Goal: Task Accomplishment & Management: Manage account settings

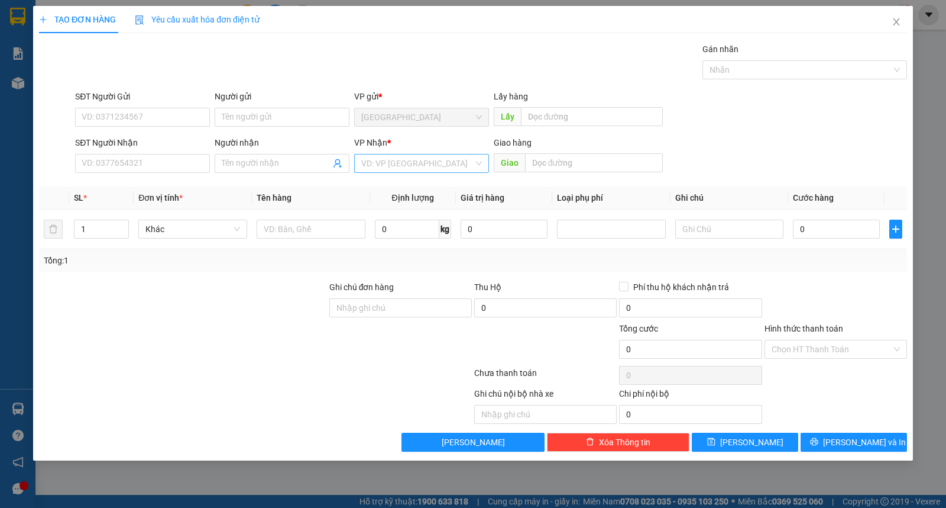
click at [404, 168] on input "search" at bounding box center [417, 163] width 112 height 18
click at [406, 206] on div "Buôn Mê Thuột" at bounding box center [421, 205] width 121 height 13
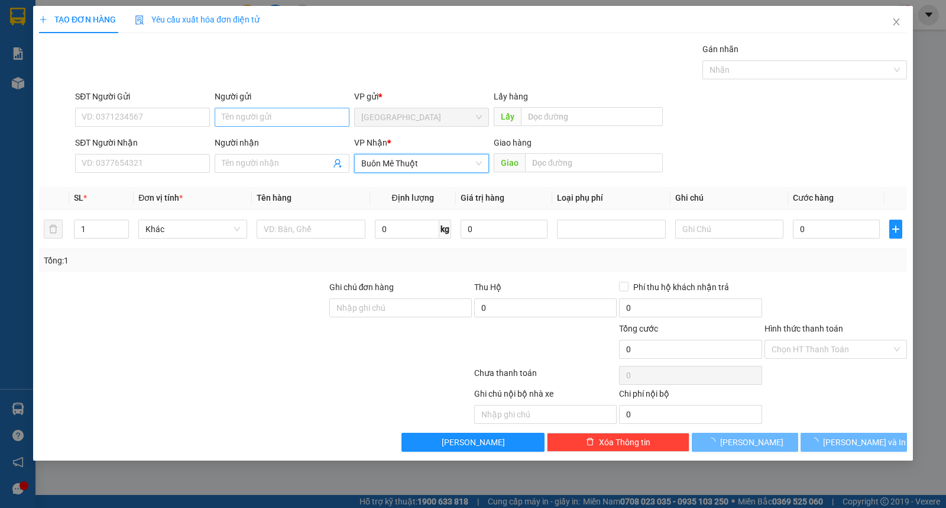
drag, startPoint x: 269, startPoint y: 166, endPoint x: 276, endPoint y: 124, distance: 42.0
click at [268, 164] on input "Người nhận" at bounding box center [276, 163] width 109 height 13
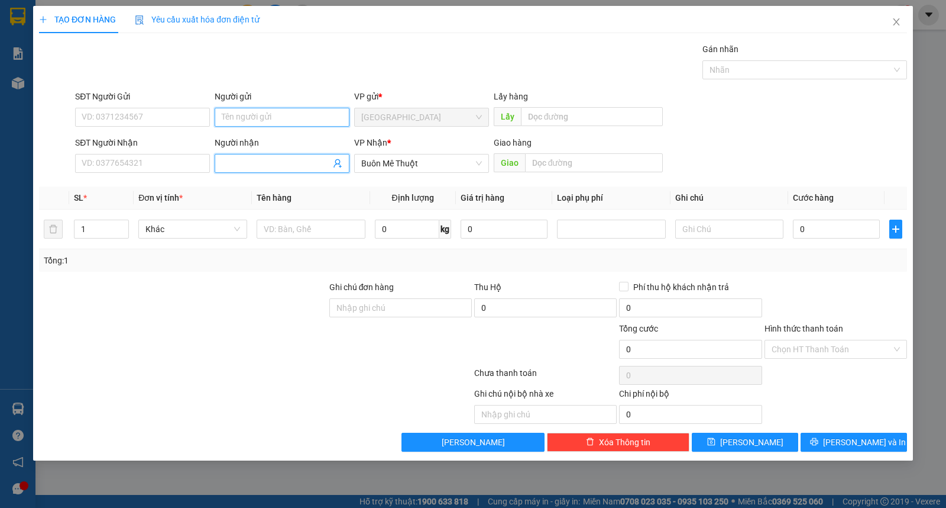
click at [276, 121] on input "Người gửi" at bounding box center [282, 117] width 135 height 19
type input "3 miền"
type input "hòa bình"
type input "thùng"
type input "5"
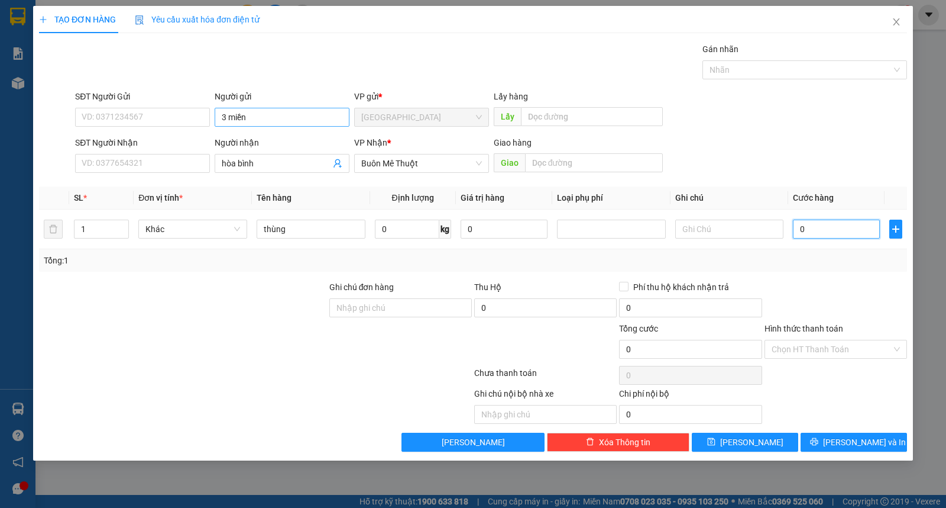
type input "5"
type input "50"
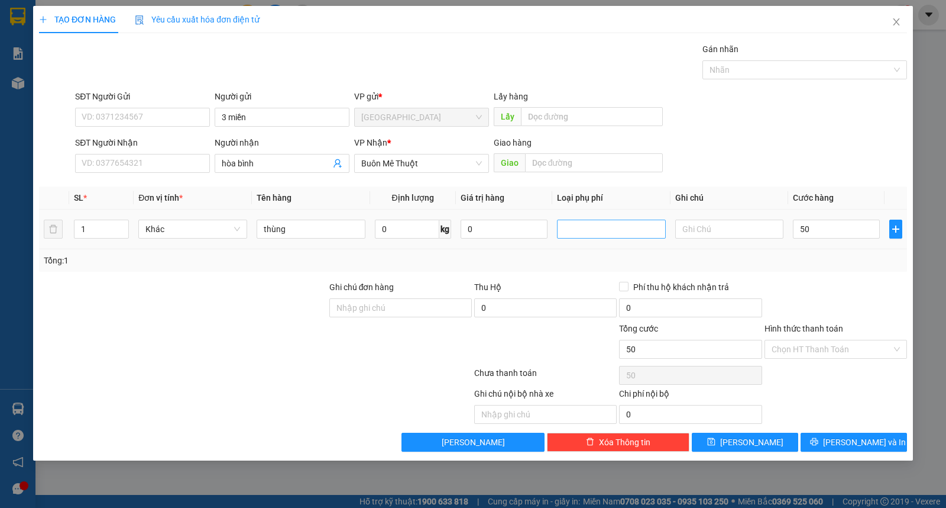
type input "50.000"
drag, startPoint x: 884, startPoint y: 344, endPoint x: 884, endPoint y: 362, distance: 18.3
click at [884, 353] on input "Hình thức thanh toán" at bounding box center [832, 349] width 120 height 18
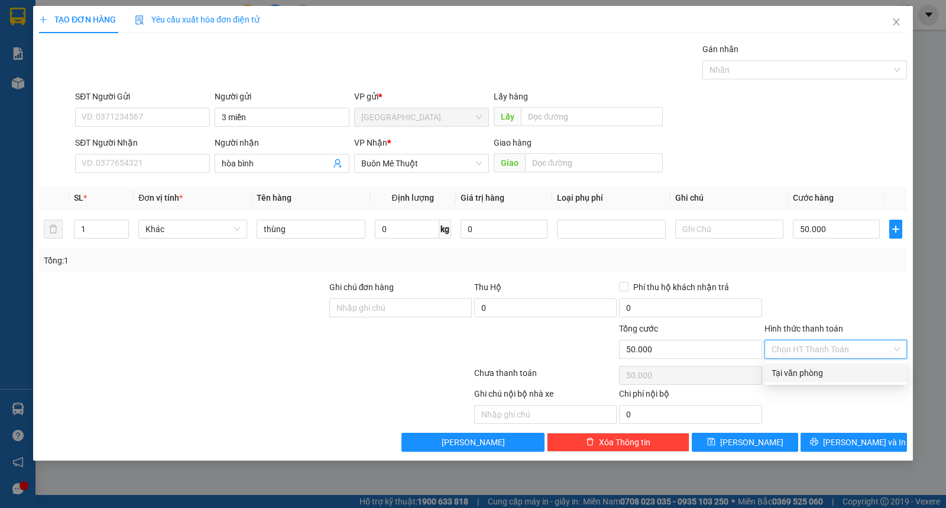
click at [882, 370] on div "Tại văn phòng" at bounding box center [836, 372] width 128 height 13
type input "0"
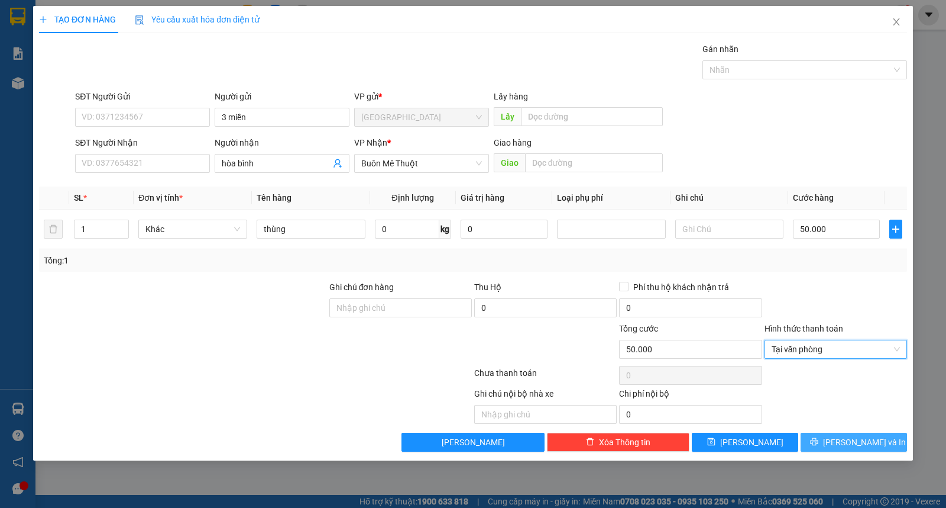
click at [868, 441] on span "[PERSON_NAME] và In" at bounding box center [864, 441] width 83 height 13
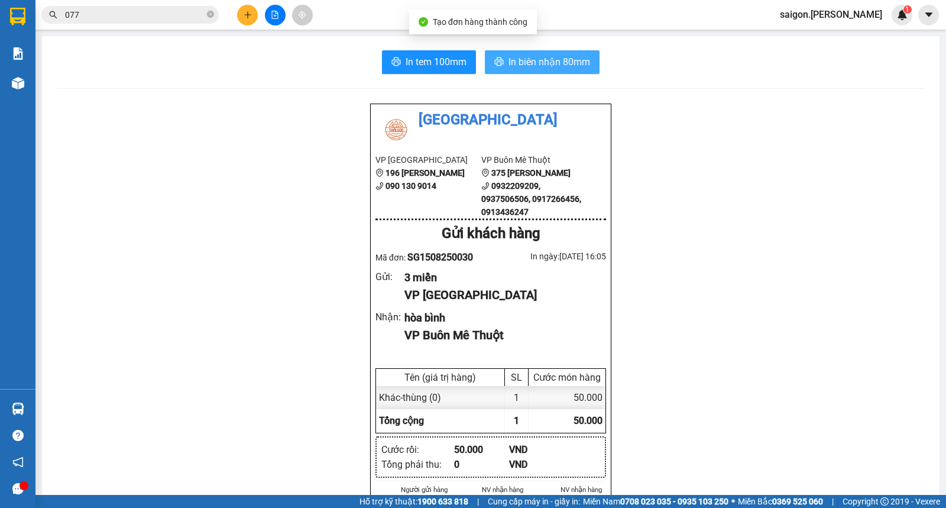
click at [537, 61] on span "In biên nhận 80mm" at bounding box center [550, 61] width 82 height 15
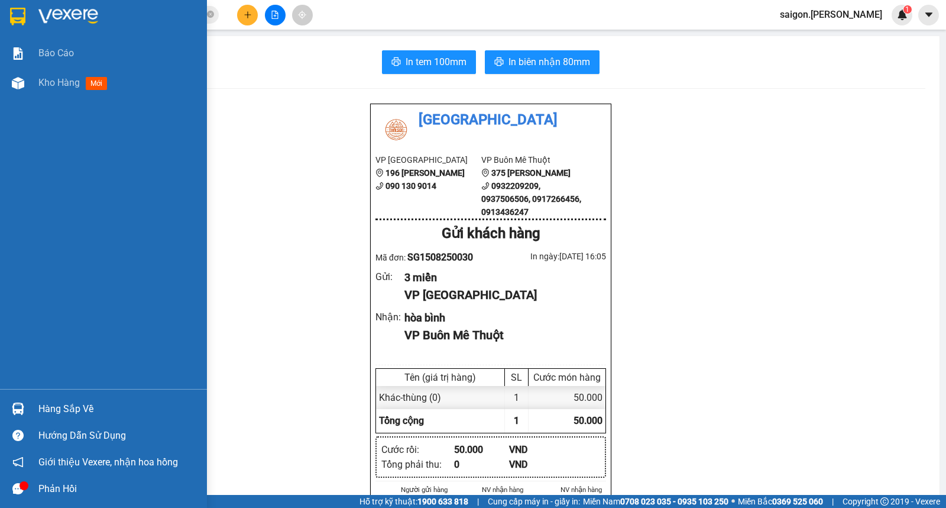
drag, startPoint x: 60, startPoint y: 90, endPoint x: 153, endPoint y: 158, distance: 114.8
click at [60, 90] on div "Kho hàng mới" at bounding box center [118, 83] width 160 height 30
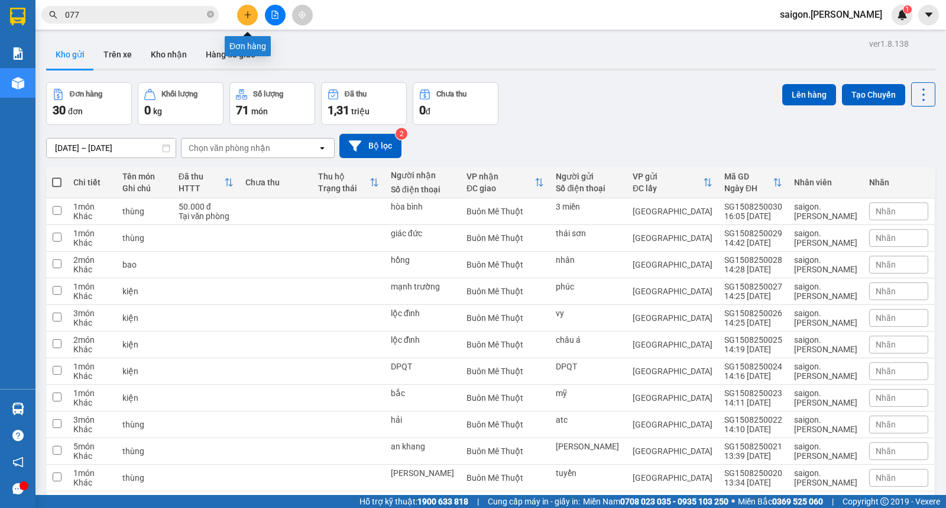
click at [252, 13] on button at bounding box center [247, 15] width 21 height 21
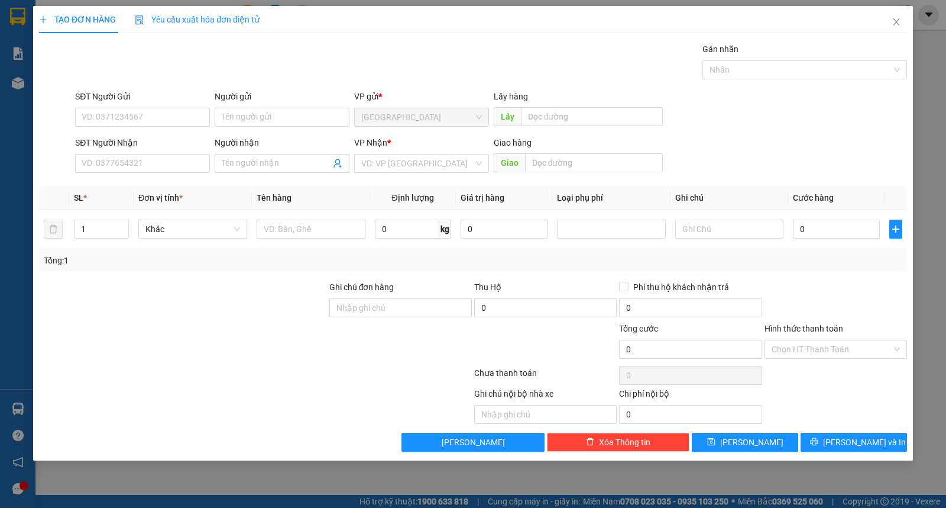
click at [377, 173] on div "VP Nhận * VD: VP Sài Gòn" at bounding box center [421, 156] width 135 height 41
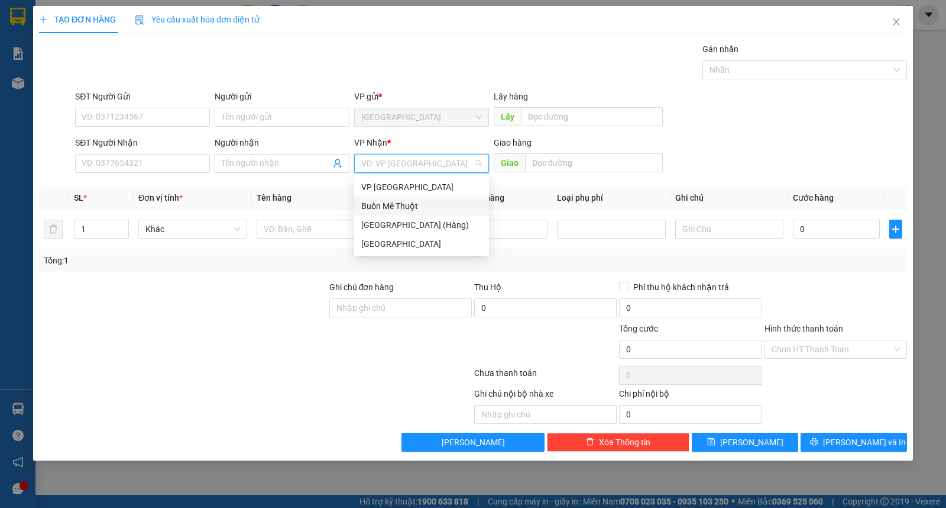
click at [405, 208] on div "Buôn Mê Thuột" at bounding box center [421, 205] width 121 height 13
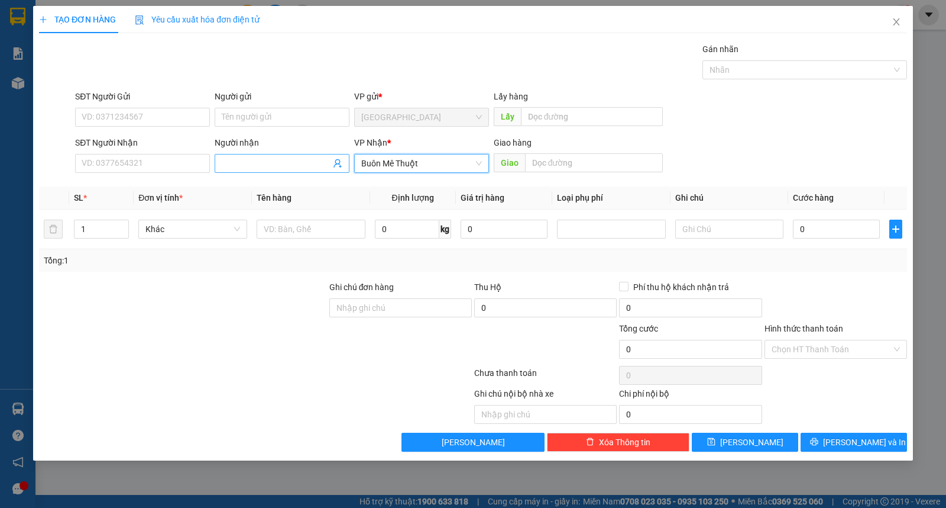
click at [280, 166] on input "Người nhận" at bounding box center [276, 163] width 109 height 13
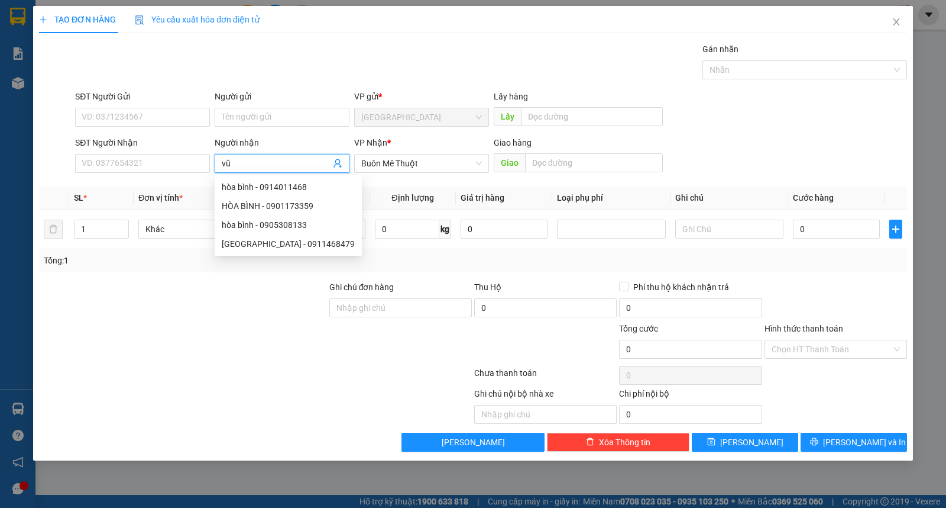
type input "vũ"
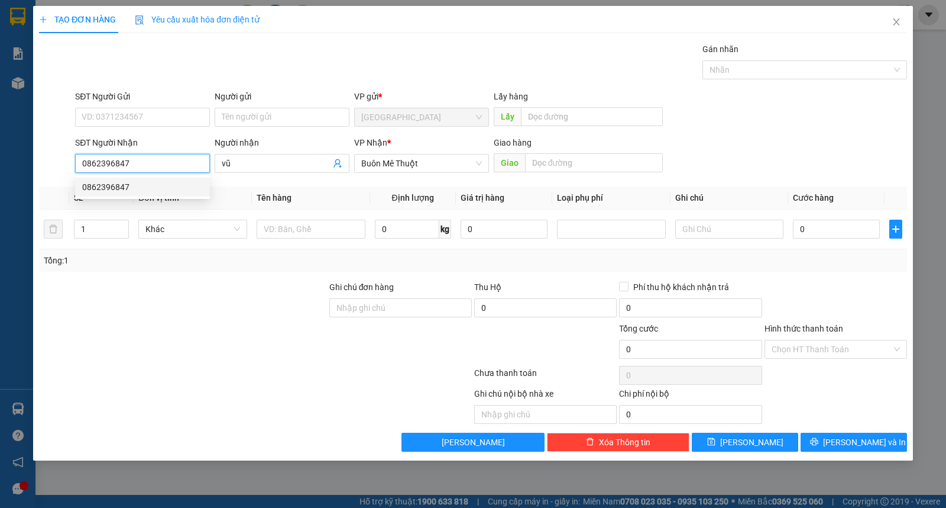
type input "0862396847"
click at [282, 127] on div "Người gửi Tên người gửi" at bounding box center [282, 110] width 135 height 41
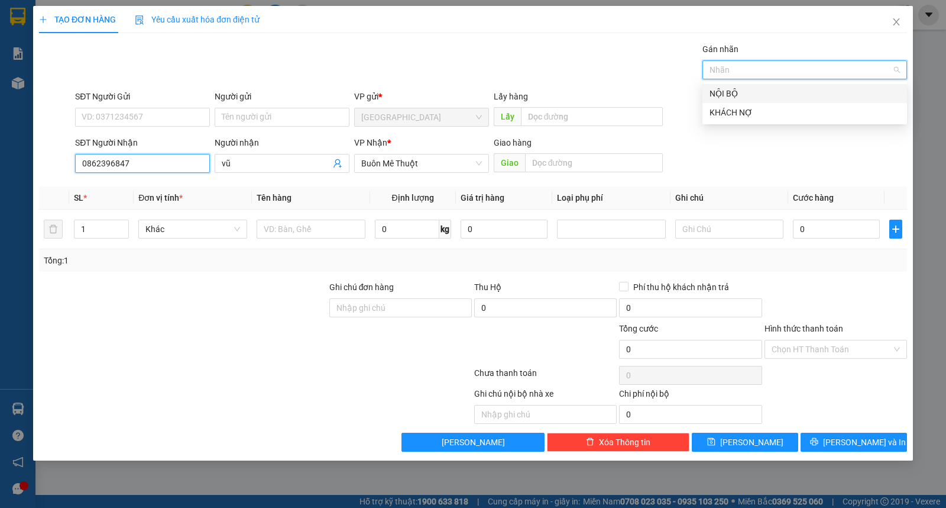
click at [178, 164] on input "0862396847" at bounding box center [142, 163] width 135 height 19
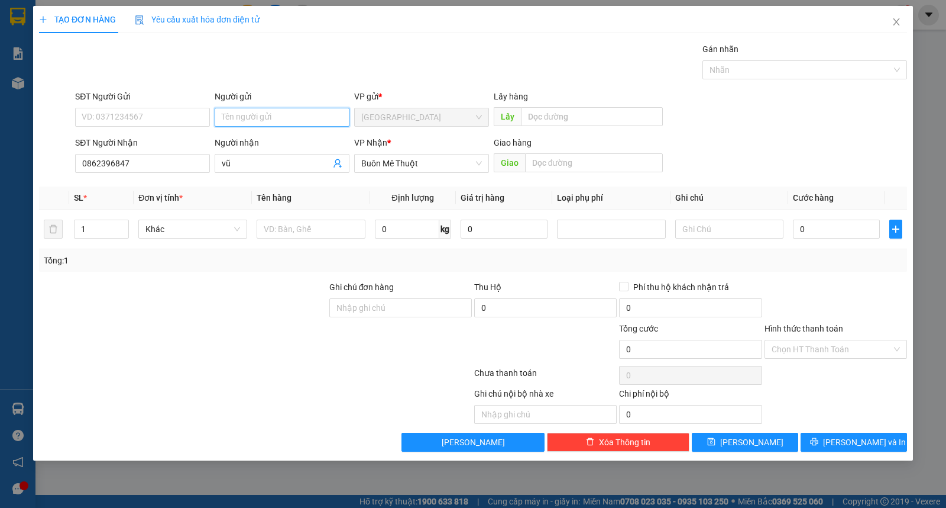
click at [243, 119] on input "Người gửi" at bounding box center [282, 117] width 135 height 19
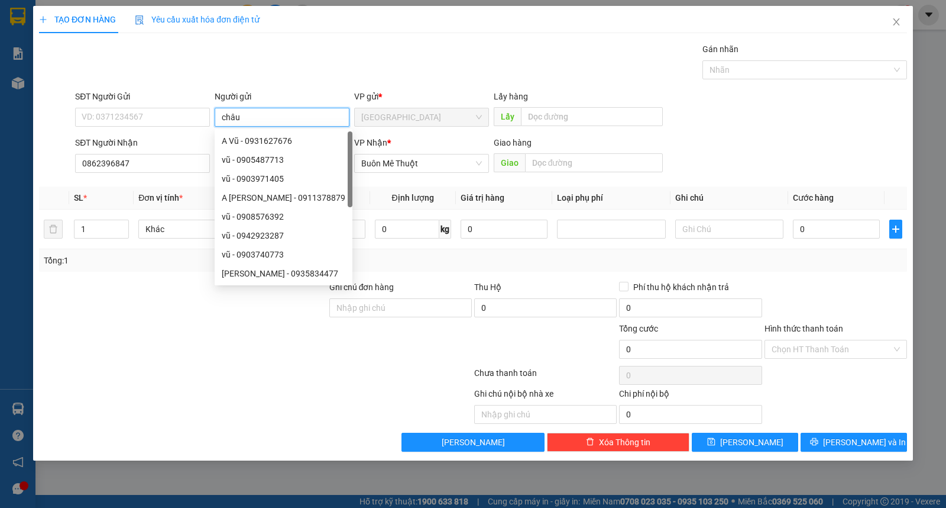
type input "châu"
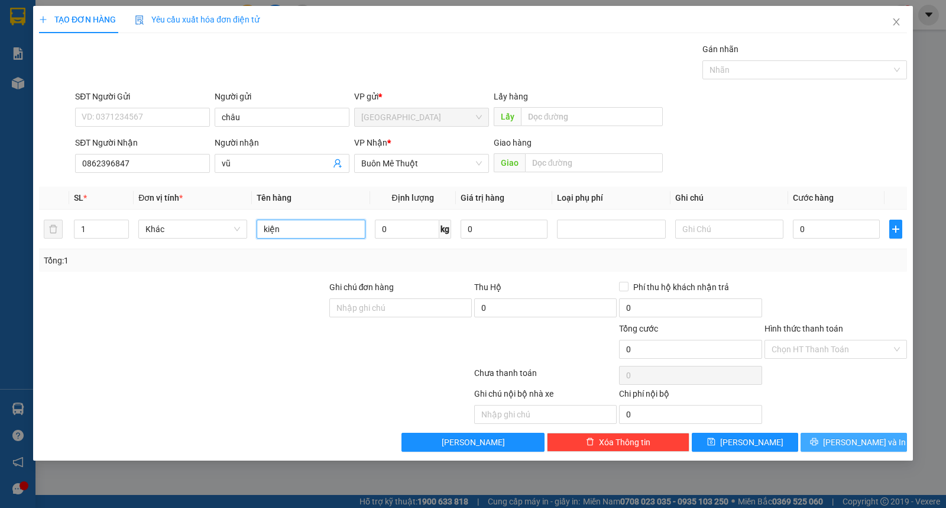
type input "kiện"
drag, startPoint x: 874, startPoint y: 436, endPoint x: 876, endPoint y: 429, distance: 7.3
click at [875, 436] on span "[PERSON_NAME] và In" at bounding box center [864, 441] width 83 height 13
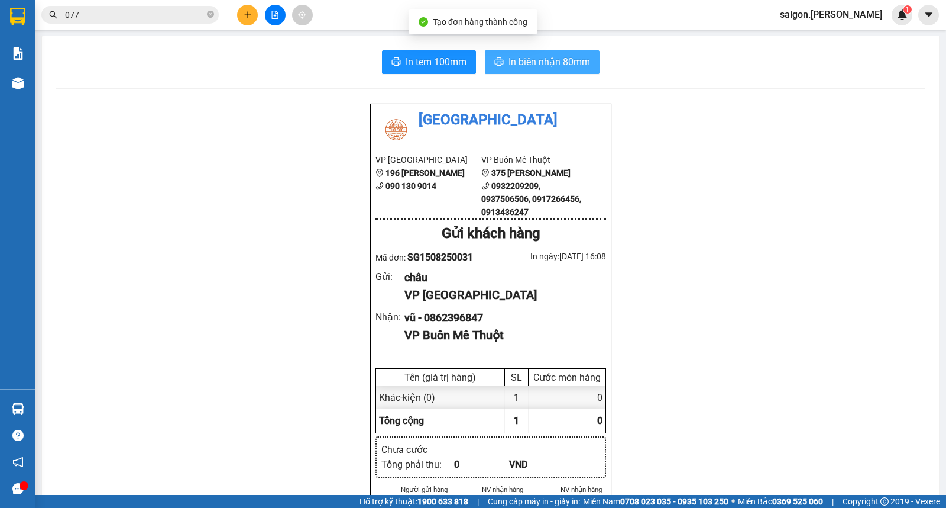
click at [568, 62] on span "In biên nhận 80mm" at bounding box center [550, 61] width 82 height 15
drag, startPoint x: 927, startPoint y: 93, endPoint x: 911, endPoint y: 93, distance: 16.6
click at [253, 14] on button at bounding box center [247, 15] width 21 height 21
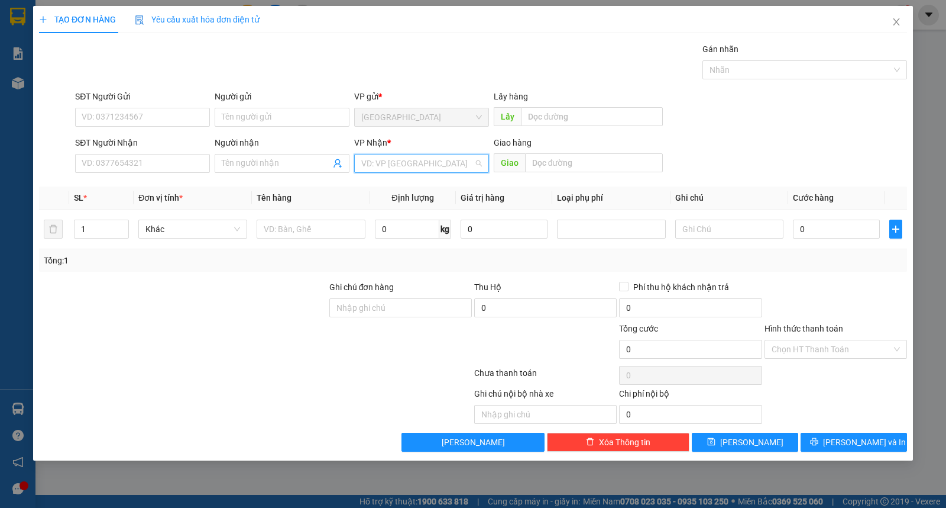
drag, startPoint x: 395, startPoint y: 161, endPoint x: 418, endPoint y: 205, distance: 49.0
click at [403, 169] on input "search" at bounding box center [417, 163] width 112 height 18
click at [418, 212] on div "Buôn Mê Thuột" at bounding box center [421, 205] width 121 height 13
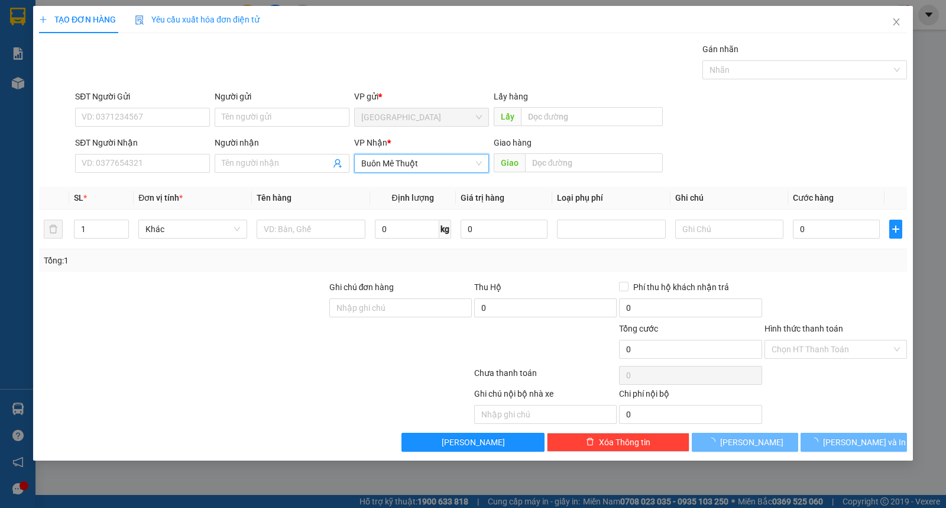
click at [154, 176] on div "SĐT Người Nhận VD: 0377654321" at bounding box center [142, 156] width 135 height 41
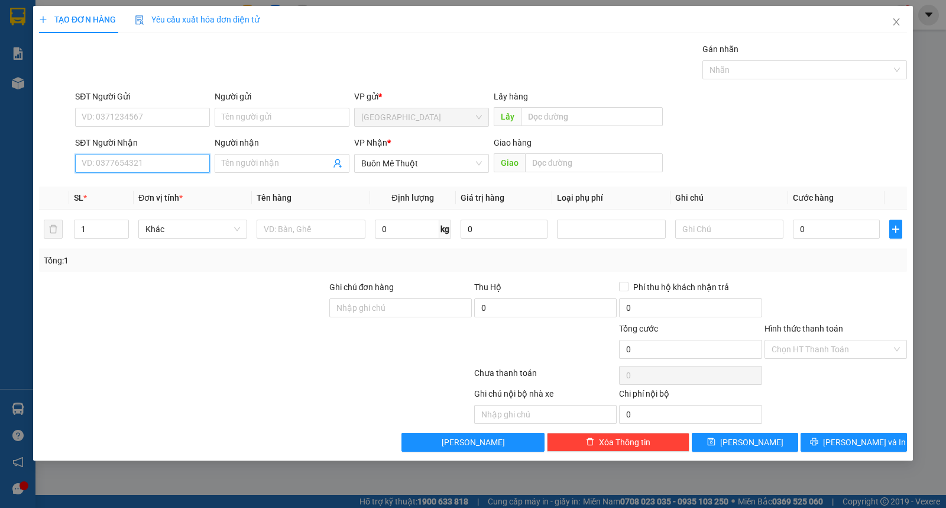
click at [154, 164] on input "SĐT Người Nhận" at bounding box center [142, 163] width 135 height 19
type input "0984176177"
type input "tùng"
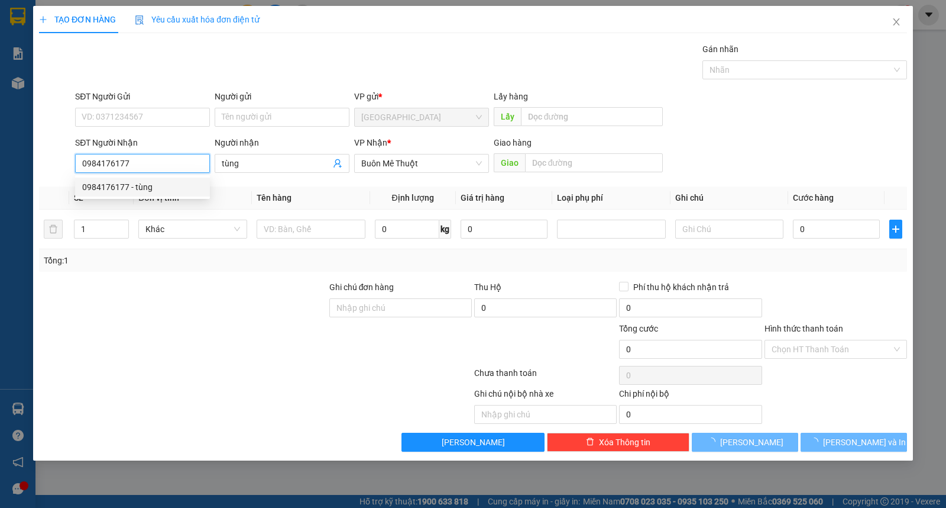
type input "120.000"
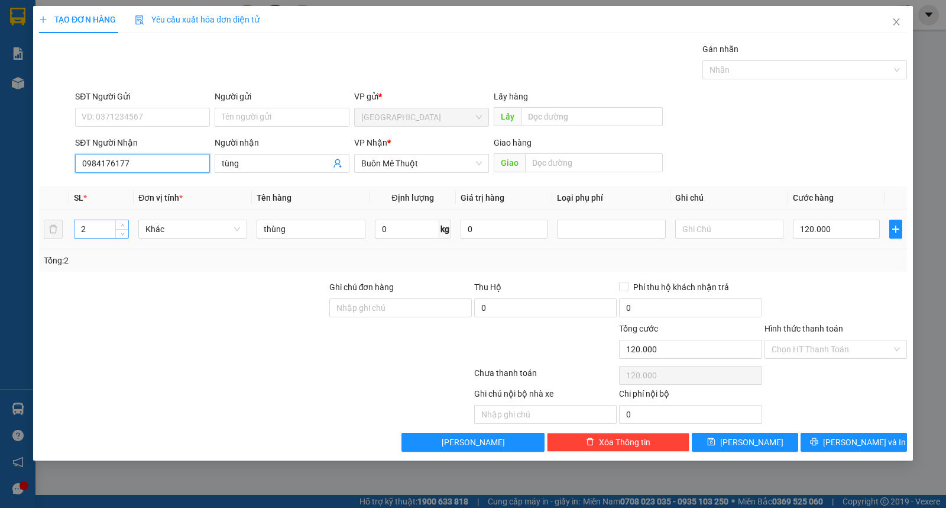
type input "0984176177"
drag, startPoint x: 93, startPoint y: 229, endPoint x: 2, endPoint y: 176, distance: 105.7
click at [11, 231] on div "TẠO ĐƠN HÀNG Yêu cầu xuất hóa đơn điện tử Transit Pickup Surcharge Ids Transit …" at bounding box center [473, 254] width 946 height 508
type input "1"
click at [273, 105] on div "Người gửi" at bounding box center [282, 99] width 135 height 18
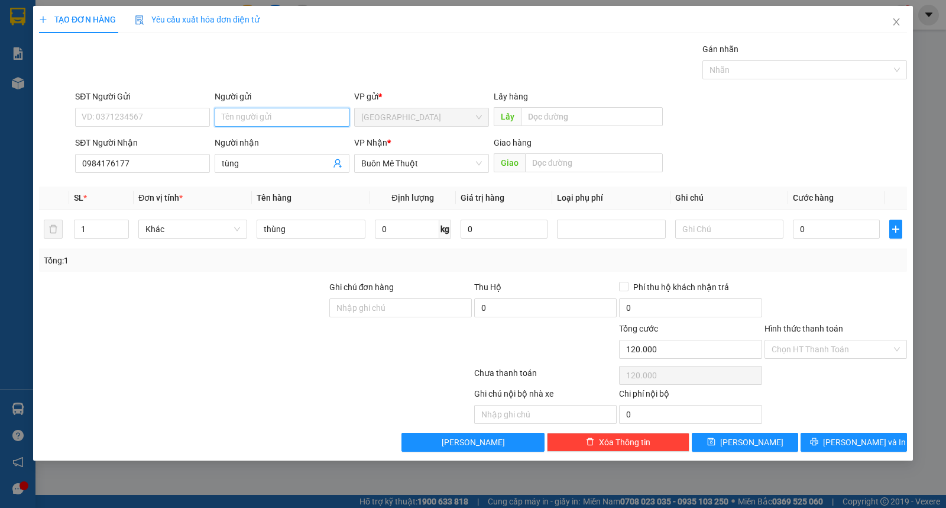
type input "0"
click at [283, 120] on input "Người gửi" at bounding box center [282, 117] width 135 height 19
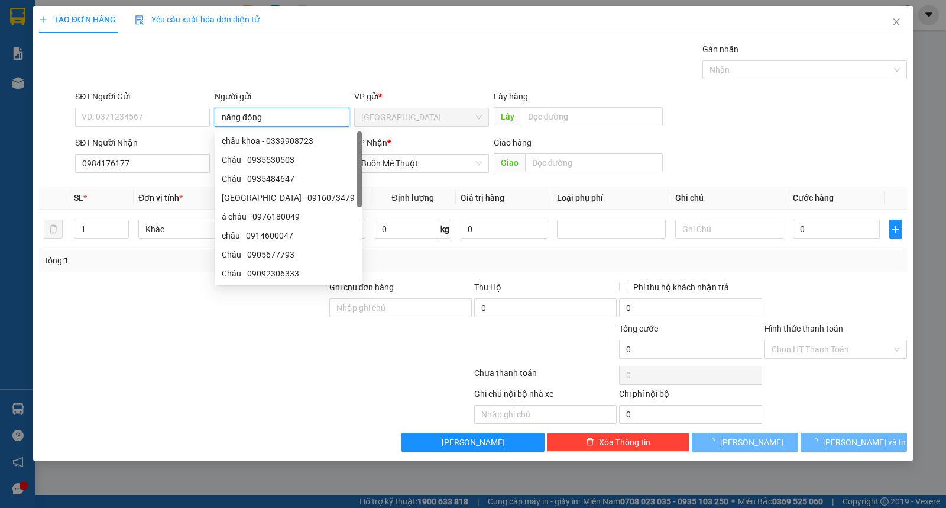
type input "năng động"
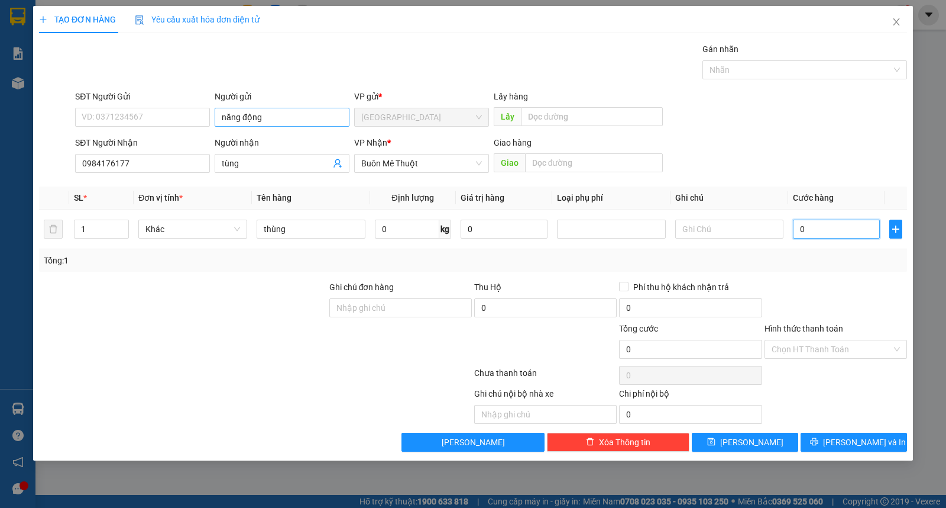
type input "5"
type input "50"
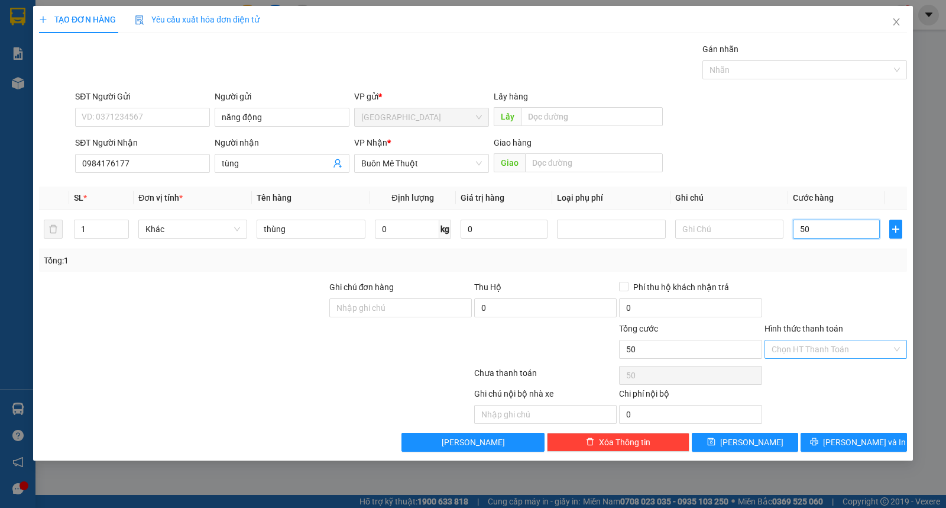
type input "50"
type input "50.000"
click at [829, 353] on input "Hình thức thanh toán" at bounding box center [832, 349] width 120 height 18
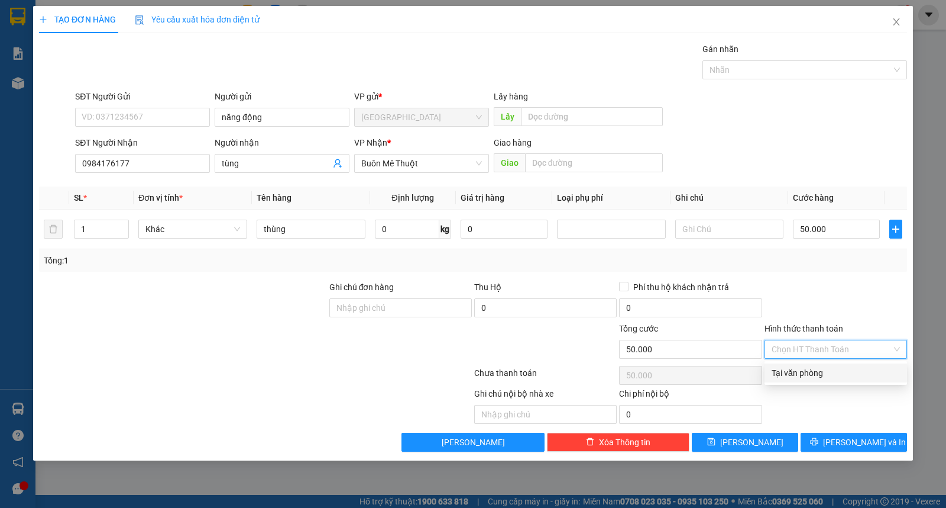
drag, startPoint x: 838, startPoint y: 367, endPoint x: 862, endPoint y: 415, distance: 53.7
click at [839, 369] on div "Tại văn phòng" at bounding box center [836, 372] width 128 height 13
type input "0"
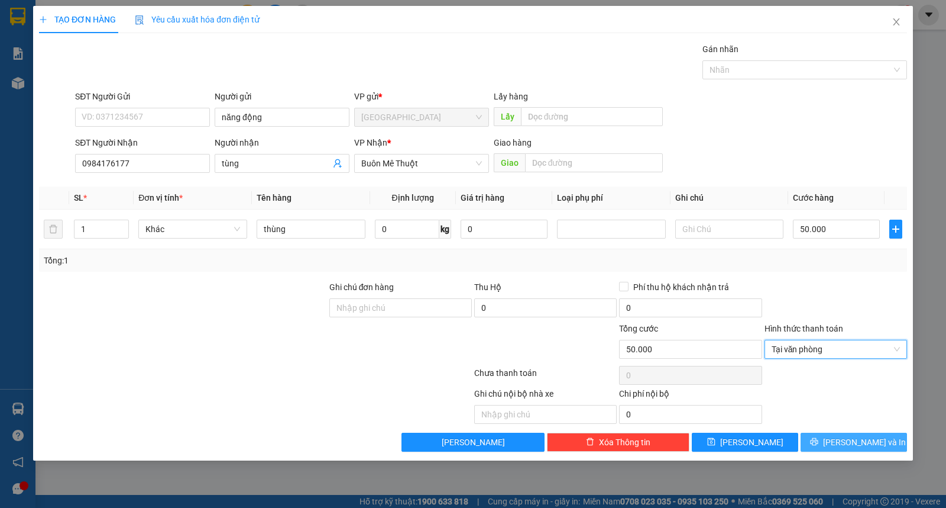
drag, startPoint x: 864, startPoint y: 437, endPoint x: 849, endPoint y: 414, distance: 27.2
click at [864, 439] on span "[PERSON_NAME] và In" at bounding box center [864, 441] width 83 height 13
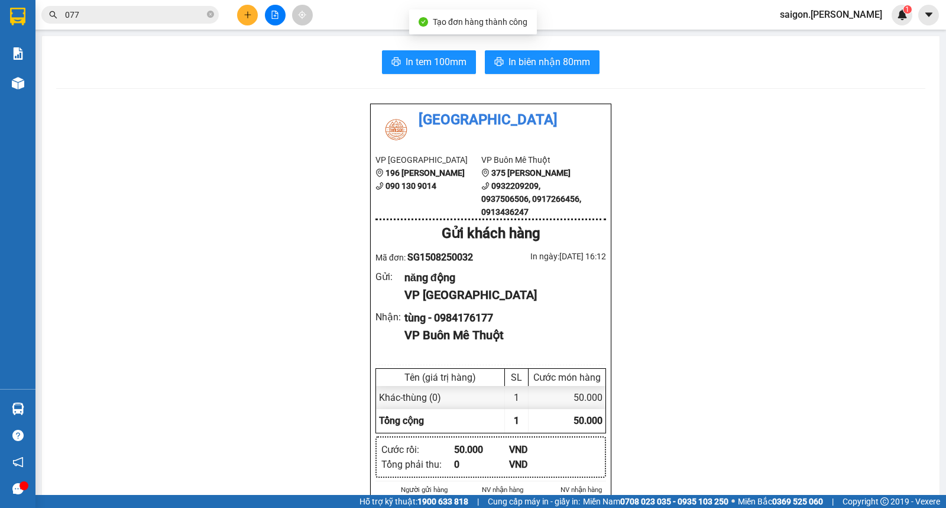
click at [553, 76] on div "In tem 100mm In biên nhận 80mm Thái Sơn VP Sài Gòn 196 Nguyễn Duy Dương 090 130…" at bounding box center [491, 518] width 898 height 965
click at [549, 73] on button "In biên nhận 80mm" at bounding box center [542, 62] width 115 height 24
click at [244, 16] on icon "plus" at bounding box center [248, 15] width 8 height 8
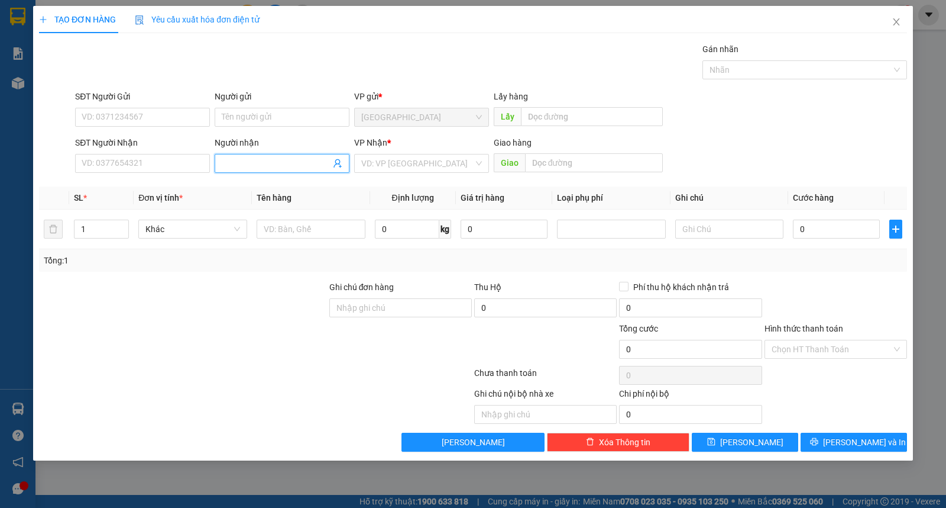
click at [290, 167] on input "Người nhận" at bounding box center [276, 163] width 109 height 13
type input "chi chín"
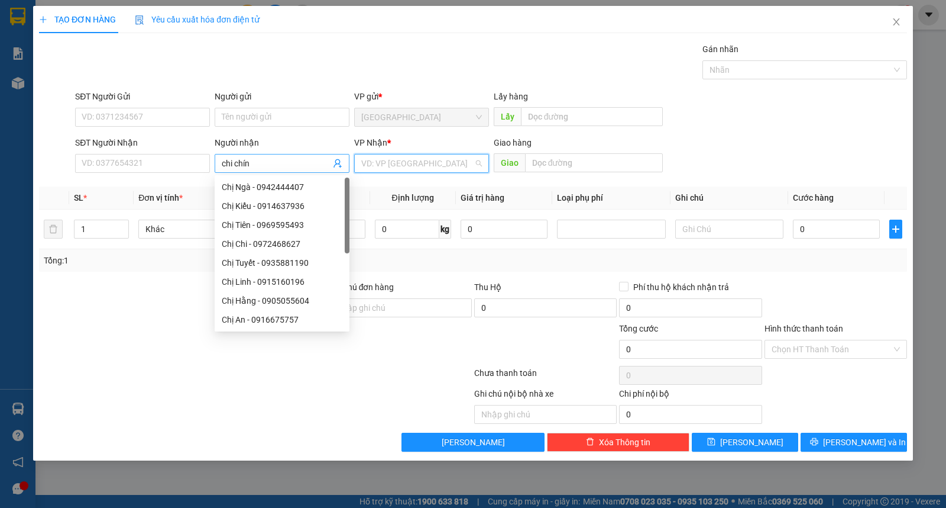
type input "ư"
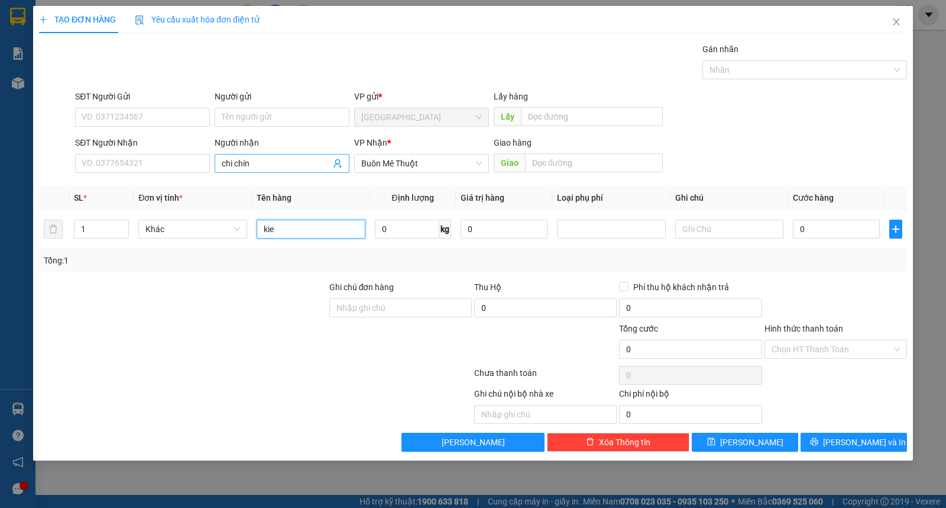
type input "kie"
type input "g"
type input "giỏ"
click at [716, 441] on icon "save" at bounding box center [711, 441] width 8 height 8
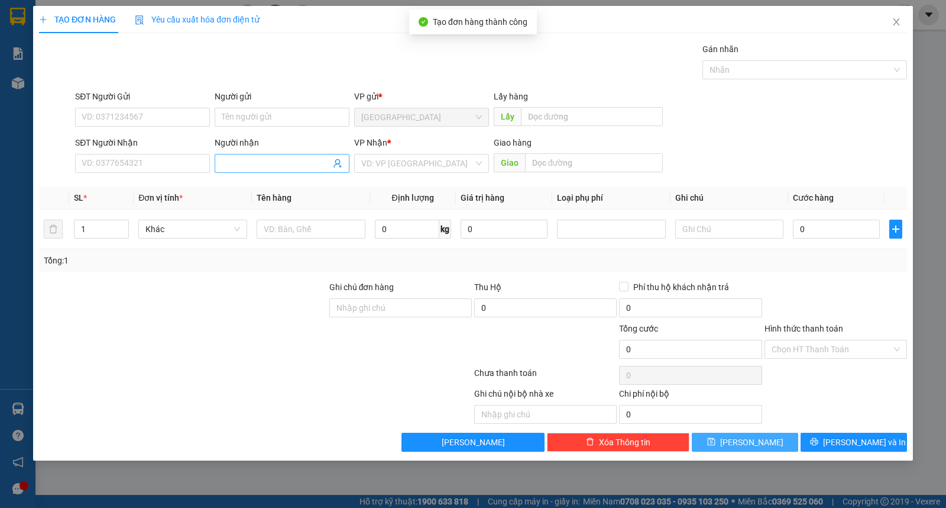
click at [232, 163] on input "Người nhận" at bounding box center [276, 163] width 109 height 13
type input "công"
type input "ư"
type input "10"
type input "kiện"
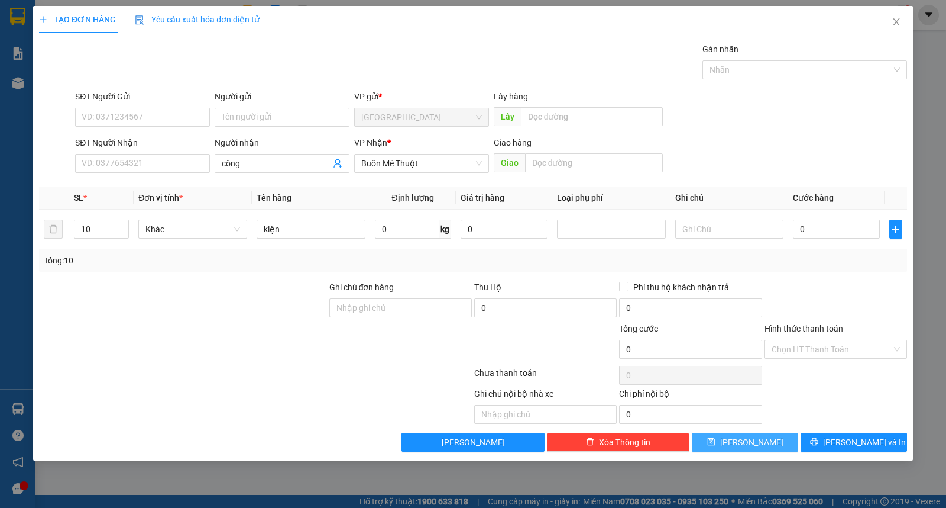
click at [722, 439] on button "[PERSON_NAME]" at bounding box center [745, 441] width 106 height 19
type input "1"
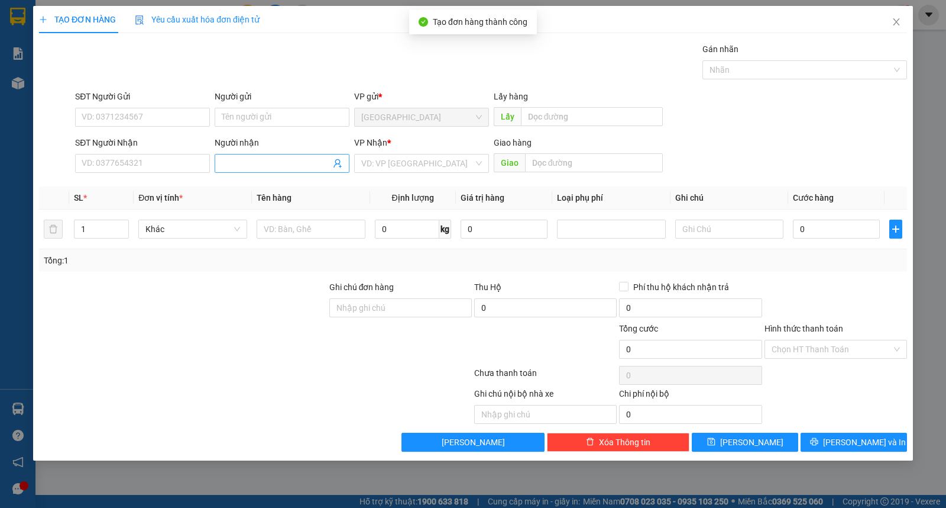
click at [244, 161] on input "Người nhận" at bounding box center [276, 163] width 109 height 13
type input "thủy mì"
type input "ư"
type input "2"
type input "bao"
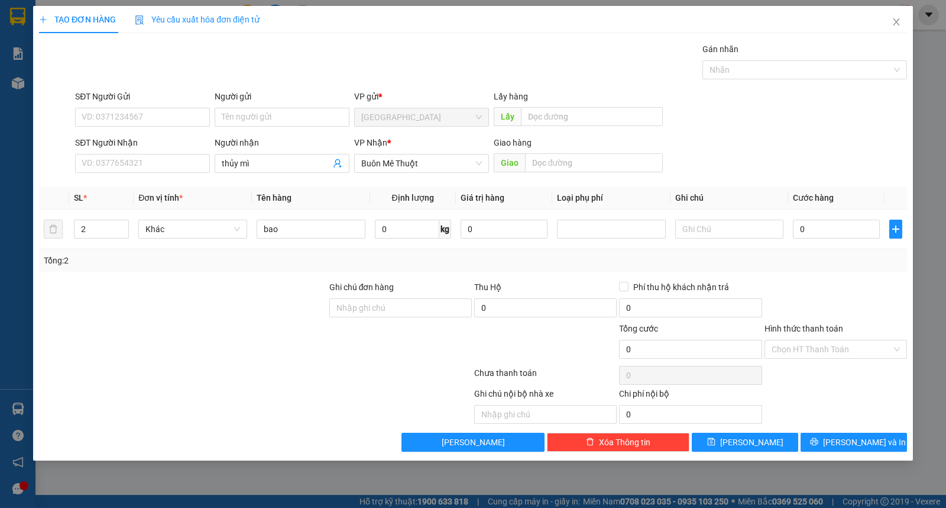
click at [720, 459] on div "TẠO ĐƠN HÀNG Yêu cầu xuất hóa đơn điện tử Transit Pickup Surcharge Ids Transit …" at bounding box center [473, 233] width 880 height 454
click at [728, 444] on button "[PERSON_NAME]" at bounding box center [745, 441] width 106 height 19
type input "1"
click at [274, 122] on input "Người gửi" at bounding box center [282, 117] width 135 height 19
type input "d"
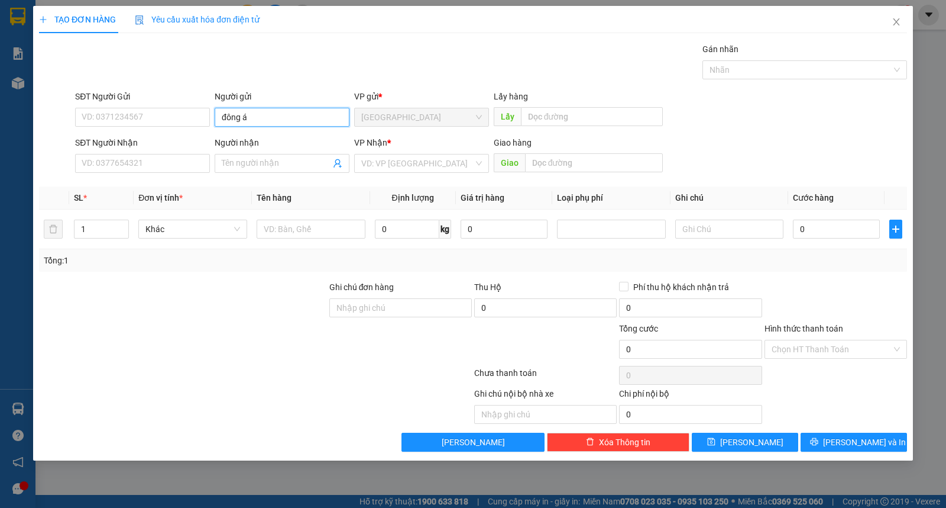
type input "đông á"
type input "hoàng việt"
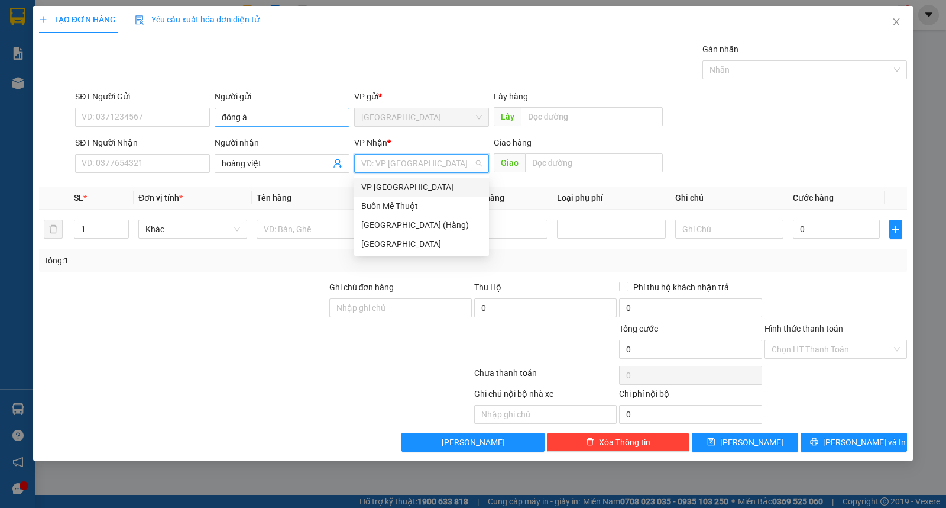
type input "ư"
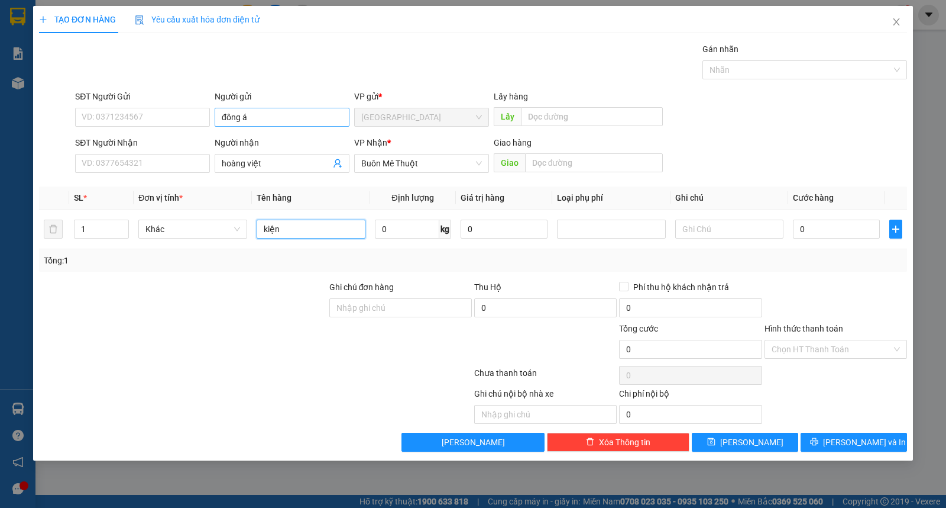
type input "kiện"
type input "4"
type input "40"
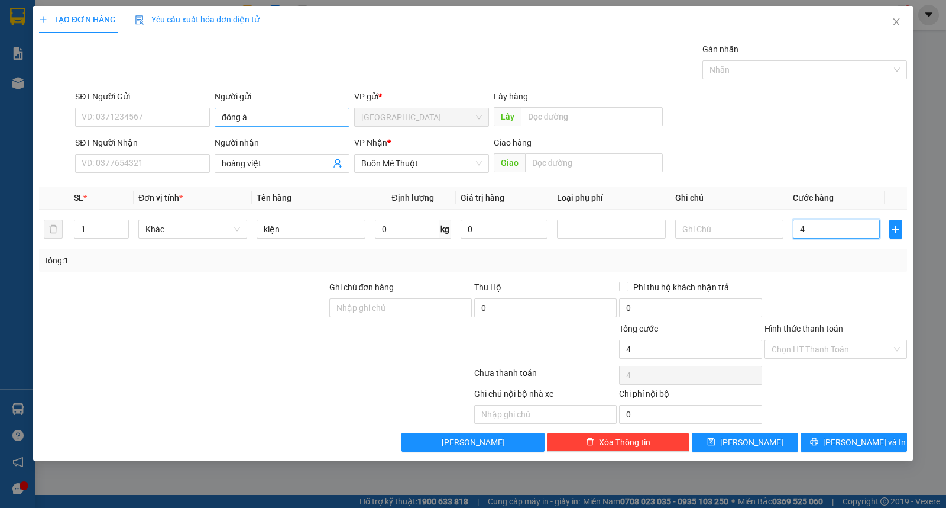
type input "40"
type input "40.000"
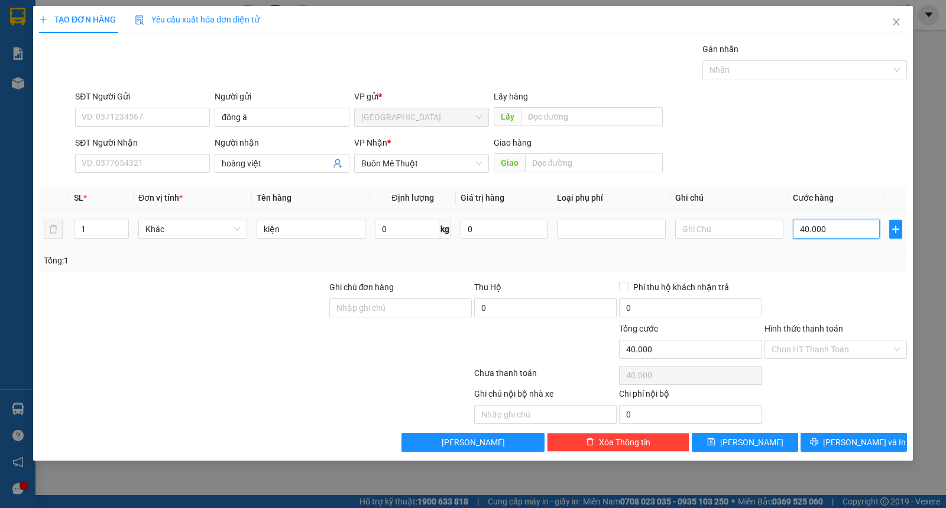
click at [817, 225] on input "40.000" at bounding box center [836, 228] width 87 height 19
type input "3"
type input "30"
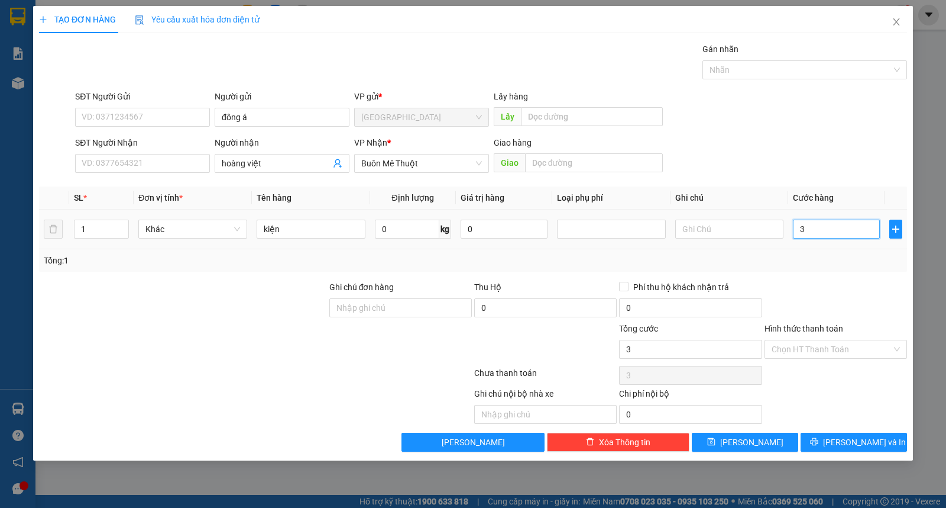
type input "30"
type input "30.000"
click at [797, 355] on input "Hình thức thanh toán" at bounding box center [832, 349] width 120 height 18
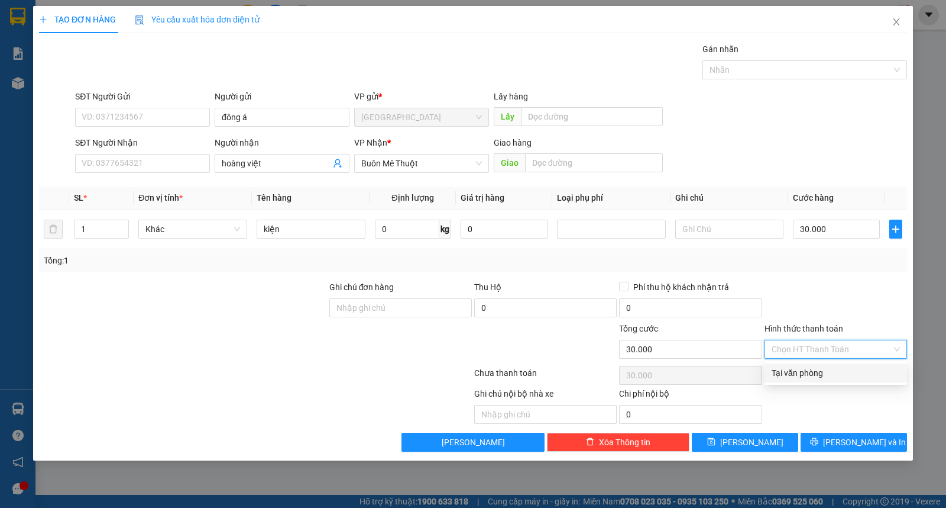
click at [808, 374] on div "Tại văn phòng" at bounding box center [836, 372] width 128 height 13
type input "0"
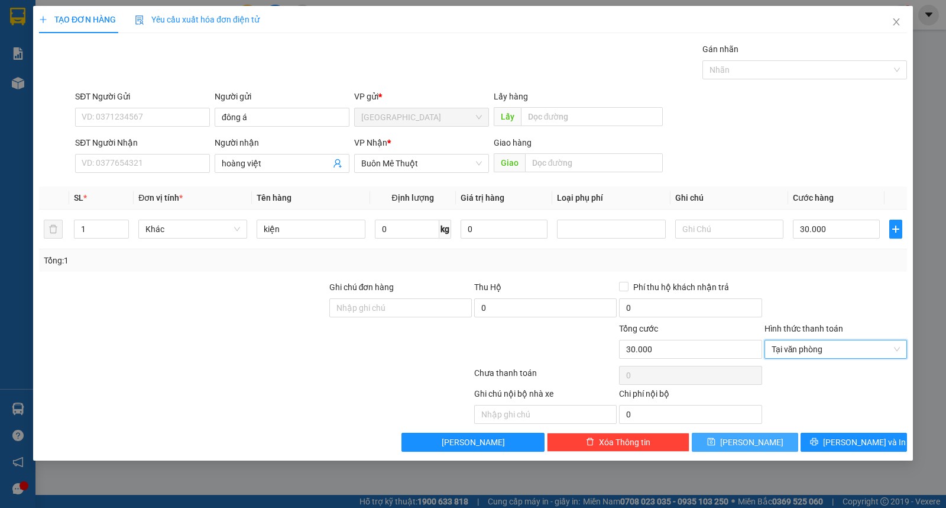
click at [766, 437] on button "[PERSON_NAME]" at bounding box center [745, 441] width 106 height 19
type input "0"
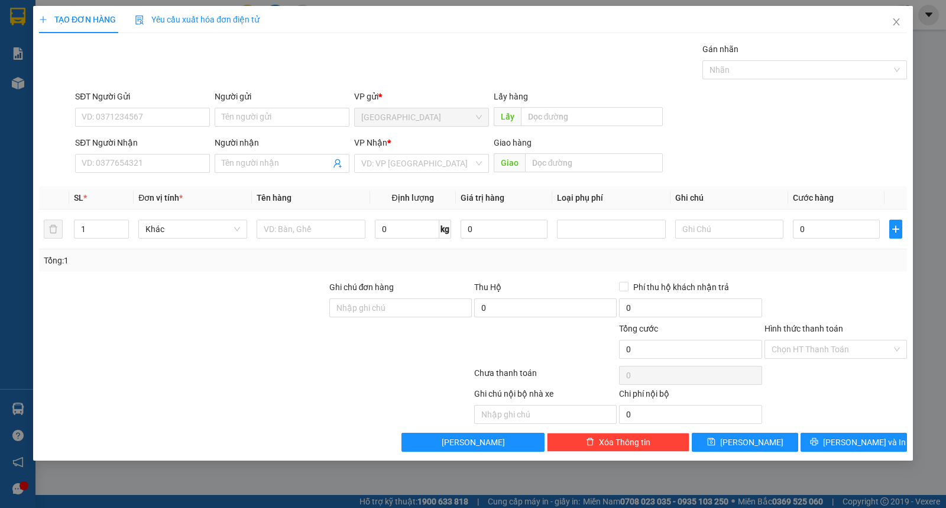
click at [274, 106] on div "Người gửi" at bounding box center [282, 99] width 135 height 18
click at [273, 115] on input "Người gửi" at bounding box center [282, 117] width 135 height 19
type input "huệ"
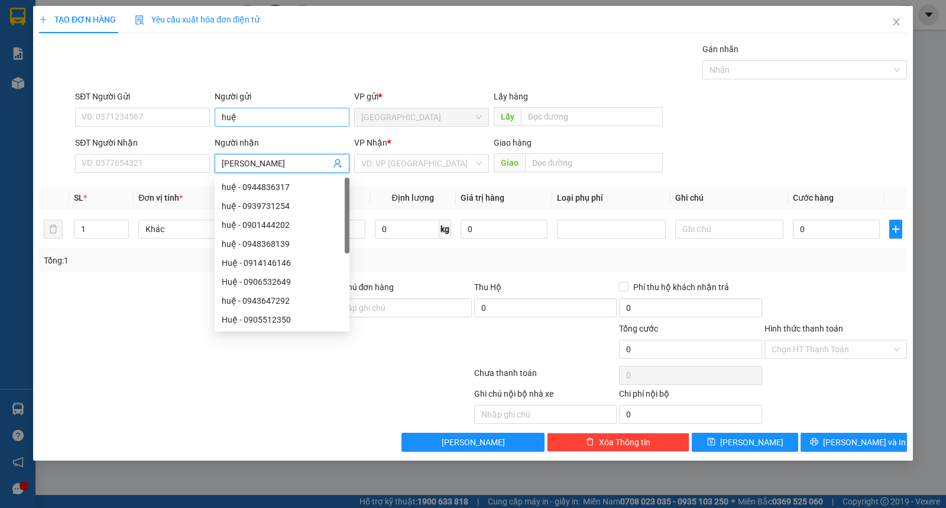
type input "[PERSON_NAME]"
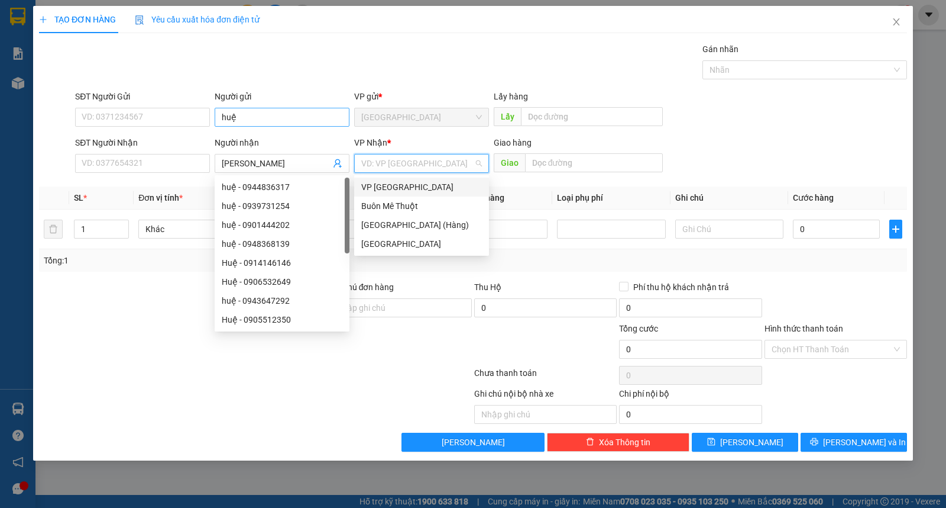
type input "ư"
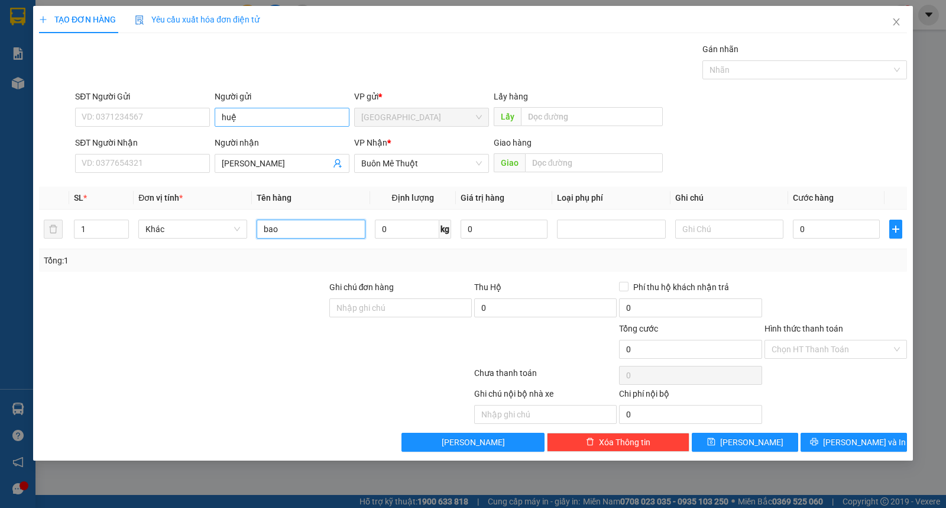
type input "bao"
click at [746, 438] on span "[PERSON_NAME]" at bounding box center [751, 441] width 63 height 13
click at [272, 121] on input "Người gửi" at bounding box center [282, 117] width 135 height 19
type input "thạnh"
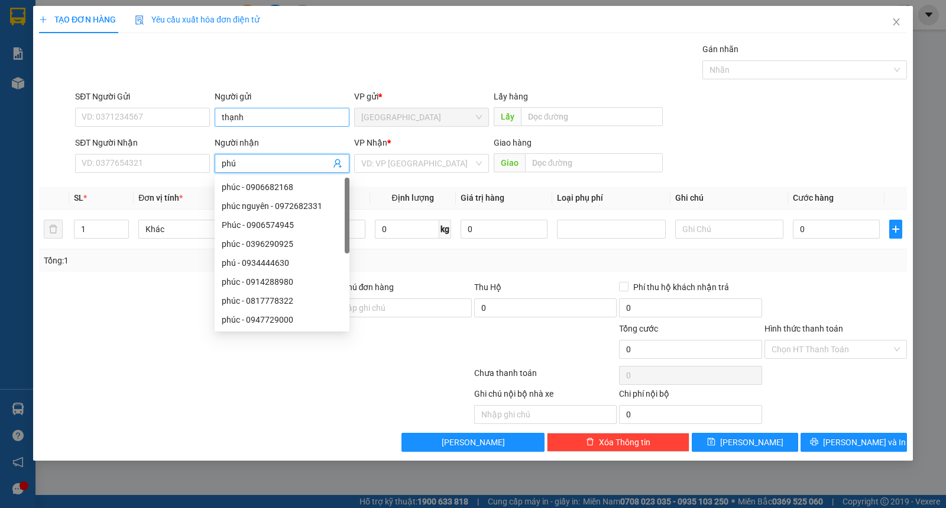
type input "phú"
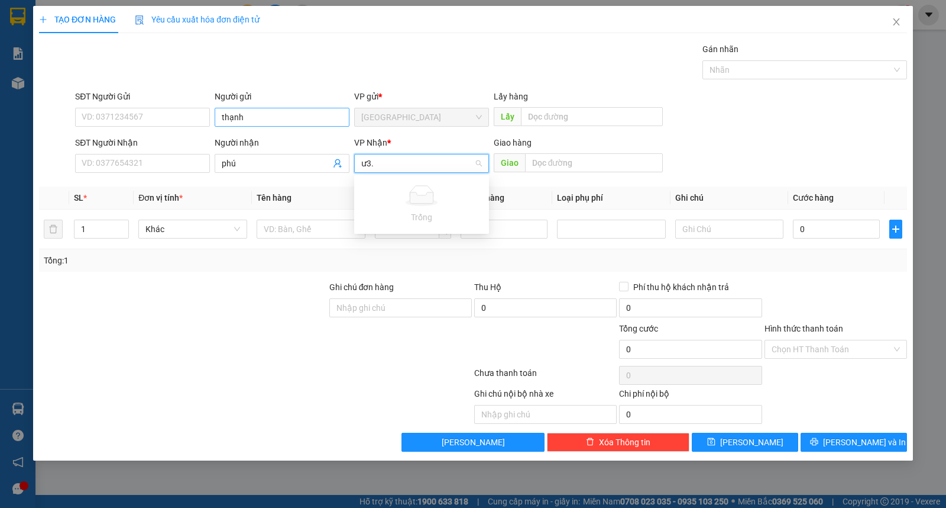
type input "ư"
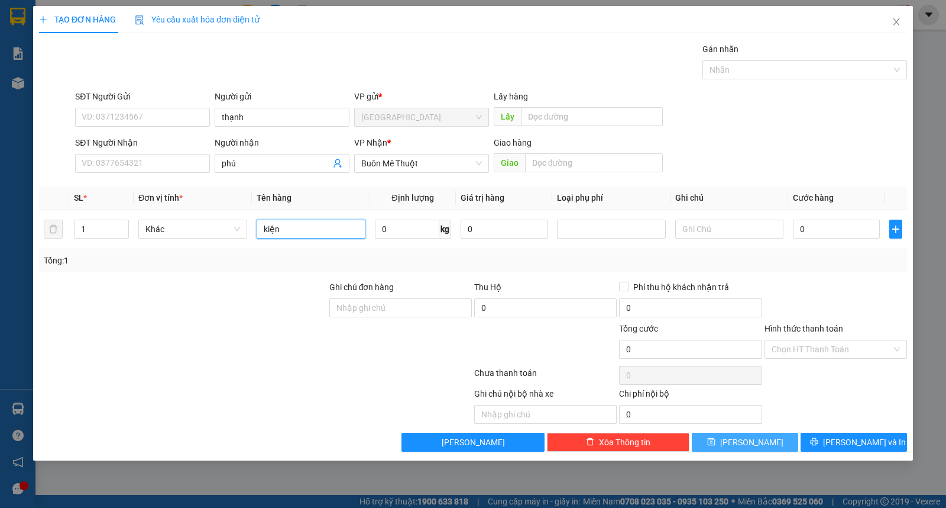
type input "kiện"
click at [724, 442] on button "[PERSON_NAME]" at bounding box center [745, 441] width 106 height 19
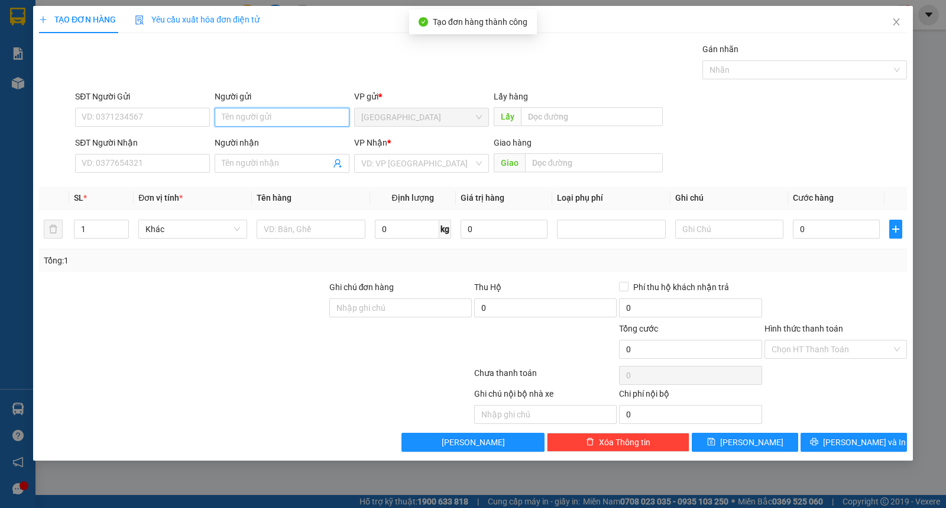
click at [277, 123] on input "Người gửi" at bounding box center [282, 117] width 135 height 19
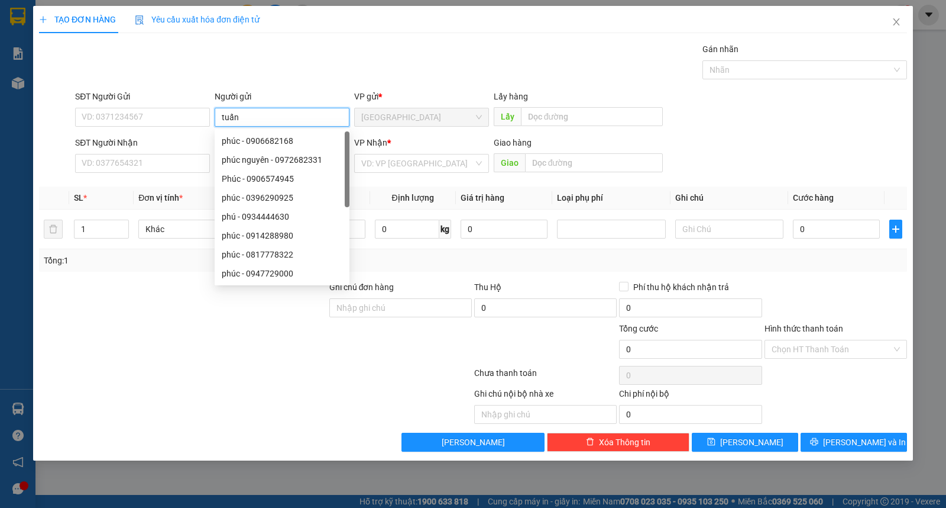
type input "tuấn"
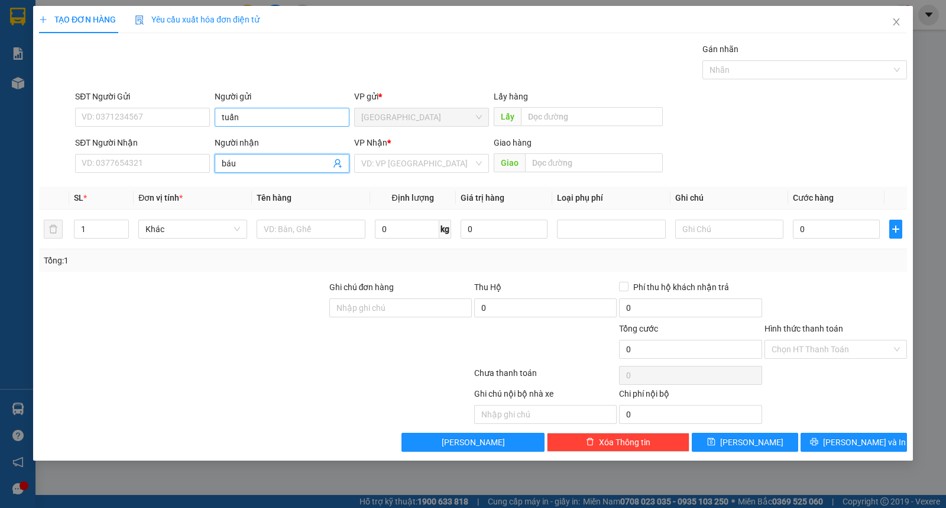
type input "báu"
type input "ư"
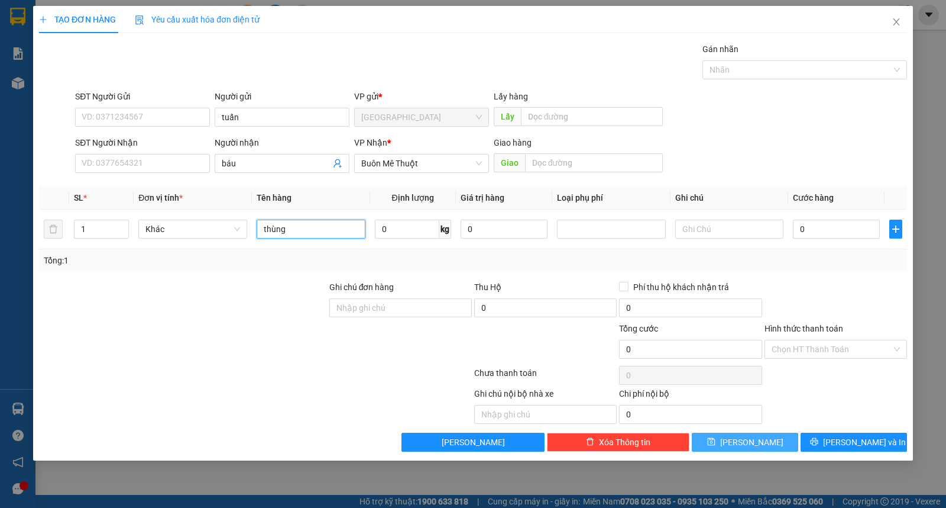
type input "thùng"
click at [712, 440] on button "[PERSON_NAME]" at bounding box center [745, 441] width 106 height 19
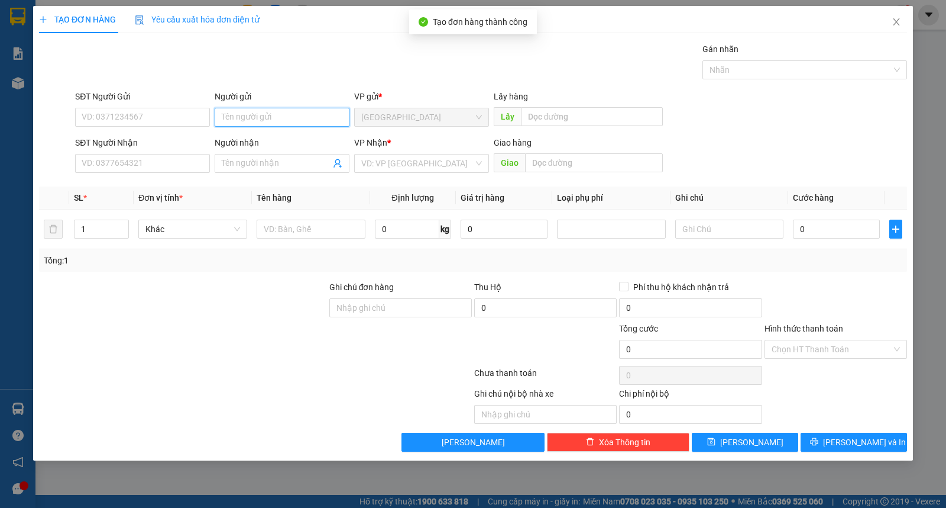
click at [288, 117] on input "Người gửi" at bounding box center [282, 117] width 135 height 19
type input "r"
type input "trí"
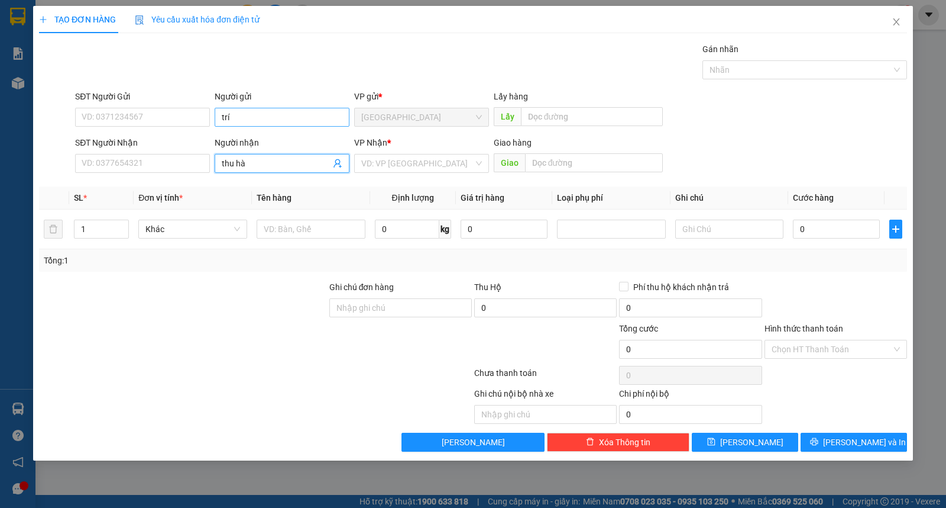
type input "thu hà"
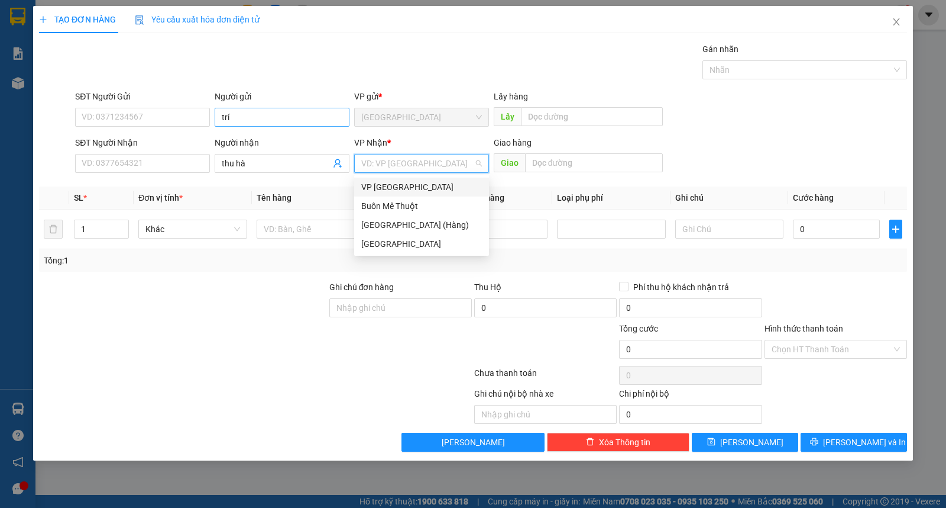
type input "ư"
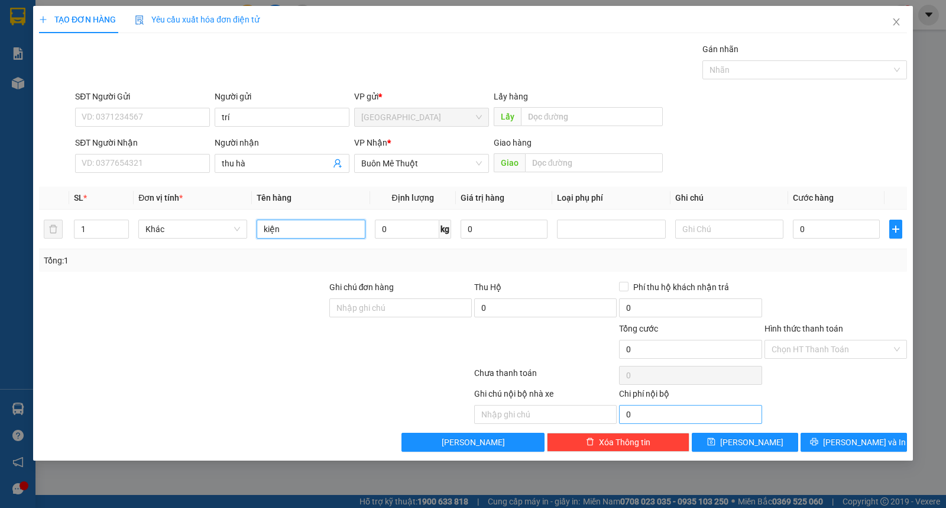
type input "kiện"
click at [741, 436] on button "[PERSON_NAME]" at bounding box center [745, 441] width 106 height 19
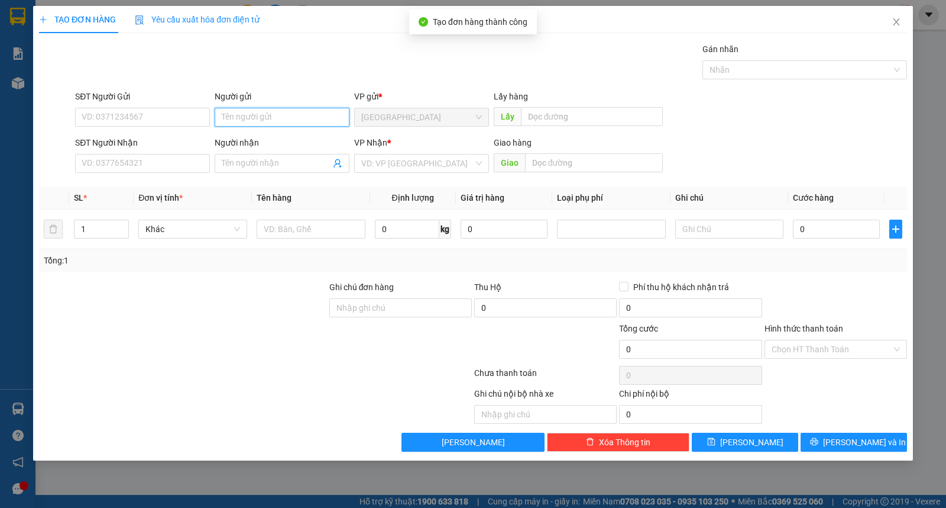
click at [262, 108] on input "Người gửi" at bounding box center [282, 117] width 135 height 19
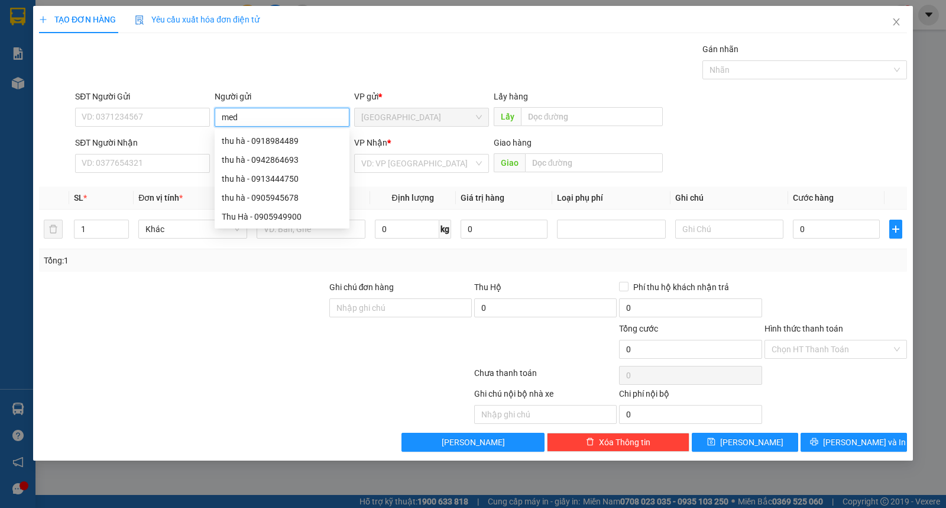
type input "med"
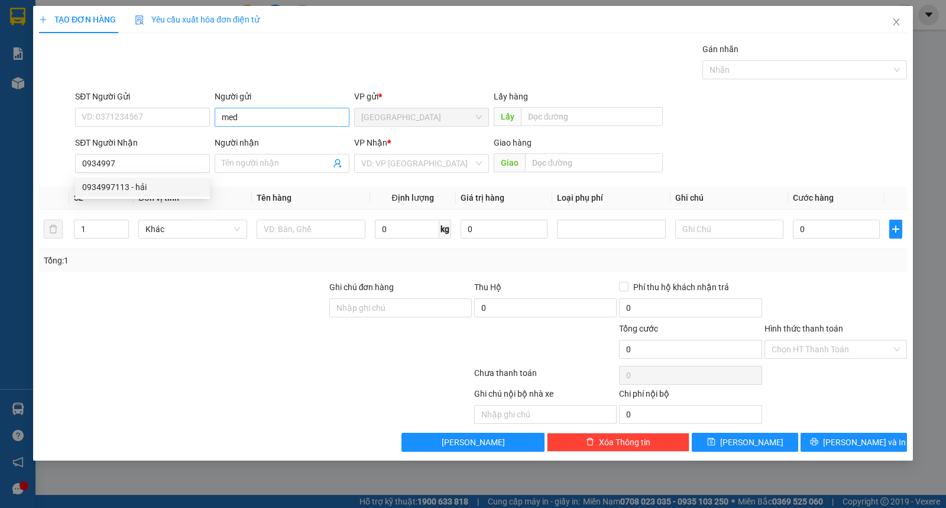
type input "0934997113"
type input "hải"
type input "30.000"
type input "0"
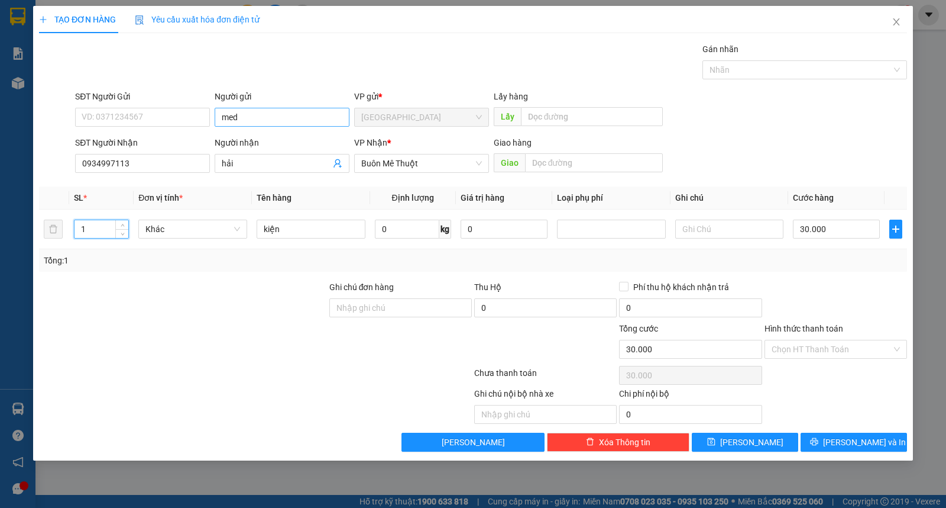
type input "0"
type input "aht"
click at [116, 225] on span "Increase Value" at bounding box center [121, 225] width 13 height 11
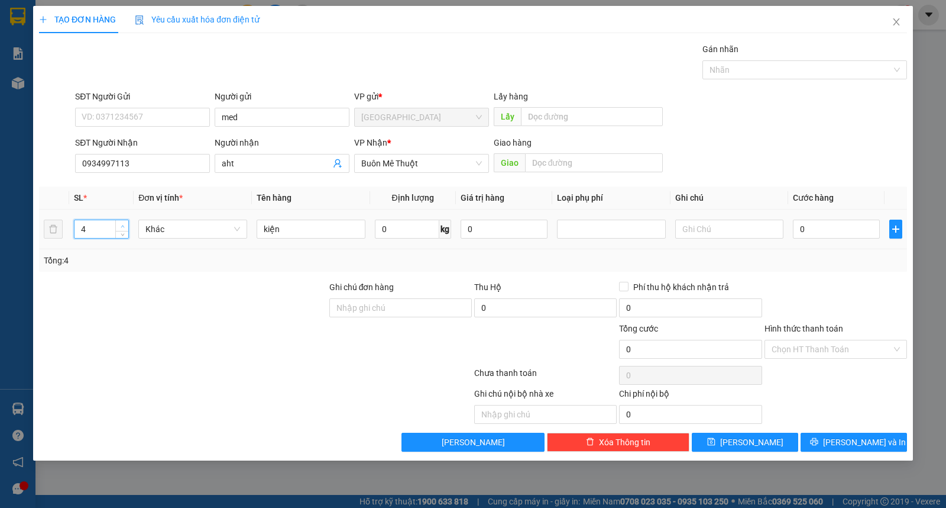
click at [116, 225] on span "Increase Value" at bounding box center [121, 225] width 13 height 11
click at [119, 225] on span "Increase Value" at bounding box center [121, 225] width 13 height 11
type input "4"
click at [119, 231] on span "down" at bounding box center [122, 233] width 7 height 7
click at [748, 440] on span "[PERSON_NAME]" at bounding box center [751, 441] width 63 height 13
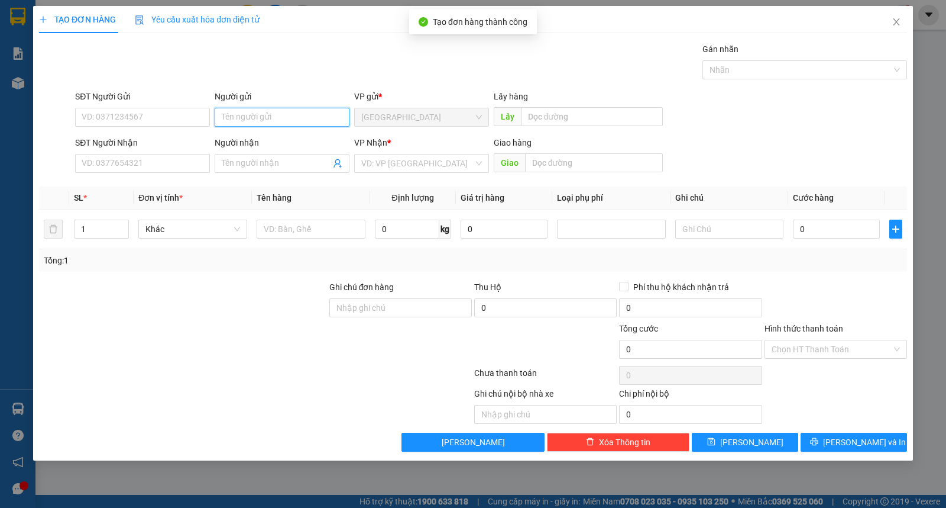
click at [250, 122] on input "Người gửi" at bounding box center [282, 117] width 135 height 19
type input "bihcs"
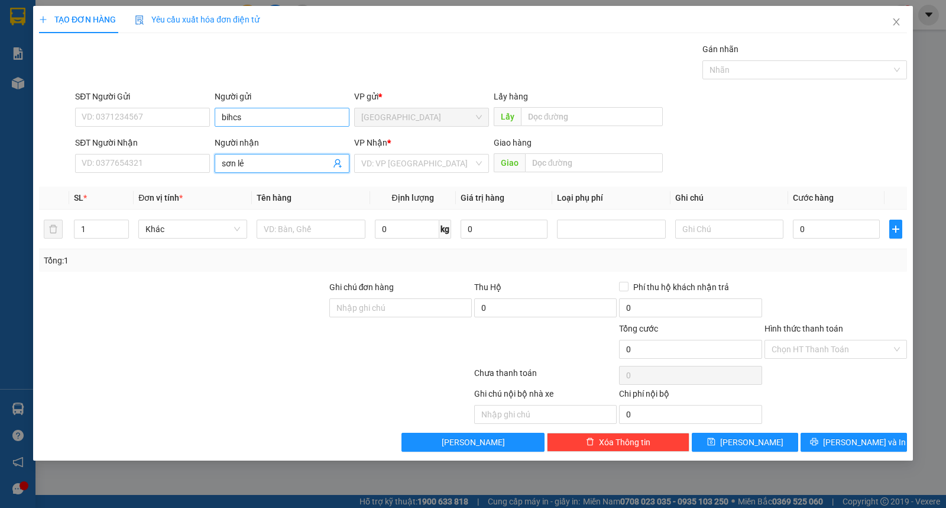
type input "sơn lẻ"
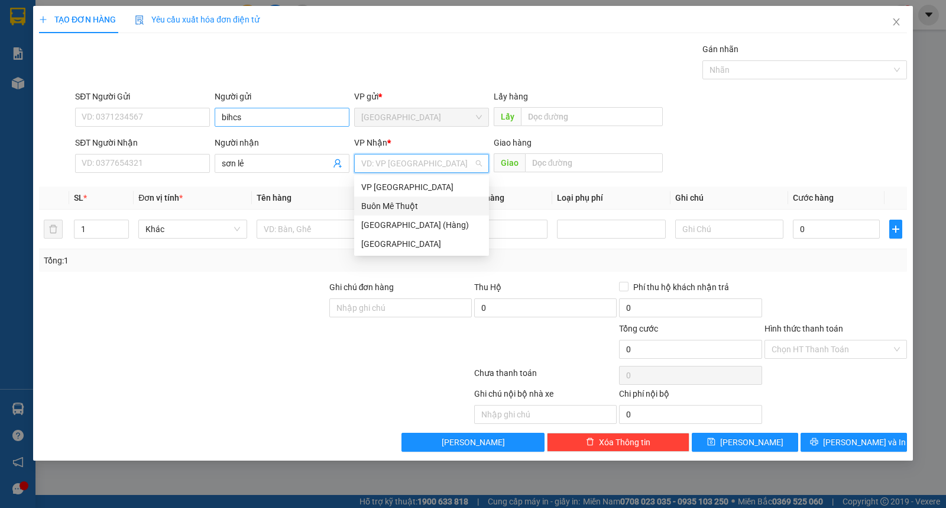
type input "ư"
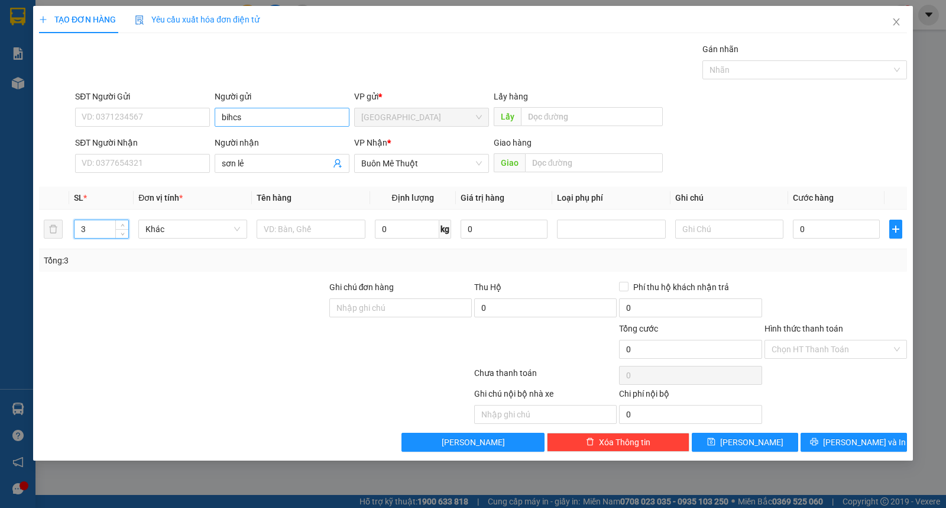
type input "3"
type input "bao"
click at [716, 444] on button "[PERSON_NAME]" at bounding box center [745, 441] width 106 height 19
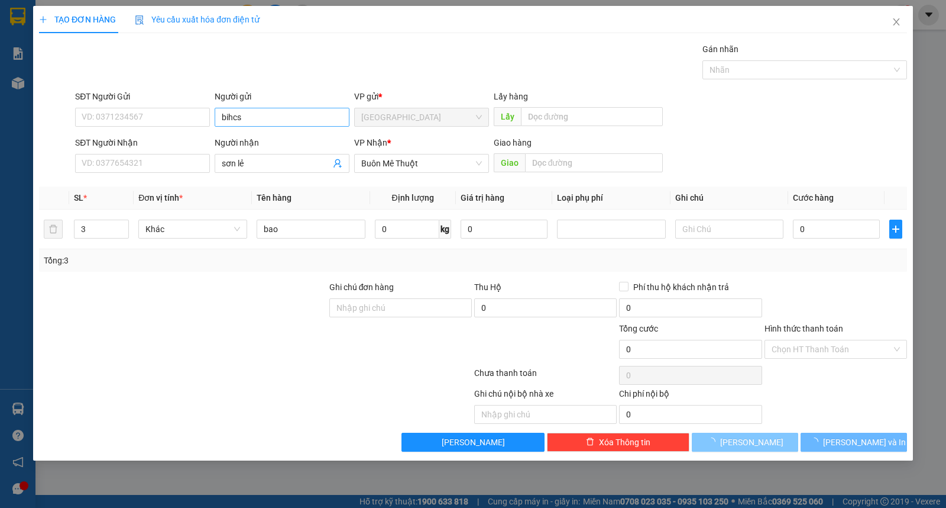
type input "1"
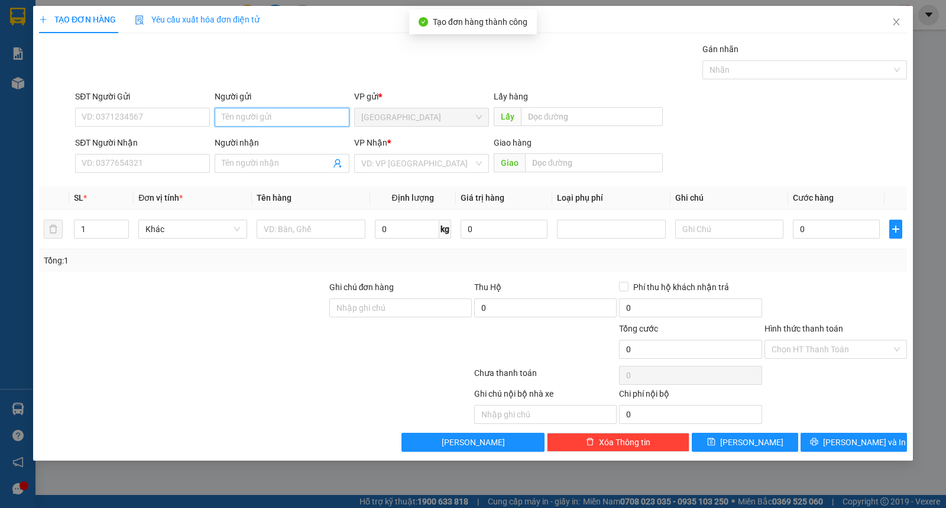
drag, startPoint x: 288, startPoint y: 109, endPoint x: 287, endPoint y: 115, distance: 6.5
click at [287, 114] on input "Người gửi" at bounding box center [282, 117] width 135 height 19
type input "ngọc"
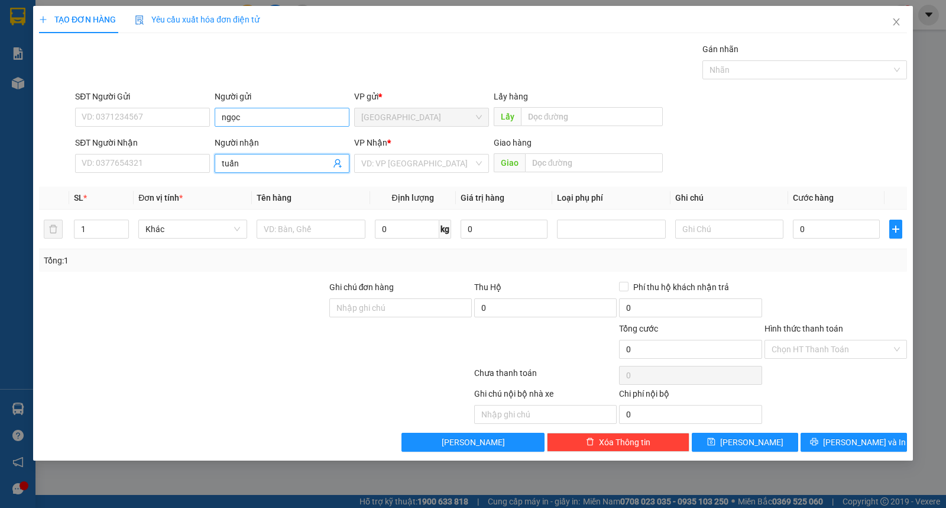
type input "tuấn"
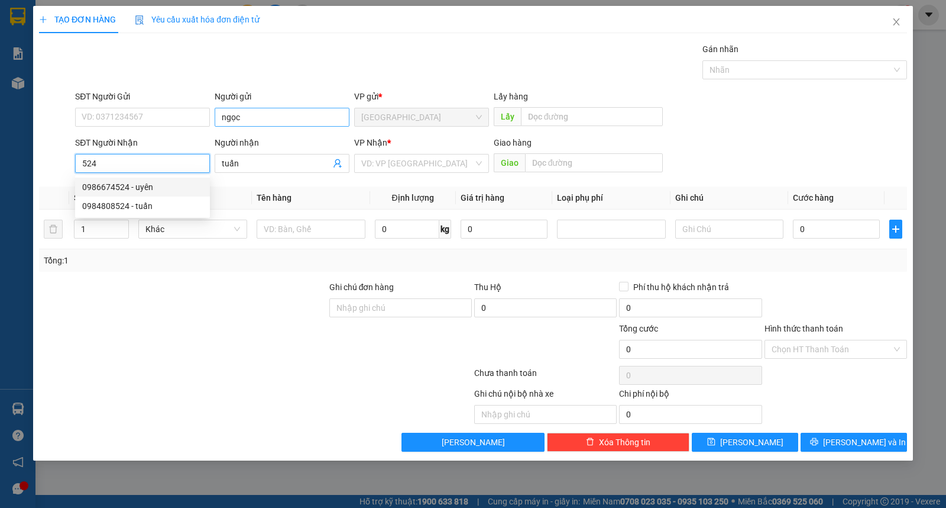
type input "0986674524"
type input "uyên"
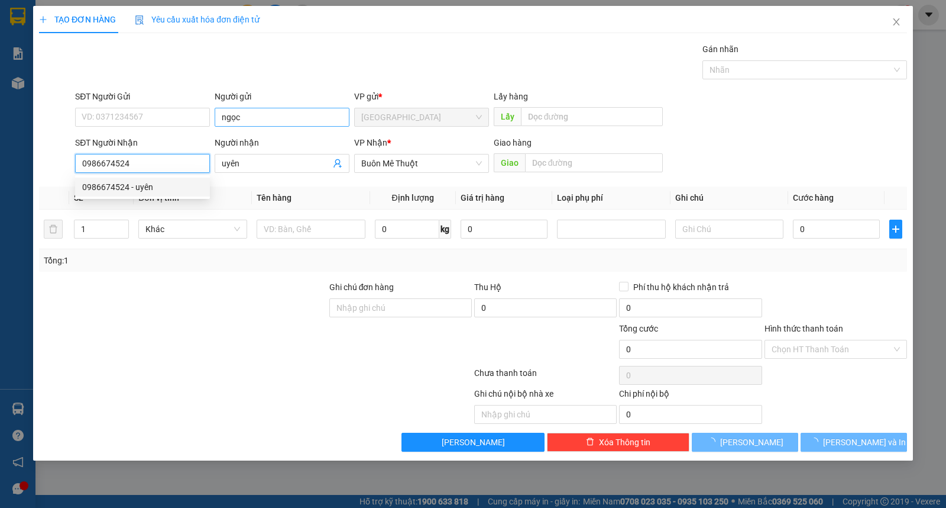
type input "80.000"
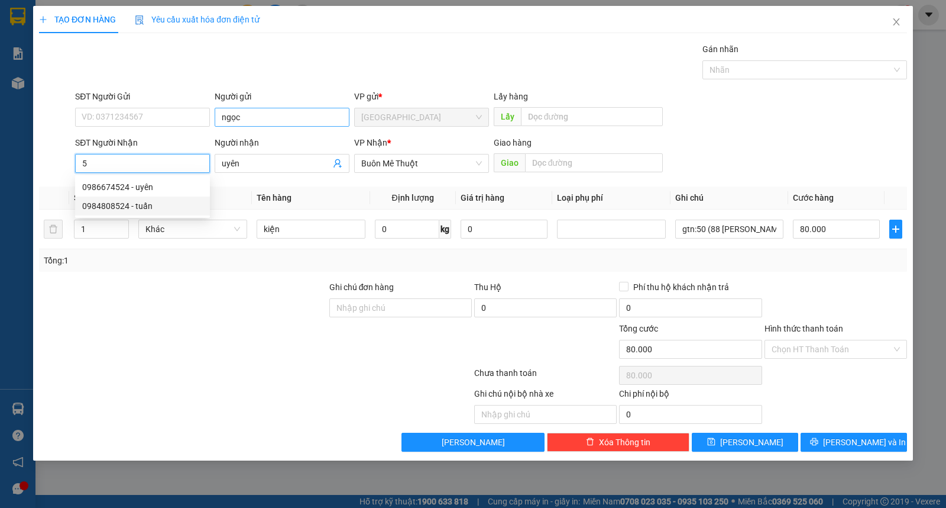
type input "0984808524"
type input "tuấn"
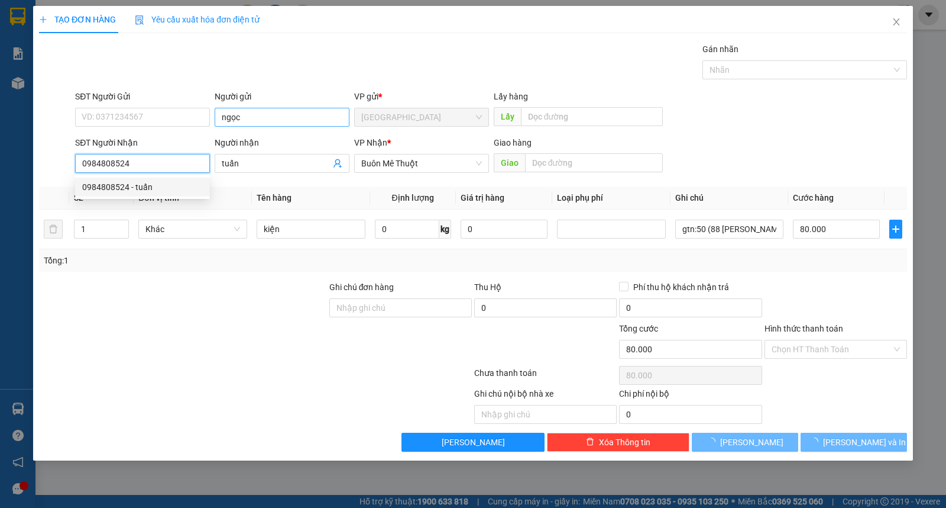
type input "0"
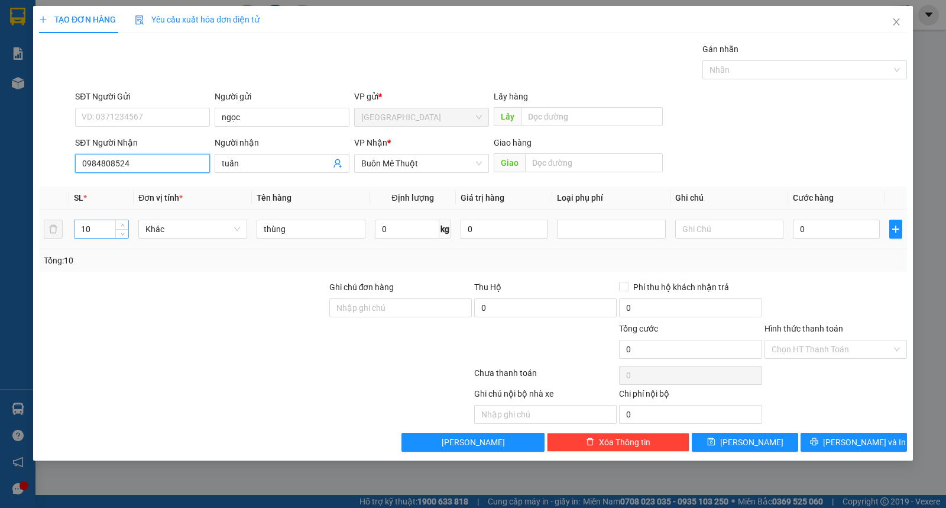
type input "0984808524"
drag, startPoint x: 95, startPoint y: 230, endPoint x: 0, endPoint y: 230, distance: 95.2
click at [0, 230] on div "TẠO ĐƠN HÀNG Yêu cầu xuất hóa đơn điện tử Transit Pickup Surcharge Ids Transit …" at bounding box center [473, 254] width 946 height 508
type input "3"
click at [719, 438] on button "[PERSON_NAME]" at bounding box center [745, 441] width 106 height 19
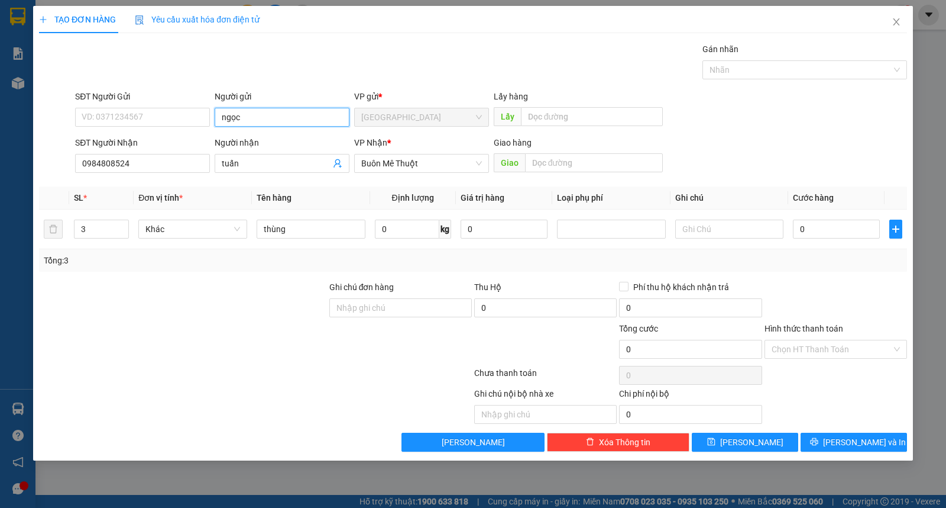
click at [268, 116] on input "ngọc" at bounding box center [282, 117] width 135 height 19
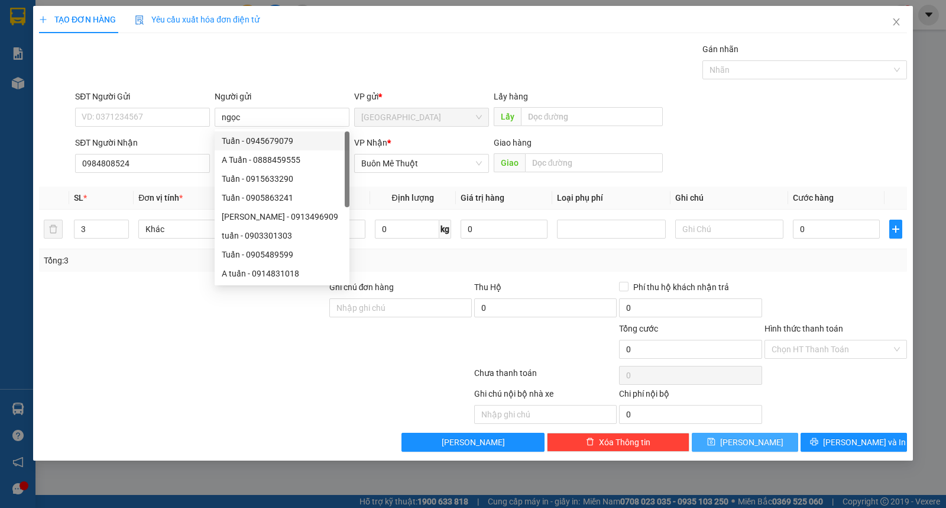
click at [757, 441] on span "[PERSON_NAME]" at bounding box center [751, 441] width 63 height 13
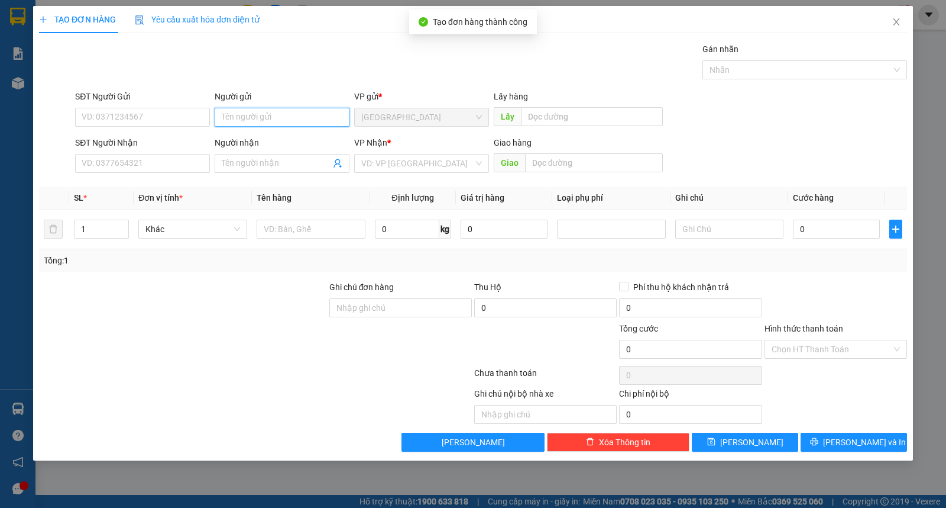
click at [240, 112] on input "Người gửi" at bounding box center [282, 117] width 135 height 19
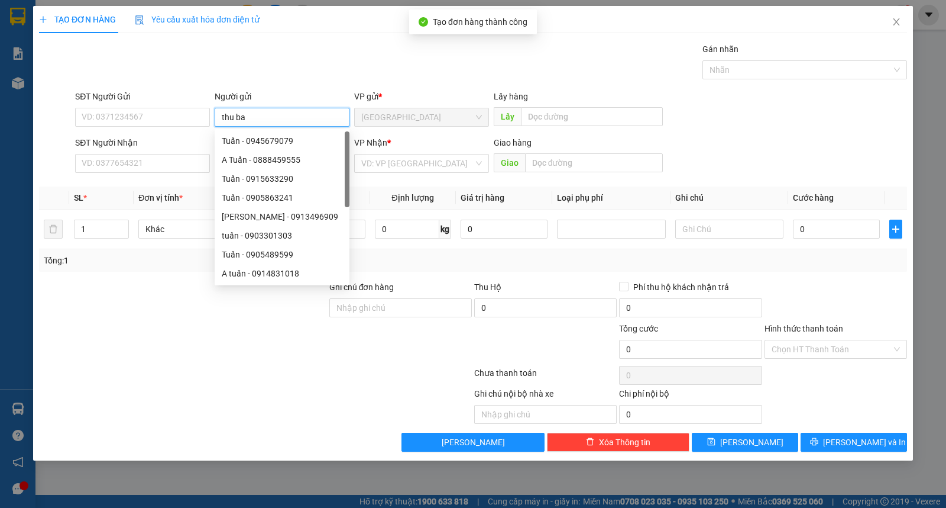
type input "thu ba"
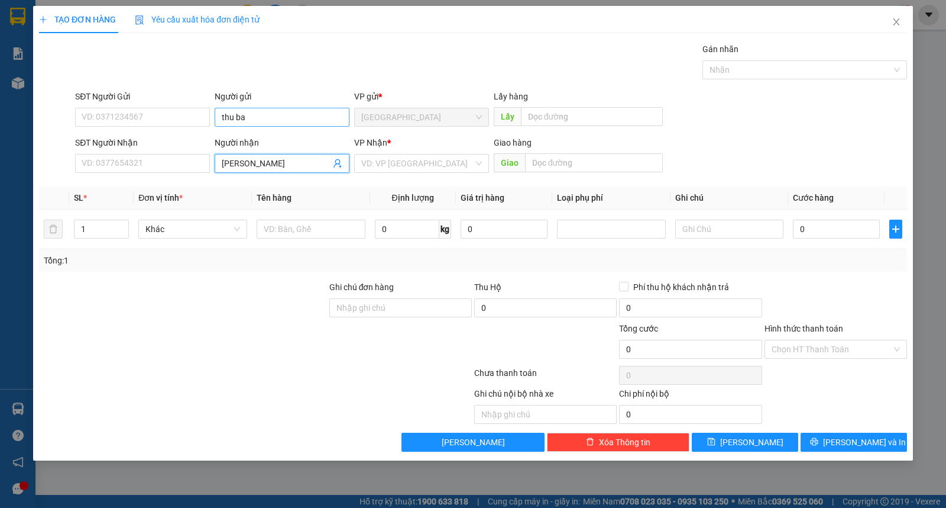
type input "[PERSON_NAME]"
type input "ư"
type input "kiện"
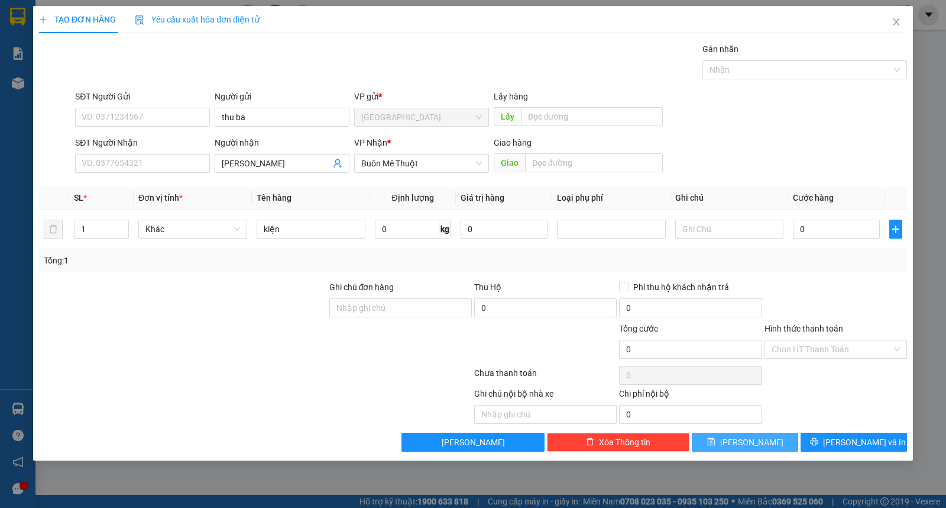
click at [742, 439] on button "[PERSON_NAME]" at bounding box center [745, 441] width 106 height 19
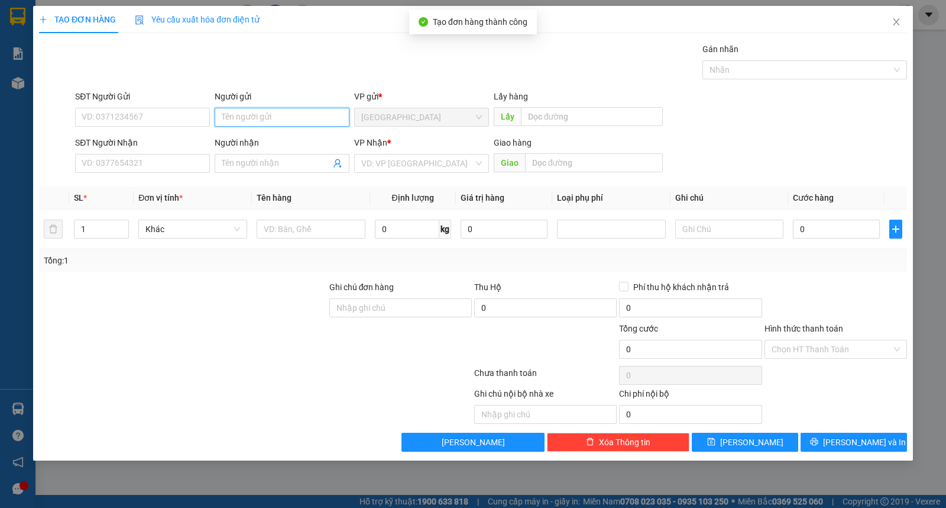
click at [308, 113] on input "Người gửi" at bounding box center [282, 117] width 135 height 19
type input "[PERSON_NAME]"
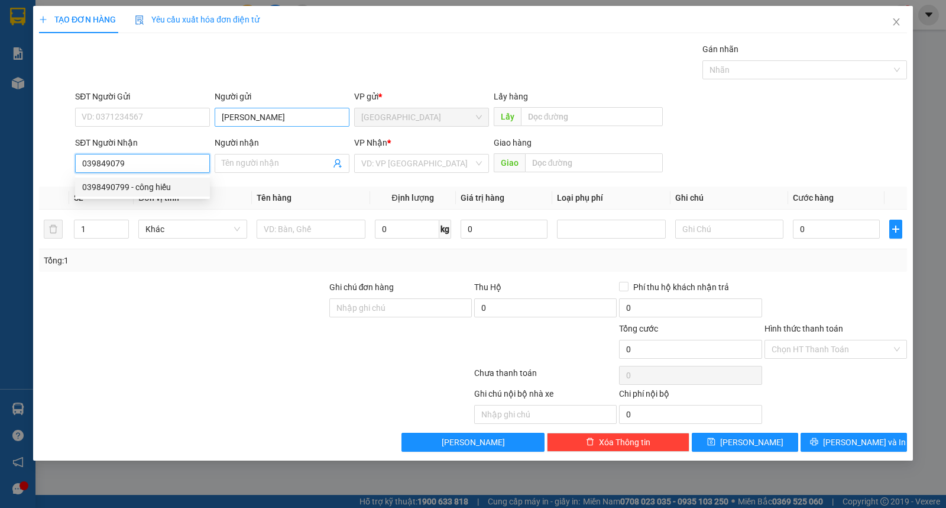
type input "0398490799"
type input "công hiếu"
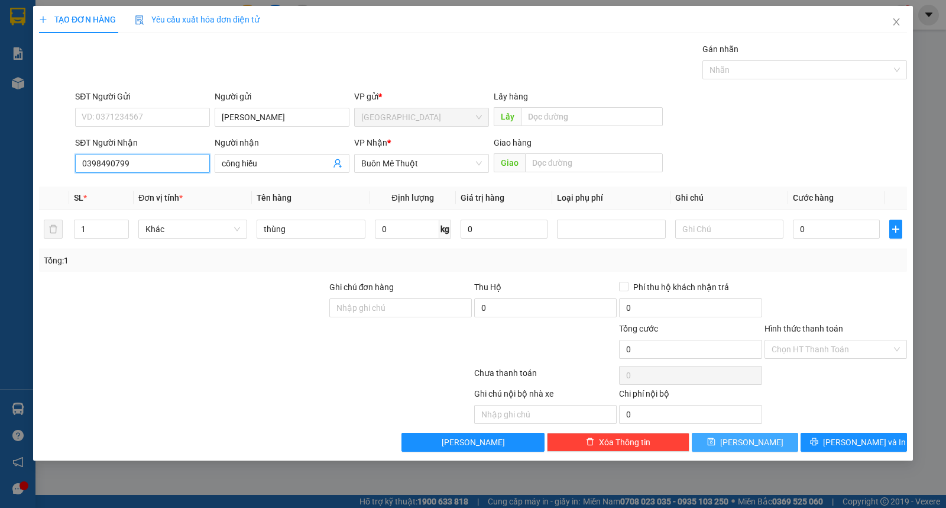
type input "0398490799"
click at [774, 444] on button "[PERSON_NAME]" at bounding box center [745, 441] width 106 height 19
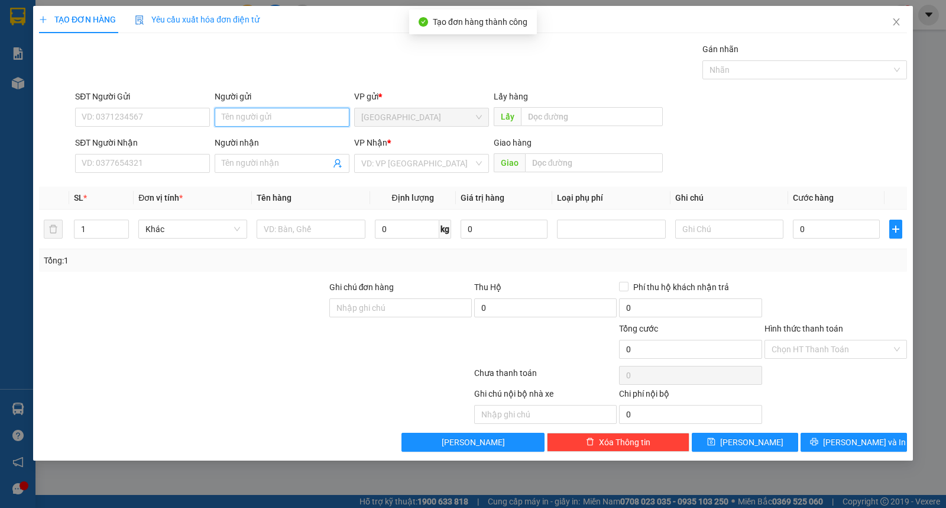
click at [234, 121] on input "Người gửi" at bounding box center [282, 117] width 135 height 19
type input "minh"
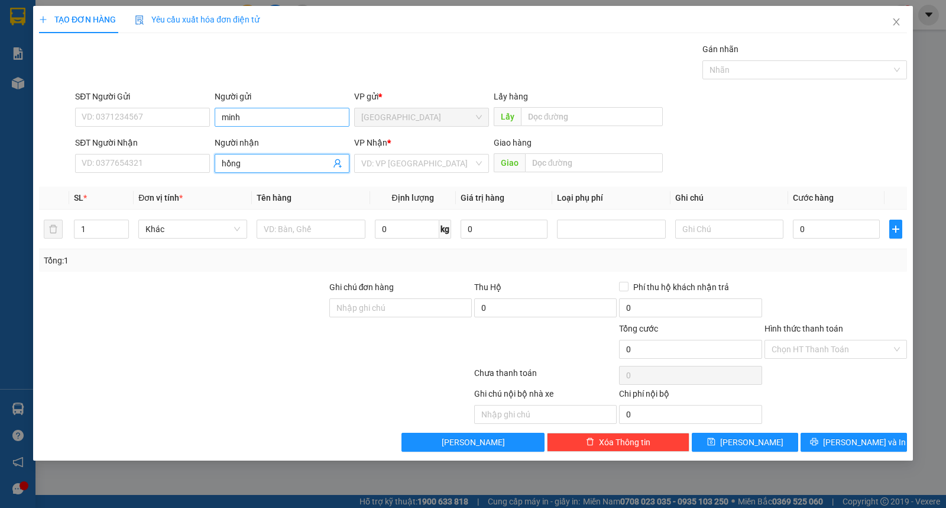
type input "hồng"
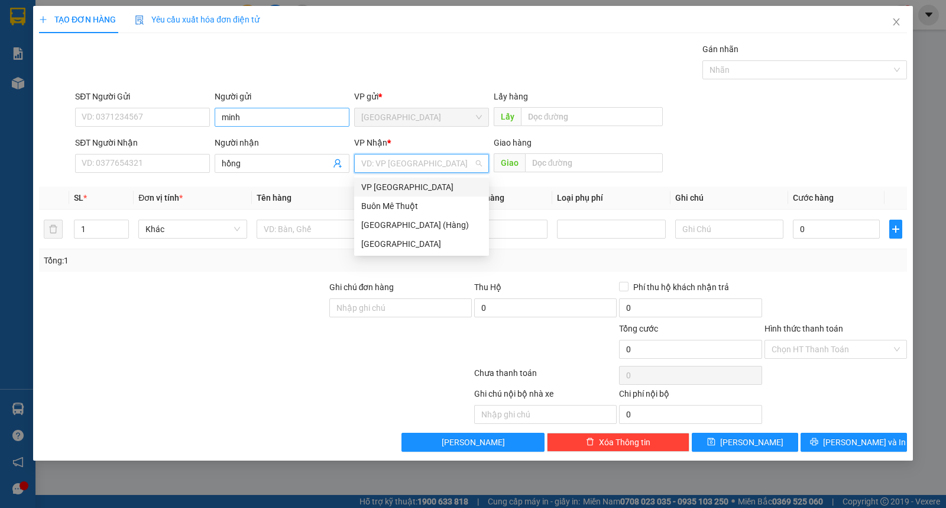
type input "ư"
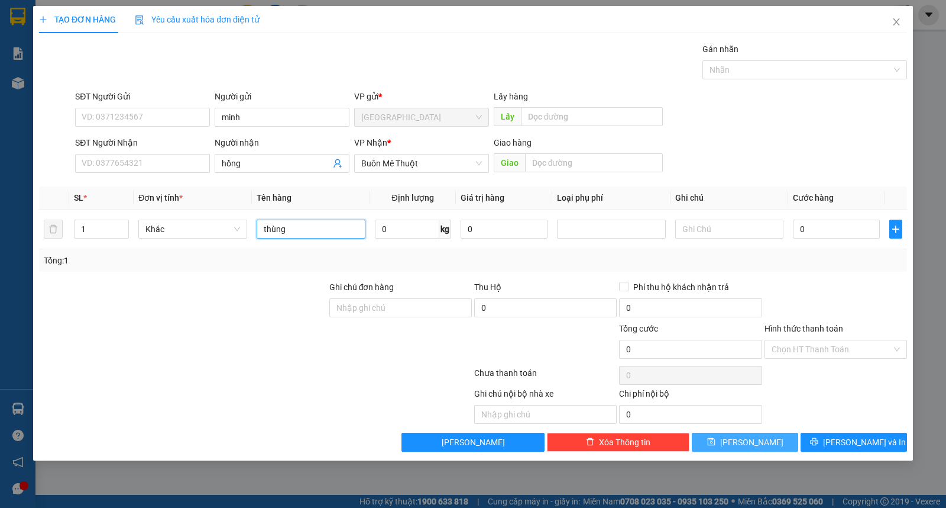
type input "thùng"
click at [755, 441] on span "[PERSON_NAME]" at bounding box center [751, 441] width 63 height 13
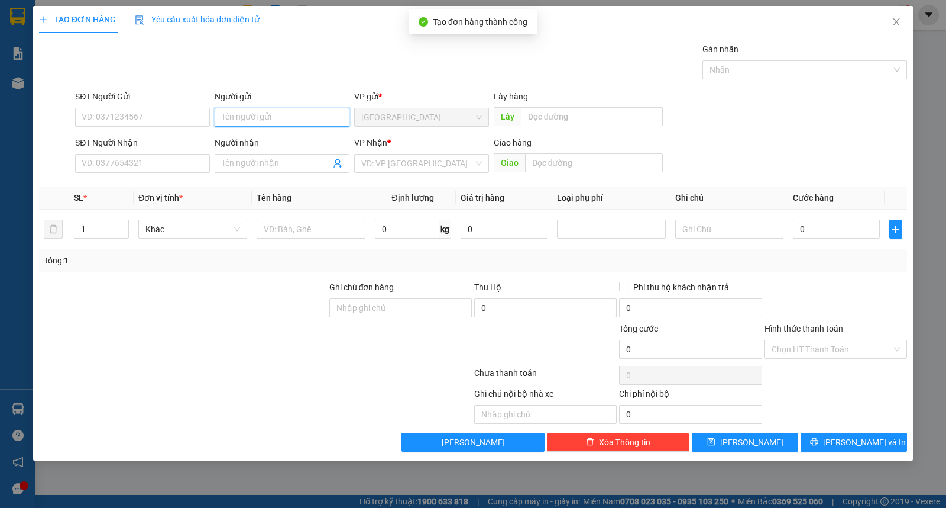
click at [276, 126] on input "Người gửi" at bounding box center [282, 117] width 135 height 19
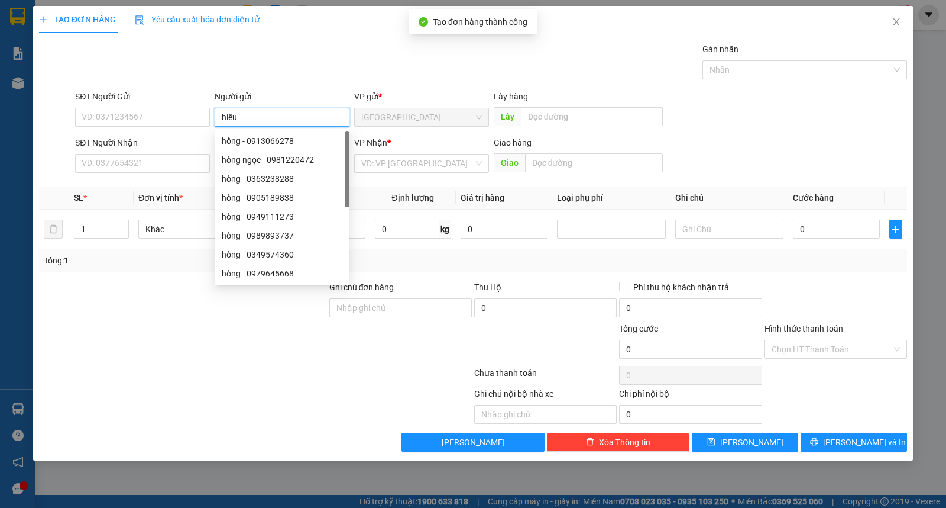
type input "hiếu"
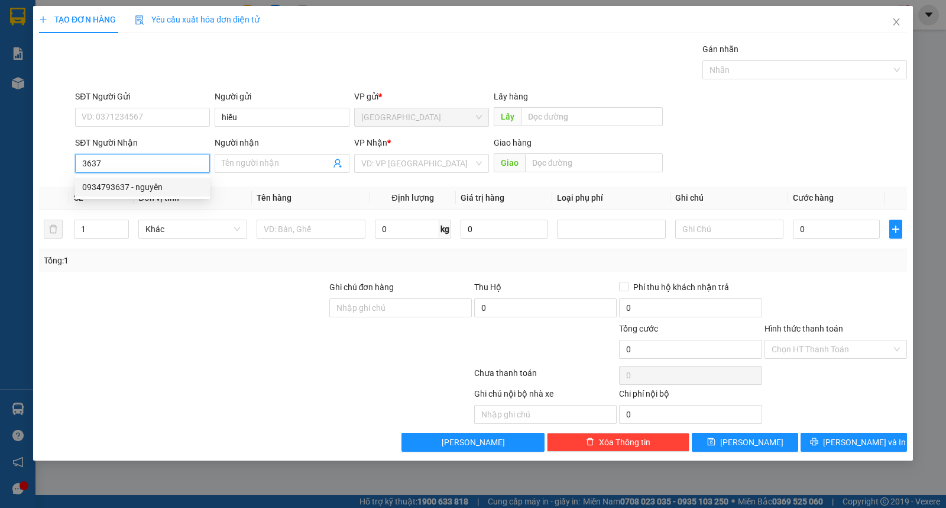
drag, startPoint x: 131, startPoint y: 179, endPoint x: 96, endPoint y: 195, distance: 37.8
click at [130, 180] on div "0934793637 - nguyên" at bounding box center [142, 186] width 135 height 19
type input "0934793637"
type input "nguyên"
type input "0934793637"
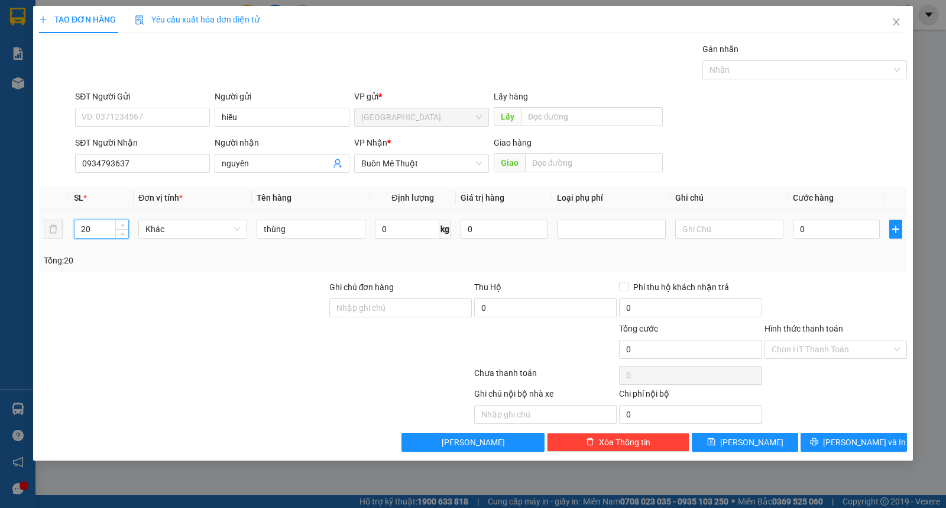
drag, startPoint x: 85, startPoint y: 229, endPoint x: 112, endPoint y: 225, distance: 28.1
click at [112, 225] on input "20" at bounding box center [102, 229] width 54 height 18
drag, startPoint x: 117, startPoint y: 227, endPoint x: 106, endPoint y: 227, distance: 10.1
click at [115, 227] on span "Increase Value" at bounding box center [121, 224] width 13 height 9
drag, startPoint x: 106, startPoint y: 227, endPoint x: 0, endPoint y: 227, distance: 106.5
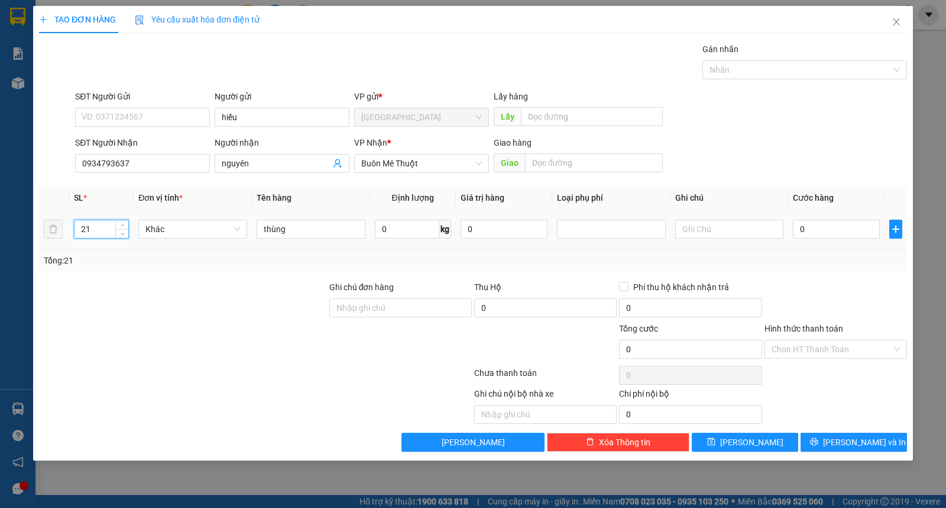
click at [0, 227] on div "TẠO ĐƠN HÀNG Yêu cầu xuất hóa đơn điện tử Transit Pickup Surcharge Ids Transit …" at bounding box center [473, 254] width 946 height 508
type input "14"
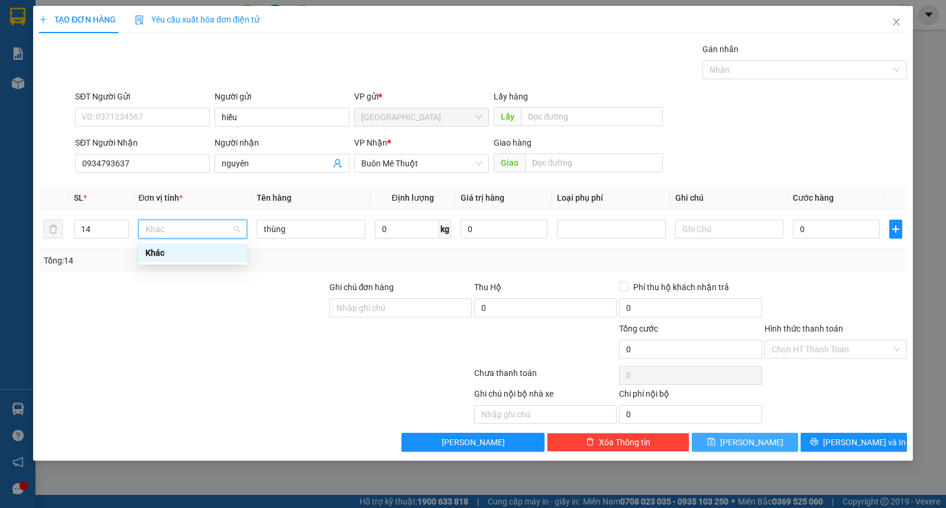
click at [761, 442] on button "[PERSON_NAME]" at bounding box center [745, 441] width 106 height 19
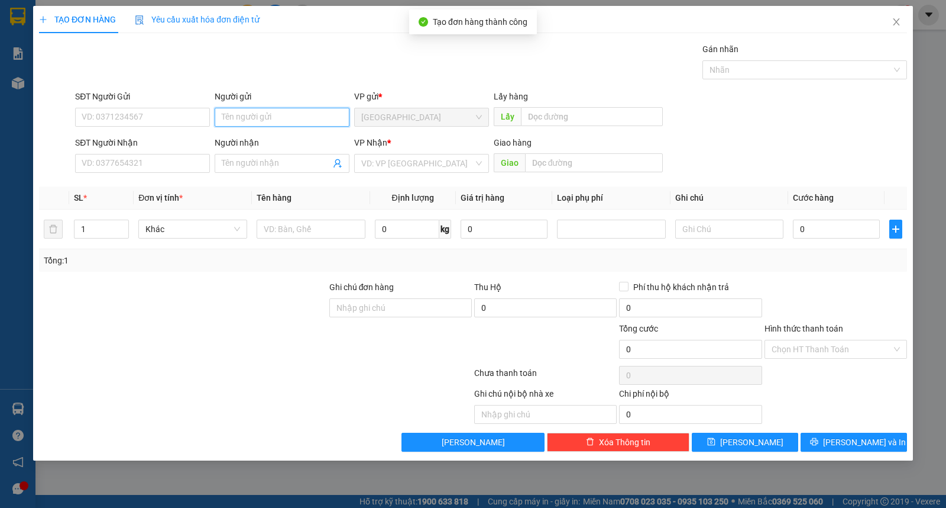
click at [322, 124] on input "Người gửi" at bounding box center [282, 117] width 135 height 19
click at [319, 116] on input "Người gửi" at bounding box center [282, 117] width 135 height 19
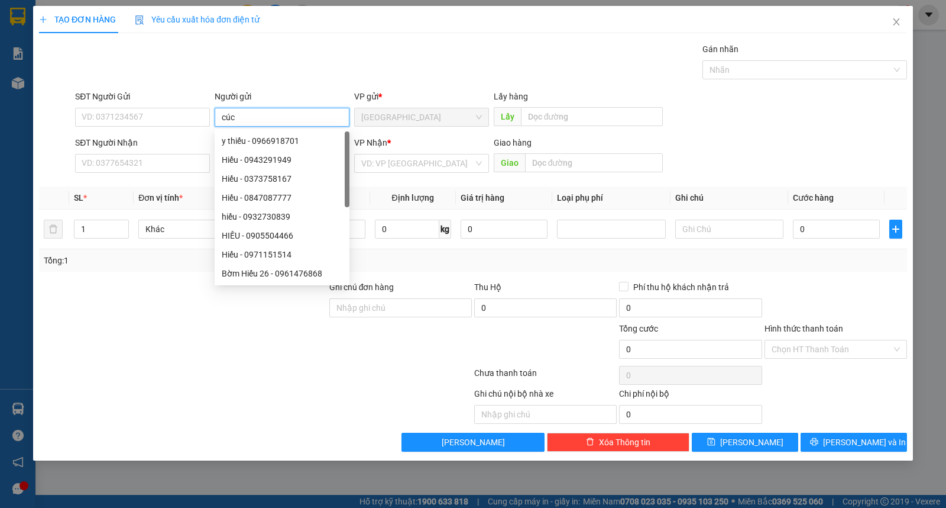
type input "cúc"
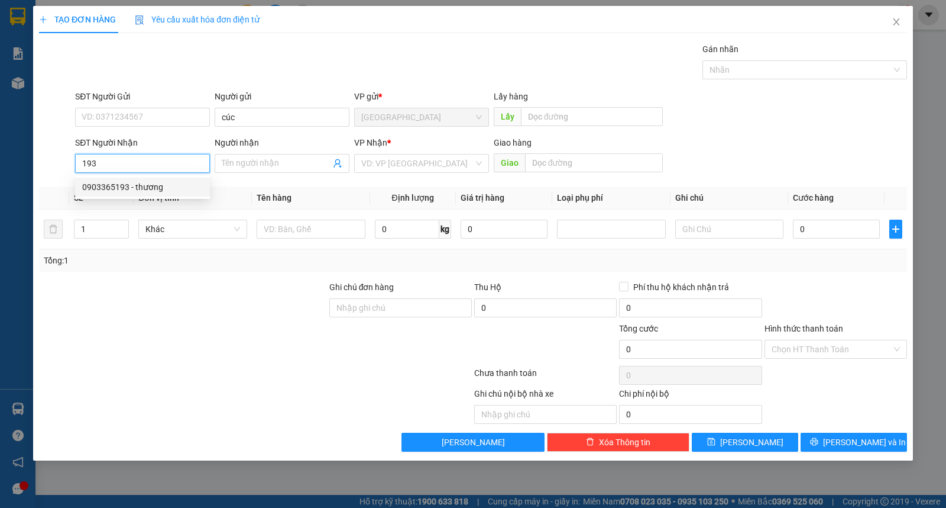
click at [136, 189] on div "0903365193 - thương" at bounding box center [142, 186] width 121 height 13
type input "0903365193"
type input "thương"
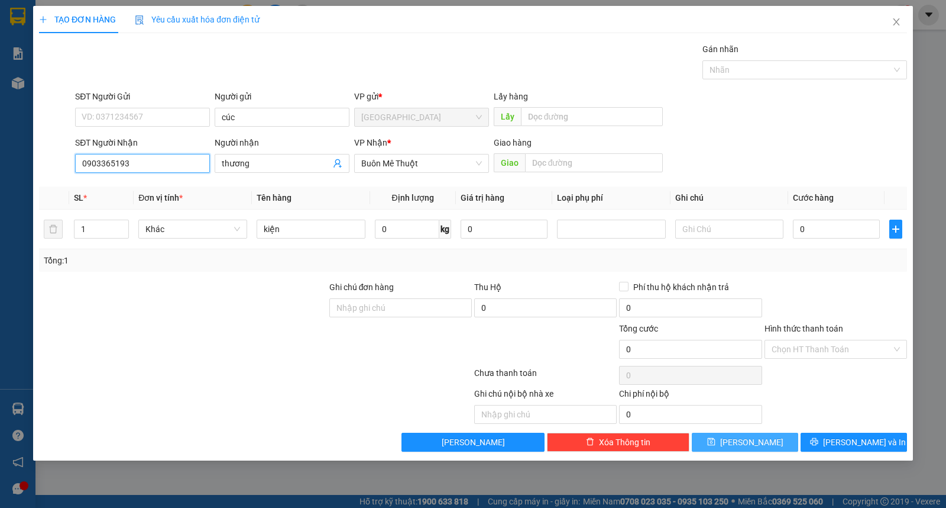
type input "0903365193"
click at [754, 447] on span "[PERSON_NAME]" at bounding box center [751, 441] width 63 height 13
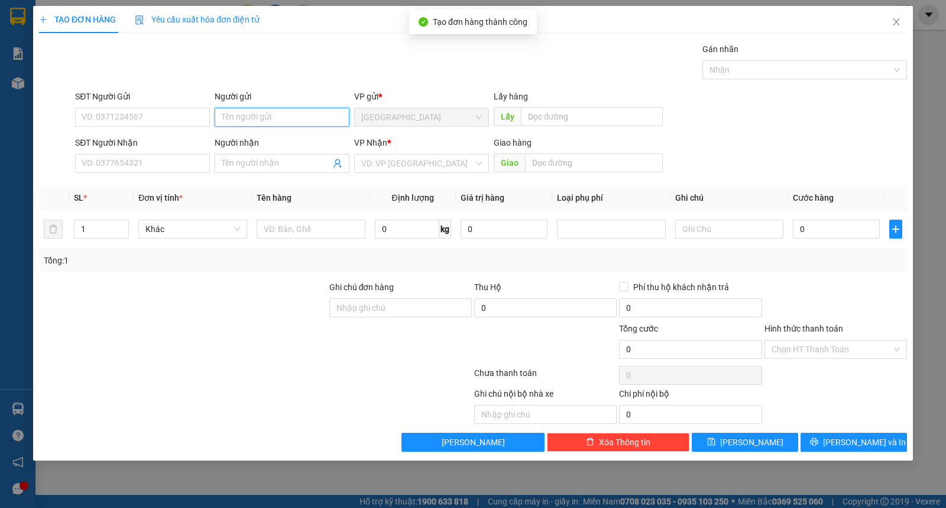
click at [279, 125] on input "Người gửi" at bounding box center [282, 117] width 135 height 19
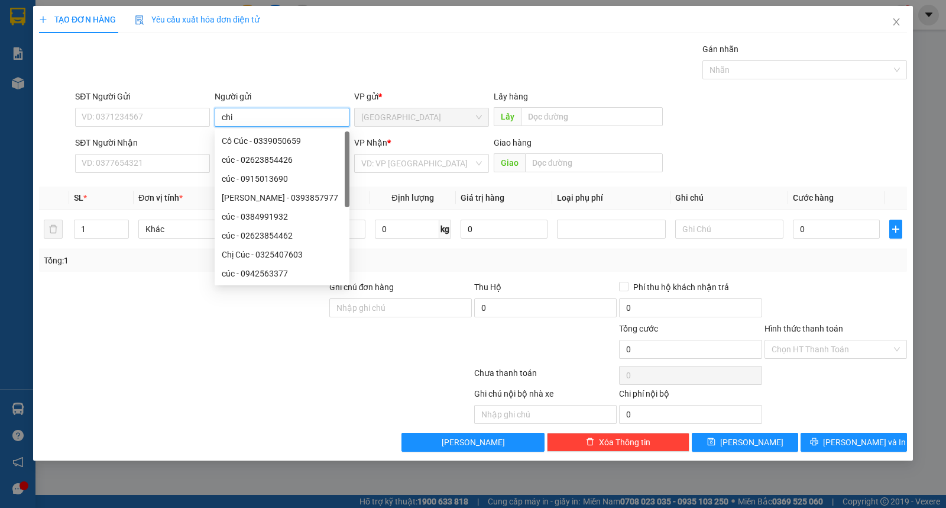
type input "chi"
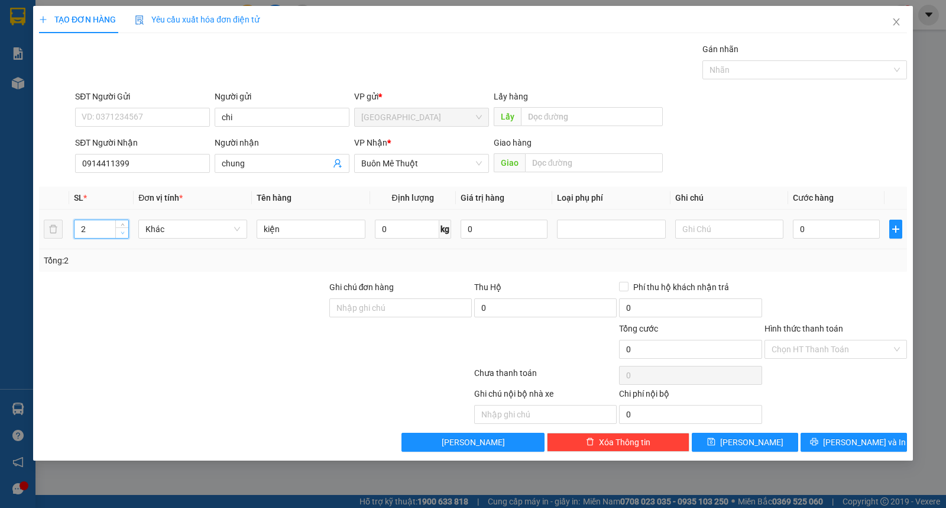
click at [117, 234] on span "Decrease Value" at bounding box center [121, 232] width 13 height 11
drag, startPoint x: 309, startPoint y: 228, endPoint x: 15, endPoint y: 234, distance: 294.0
click at [274, 229] on input "kiện" at bounding box center [311, 228] width 109 height 19
click at [775, 445] on button "[PERSON_NAME]" at bounding box center [745, 441] width 106 height 19
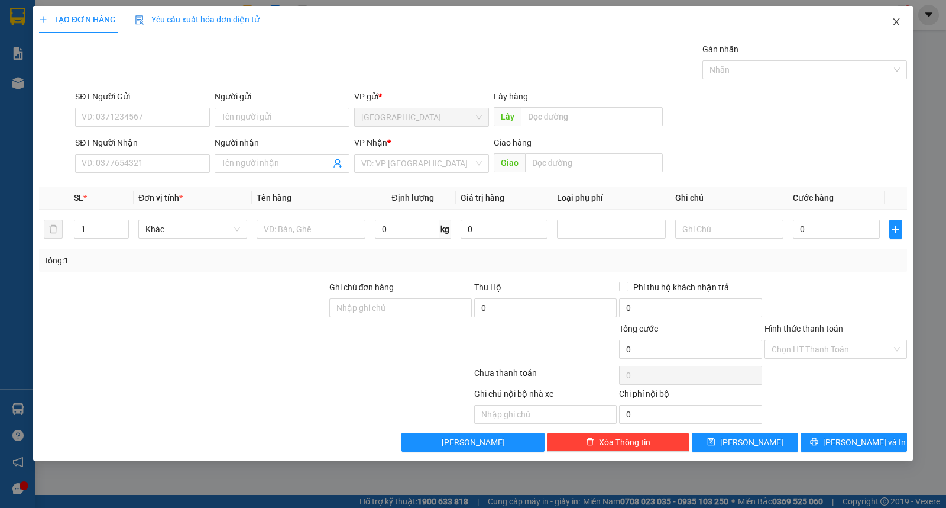
click at [886, 17] on span "Close" at bounding box center [896, 22] width 33 height 33
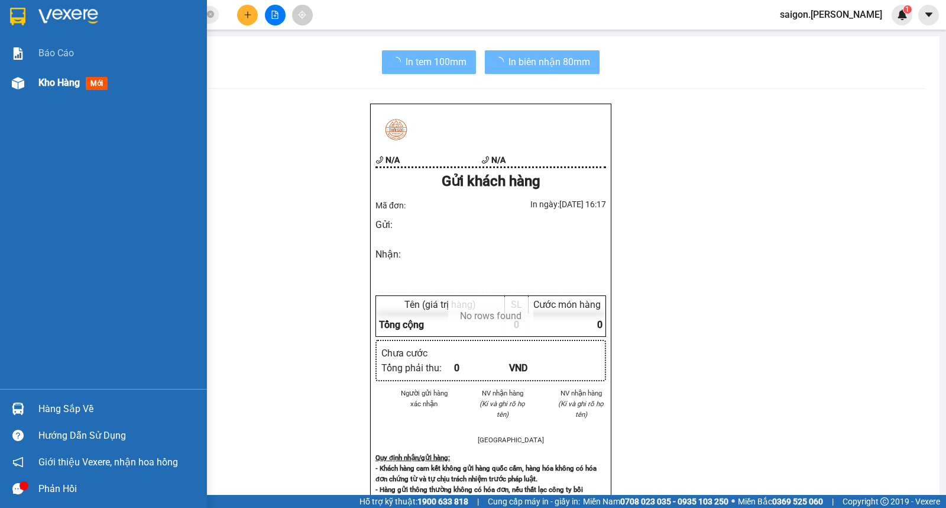
click at [36, 85] on div "Kho hàng mới" at bounding box center [103, 83] width 207 height 30
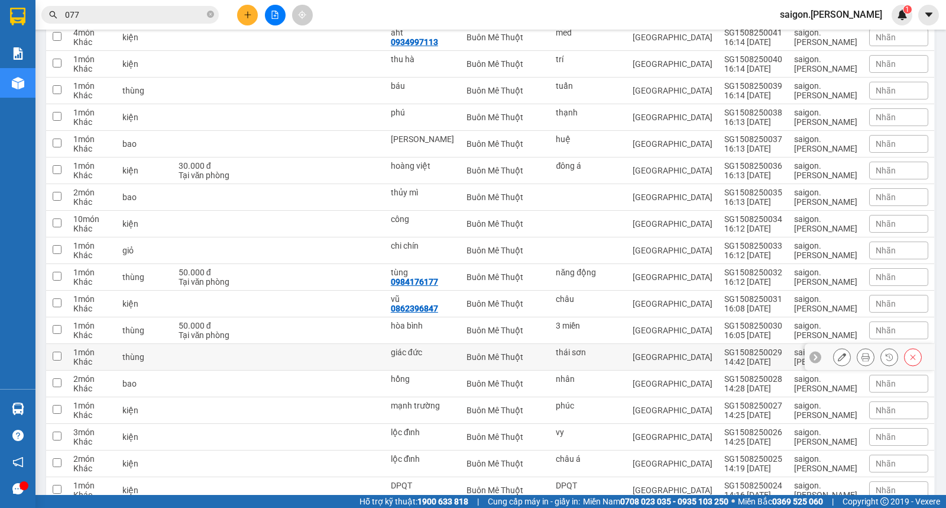
scroll to position [394, 0]
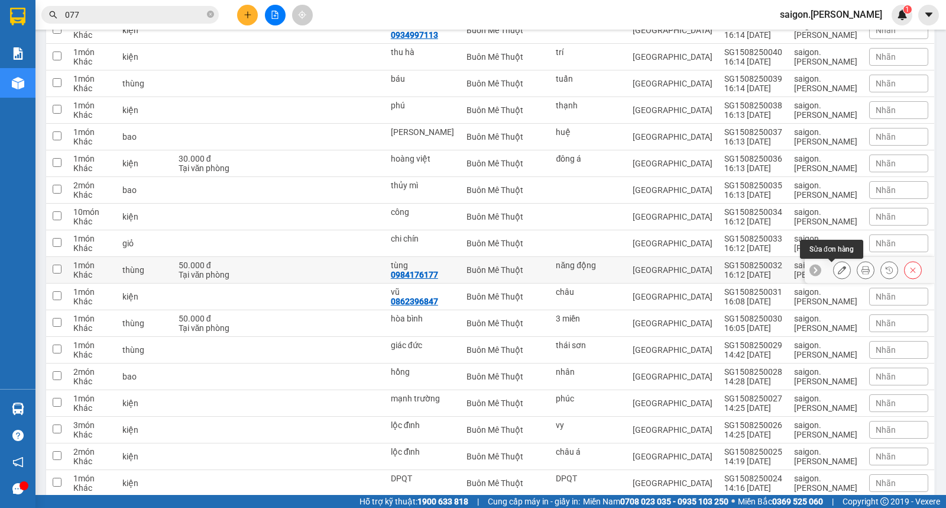
click at [838, 269] on icon at bounding box center [842, 270] width 8 height 8
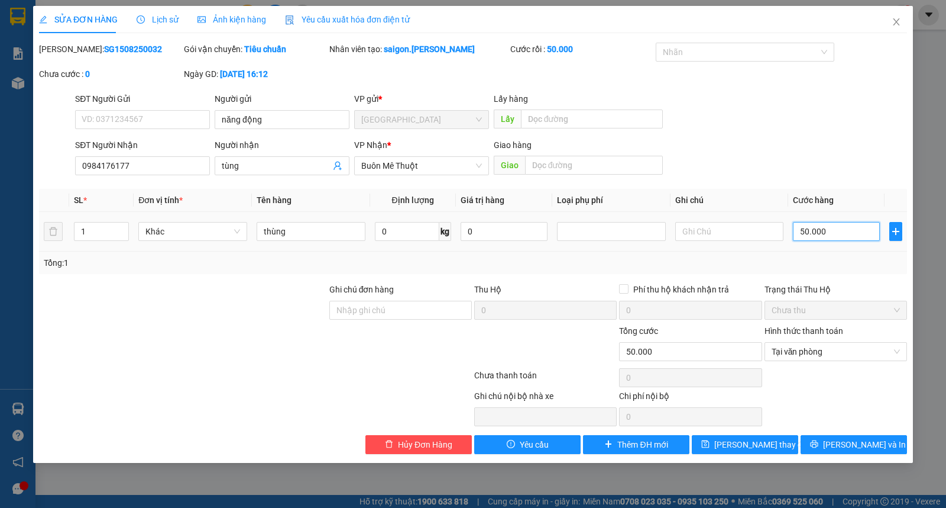
click at [819, 230] on input "50.000" at bounding box center [836, 231] width 87 height 19
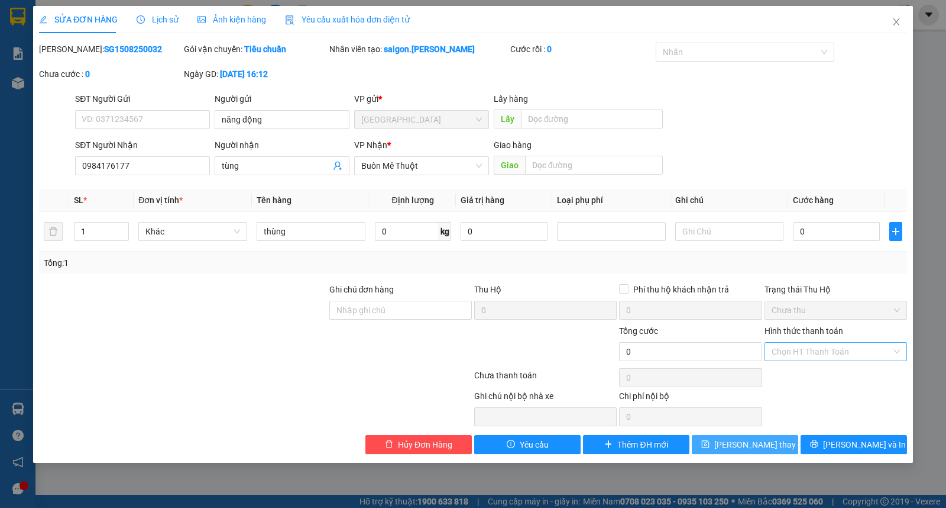
click at [734, 448] on span "[PERSON_NAME] thay đổi" at bounding box center [762, 444] width 95 height 13
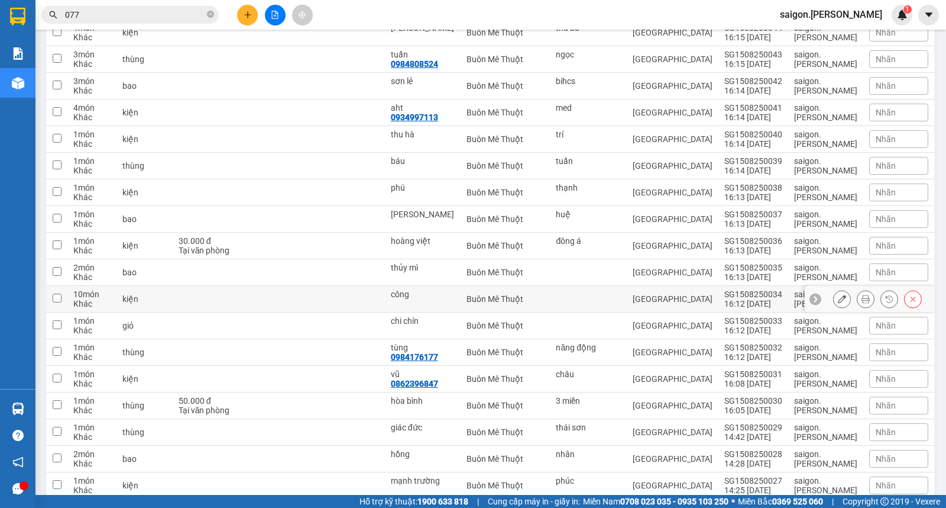
scroll to position [328, 0]
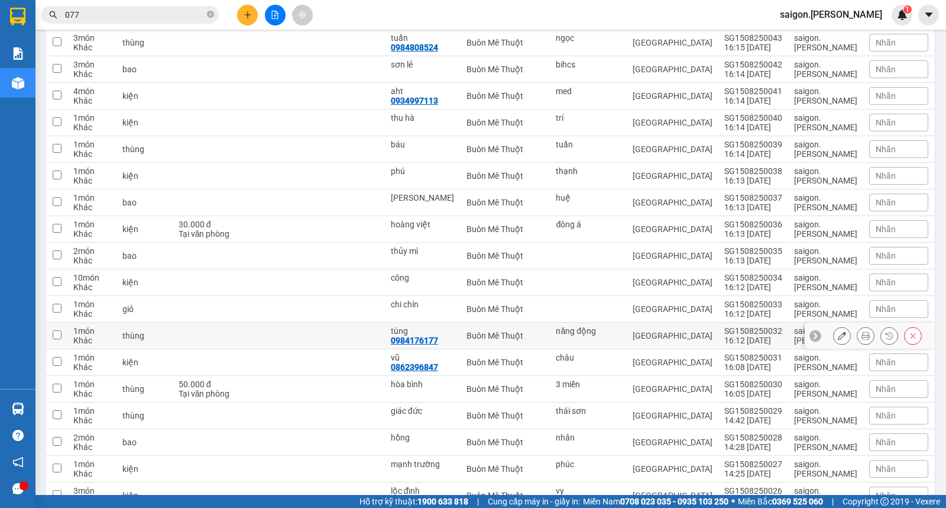
click at [834, 341] on button at bounding box center [842, 335] width 17 height 21
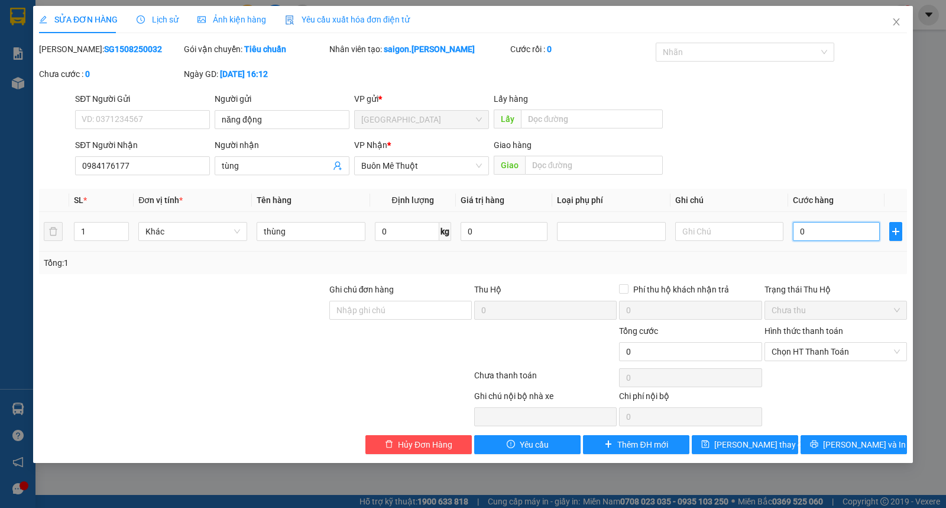
click at [822, 224] on input "0" at bounding box center [836, 231] width 87 height 19
click at [841, 350] on span "Chọn HT Thanh Toán" at bounding box center [836, 351] width 128 height 18
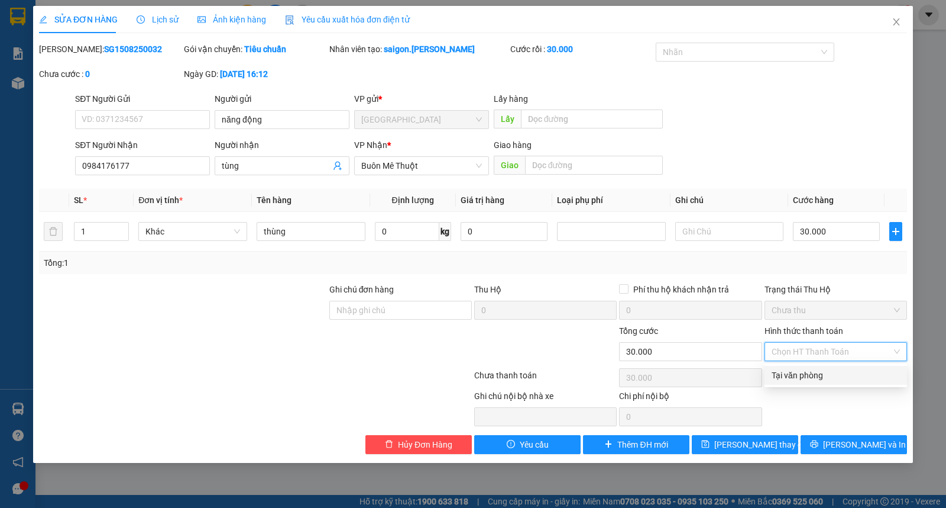
click at [843, 369] on div "Tại văn phòng" at bounding box center [836, 375] width 128 height 13
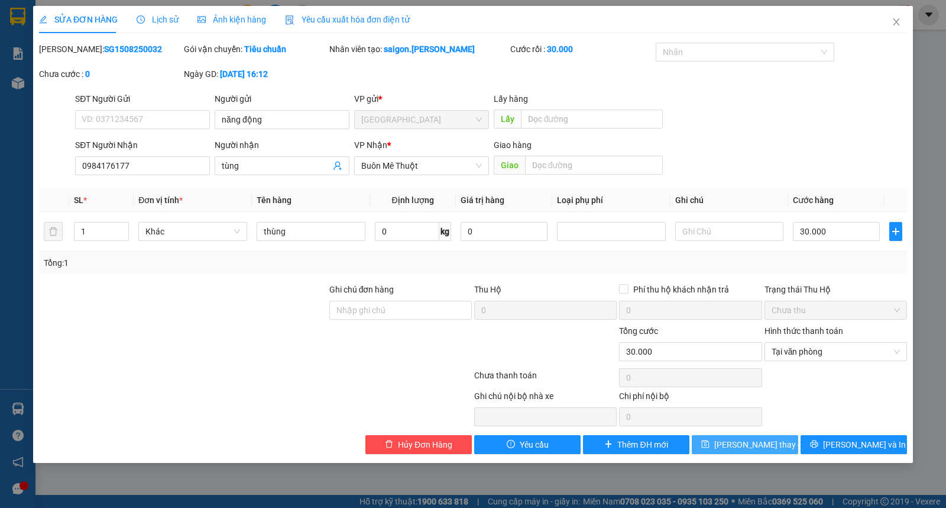
click at [775, 444] on button "[PERSON_NAME] thay đổi" at bounding box center [745, 444] width 106 height 19
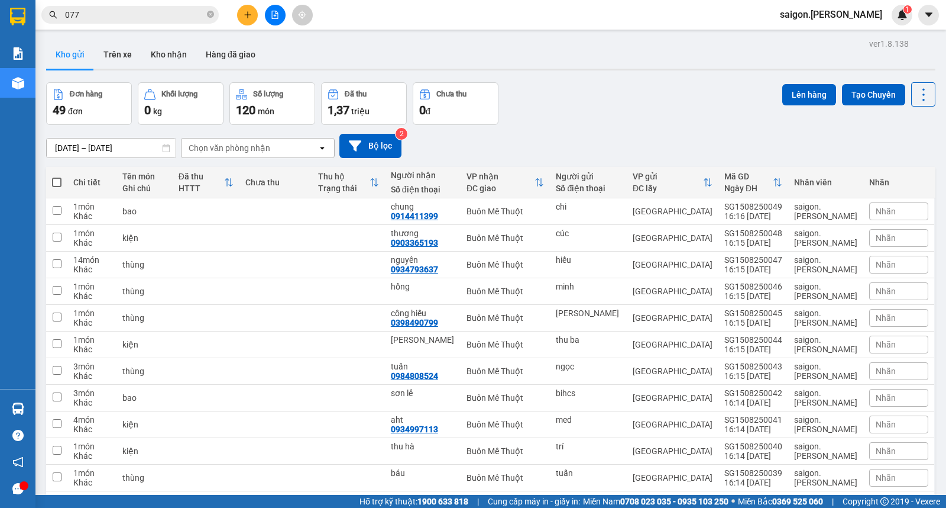
click at [255, 18] on button at bounding box center [247, 15] width 21 height 21
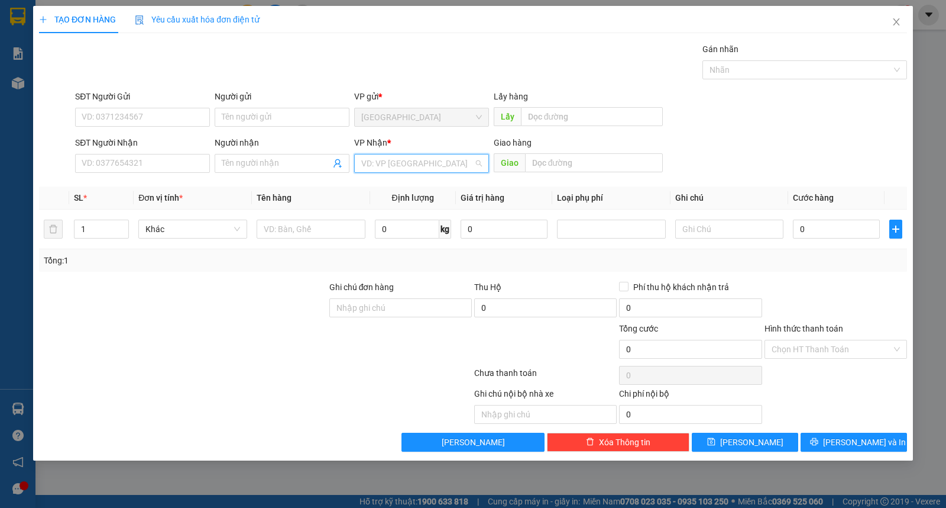
click at [387, 162] on input "search" at bounding box center [417, 163] width 112 height 18
click at [395, 204] on div "Buôn Mê Thuột" at bounding box center [421, 205] width 121 height 13
click at [306, 113] on input "Người gửi" at bounding box center [282, 117] width 135 height 19
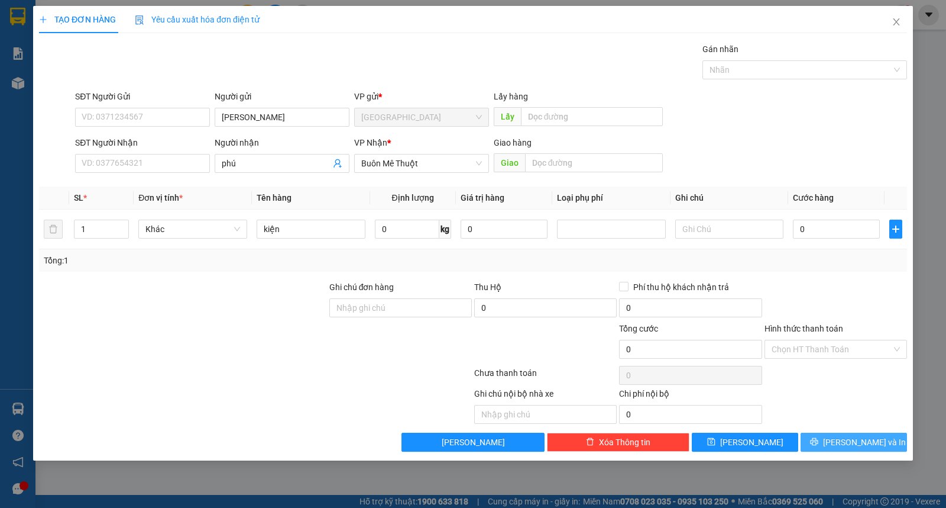
click at [845, 435] on button "[PERSON_NAME] và In" at bounding box center [854, 441] width 106 height 19
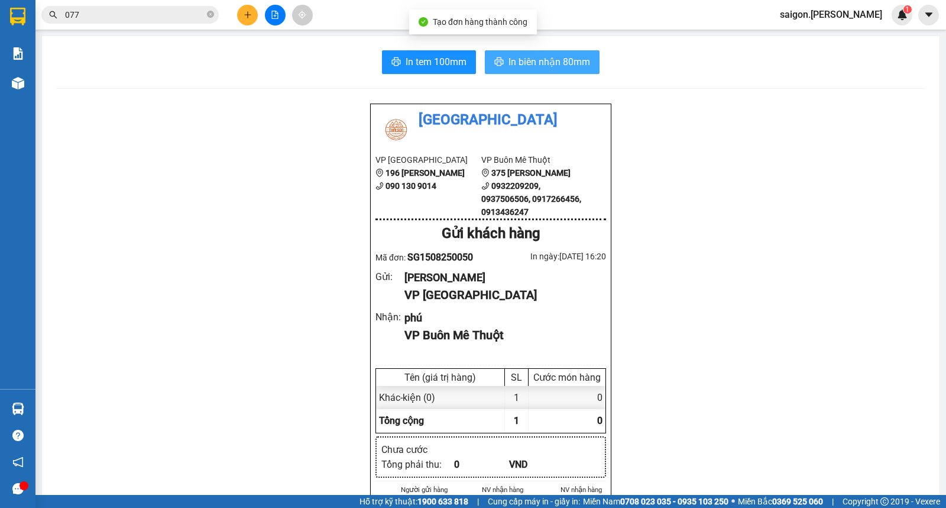
click at [510, 64] on span "In biên nhận 80mm" at bounding box center [550, 61] width 82 height 15
click at [243, 17] on button at bounding box center [247, 15] width 21 height 21
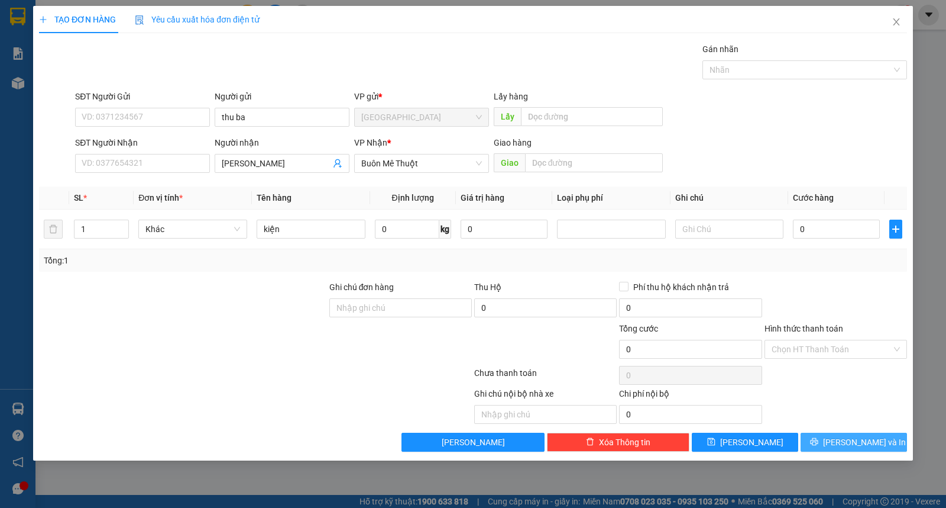
drag, startPoint x: 836, startPoint y: 433, endPoint x: 838, endPoint y: 439, distance: 6.7
click at [837, 436] on div "Transit Pickup Surcharge Ids Transit Deliver Surcharge Ids Transit Deliver Surc…" at bounding box center [473, 247] width 868 height 409
click at [819, 440] on icon "printer" at bounding box center [814, 441] width 8 height 8
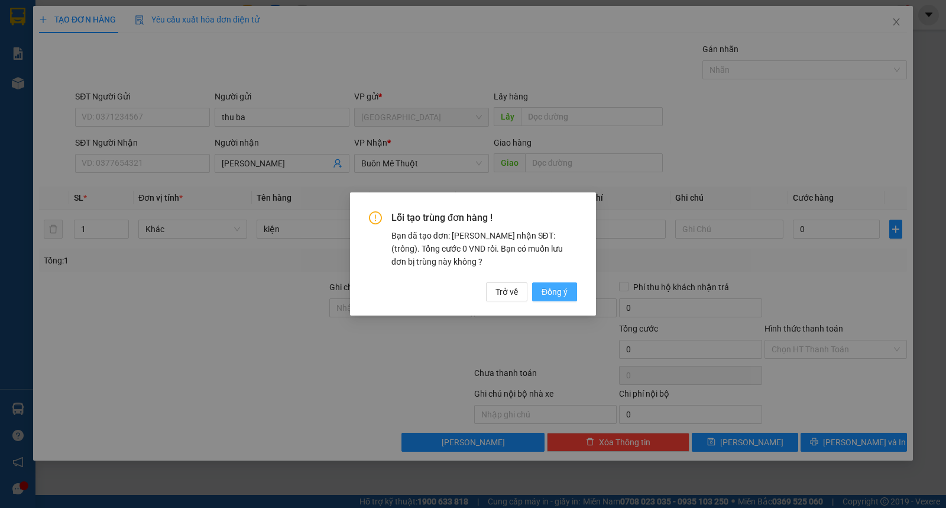
click at [561, 296] on span "Đồng ý" at bounding box center [555, 291] width 26 height 13
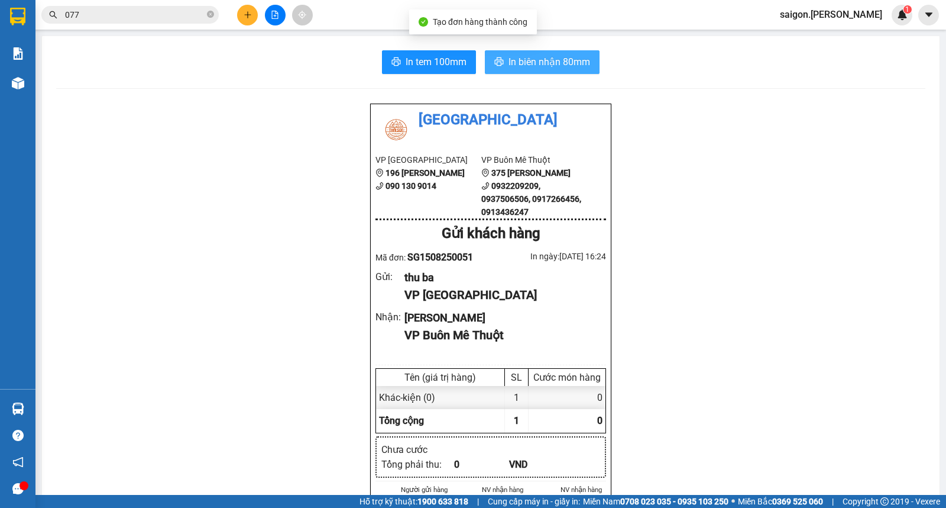
click at [563, 50] on div "In tem 100mm In biên nhận 80mm Thái Sơn VP Sài Gòn 196 Nguyễn Duy Dương 090 130…" at bounding box center [491, 518] width 898 height 965
click at [563, 63] on span "In biên nhận 80mm" at bounding box center [550, 61] width 82 height 15
click at [245, 17] on icon "plus" at bounding box center [248, 15] width 8 height 8
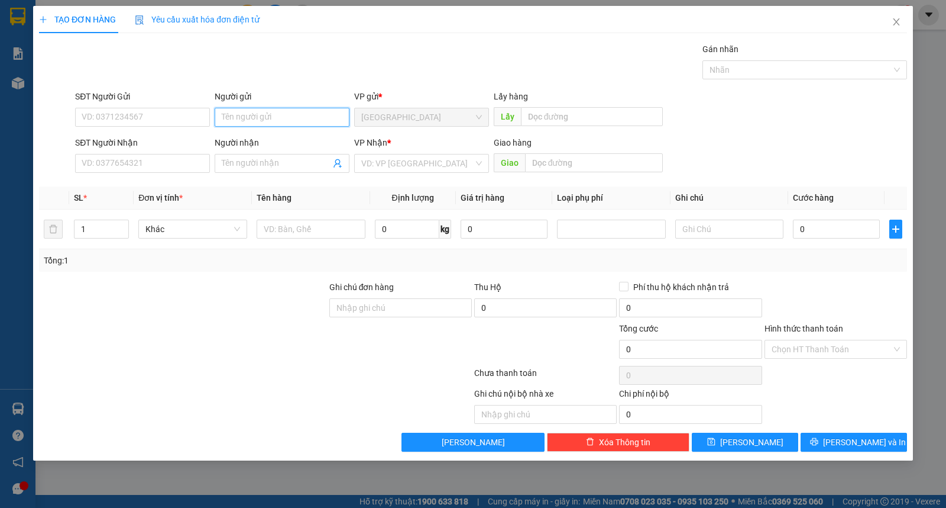
click at [272, 117] on input "Người gửi" at bounding box center [282, 117] width 135 height 19
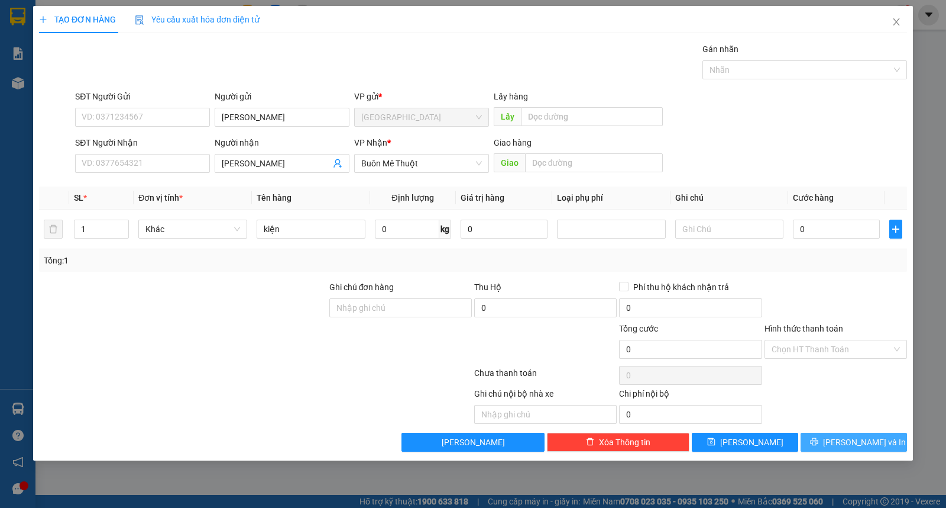
click at [875, 442] on span "[PERSON_NAME] và In" at bounding box center [864, 441] width 83 height 13
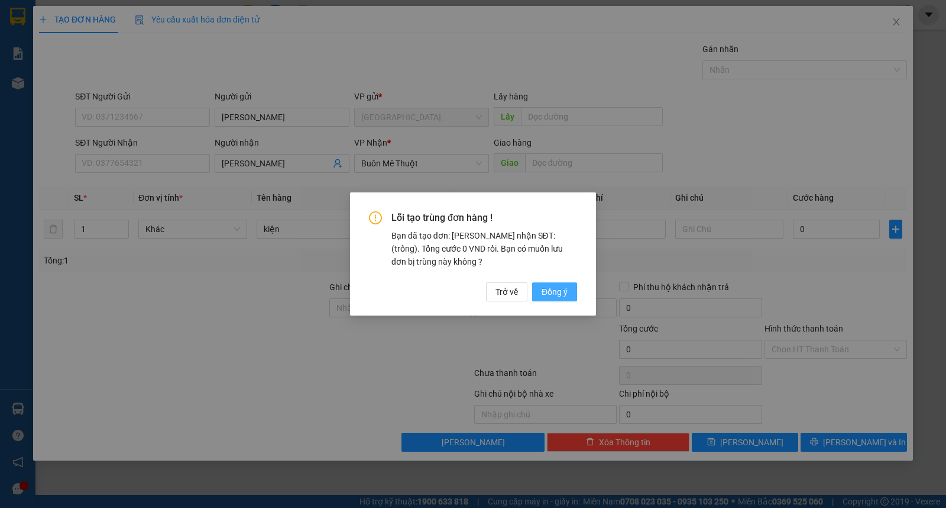
click at [548, 286] on span "Đồng ý" at bounding box center [555, 291] width 26 height 13
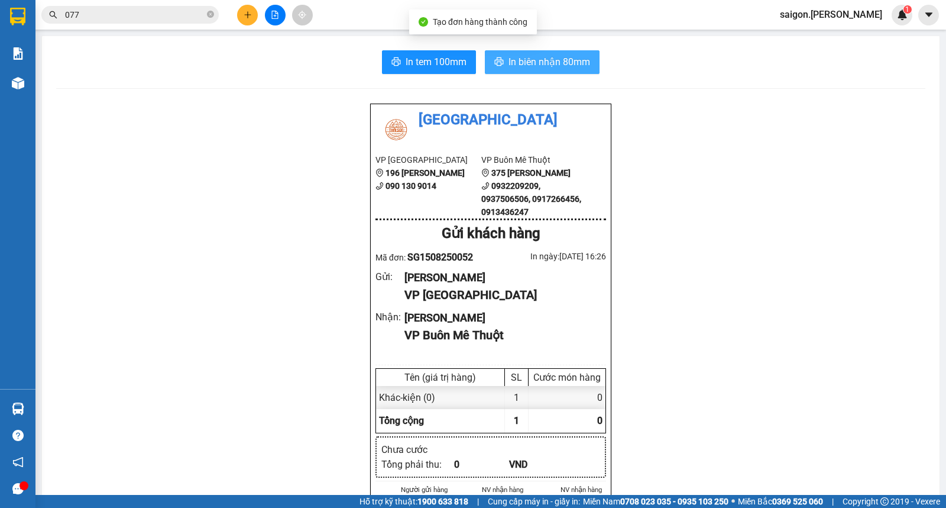
click at [500, 62] on button "In biên nhận 80mm" at bounding box center [542, 62] width 115 height 24
click at [244, 16] on icon "plus" at bounding box center [248, 15] width 8 height 8
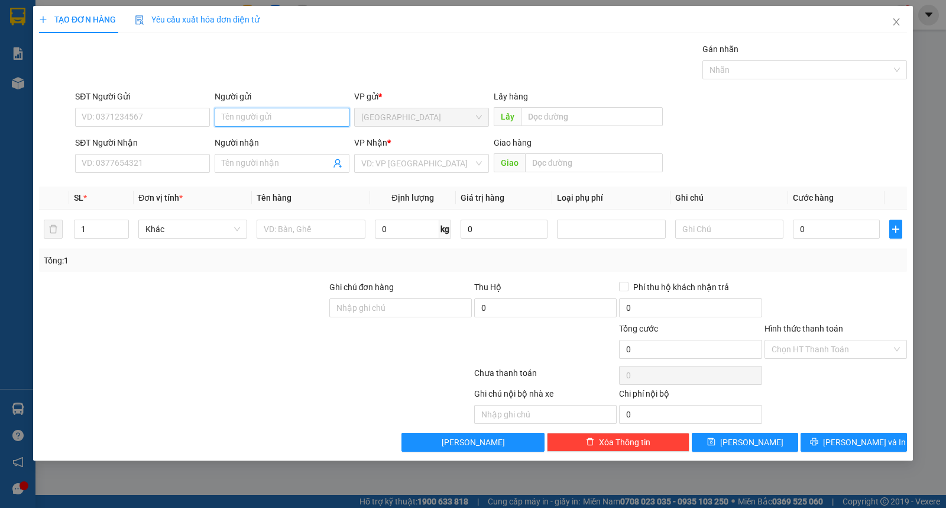
click at [257, 120] on input "Người gửi" at bounding box center [282, 117] width 135 height 19
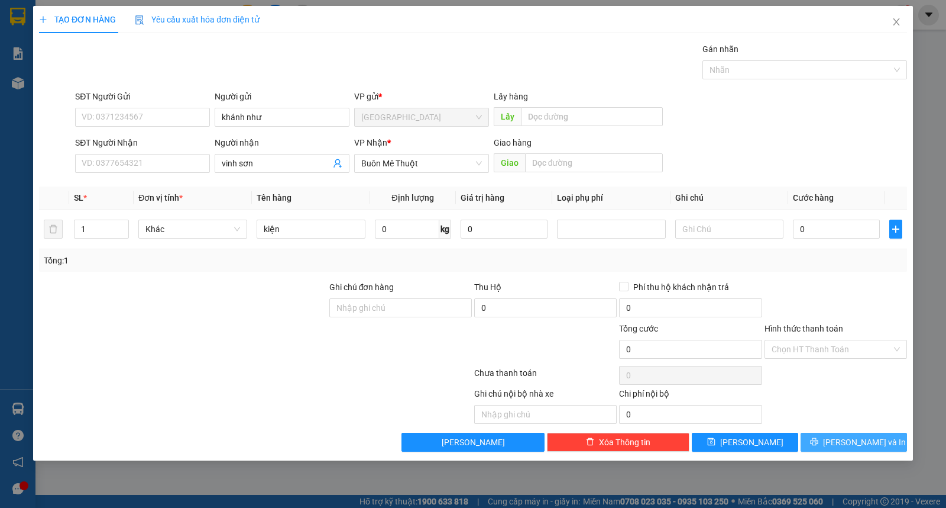
click at [855, 442] on span "[PERSON_NAME] và In" at bounding box center [864, 441] width 83 height 13
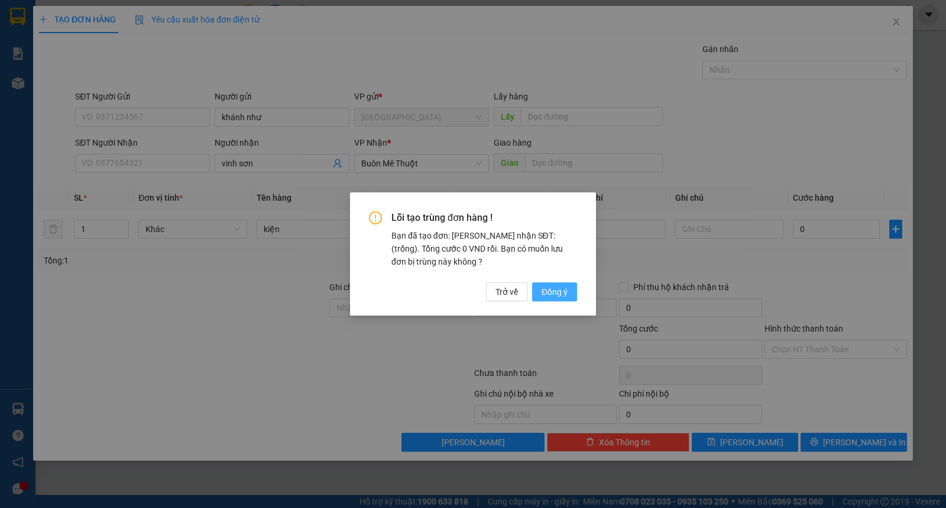
drag, startPoint x: 555, startPoint y: 304, endPoint x: 557, endPoint y: 297, distance: 7.5
click at [555, 303] on div "Lỗi tạo trùng đơn hàng ! Bạn đã tạo đơn: Khách nhận SĐT: (trống). Tổng cước 0 V…" at bounding box center [473, 253] width 246 height 123
click at [557, 297] on span "Đồng ý" at bounding box center [555, 291] width 26 height 13
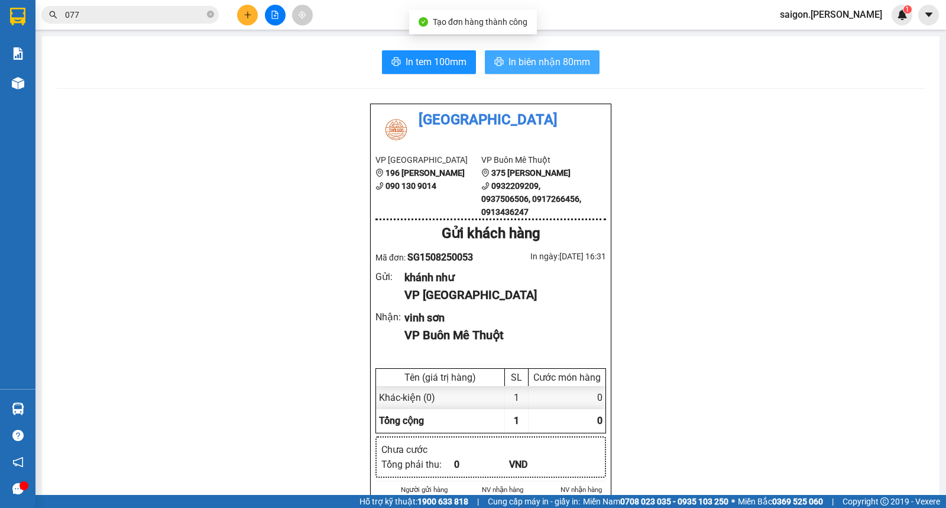
click at [528, 55] on span "In biên nhận 80mm" at bounding box center [550, 61] width 82 height 15
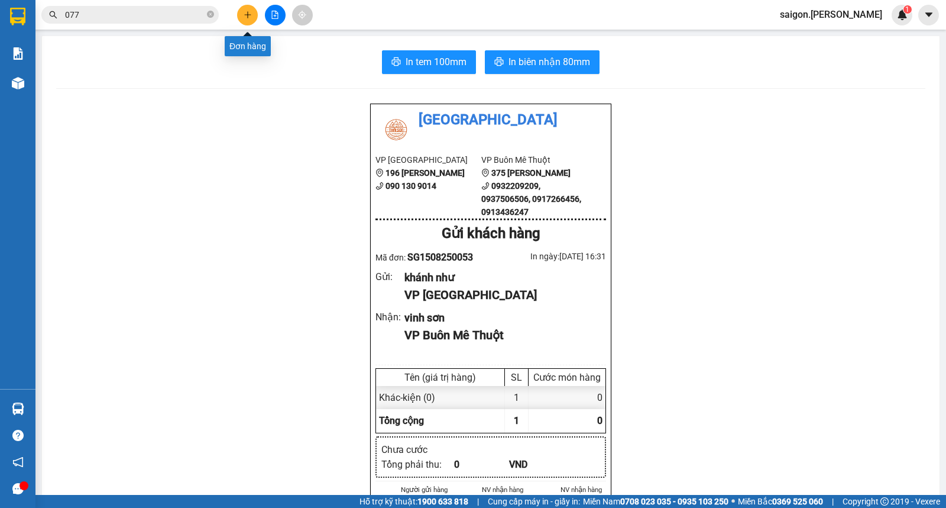
click at [246, 21] on button at bounding box center [247, 15] width 21 height 21
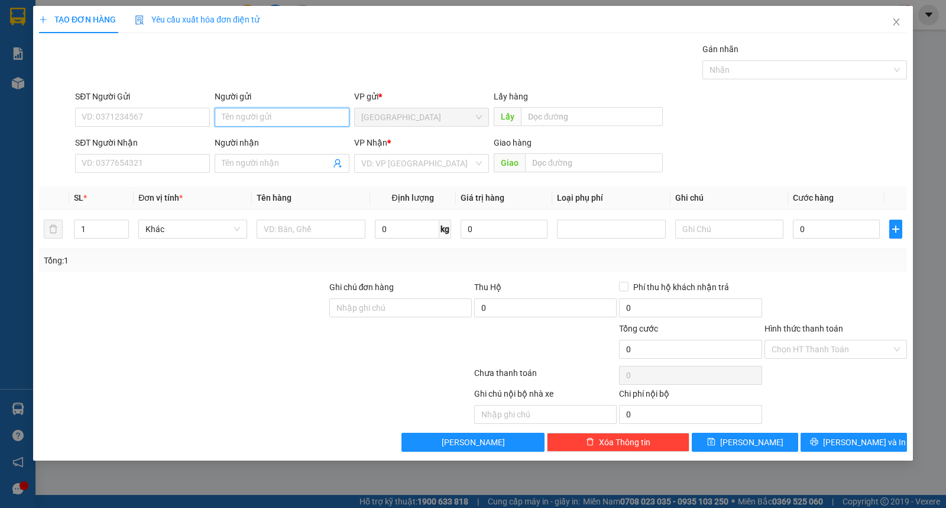
click at [266, 119] on input "Người gửi" at bounding box center [282, 117] width 135 height 19
drag, startPoint x: 829, startPoint y: 347, endPoint x: 829, endPoint y: 356, distance: 8.9
click at [829, 348] on input "Hình thức thanh toán" at bounding box center [832, 349] width 120 height 18
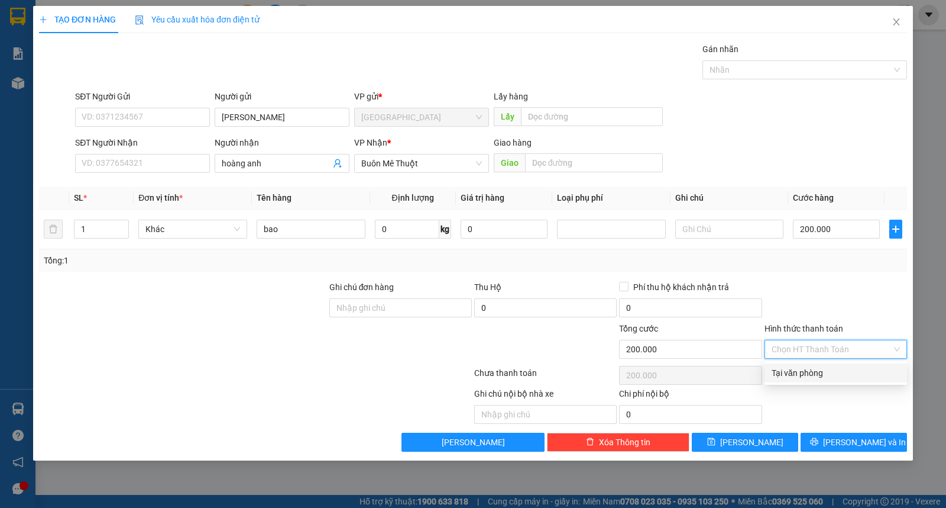
click at [825, 381] on div "Tại văn phòng" at bounding box center [836, 372] width 143 height 19
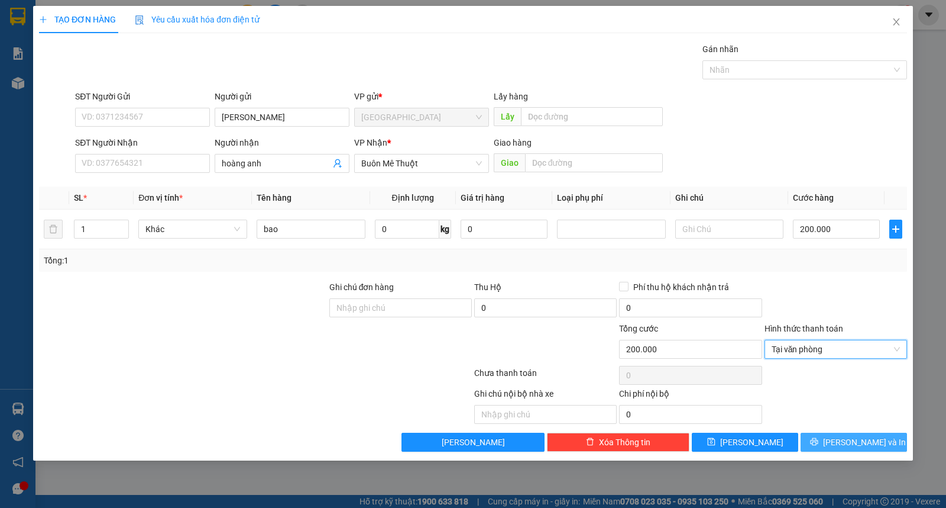
click at [829, 435] on button "[PERSON_NAME] và In" at bounding box center [854, 441] width 106 height 19
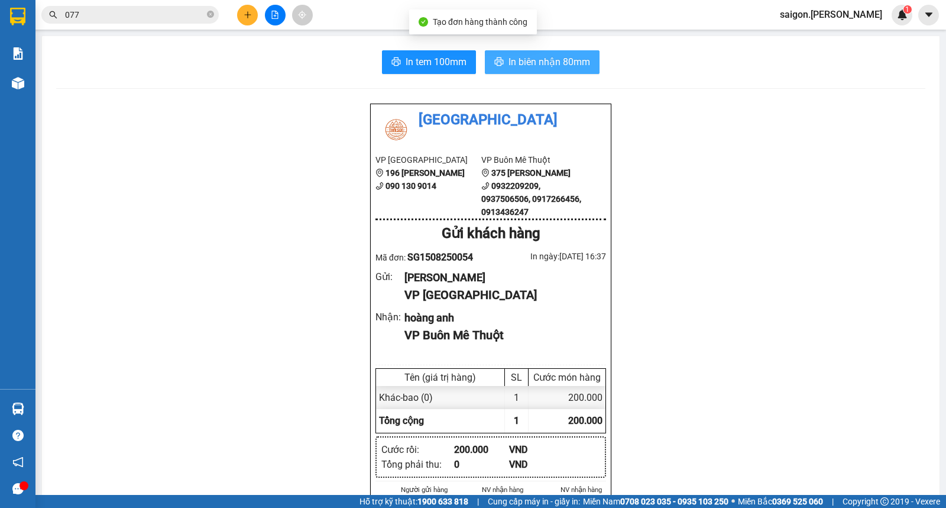
click at [563, 62] on span "In biên nhận 80mm" at bounding box center [550, 61] width 82 height 15
click at [163, 5] on div "Kết quả tìm kiếm ( 1728 ) Bộ lọc Thuộc VP này Ngày tạo đơn gần nhất Mã ĐH Trạng…" at bounding box center [115, 15] width 231 height 21
click at [166, 9] on input "077" at bounding box center [135, 14] width 140 height 13
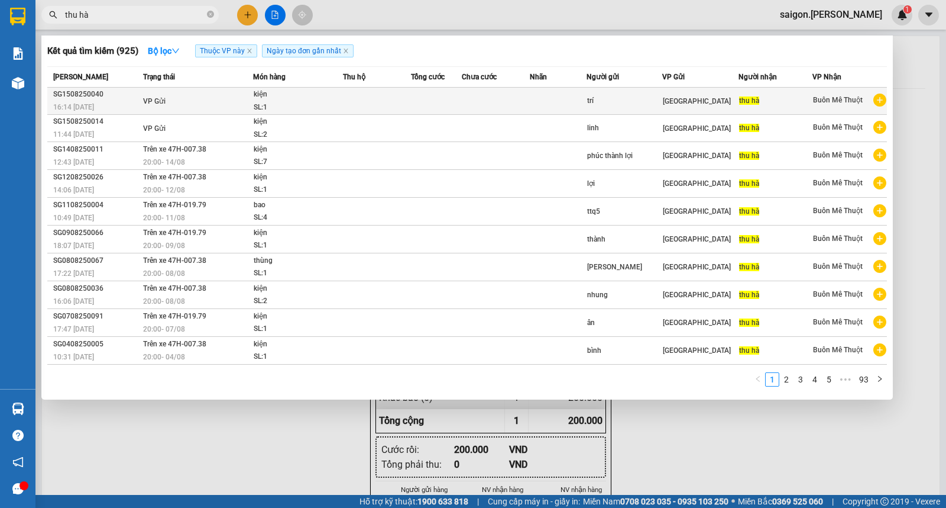
click at [298, 99] on div "kiện" at bounding box center [298, 94] width 89 height 13
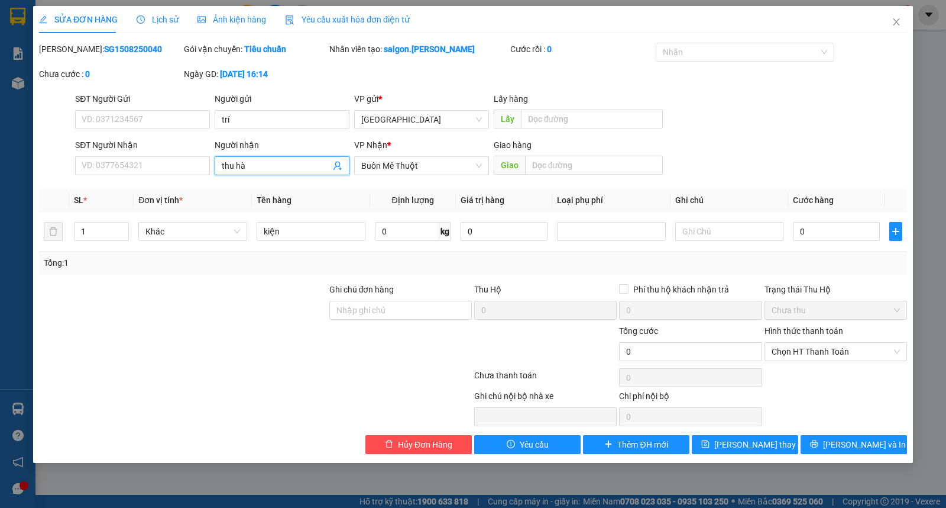
drag, startPoint x: 261, startPoint y: 168, endPoint x: 0, endPoint y: 168, distance: 261.4
click at [22, 168] on div "SỬA ĐƠN HÀNG Lịch sử Ảnh kiện hàng Yêu cầu xuất hóa đơn điện tử Total Paid Fee …" at bounding box center [473, 254] width 946 height 508
click at [751, 444] on span "[PERSON_NAME] thay đổi" at bounding box center [762, 444] width 95 height 13
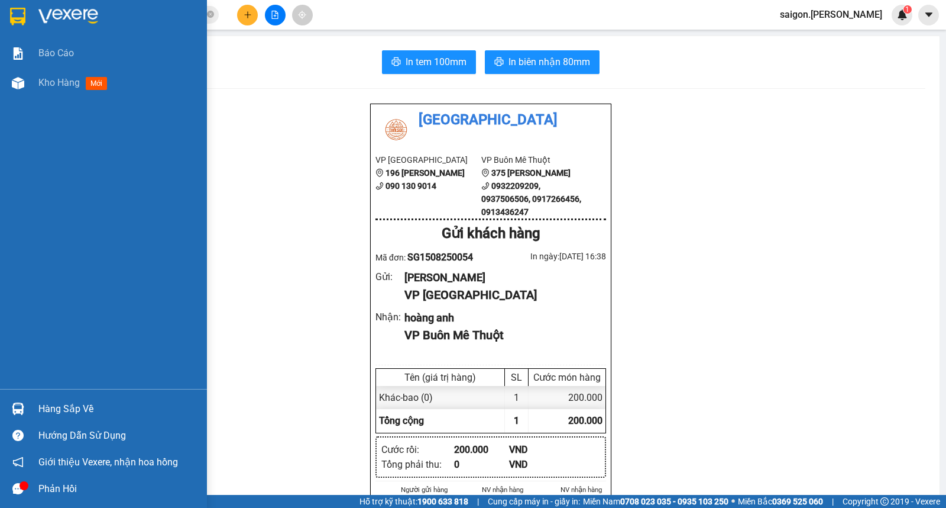
click at [54, 131] on div "Báo cáo Kho hàng mới" at bounding box center [103, 213] width 207 height 350
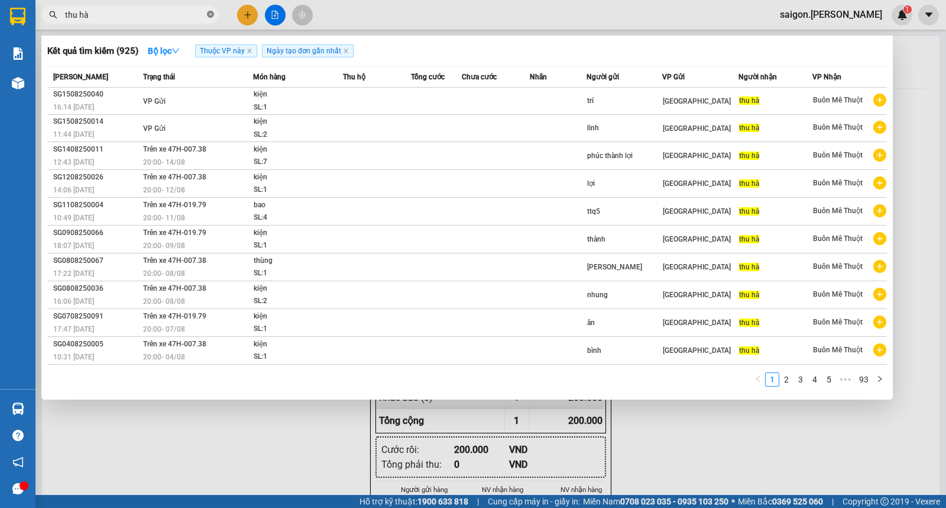
click at [210, 13] on icon "close-circle" at bounding box center [210, 14] width 7 height 7
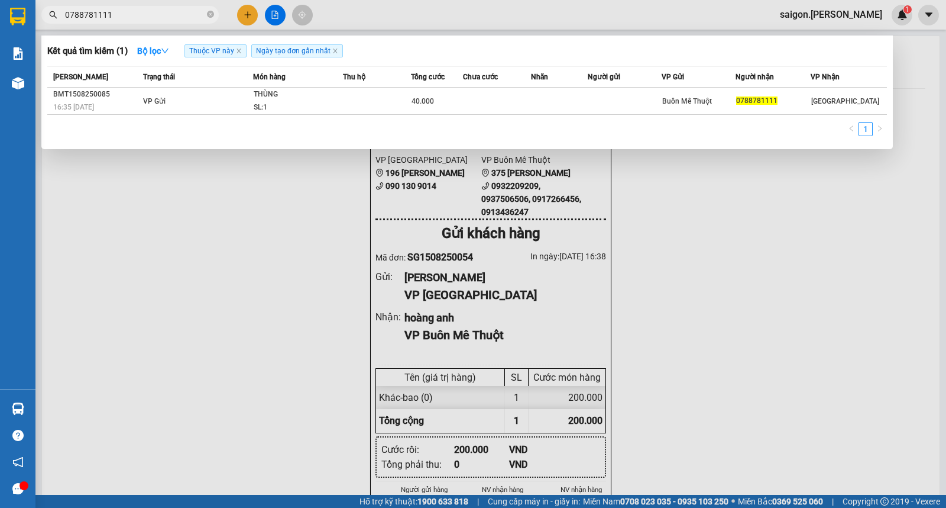
click at [915, 250] on div at bounding box center [473, 254] width 946 height 508
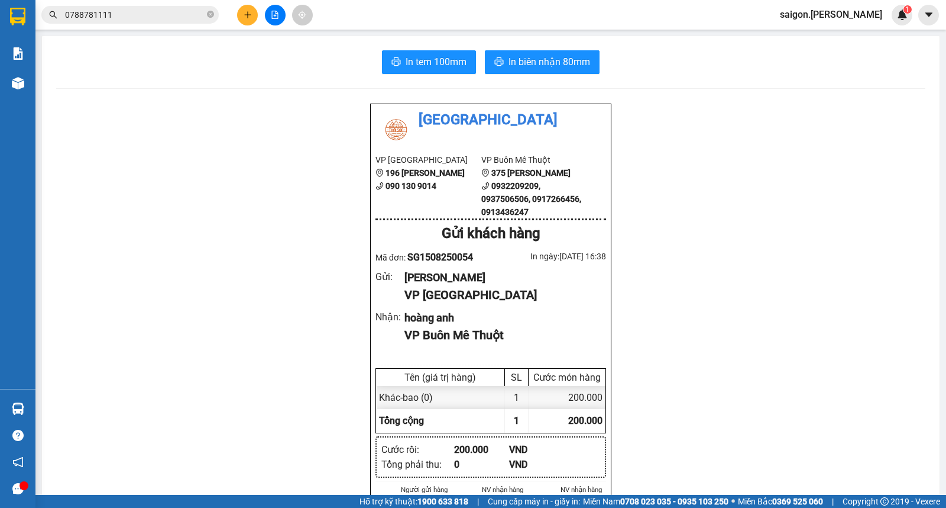
click at [252, 15] on button at bounding box center [247, 15] width 21 height 21
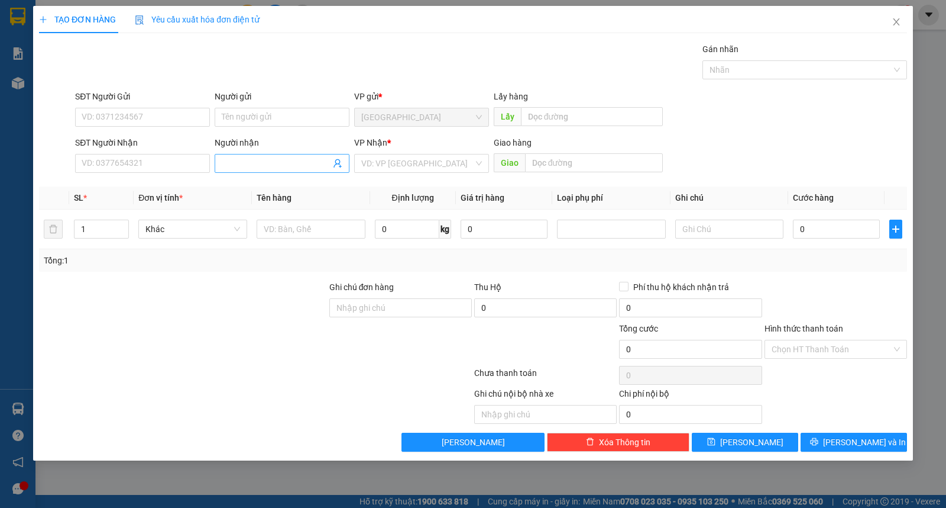
click at [265, 169] on input "Người nhận" at bounding box center [276, 163] width 109 height 13
click at [731, 440] on button "[PERSON_NAME]" at bounding box center [745, 441] width 106 height 19
click at [263, 153] on div "Người nhận" at bounding box center [282, 145] width 135 height 18
click at [263, 160] on input "Người nhận" at bounding box center [276, 163] width 109 height 13
click at [742, 442] on button "[PERSON_NAME]" at bounding box center [745, 441] width 106 height 19
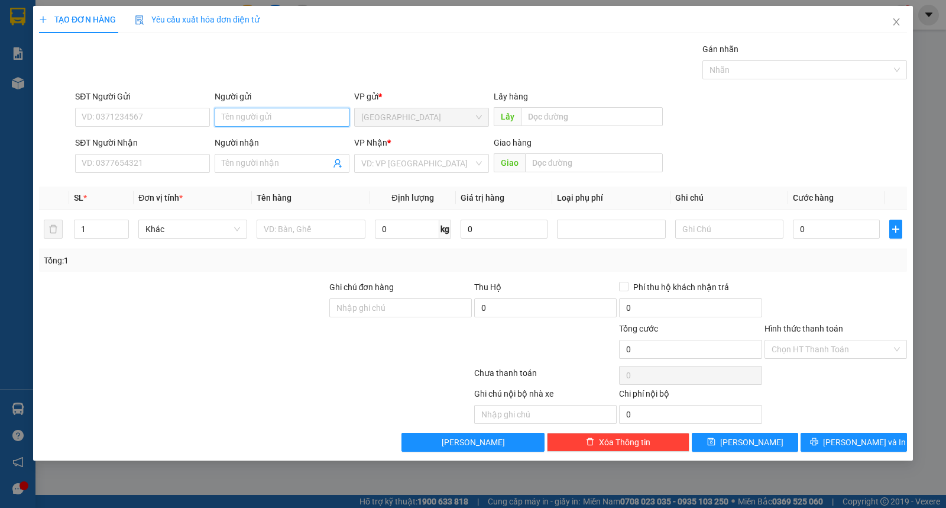
click at [265, 114] on input "Người gửi" at bounding box center [282, 117] width 135 height 19
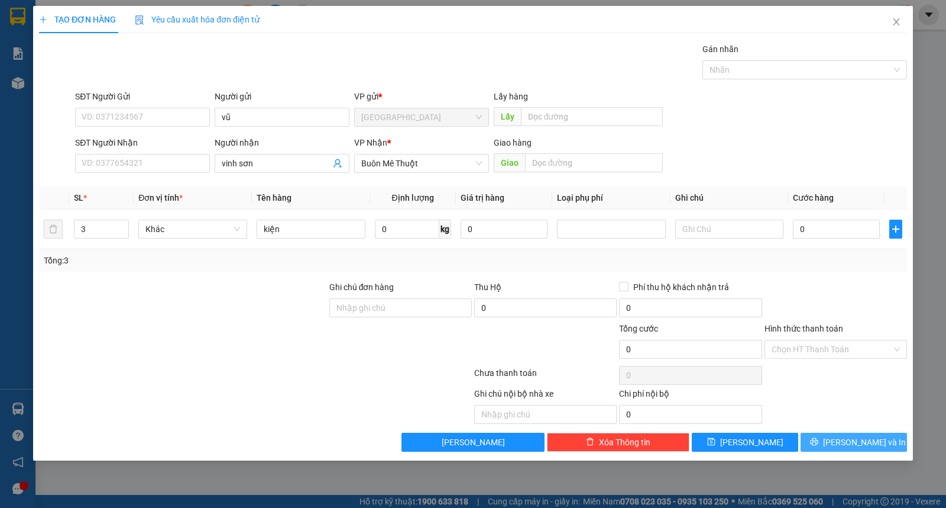
click at [901, 441] on button "[PERSON_NAME] và In" at bounding box center [854, 441] width 106 height 19
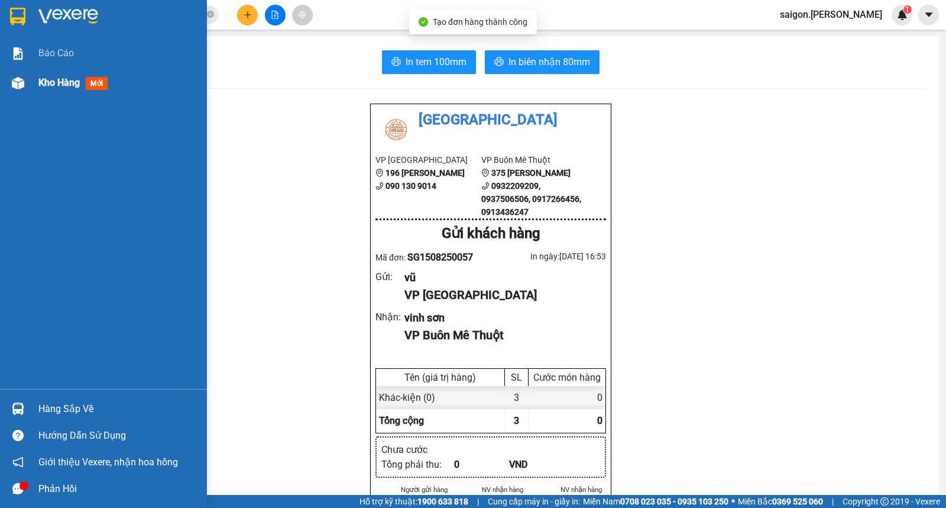
click at [75, 78] on span "Kho hàng" at bounding box center [58, 82] width 41 height 11
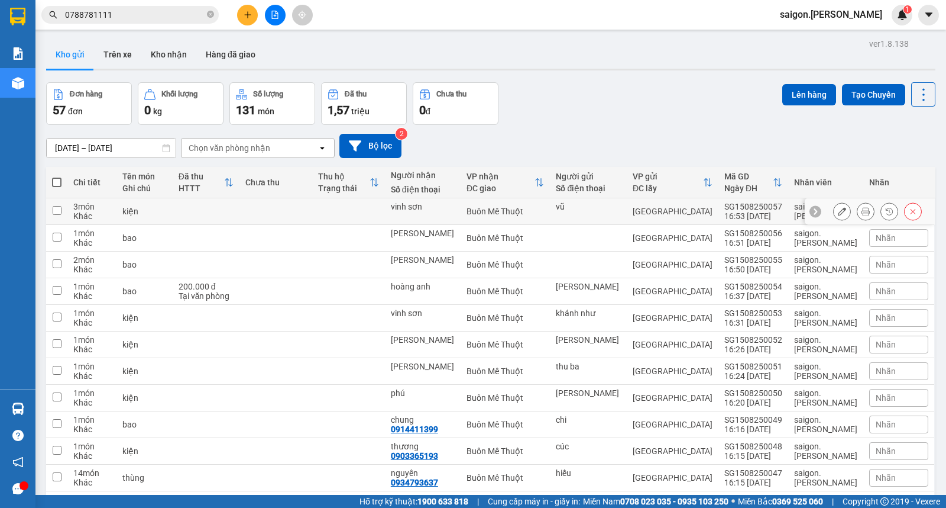
click at [862, 214] on icon at bounding box center [866, 211] width 8 height 8
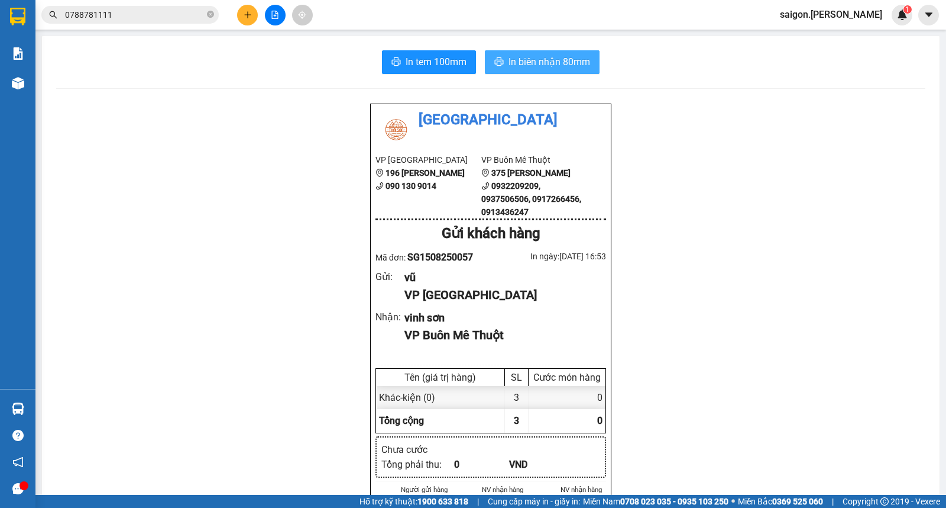
click at [576, 54] on button "In biên nhận 80mm" at bounding box center [542, 62] width 115 height 24
click at [212, 14] on icon "close-circle" at bounding box center [210, 14] width 7 height 7
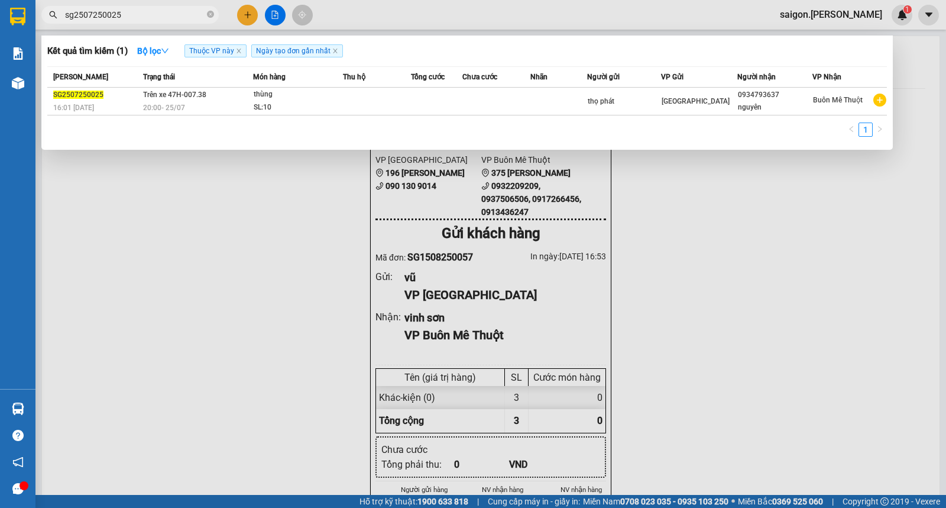
click at [281, 271] on div at bounding box center [473, 254] width 946 height 508
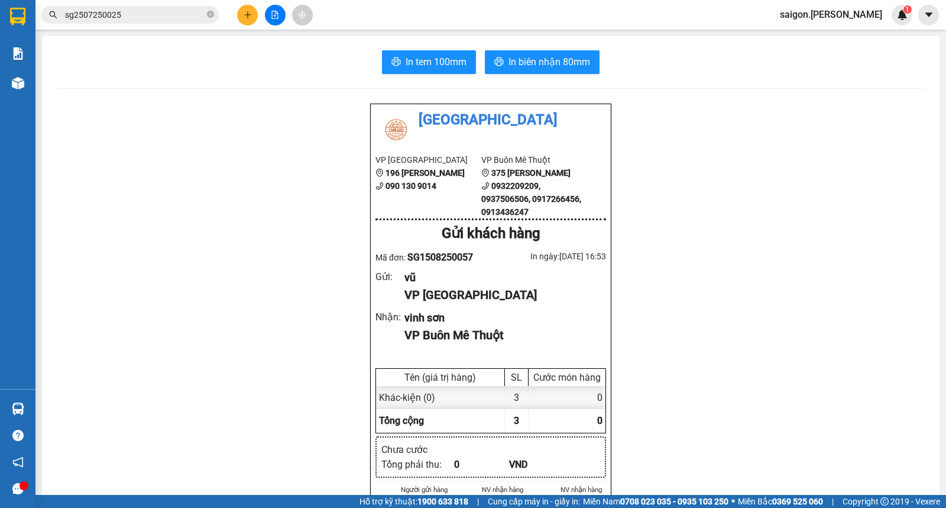
click at [245, 25] on div at bounding box center [275, 15] width 89 height 21
click at [249, 14] on icon "plus" at bounding box center [248, 15] width 8 height 8
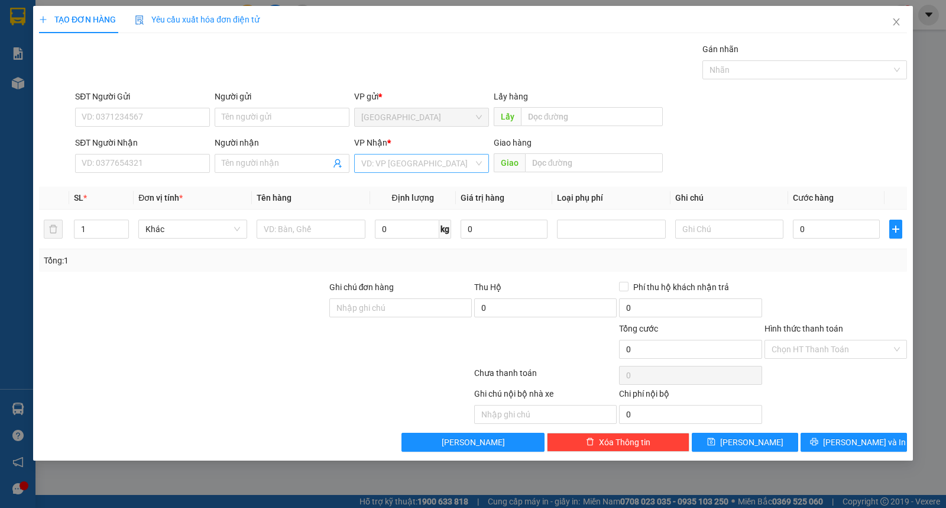
click at [400, 170] on input "search" at bounding box center [417, 163] width 112 height 18
click at [406, 206] on div "Buôn Mê Thuột" at bounding box center [421, 205] width 121 height 13
click at [241, 114] on input "Người gửi" at bounding box center [282, 117] width 135 height 19
click at [847, 457] on div "TẠO ĐƠN HÀNG Yêu cầu xuất hóa đơn điện tử Transit Pickup Surcharge Ids Transit …" at bounding box center [473, 233] width 880 height 454
drag, startPoint x: 854, startPoint y: 444, endPoint x: 855, endPoint y: 410, distance: 34.3
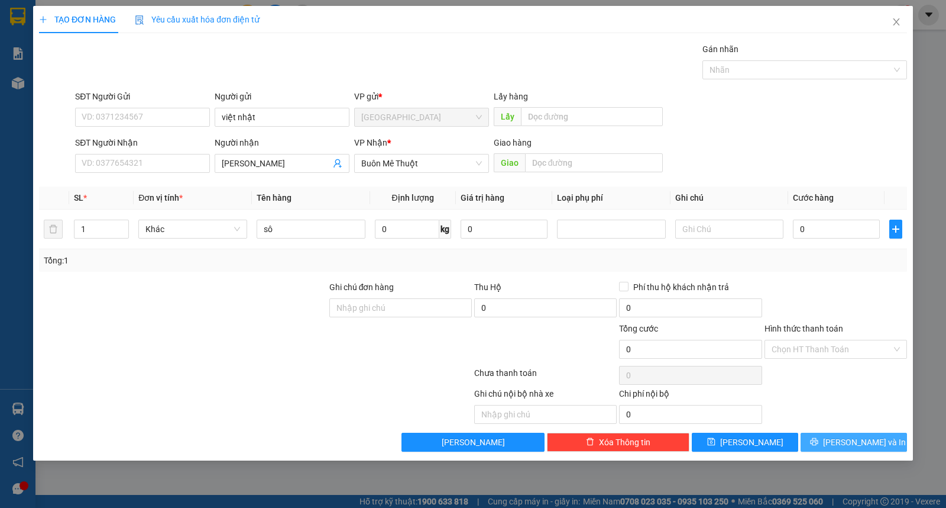
click at [854, 439] on span "[PERSON_NAME] và In" at bounding box center [864, 441] width 83 height 13
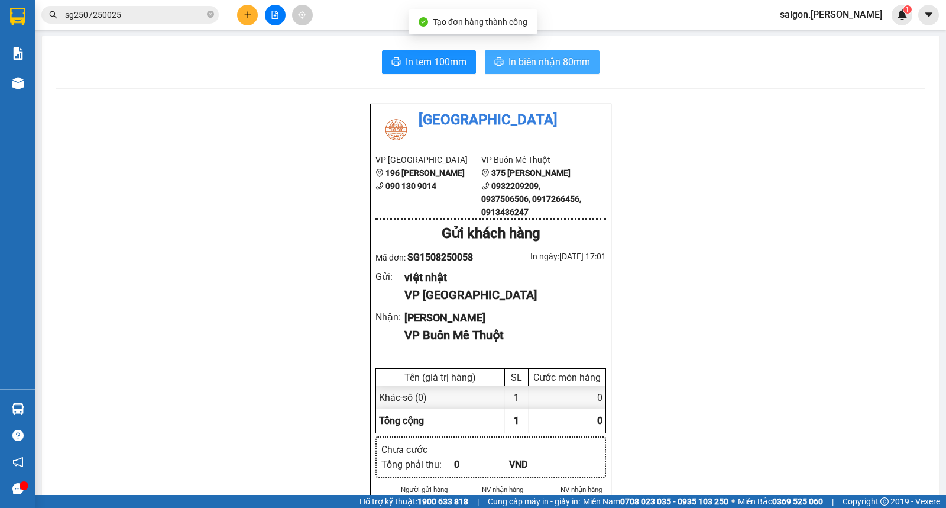
click at [545, 51] on button "In biên nhận 80mm" at bounding box center [542, 62] width 115 height 24
click at [234, 18] on div at bounding box center [275, 15] width 89 height 21
click at [245, 18] on icon "plus" at bounding box center [248, 15] width 8 height 8
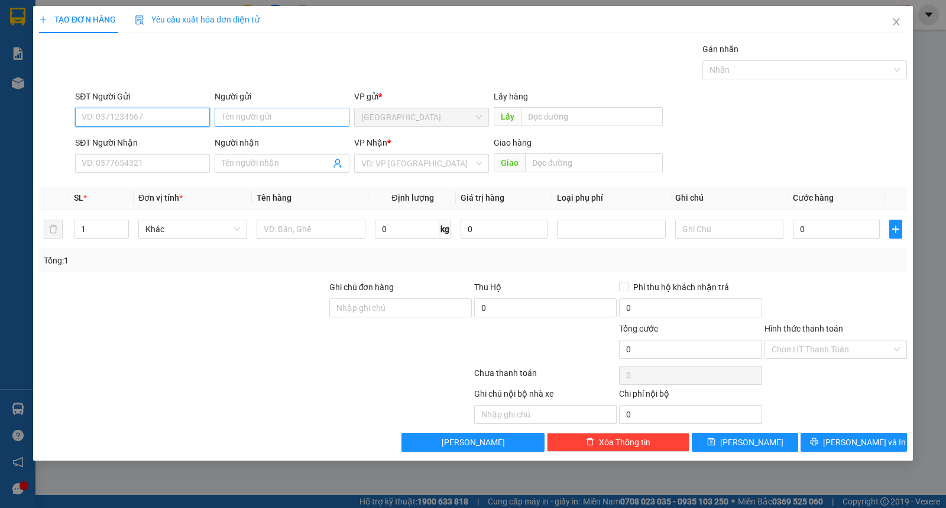
click at [253, 124] on input "Người gửi" at bounding box center [282, 117] width 135 height 19
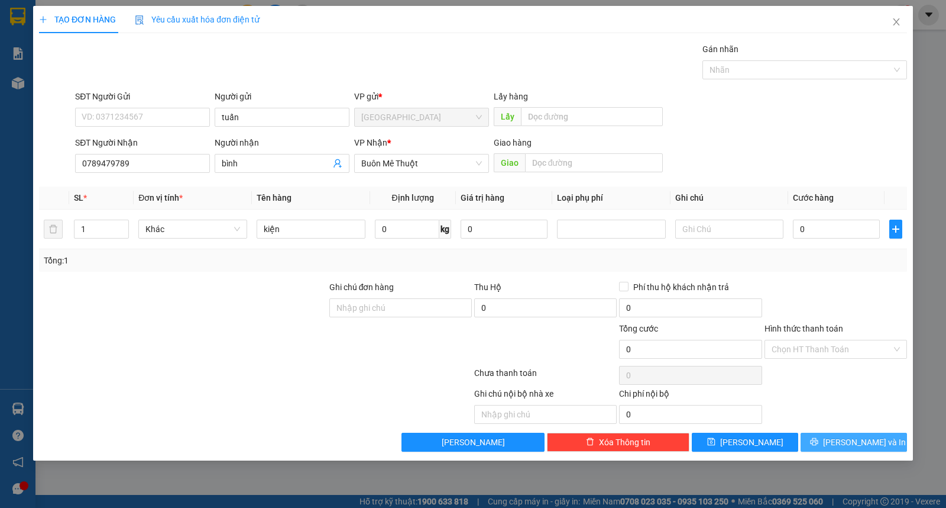
drag, startPoint x: 842, startPoint y: 450, endPoint x: 849, endPoint y: 380, distance: 69.6
click at [842, 450] on button "[PERSON_NAME] và In" at bounding box center [854, 441] width 106 height 19
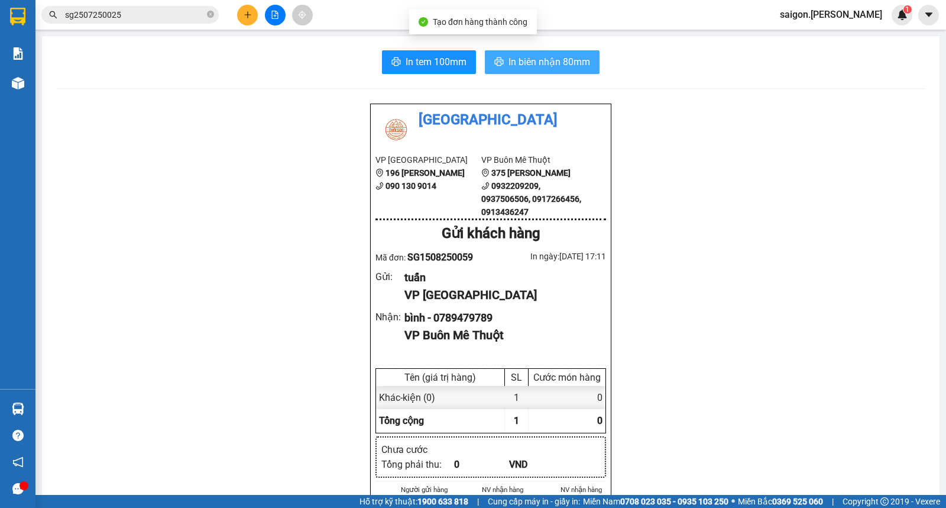
click at [542, 63] on span "In biên nhận 80mm" at bounding box center [550, 61] width 82 height 15
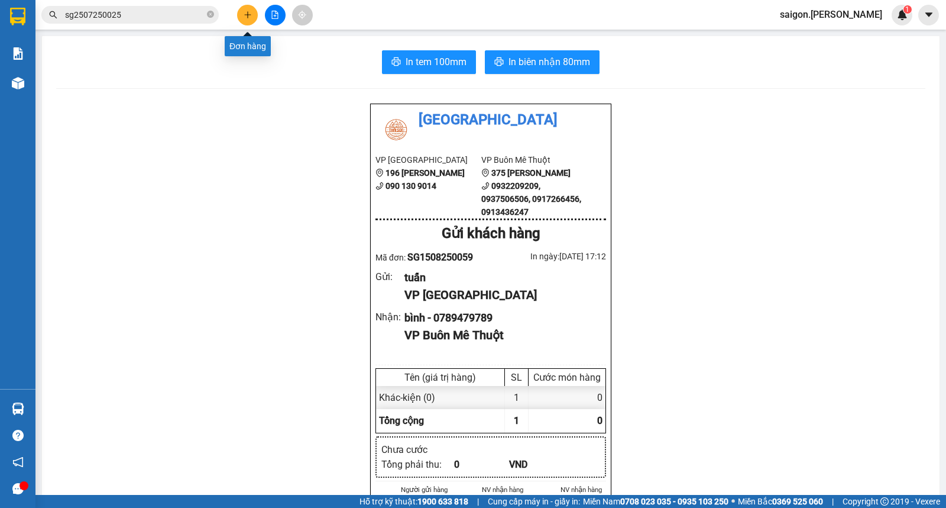
click at [248, 18] on button at bounding box center [247, 15] width 21 height 21
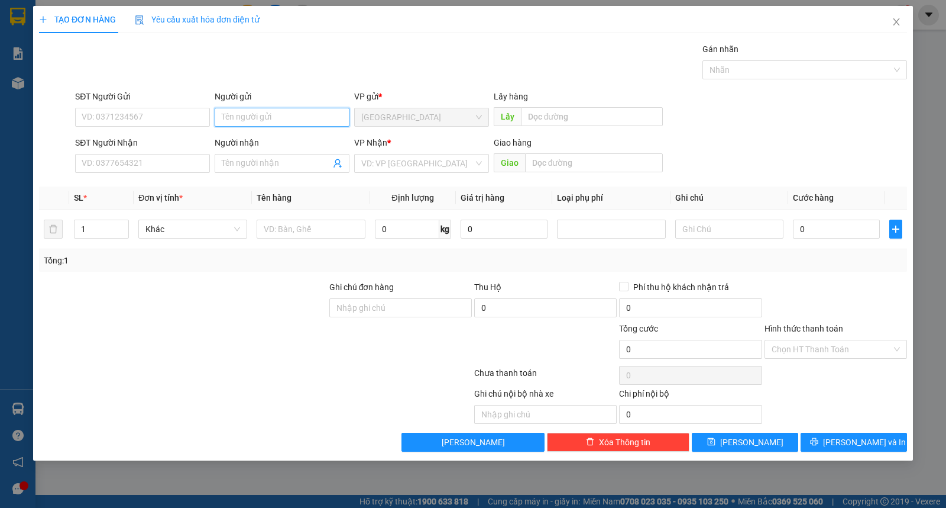
click at [269, 123] on input "Người gửi" at bounding box center [282, 117] width 135 height 19
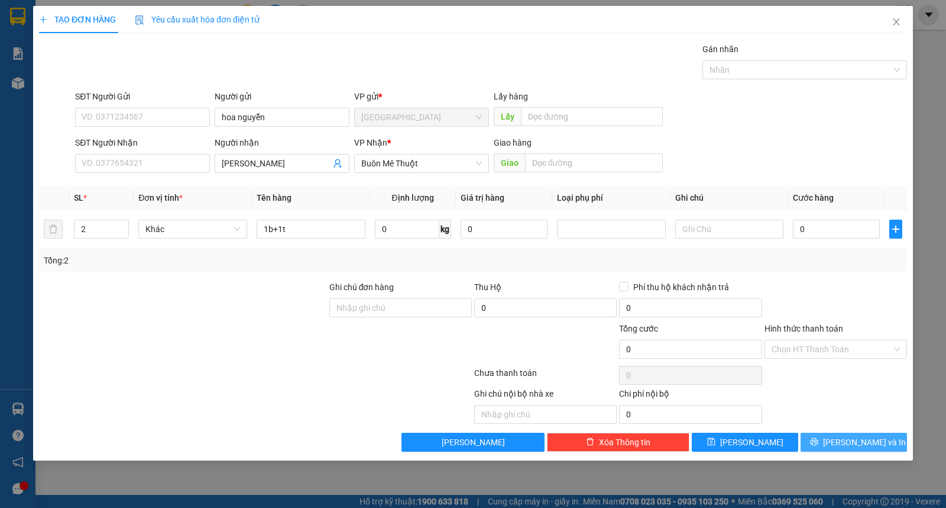
drag, startPoint x: 852, startPoint y: 430, endPoint x: 856, endPoint y: 439, distance: 9.8
click at [854, 435] on div "Transit Pickup Surcharge Ids Transit Deliver Surcharge Ids Transit Deliver Surc…" at bounding box center [473, 247] width 868 height 409
click at [861, 444] on span "[PERSON_NAME] và In" at bounding box center [864, 441] width 83 height 13
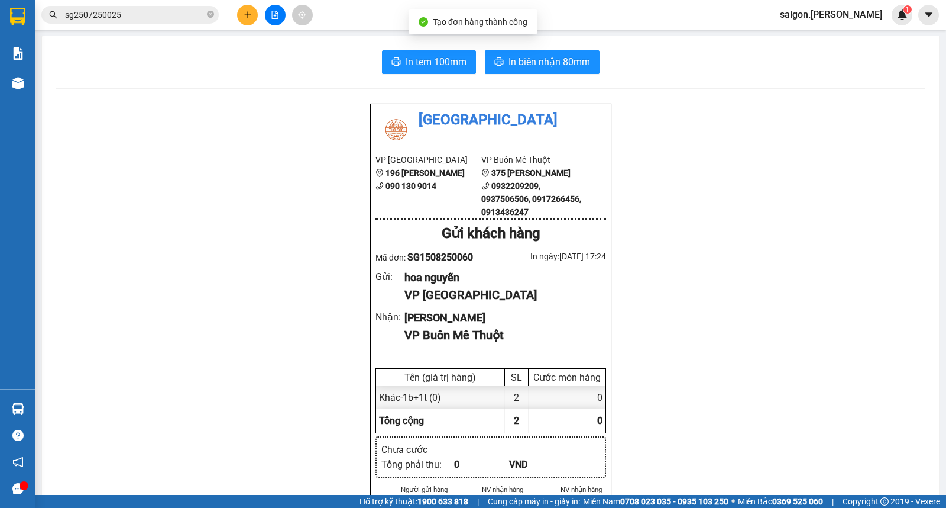
drag, startPoint x: 524, startPoint y: 49, endPoint x: 522, endPoint y: 59, distance: 10.2
click at [523, 51] on div "In tem 100mm In biên nhận 80mm Thái Sơn VP Sài Gòn 196 Nguyễn Duy Dương 090 130…" at bounding box center [491, 518] width 898 height 965
click at [522, 60] on span "In biên nhận 80mm" at bounding box center [550, 61] width 82 height 15
click at [248, 16] on icon "plus" at bounding box center [248, 15] width 8 height 8
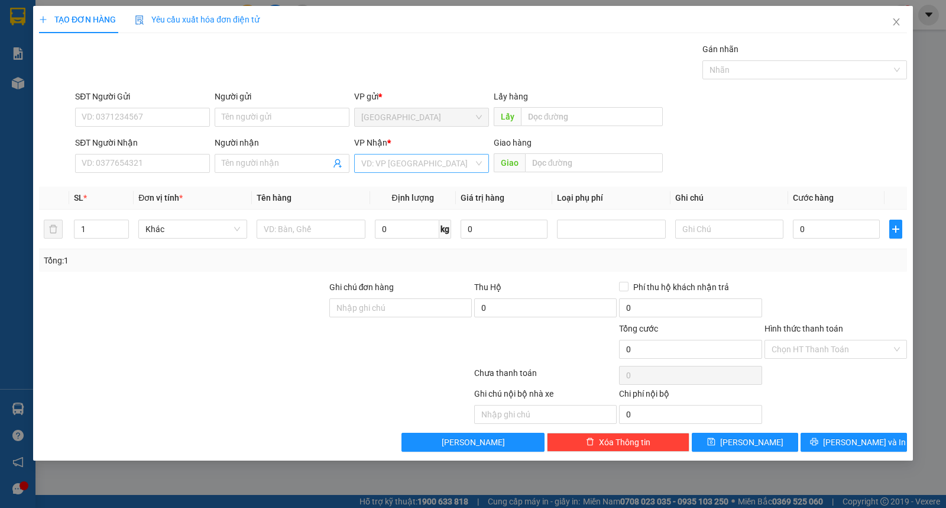
click at [403, 172] on input "search" at bounding box center [417, 163] width 112 height 18
click at [406, 203] on div "Buôn Mê Thuột" at bounding box center [421, 205] width 121 height 13
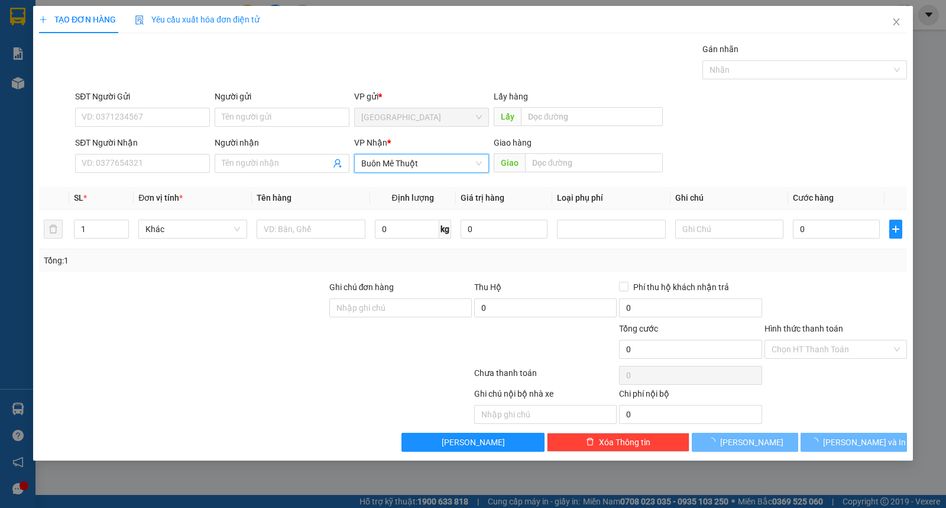
click at [263, 153] on div "Người nhận" at bounding box center [282, 145] width 135 height 18
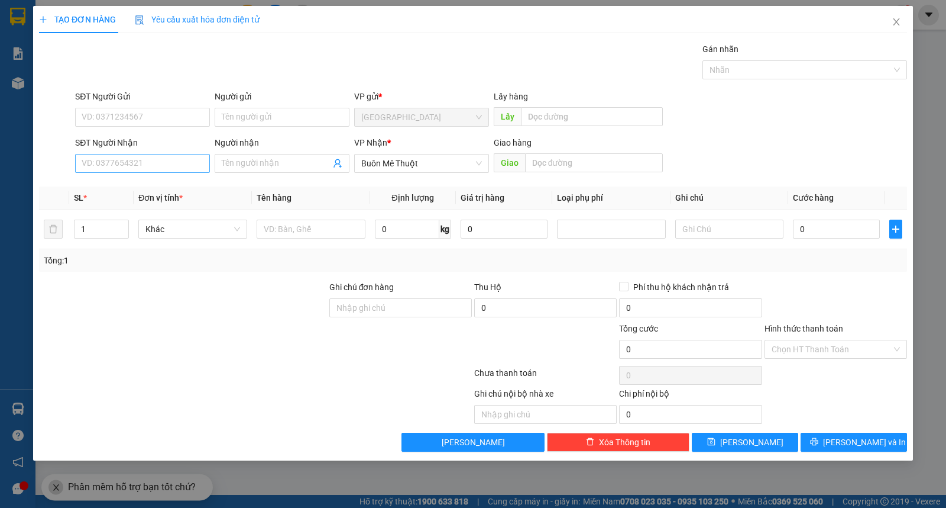
drag, startPoint x: 151, startPoint y: 173, endPoint x: 148, endPoint y: 166, distance: 7.5
click at [148, 167] on div "SĐT Người Nhận VD: 0377654321" at bounding box center [142, 156] width 135 height 41
click at [148, 166] on input "SĐT Người Nhận" at bounding box center [142, 163] width 135 height 19
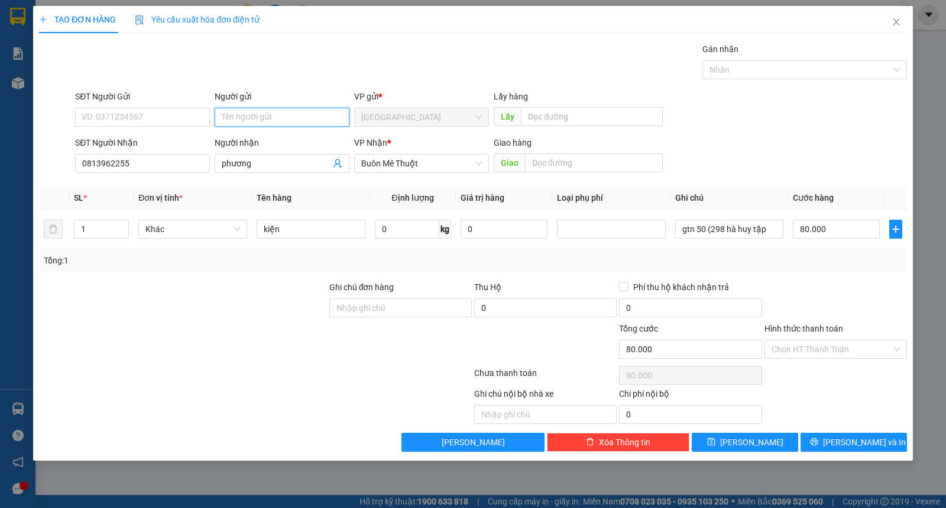
click at [295, 115] on input "Người gửi" at bounding box center [282, 117] width 135 height 19
click at [830, 350] on input "Hình thức thanh toán" at bounding box center [832, 349] width 120 height 18
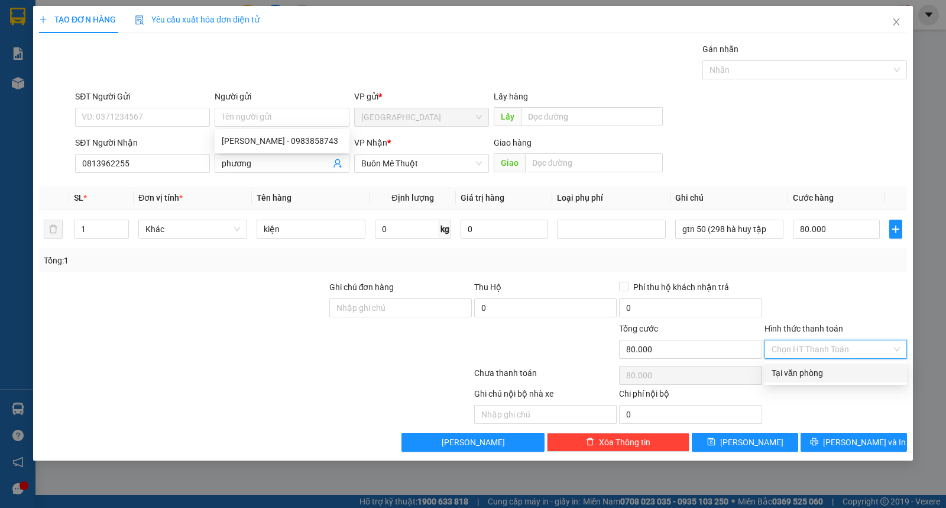
click at [832, 386] on div "Chọn HT Thanh Toán" at bounding box center [836, 375] width 145 height 24
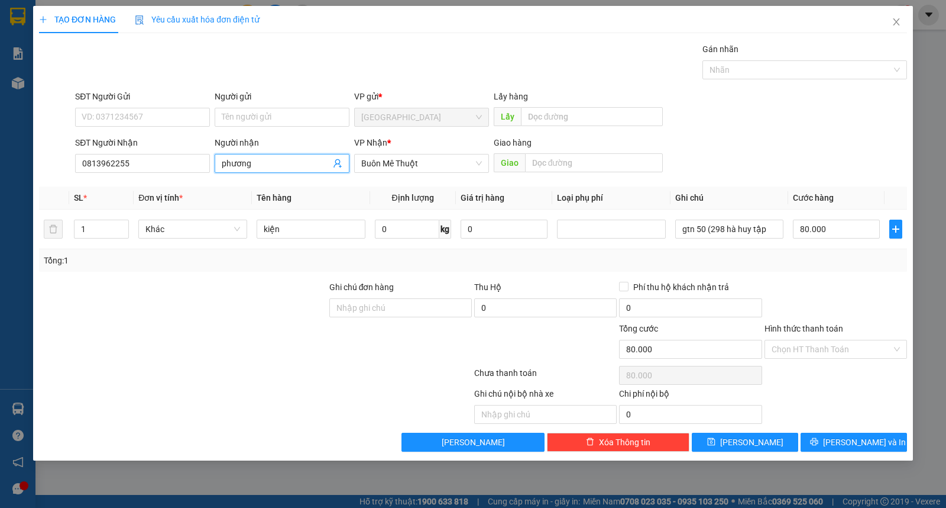
click at [255, 164] on input "phương" at bounding box center [276, 163] width 109 height 13
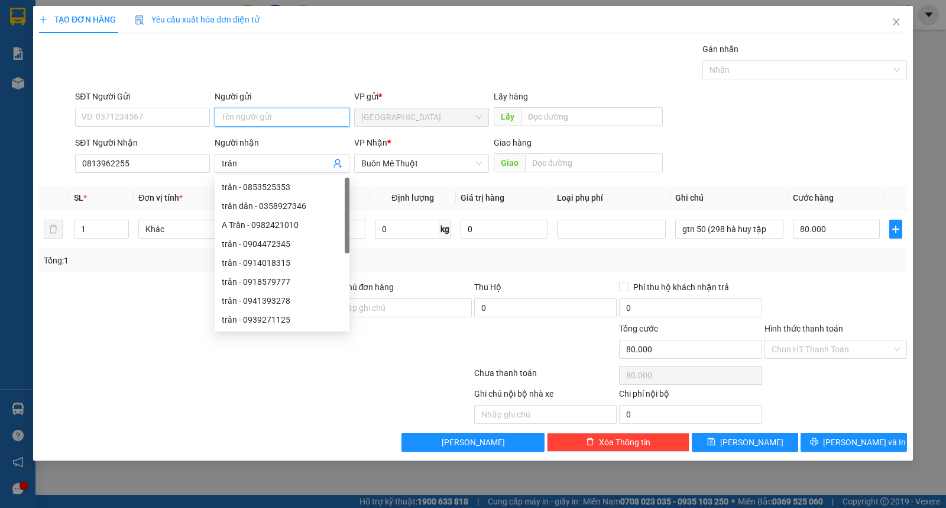
click at [299, 109] on input "Người gửi" at bounding box center [282, 117] width 135 height 19
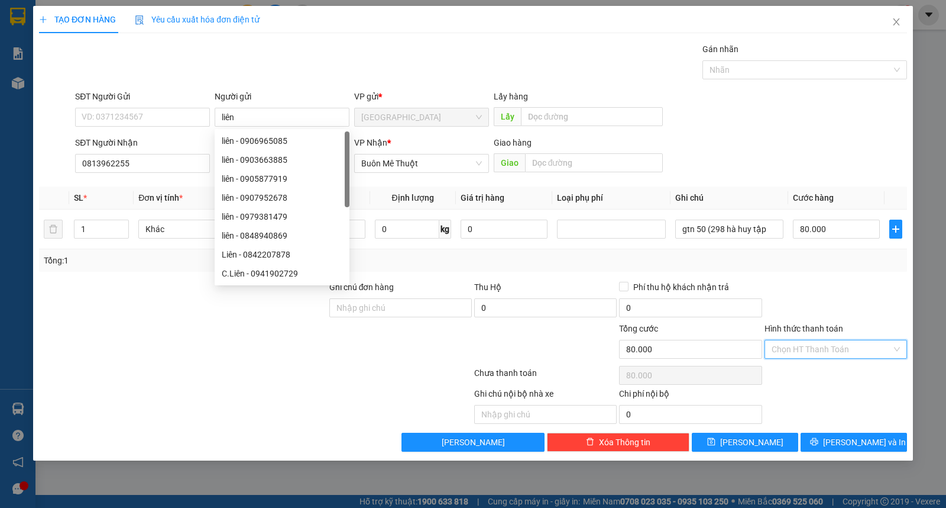
drag, startPoint x: 865, startPoint y: 346, endPoint x: 862, endPoint y: 368, distance: 22.0
click at [864, 347] on input "Hình thức thanh toán" at bounding box center [832, 349] width 120 height 18
drag, startPoint x: 862, startPoint y: 368, endPoint x: 859, endPoint y: 386, distance: 18.6
click at [862, 371] on div "Tại văn phòng" at bounding box center [836, 372] width 128 height 13
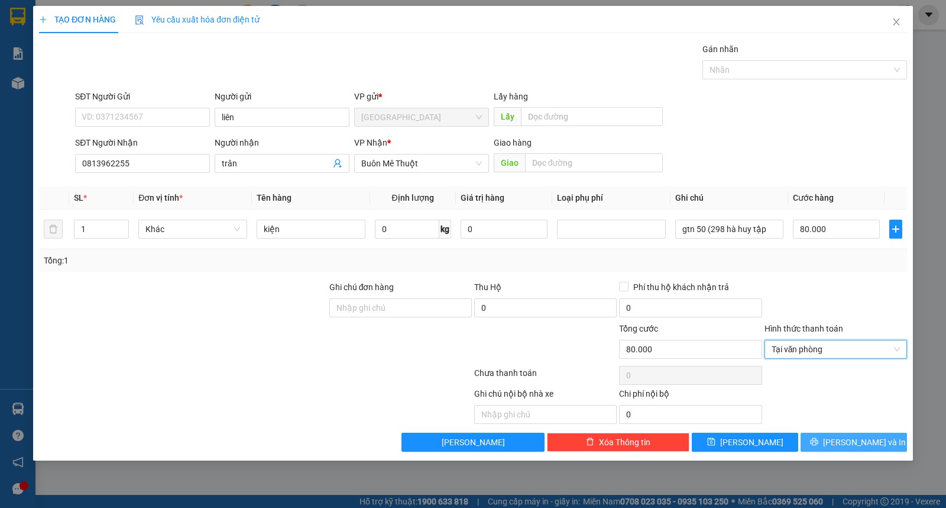
click at [868, 438] on span "[PERSON_NAME] và In" at bounding box center [864, 441] width 83 height 13
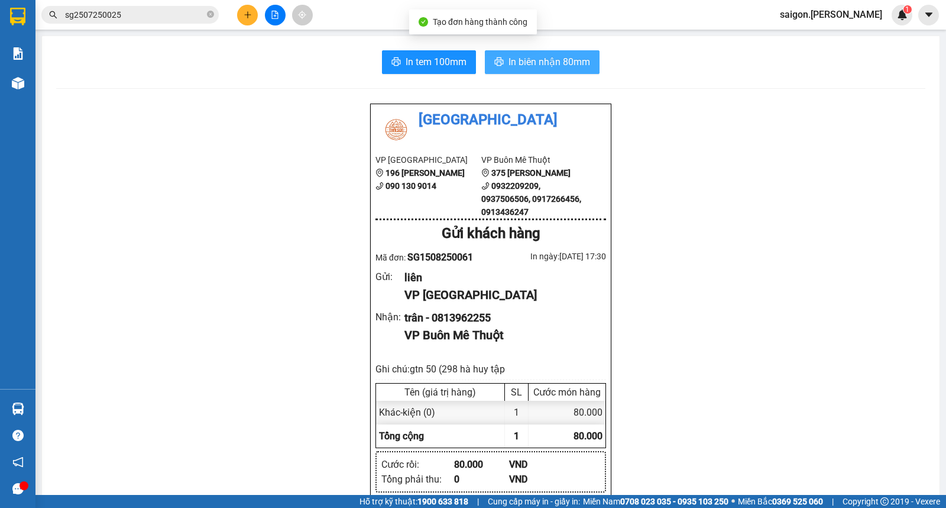
click at [547, 54] on button "In biên nhận 80mm" at bounding box center [542, 62] width 115 height 24
click at [530, 72] on button "In biên nhận 80mm" at bounding box center [542, 62] width 115 height 24
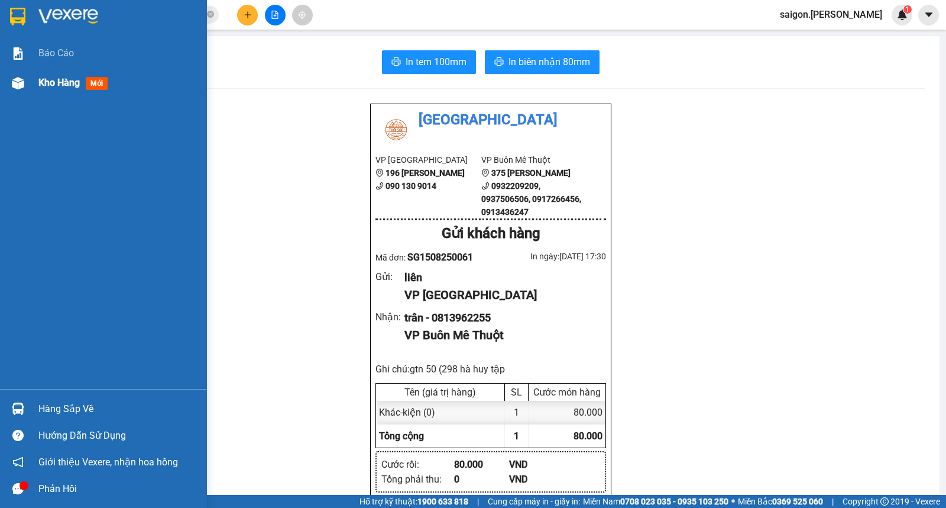
click at [50, 69] on div "Kho hàng mới" at bounding box center [118, 83] width 160 height 30
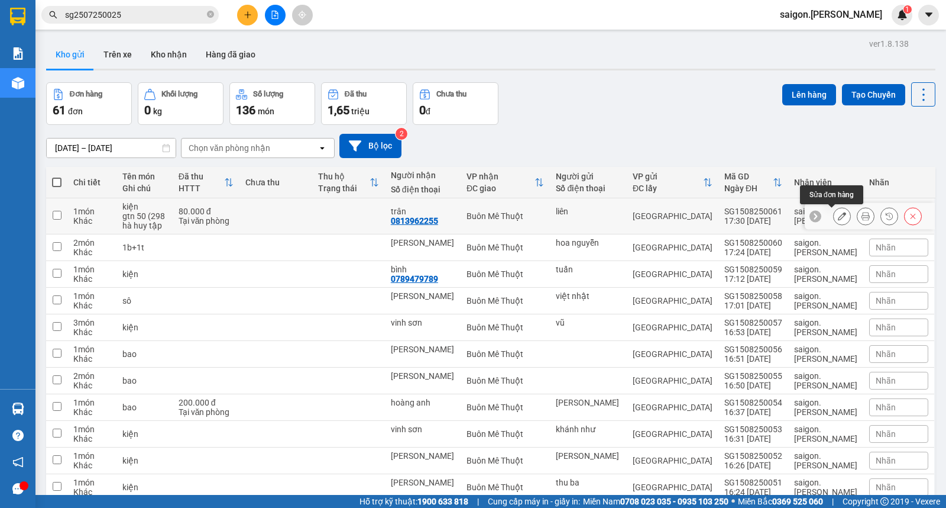
click at [834, 218] on button at bounding box center [842, 216] width 17 height 21
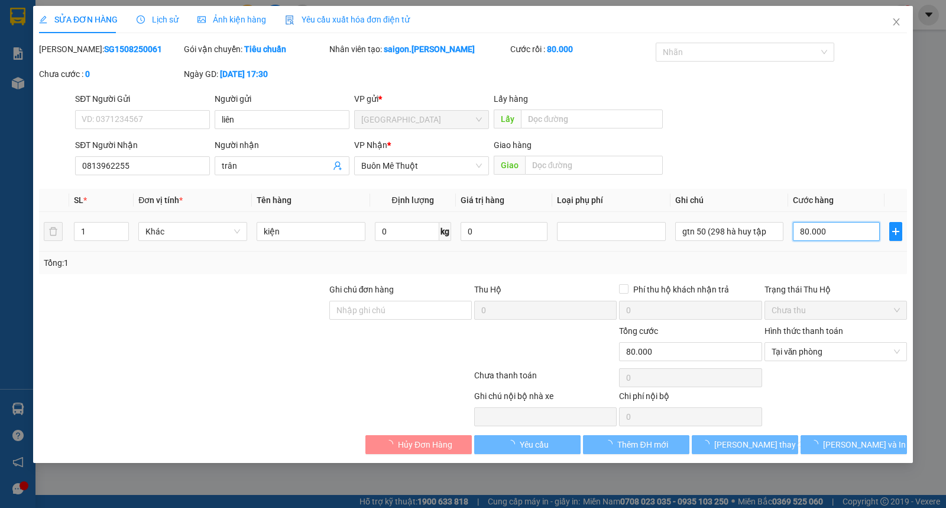
click at [825, 228] on input "80.000" at bounding box center [836, 231] width 87 height 19
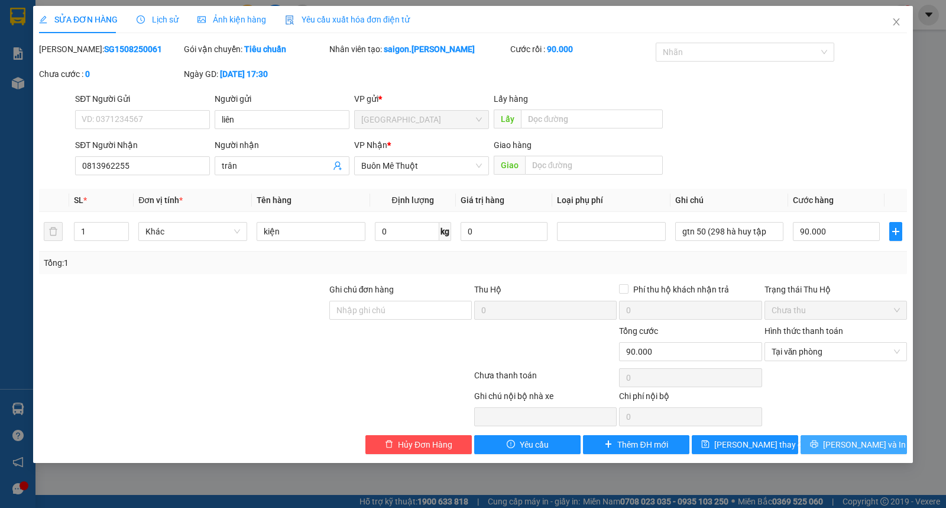
drag, startPoint x: 835, startPoint y: 438, endPoint x: 797, endPoint y: 367, distance: 80.4
click at [835, 439] on button "[PERSON_NAME] và In" at bounding box center [854, 444] width 106 height 19
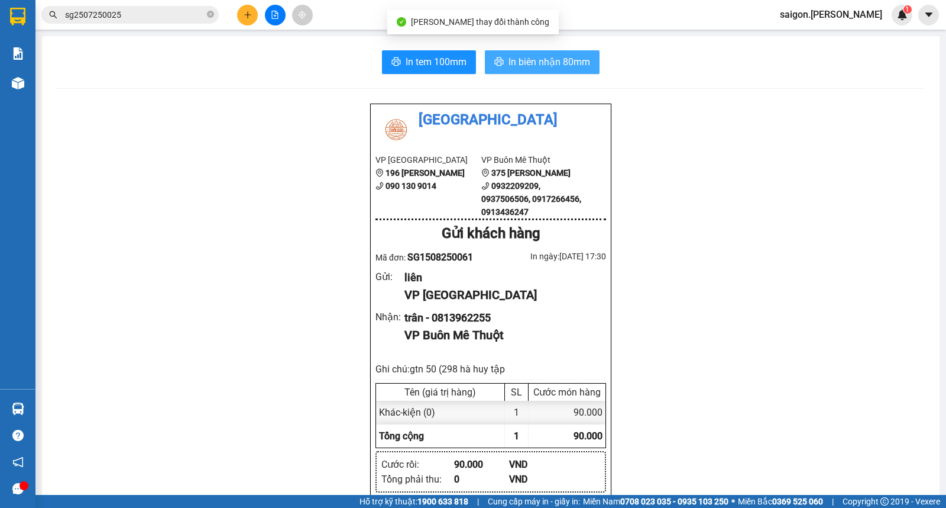
click at [562, 70] on button "In biên nhận 80mm" at bounding box center [542, 62] width 115 height 24
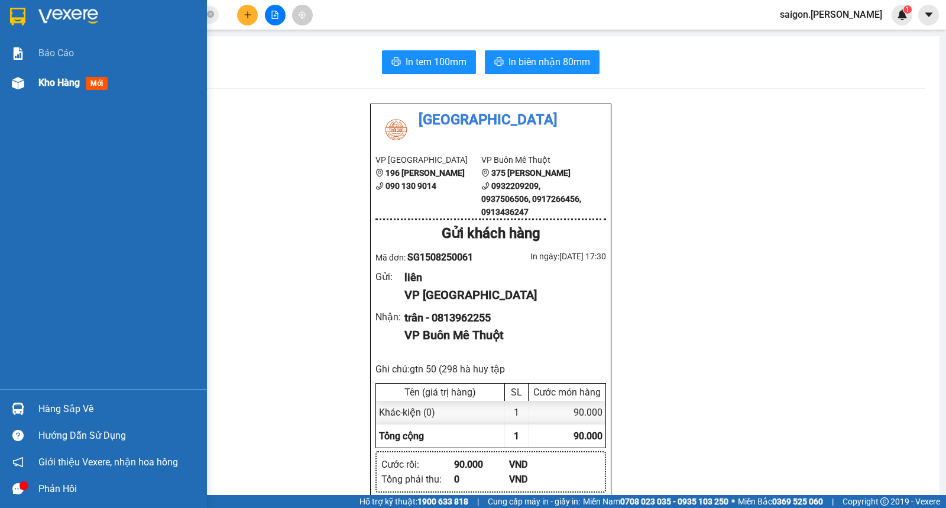
click at [39, 90] on div "Kho hàng mới" at bounding box center [75, 82] width 74 height 15
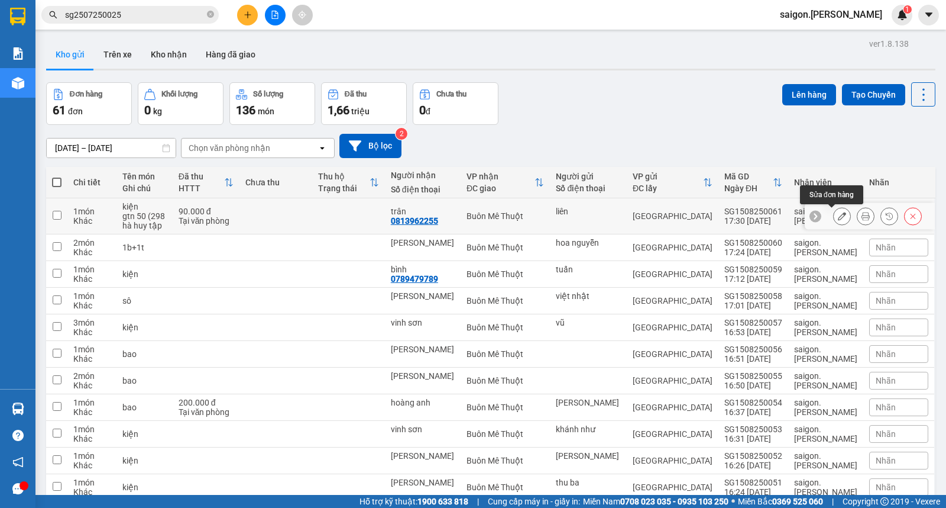
click at [839, 215] on button at bounding box center [842, 216] width 17 height 21
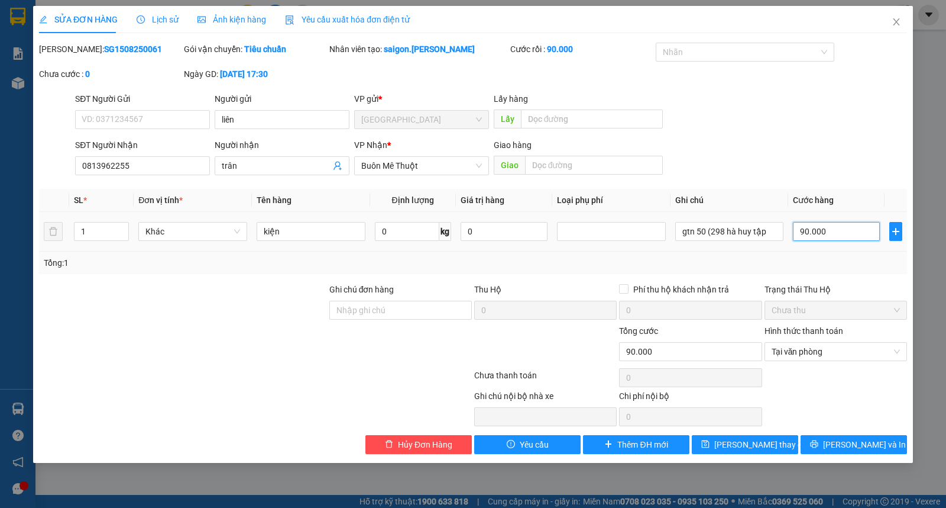
click at [814, 234] on input "90.000" at bounding box center [836, 231] width 87 height 19
drag, startPoint x: 896, startPoint y: 355, endPoint x: 901, endPoint y: 353, distance: 6.2
click at [897, 354] on div "Tại văn phòng" at bounding box center [836, 351] width 143 height 19
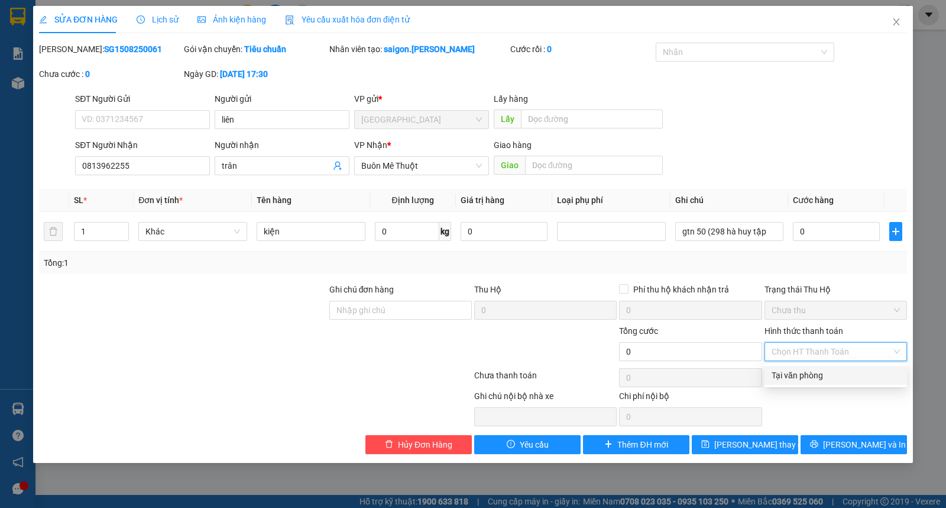
drag, startPoint x: 898, startPoint y: 352, endPoint x: 891, endPoint y: 357, distance: 8.4
click at [742, 439] on span "[PERSON_NAME] thay đổi" at bounding box center [762, 444] width 95 height 13
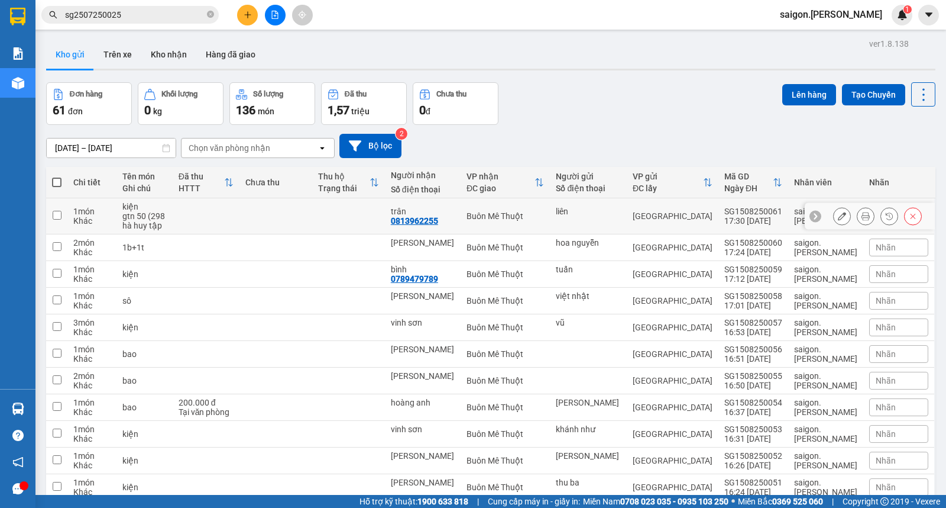
click at [838, 216] on icon at bounding box center [842, 216] width 8 height 8
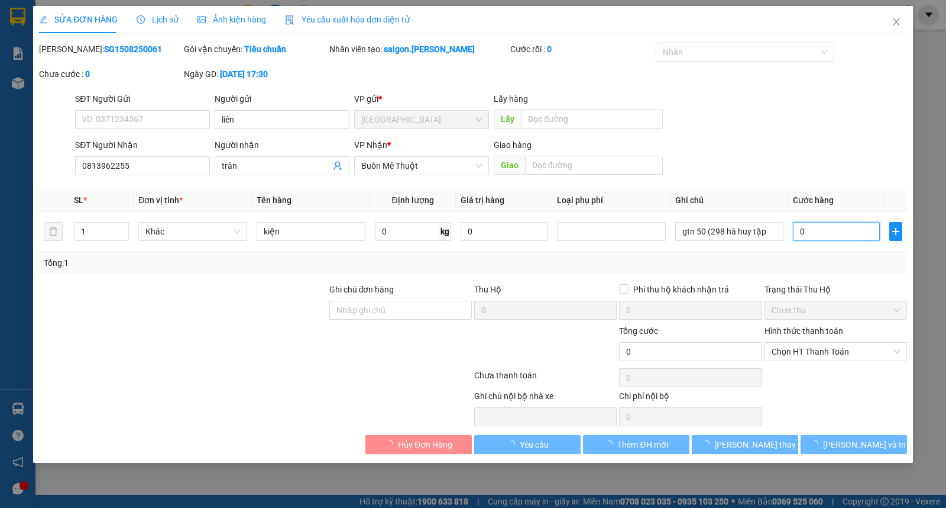
click at [838, 231] on input "0" at bounding box center [836, 231] width 87 height 19
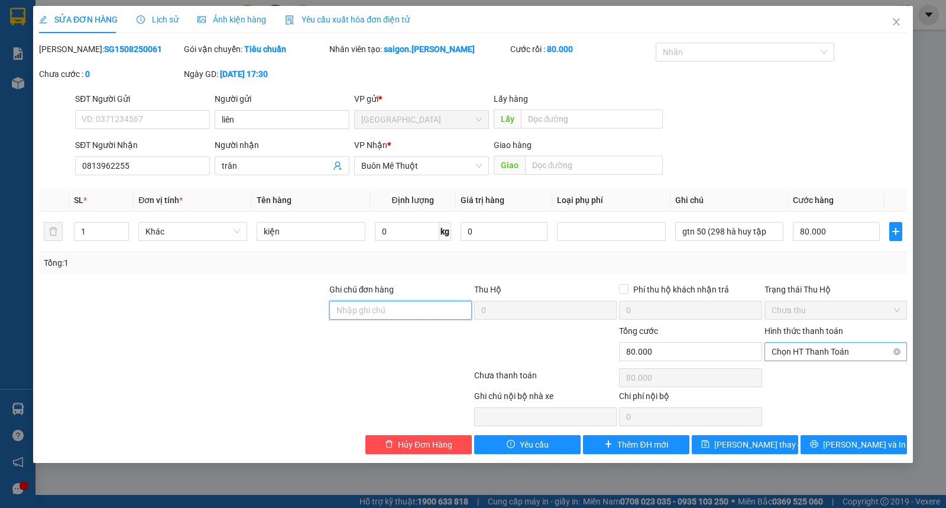
click at [812, 356] on span "Chọn HT Thanh Toán" at bounding box center [836, 351] width 128 height 18
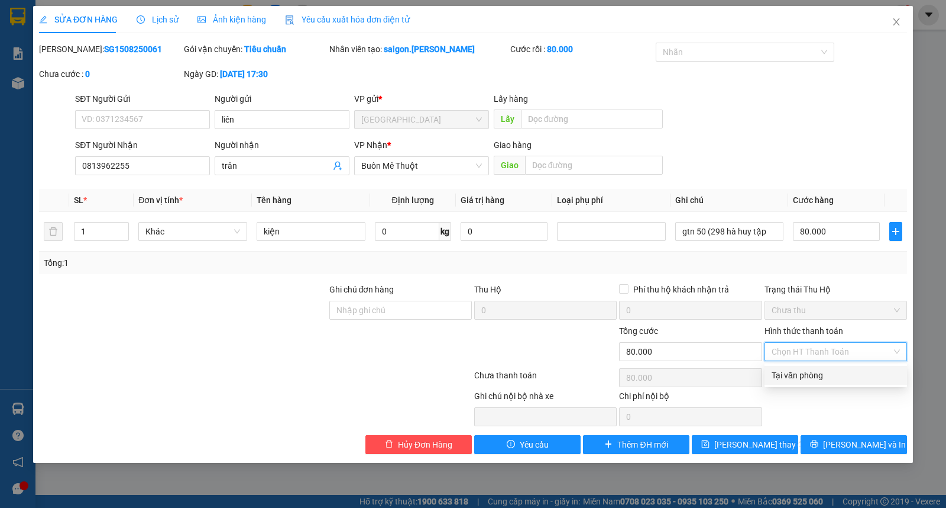
click at [817, 383] on div "Tại văn phòng" at bounding box center [836, 375] width 143 height 19
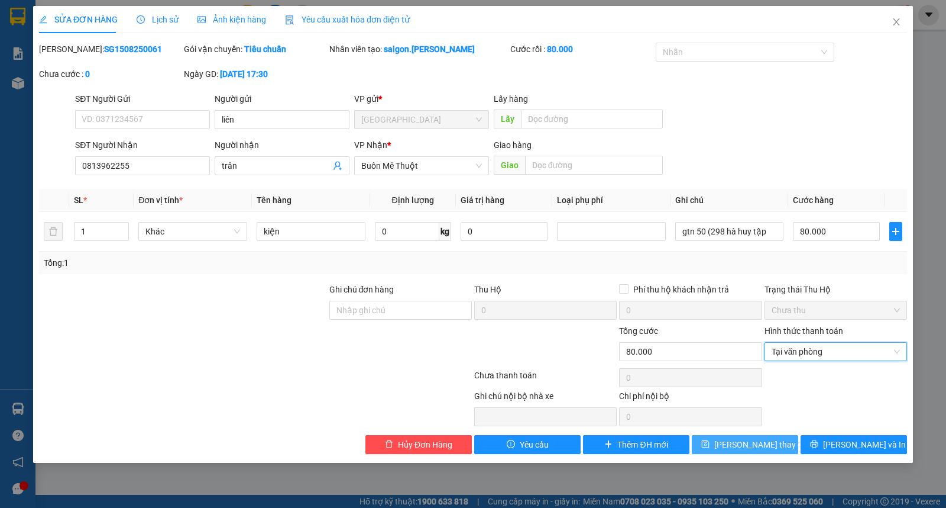
click at [757, 445] on span "[PERSON_NAME] thay đổi" at bounding box center [762, 444] width 95 height 13
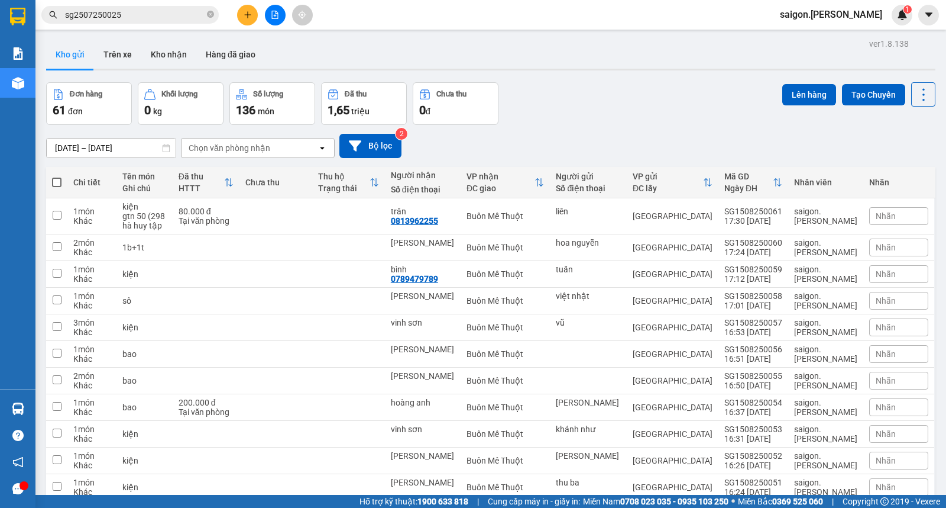
click at [244, 17] on button at bounding box center [247, 15] width 21 height 21
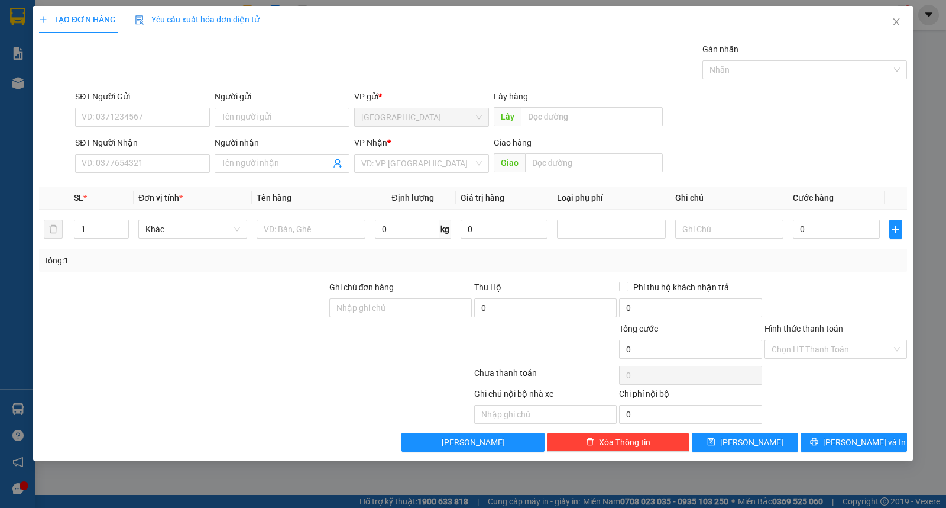
click at [258, 106] on div "Người gửi" at bounding box center [282, 99] width 135 height 18
click at [274, 115] on input "Người gửi" at bounding box center [282, 117] width 135 height 19
click at [859, 445] on span "[PERSON_NAME] và In" at bounding box center [864, 441] width 83 height 13
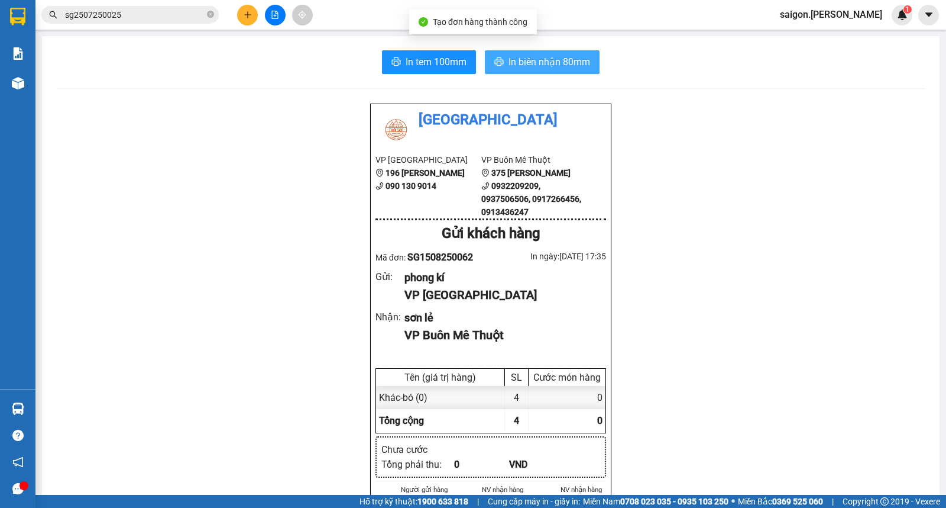
click at [529, 57] on span "In biên nhận 80mm" at bounding box center [550, 61] width 82 height 15
click at [251, 14] on icon "plus" at bounding box center [248, 15] width 8 height 8
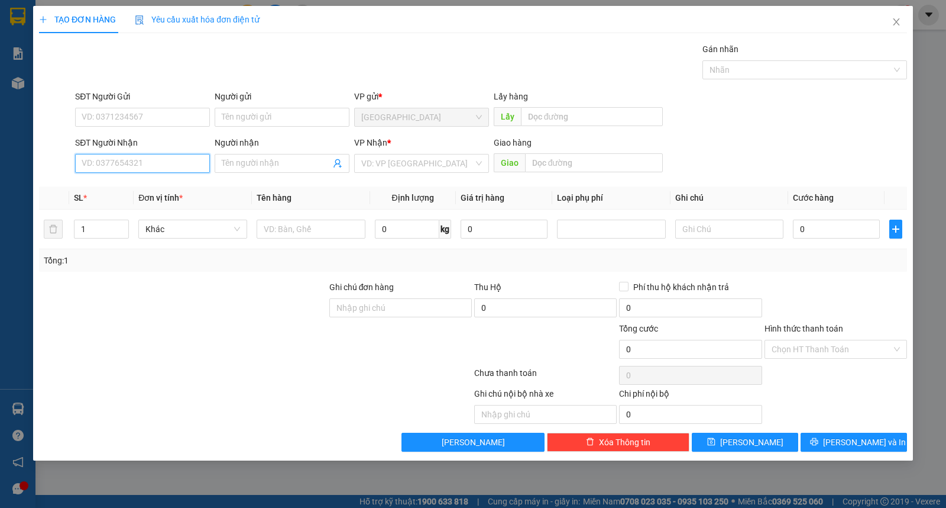
click at [134, 167] on input "SĐT Người Nhận" at bounding box center [142, 163] width 135 height 19
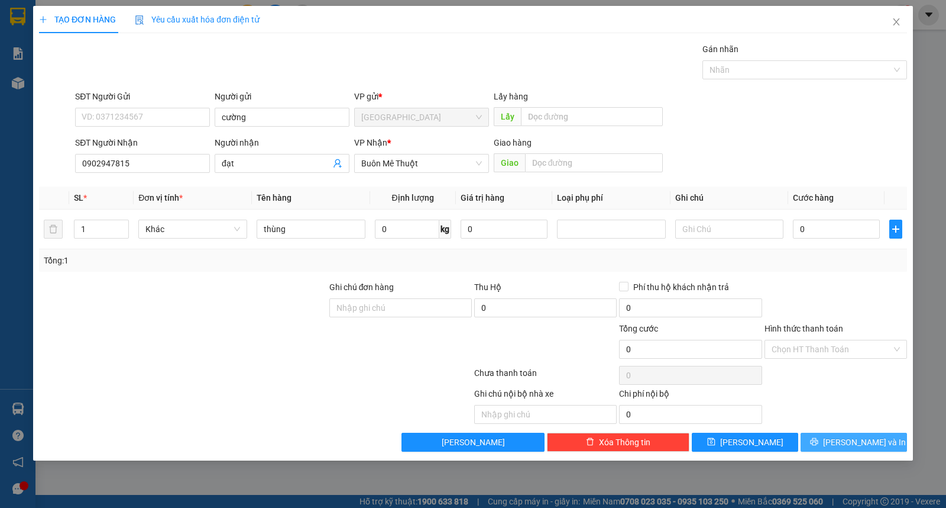
click at [840, 447] on button "[PERSON_NAME] và In" at bounding box center [854, 441] width 106 height 19
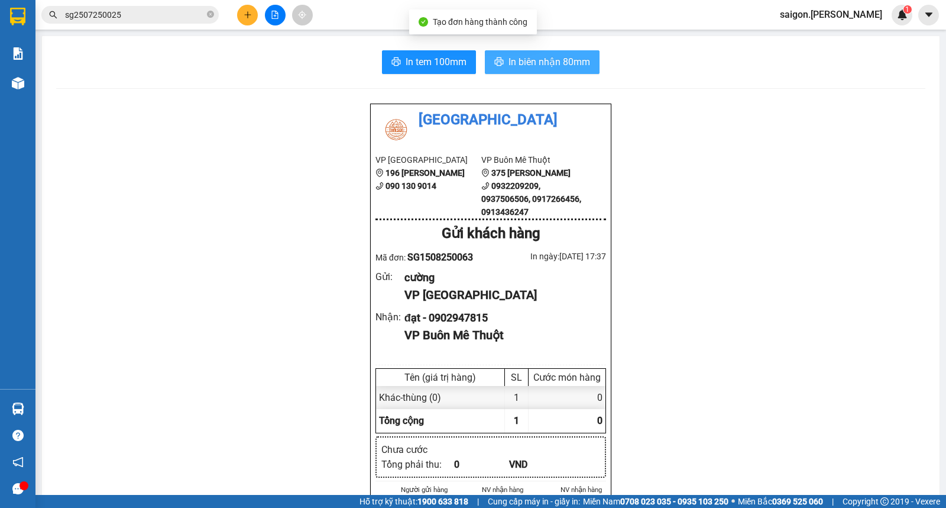
click at [545, 67] on span "In biên nhận 80mm" at bounding box center [550, 61] width 82 height 15
click at [147, 13] on input "sg2507250025" at bounding box center [135, 14] width 140 height 13
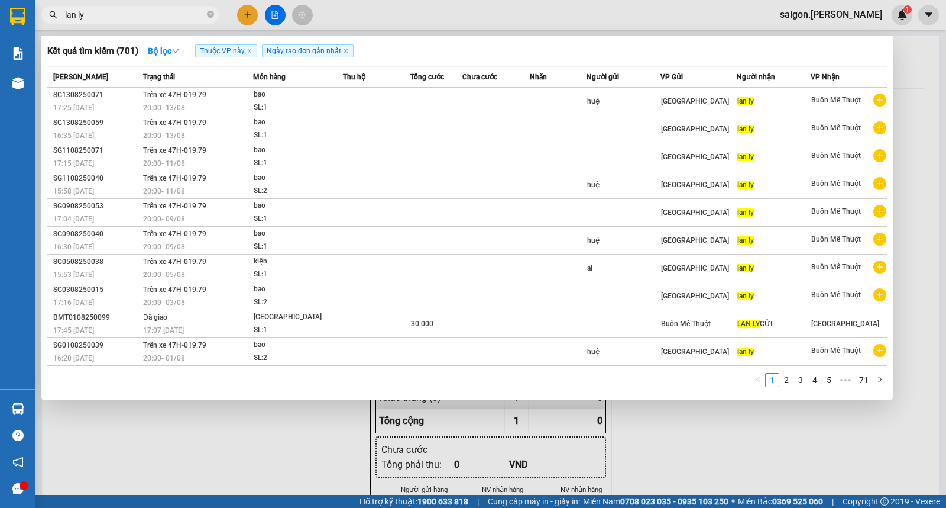
click at [241, 14] on div at bounding box center [473, 254] width 946 height 508
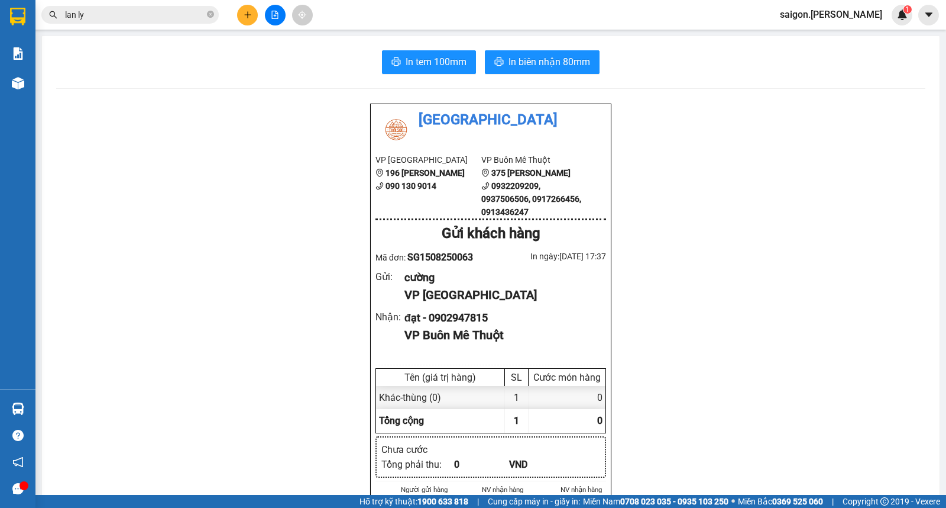
click at [244, 15] on icon "plus" at bounding box center [248, 15] width 8 height 8
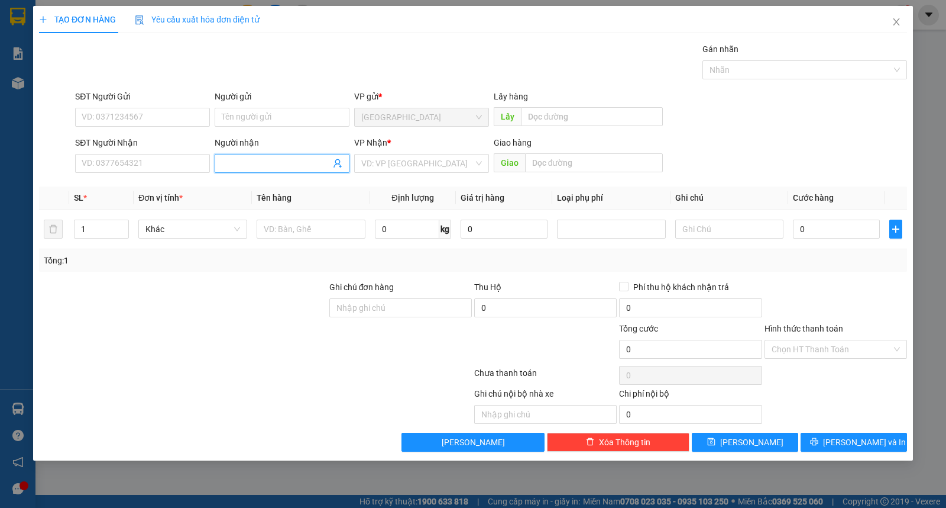
click at [233, 167] on input "Người nhận" at bounding box center [276, 163] width 109 height 13
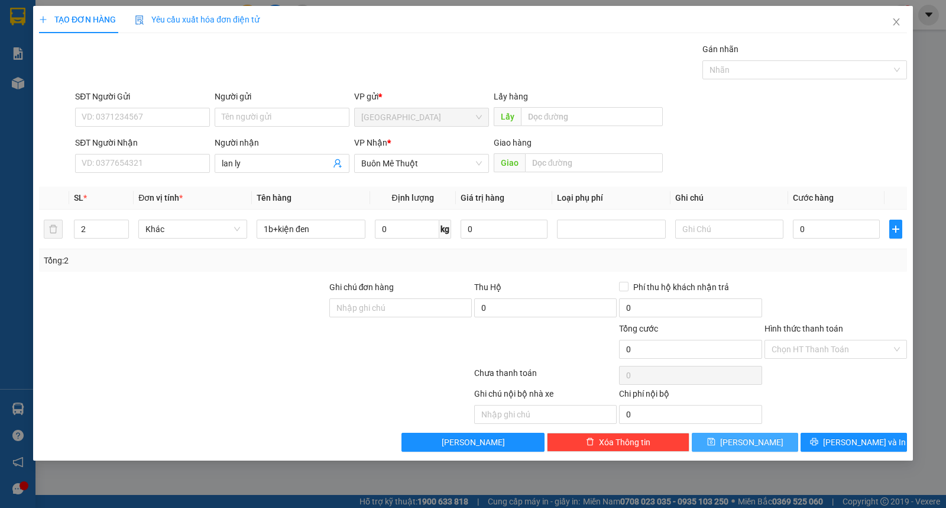
drag, startPoint x: 771, startPoint y: 442, endPoint x: 575, endPoint y: 331, distance: 225.2
click at [770, 442] on button "[PERSON_NAME]" at bounding box center [745, 441] width 106 height 19
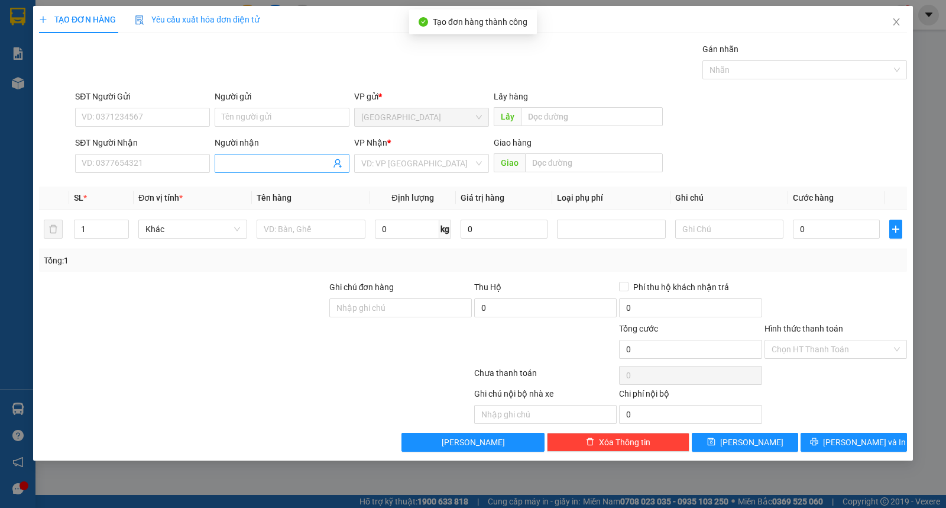
click at [263, 160] on input "Người nhận" at bounding box center [276, 163] width 109 height 13
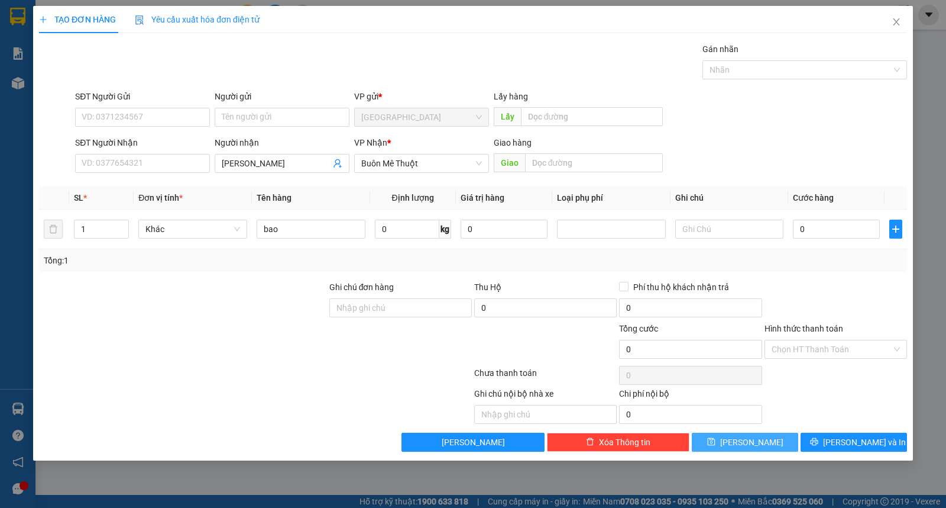
click at [738, 437] on button "[PERSON_NAME]" at bounding box center [745, 441] width 106 height 19
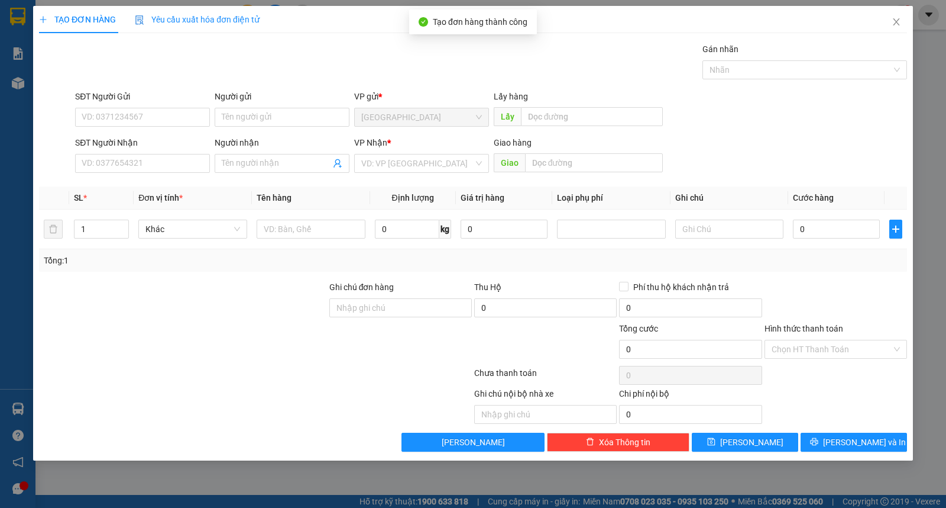
click at [249, 151] on div "Người nhận" at bounding box center [282, 145] width 135 height 18
click at [253, 164] on input "Người nhận" at bounding box center [276, 163] width 109 height 13
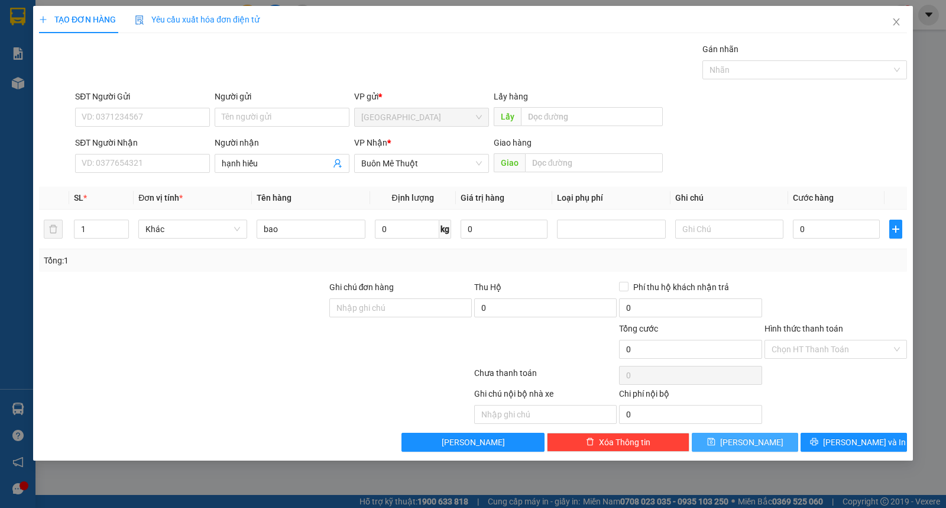
click at [770, 438] on button "[PERSON_NAME]" at bounding box center [745, 441] width 106 height 19
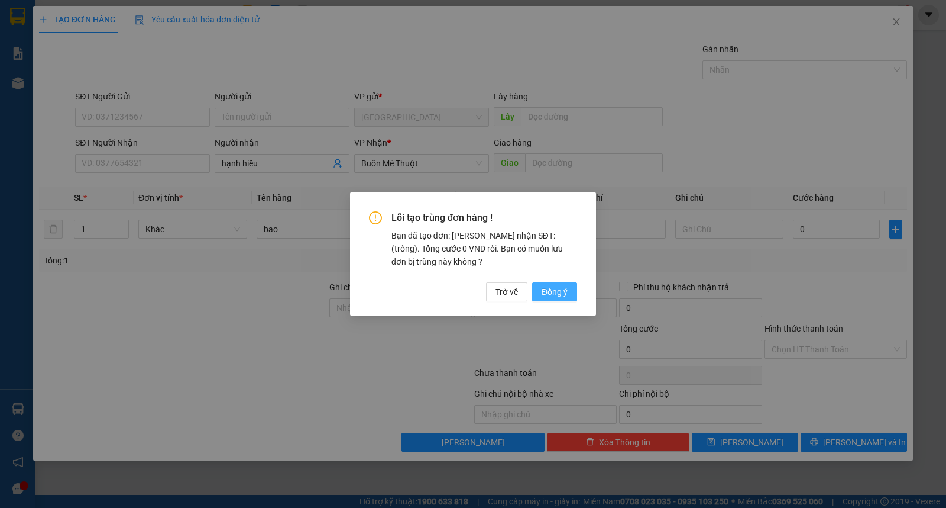
click at [559, 297] on span "Đồng ý" at bounding box center [555, 291] width 26 height 13
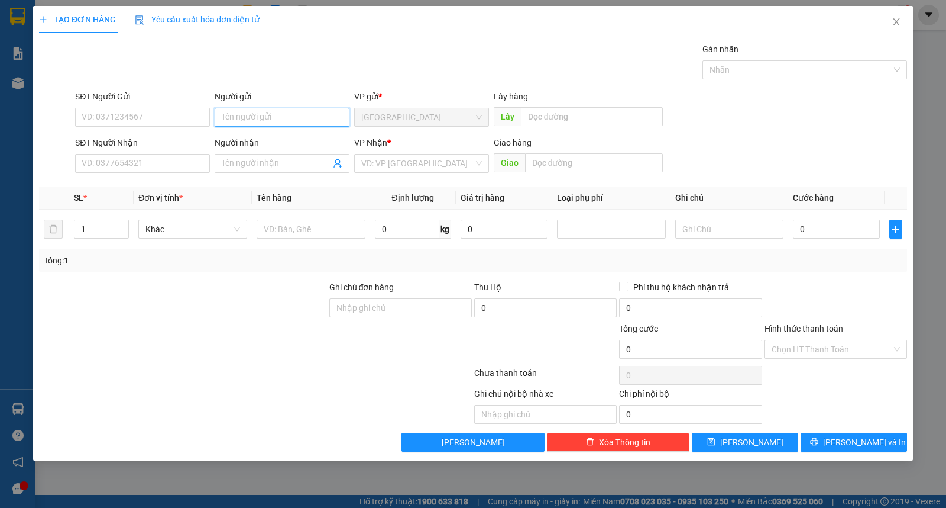
click at [268, 118] on input "Người gửi" at bounding box center [282, 117] width 135 height 19
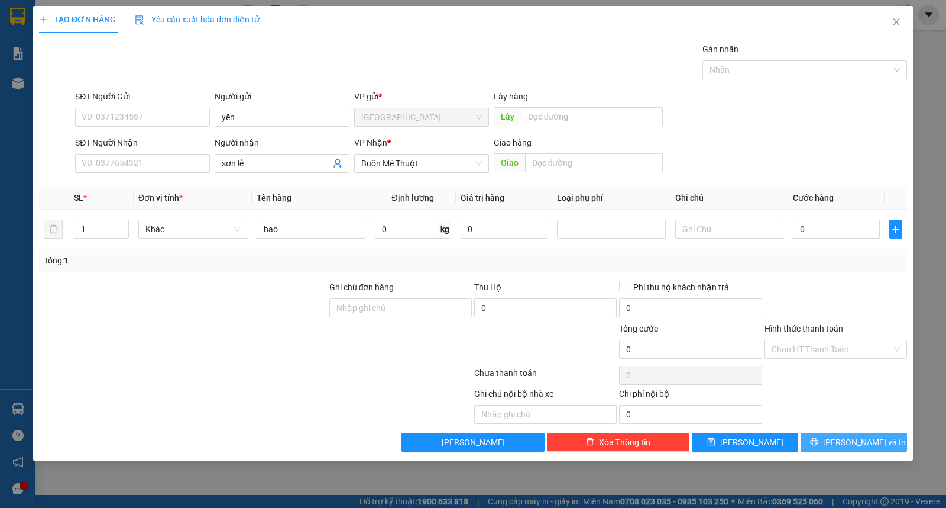
click at [834, 437] on button "[PERSON_NAME] và In" at bounding box center [854, 441] width 106 height 19
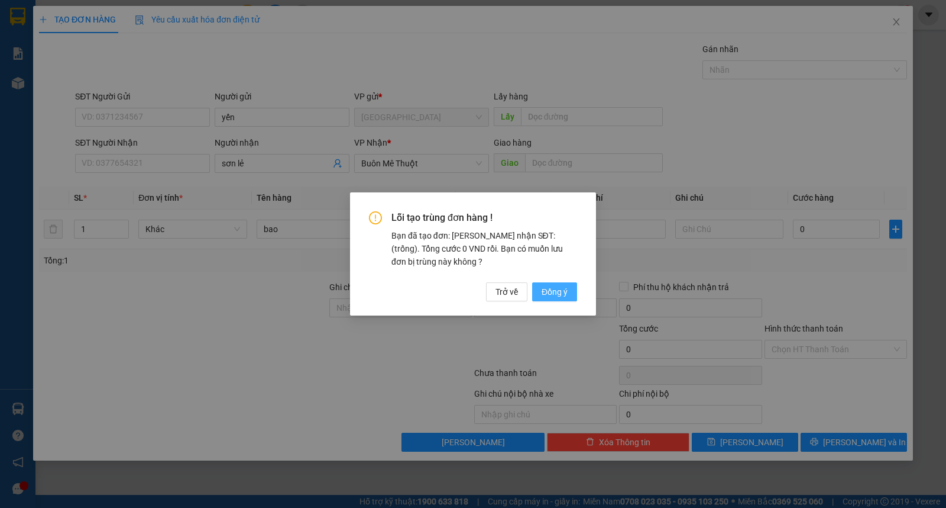
click at [578, 293] on div "Lỗi tạo trùng đơn hàng ! Bạn đã tạo đơn: Khách nhận SĐT: (trống). Tổng cước 0 V…" at bounding box center [473, 253] width 246 height 123
click at [575, 293] on button "Đồng ý" at bounding box center [554, 291] width 45 height 19
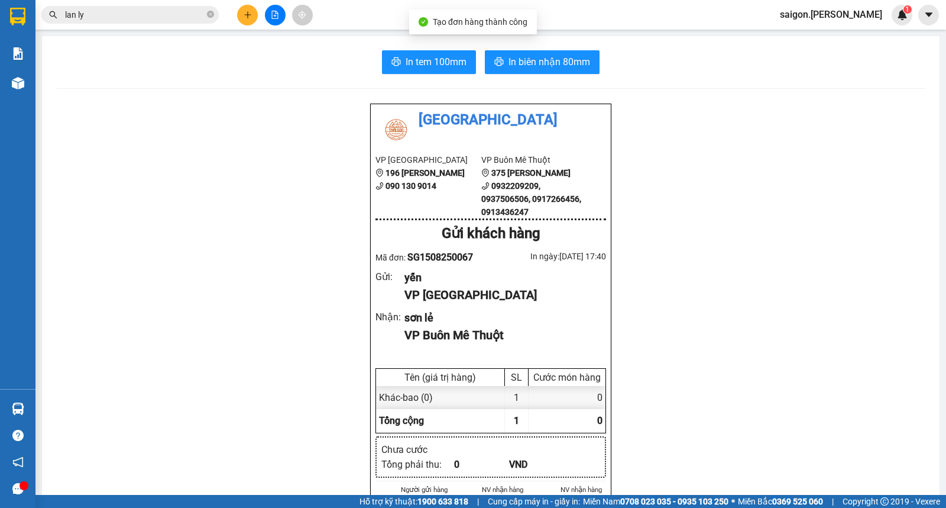
click at [510, 74] on div "In tem 100mm In biên nhận 80mm Thái Sơn VP Sài Gòn 196 Nguyễn Duy Dương 090 130…" at bounding box center [491, 518] width 898 height 965
click at [516, 56] on span "In biên nhận 80mm" at bounding box center [550, 61] width 82 height 15
click at [247, 14] on icon "plus" at bounding box center [248, 15] width 8 height 8
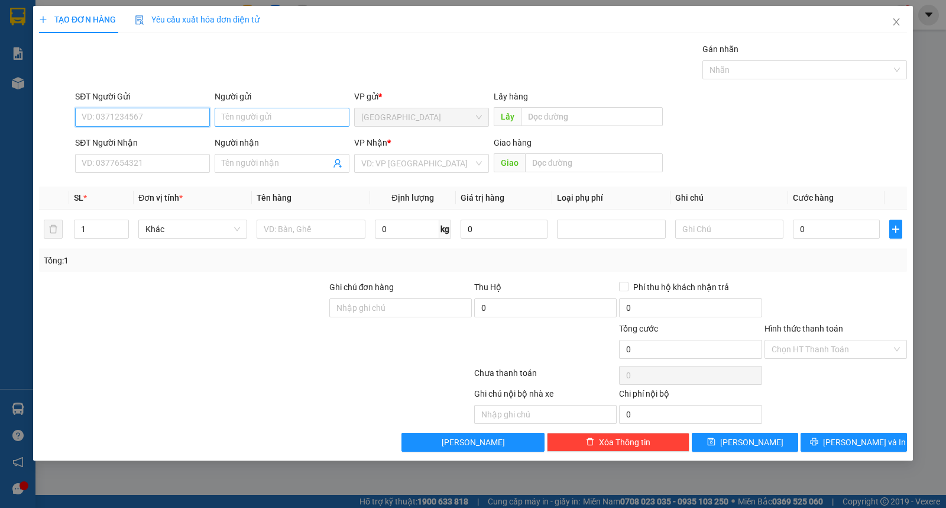
click at [267, 118] on input "Người gửi" at bounding box center [282, 117] width 135 height 19
click at [846, 457] on div "TẠO ĐƠN HÀNG Yêu cầu xuất hóa đơn điện tử Transit Pickup Surcharge Ids Transit …" at bounding box center [473, 233] width 880 height 454
click at [846, 452] on div "TẠO ĐƠN HÀNG Yêu cầu xuất hóa đơn điện tử Transit Pickup Surcharge Ids Transit …" at bounding box center [473, 233] width 880 height 454
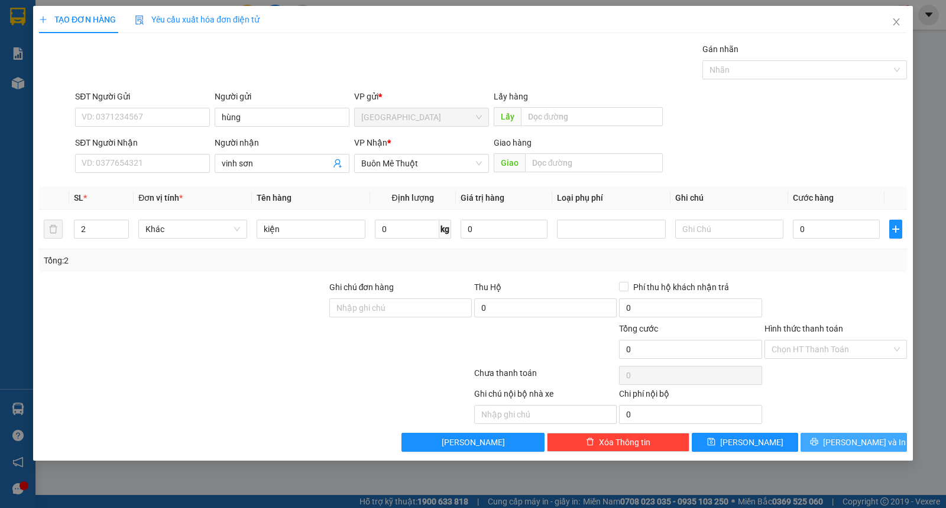
click at [846, 451] on button "[PERSON_NAME] và In" at bounding box center [854, 441] width 106 height 19
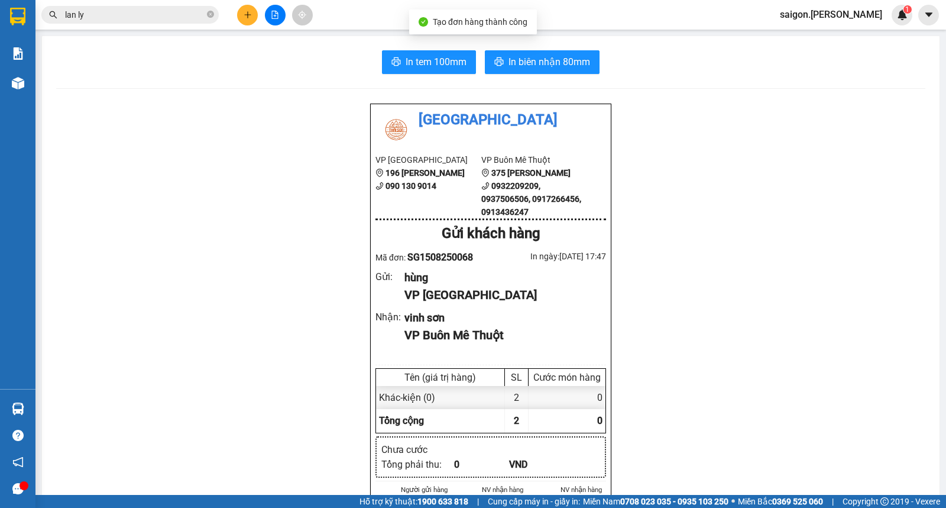
click at [531, 80] on div "In tem 100mm In biên nhận 80mm Thái Sơn VP Sài Gòn 196 Nguyễn Duy Dương 090 130…" at bounding box center [491, 518] width 898 height 965
click at [543, 61] on span "In biên nhận 80mm" at bounding box center [550, 61] width 82 height 15
click at [251, 18] on icon "plus" at bounding box center [248, 15] width 8 height 8
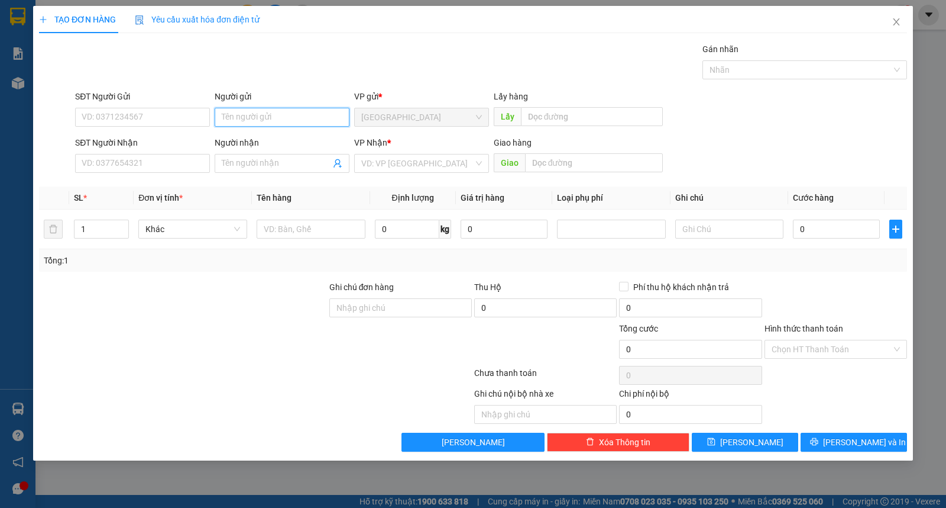
click at [260, 123] on input "Người gửi" at bounding box center [282, 117] width 135 height 19
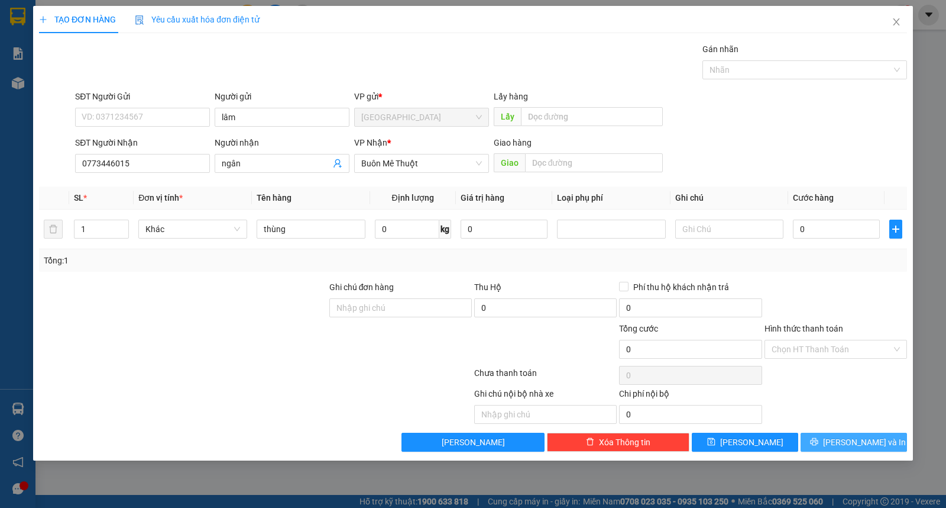
drag, startPoint x: 817, startPoint y: 436, endPoint x: 802, endPoint y: 407, distance: 32.5
click at [817, 436] on button "[PERSON_NAME] và In" at bounding box center [854, 441] width 106 height 19
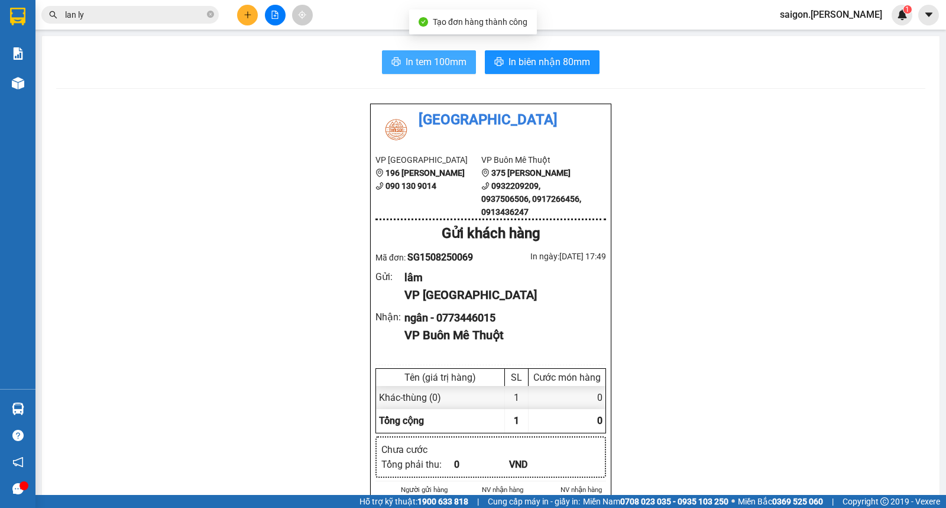
click at [536, 67] on span "In biên nhận 80mm" at bounding box center [550, 61] width 82 height 15
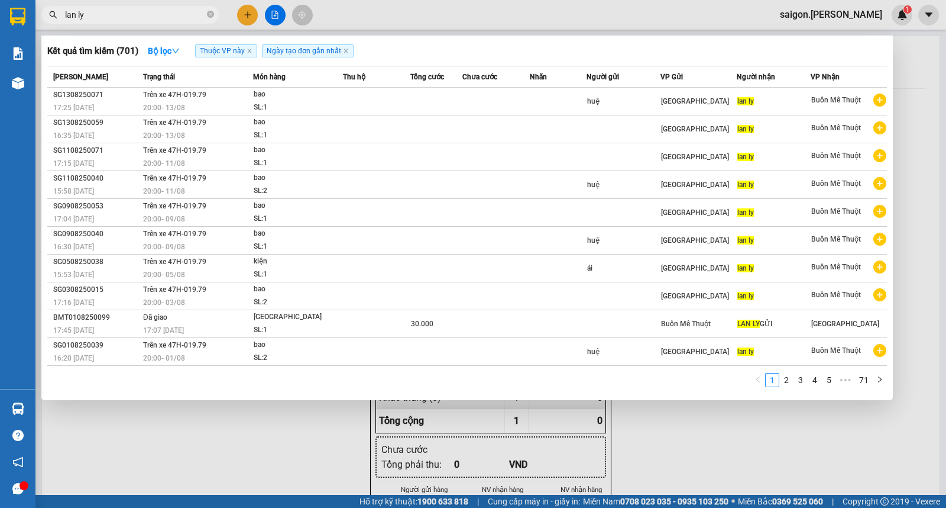
click at [208, 15] on icon "close-circle" at bounding box center [210, 14] width 7 height 7
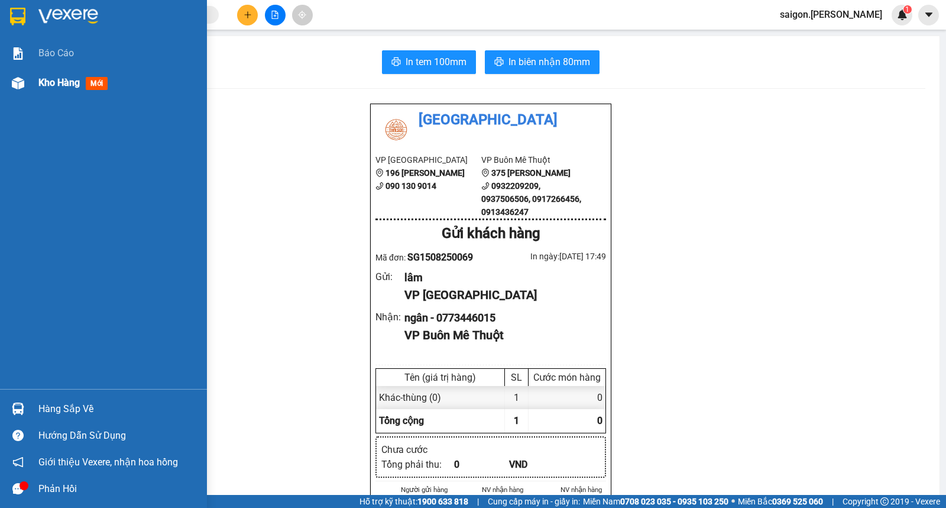
click at [39, 73] on div "Kho hàng mới" at bounding box center [118, 83] width 160 height 30
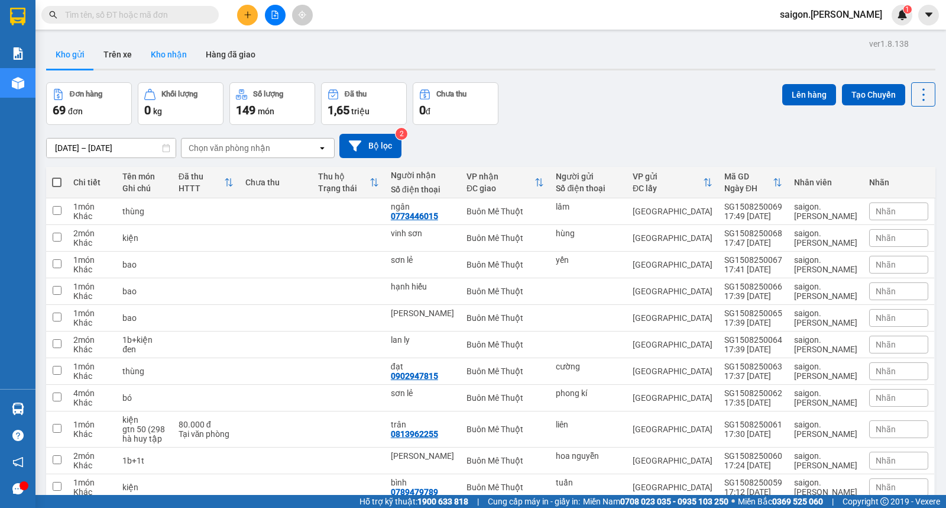
click at [169, 64] on button "Kho nhận" at bounding box center [168, 54] width 55 height 28
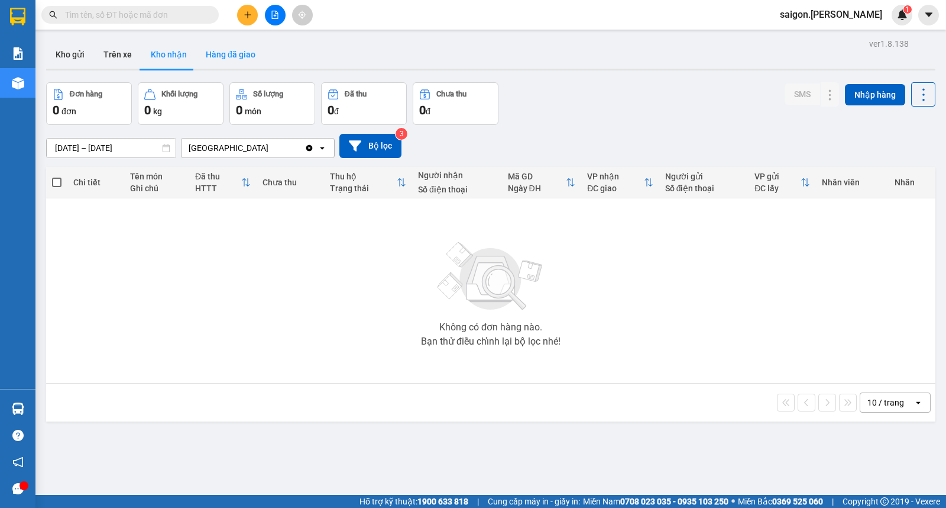
click at [241, 60] on button "Hàng đã giao" at bounding box center [230, 54] width 69 height 28
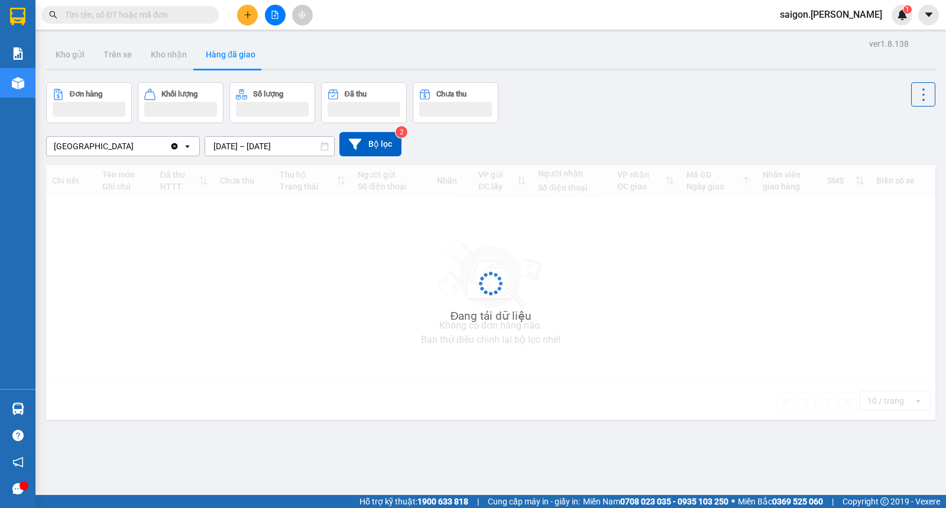
click at [253, 144] on input "13/08/2025 – 15/08/2025" at bounding box center [269, 146] width 129 height 19
click at [252, 146] on input "13/08/2025 – 15/08/2025" at bounding box center [269, 146] width 129 height 19
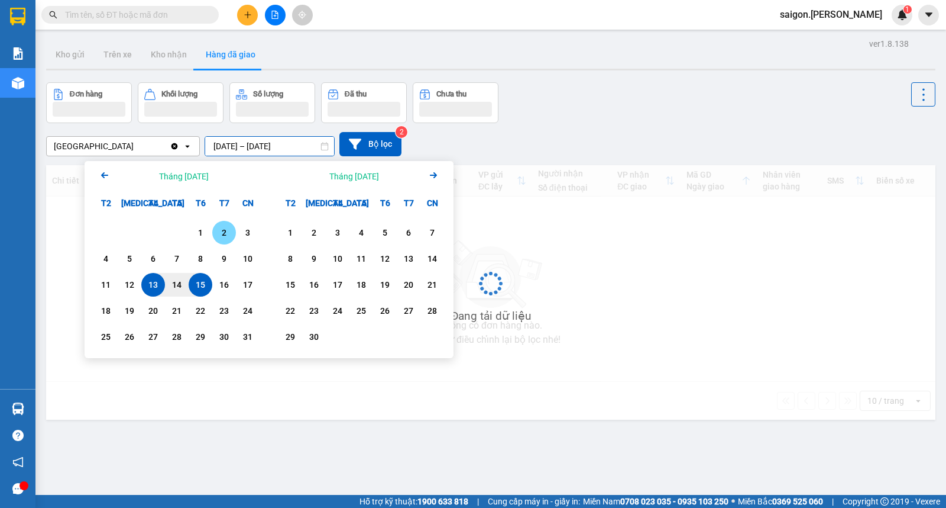
click at [203, 279] on div "15" at bounding box center [200, 284] width 17 height 14
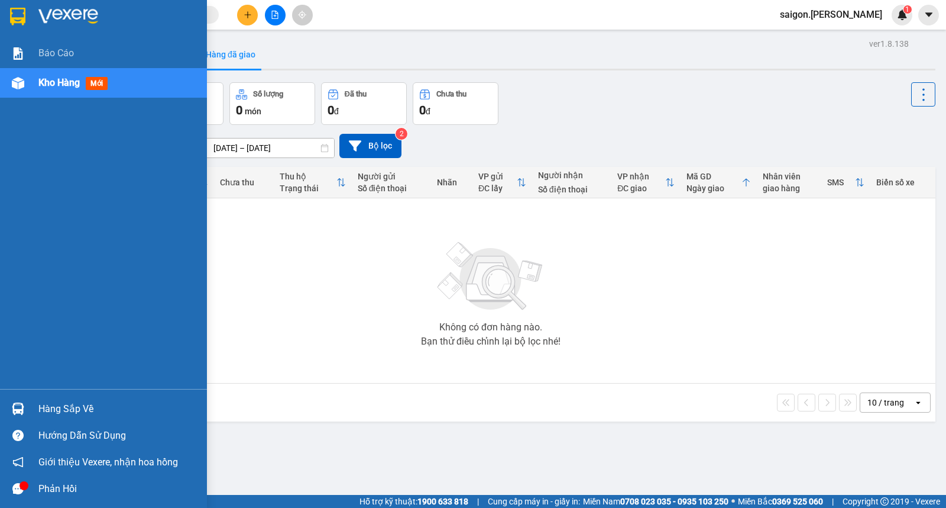
click at [79, 392] on div "Hàng sắp về Hướng dẫn sử dụng Giới thiệu Vexere, nhận hoa hồng Phản hồi" at bounding box center [103, 445] width 207 height 113
drag, startPoint x: 66, startPoint y: 410, endPoint x: 98, endPoint y: 414, distance: 32.2
click at [66, 411] on div "Hàng sắp về" at bounding box center [118, 409] width 160 height 18
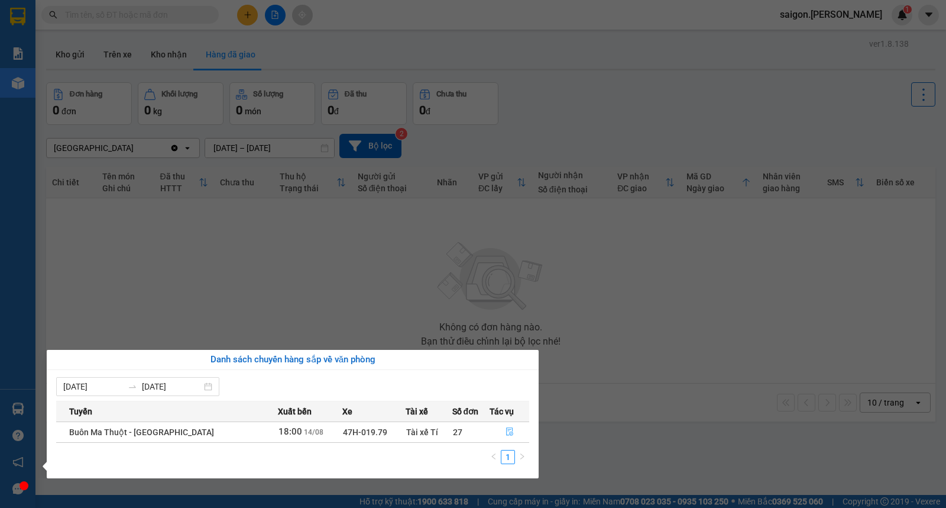
click at [499, 432] on button "button" at bounding box center [509, 431] width 38 height 19
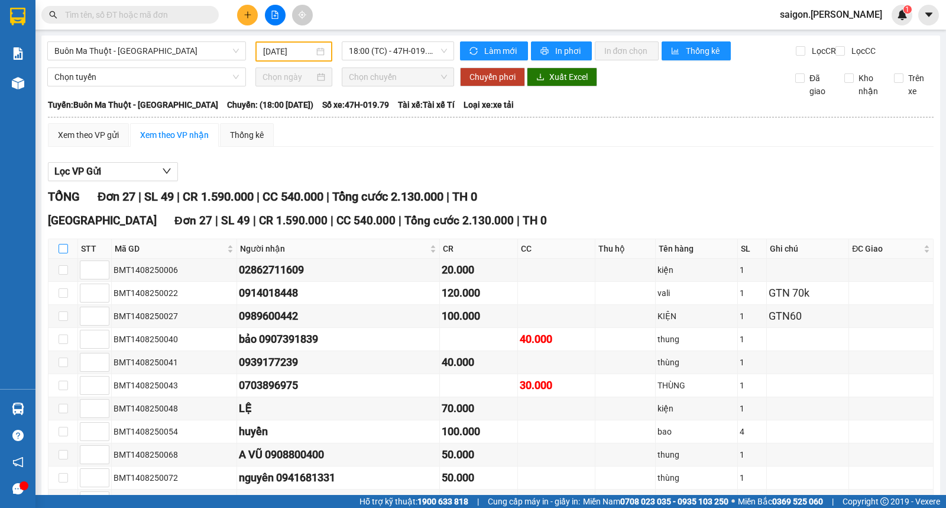
click at [67, 253] on input "checkbox" at bounding box center [63, 248] width 9 height 9
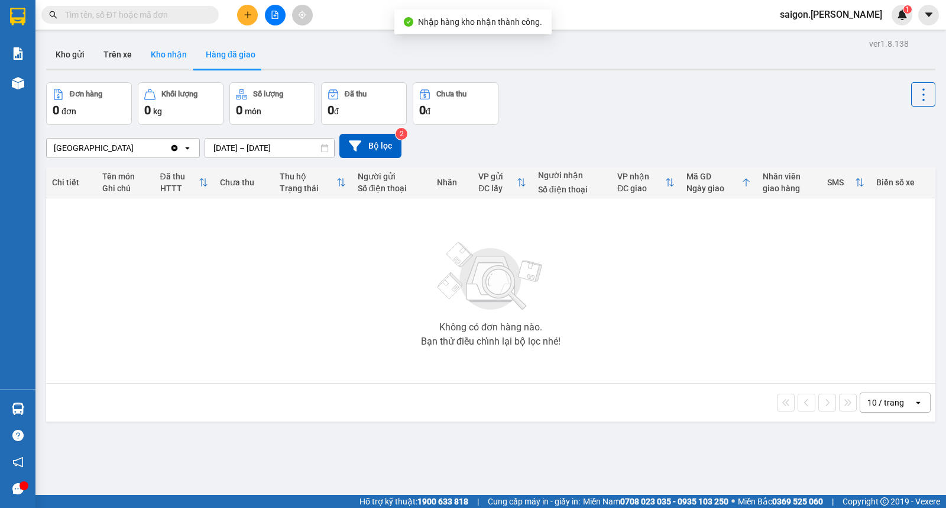
click at [170, 54] on button "Kho nhận" at bounding box center [168, 54] width 55 height 28
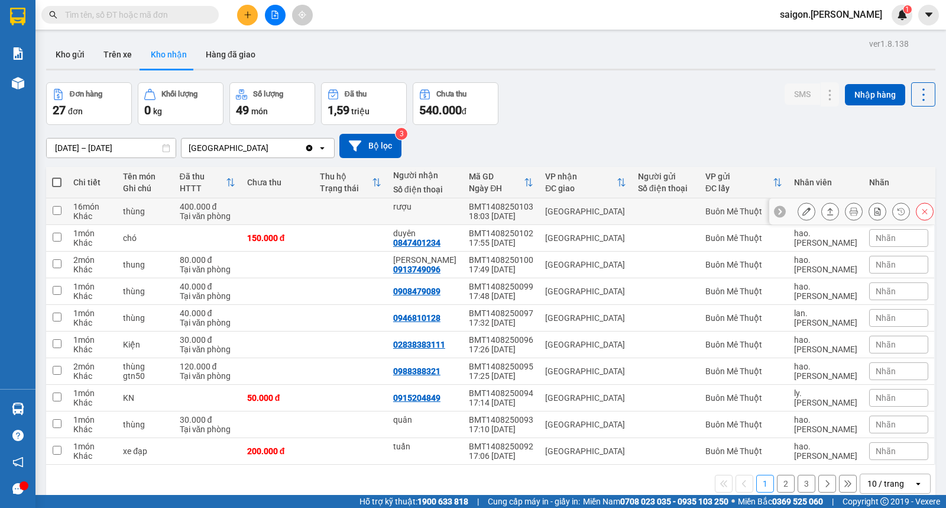
click at [799, 211] on button at bounding box center [807, 211] width 17 height 21
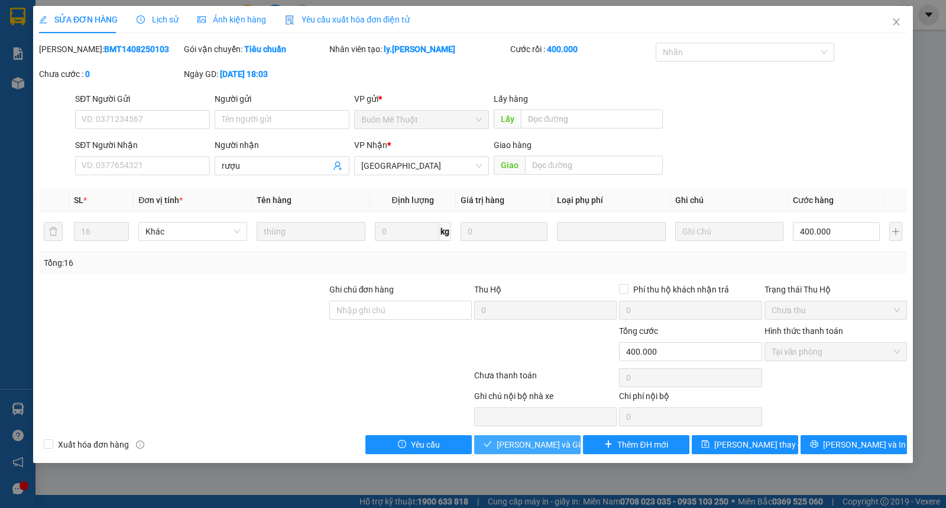
click at [524, 445] on span "[PERSON_NAME] và Giao hàng" at bounding box center [554, 444] width 114 height 13
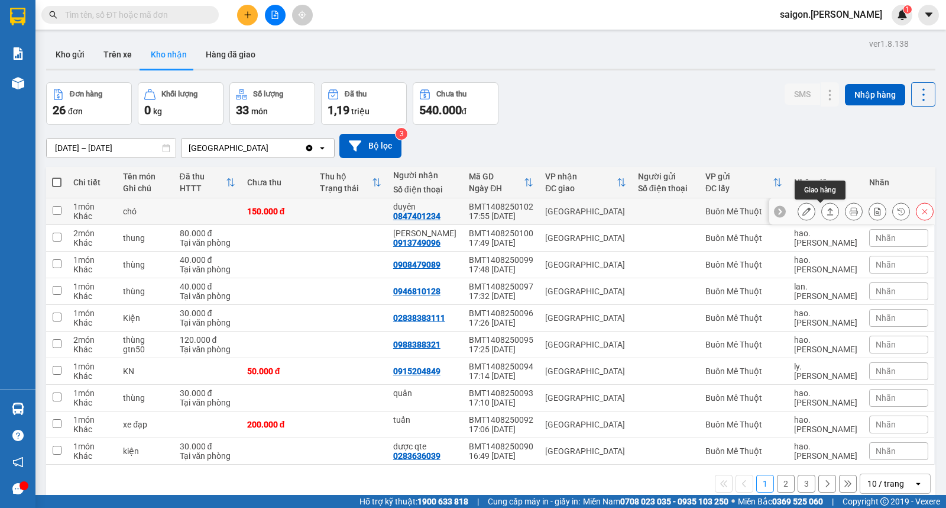
click at [826, 213] on icon at bounding box center [830, 211] width 8 height 8
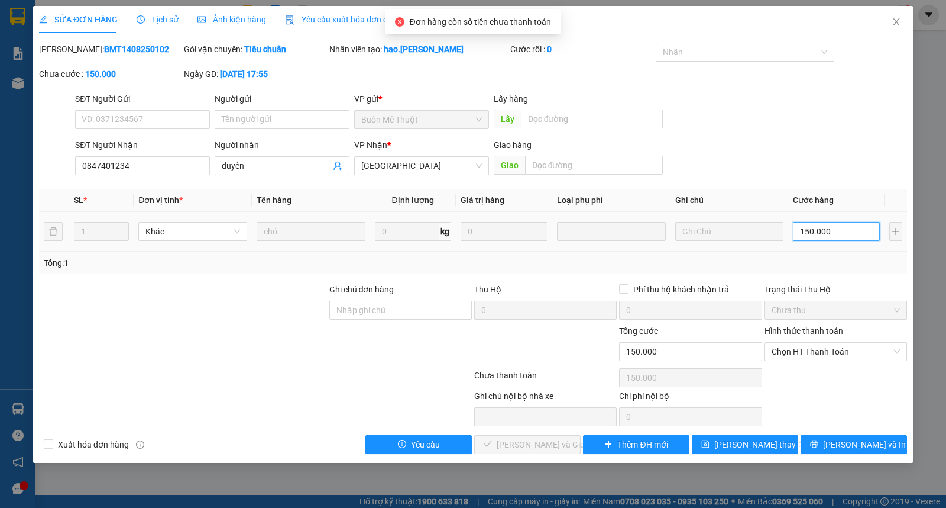
click at [823, 239] on input "150.000" at bounding box center [836, 231] width 87 height 19
click at [817, 358] on span "Chọn HT Thanh Toán" at bounding box center [836, 351] width 128 height 18
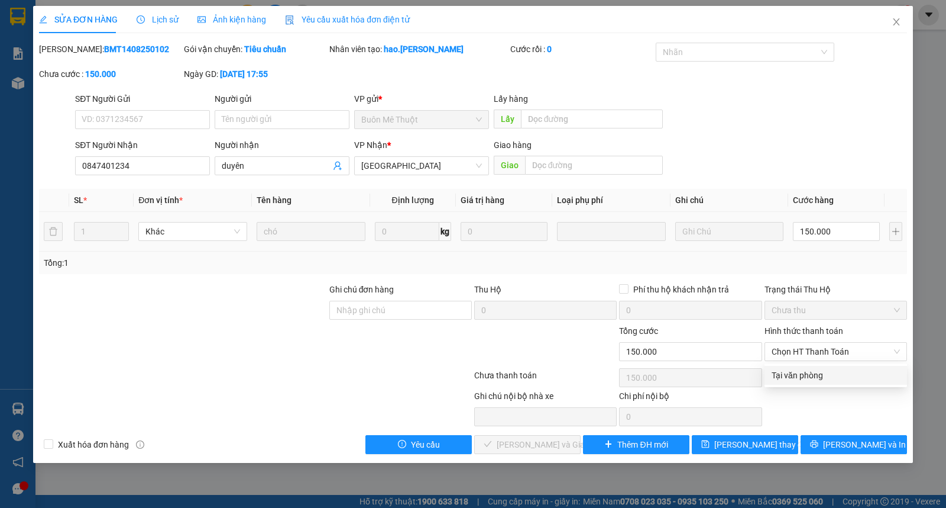
click at [817, 243] on div "150.000" at bounding box center [836, 231] width 87 height 24
click at [820, 230] on input "150.000" at bounding box center [836, 231] width 87 height 19
click at [797, 346] on span "Chọn HT Thanh Toán" at bounding box center [836, 351] width 128 height 18
click at [803, 369] on div "Tại văn phòng" at bounding box center [836, 375] width 128 height 13
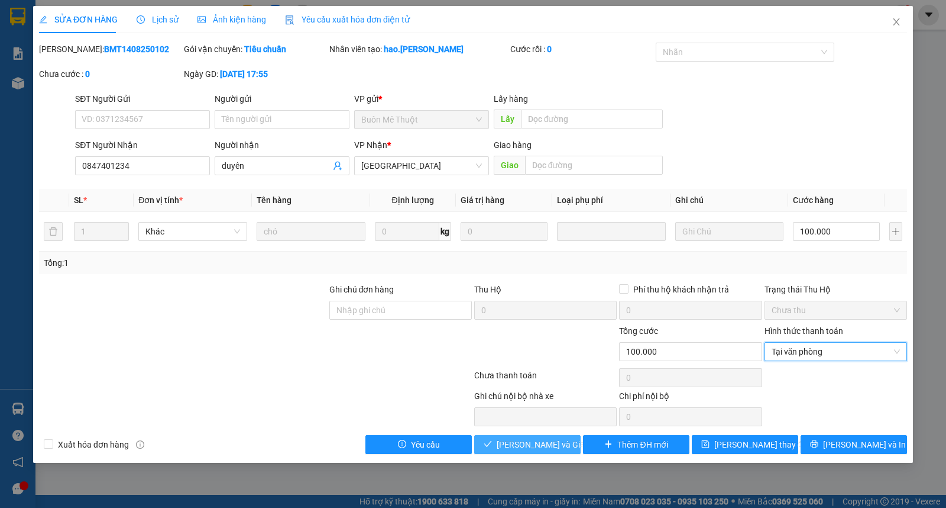
click at [536, 450] on span "[PERSON_NAME] và Giao hàng" at bounding box center [554, 444] width 114 height 13
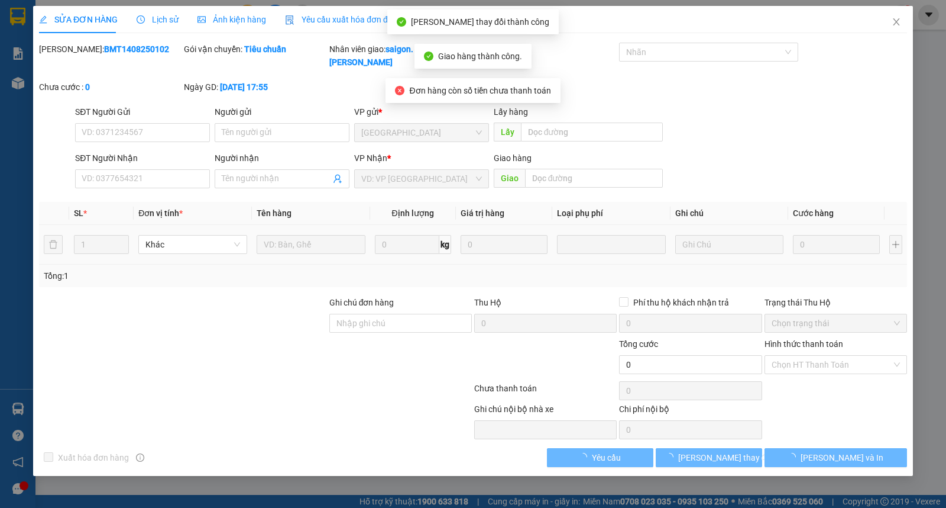
type input "0915204849"
type input "50.000"
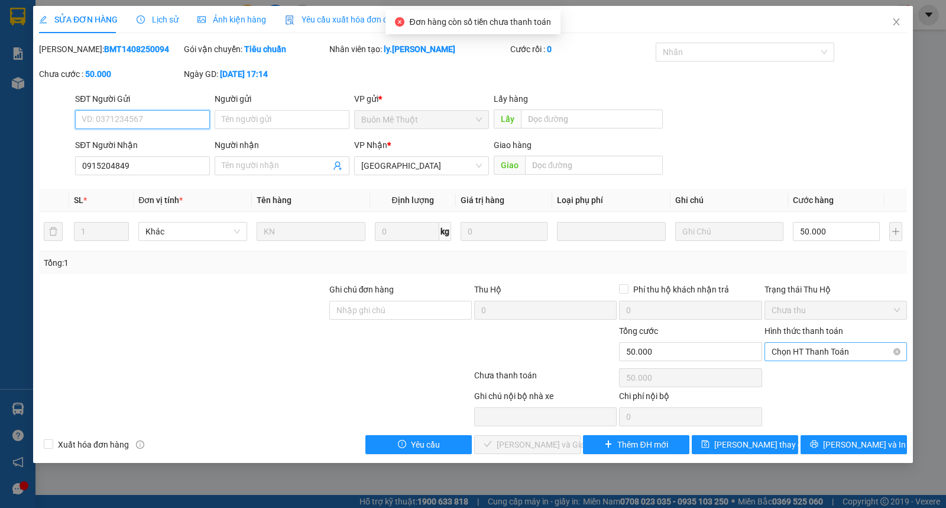
click at [788, 346] on span "Chọn HT Thanh Toán" at bounding box center [836, 351] width 128 height 18
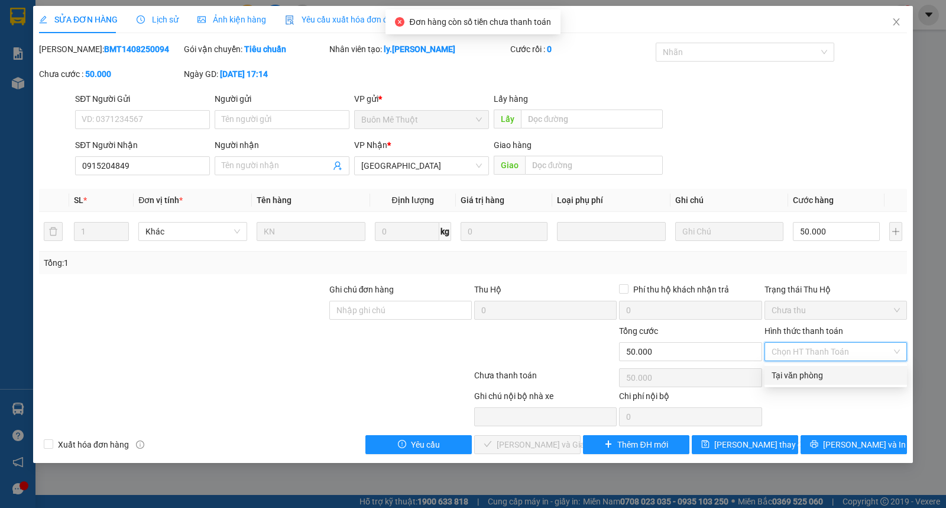
click at [790, 369] on div "Tại văn phòng" at bounding box center [836, 375] width 143 height 19
type input "0"
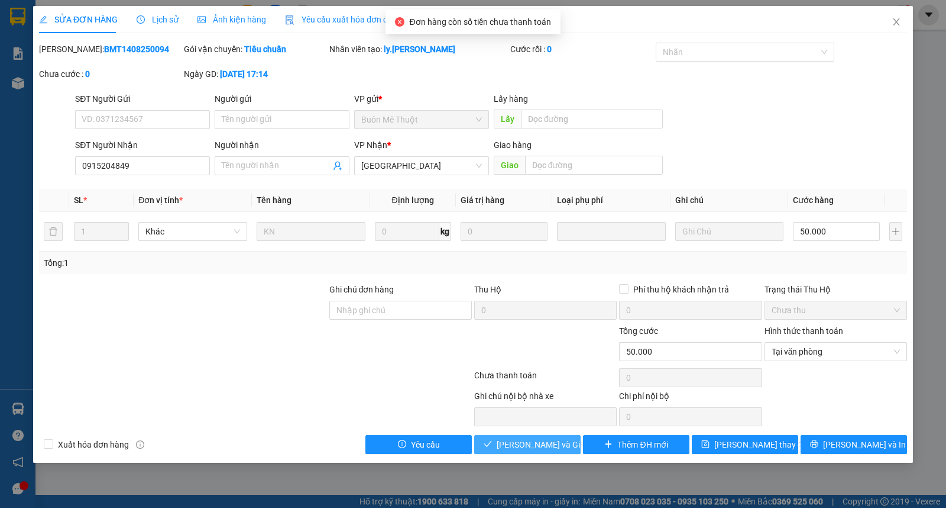
click at [512, 444] on span "[PERSON_NAME] và Giao hàng" at bounding box center [554, 444] width 114 height 13
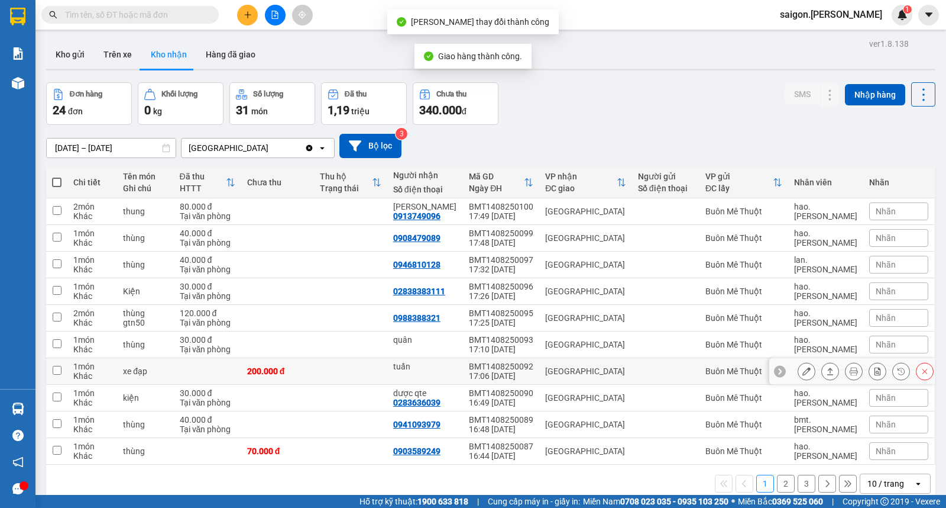
click at [826, 370] on icon at bounding box center [830, 371] width 8 height 8
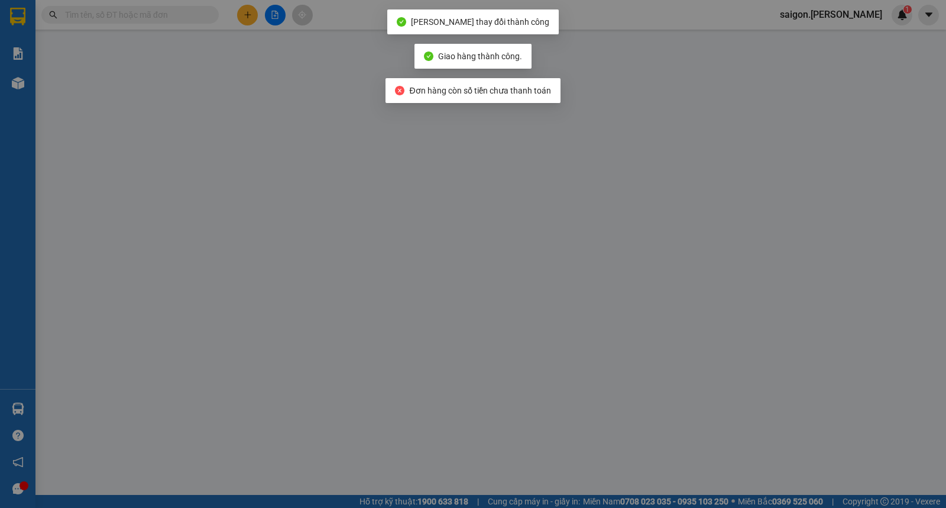
type input "tuấn"
type input "200.000"
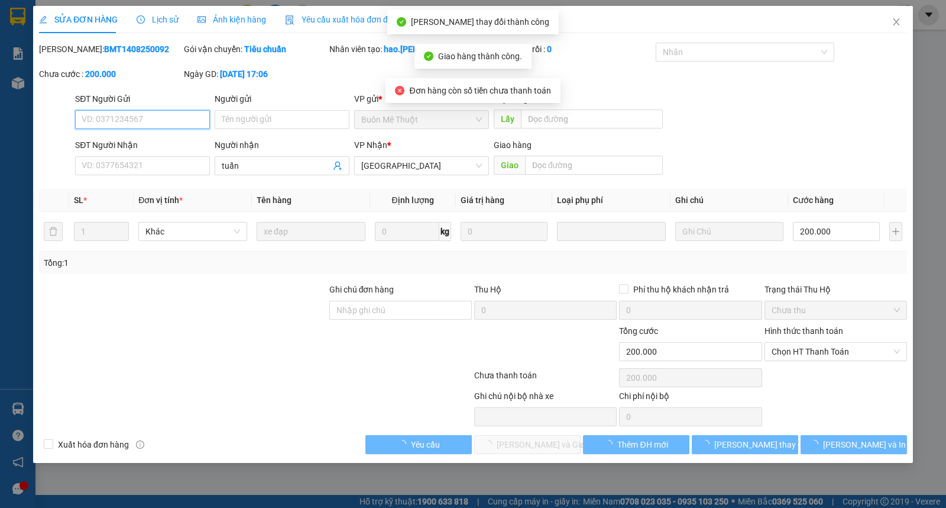
click at [809, 351] on span "Chọn HT Thanh Toán" at bounding box center [836, 351] width 128 height 18
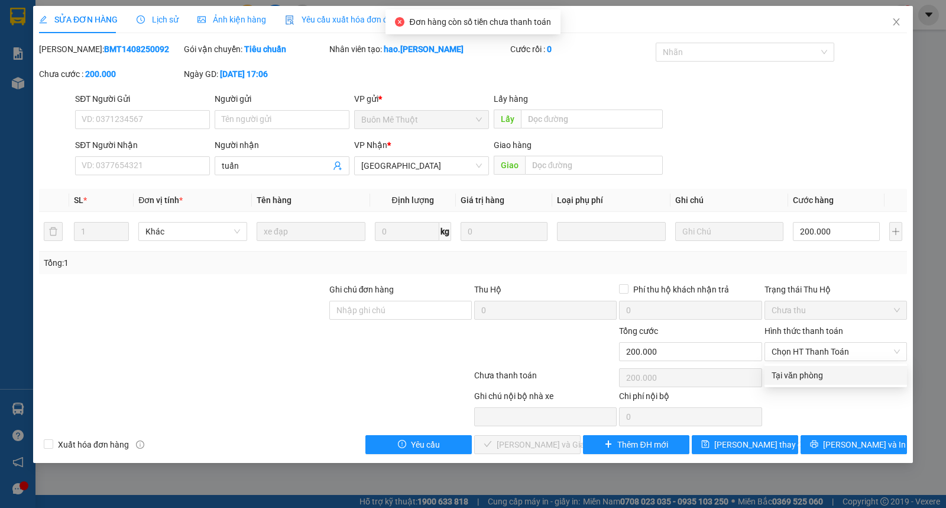
click at [809, 364] on div "Total Paid Fee 0 Total UnPaid Fee 200.000 Cash Collection Total Fee Mã ĐH: BMT1…" at bounding box center [473, 248] width 868 height 411
click at [807, 357] on span "Chọn HT Thanh Toán" at bounding box center [836, 351] width 128 height 18
click at [807, 373] on div "Tại văn phòng" at bounding box center [836, 375] width 128 height 13
type input "0"
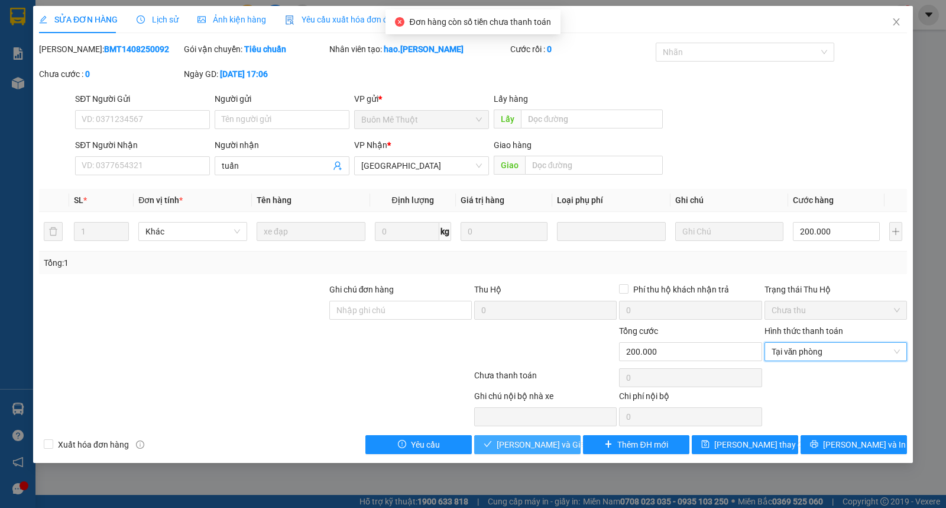
click at [500, 444] on button "[PERSON_NAME] và Giao hàng" at bounding box center [527, 444] width 106 height 19
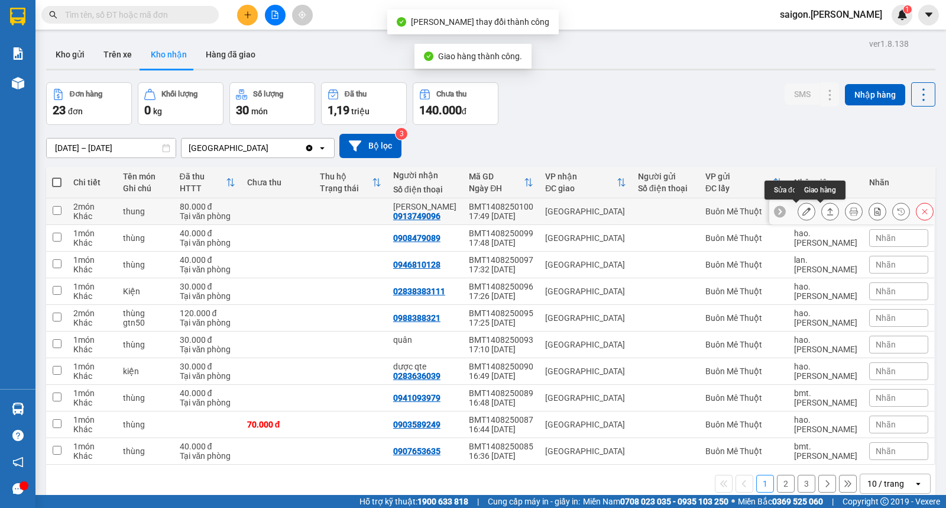
click at [822, 212] on button at bounding box center [830, 211] width 17 height 21
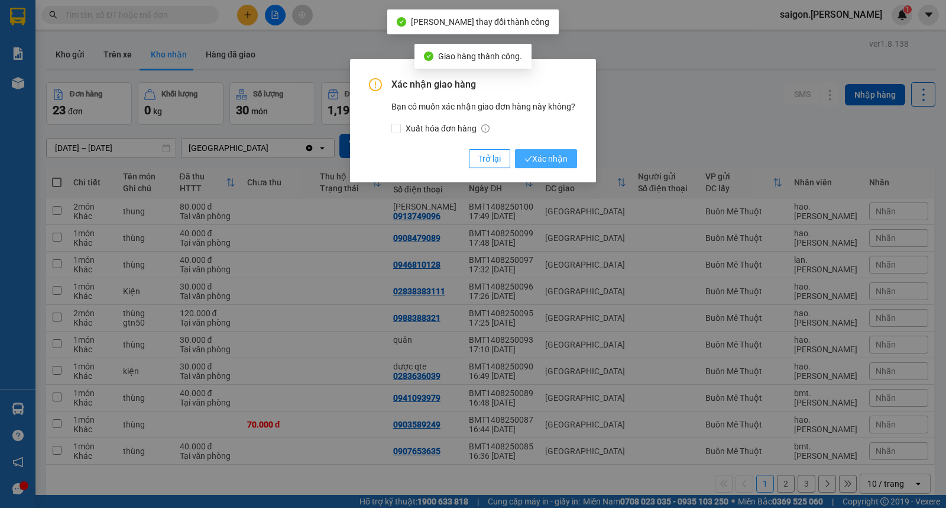
click at [558, 164] on span "Xác nhận" at bounding box center [546, 158] width 43 height 13
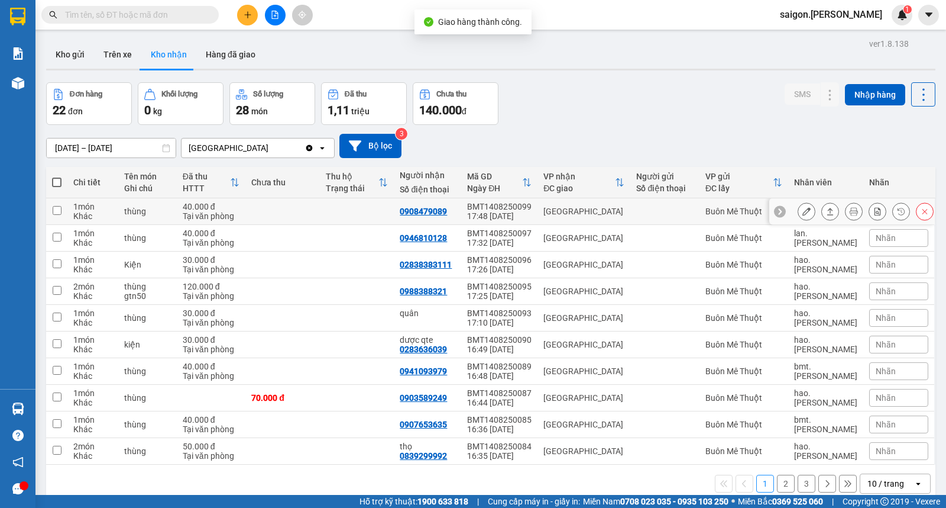
click at [828, 212] on icon at bounding box center [831, 211] width 7 height 7
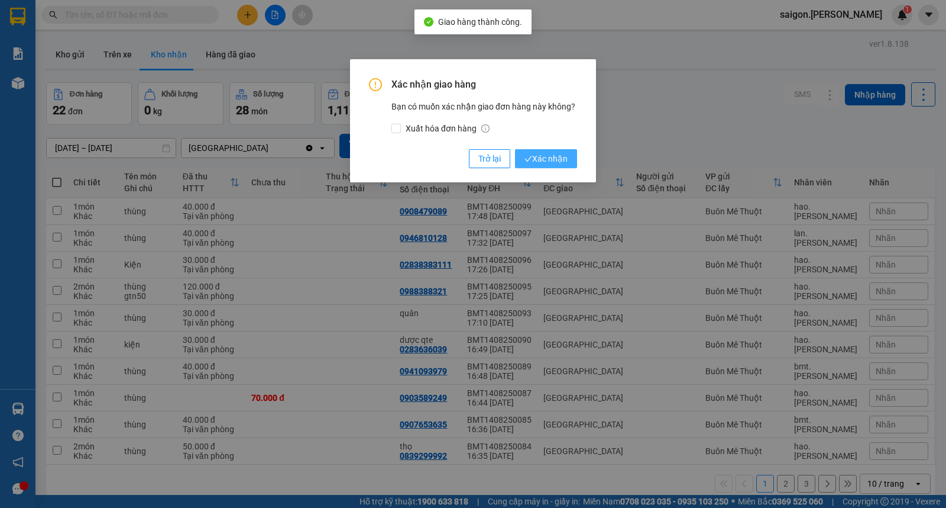
click at [545, 160] on span "Xác nhận" at bounding box center [546, 158] width 43 height 13
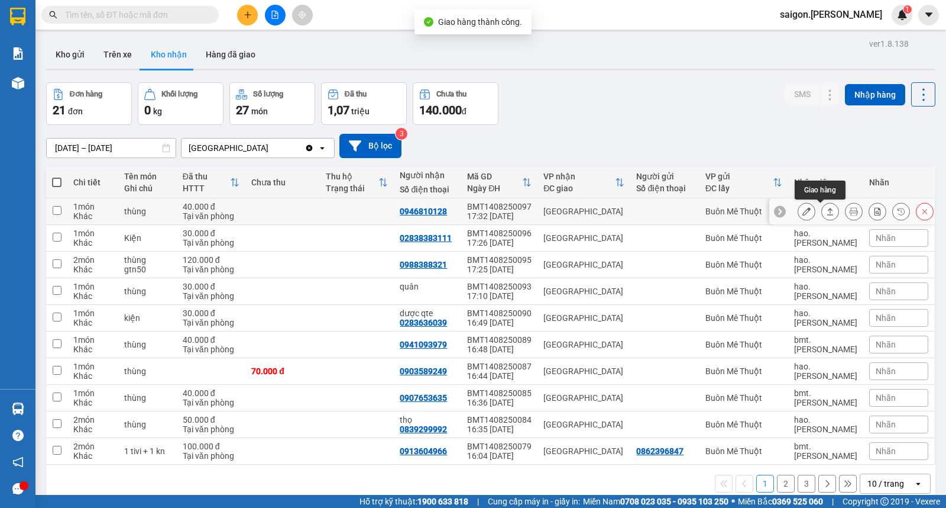
click at [822, 216] on button at bounding box center [830, 211] width 17 height 21
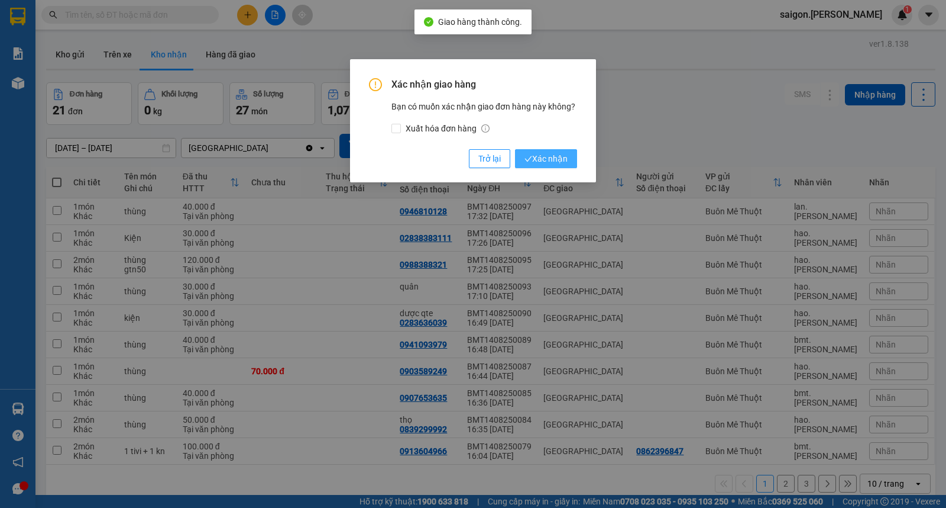
click at [558, 157] on span "Xác nhận" at bounding box center [546, 158] width 43 height 13
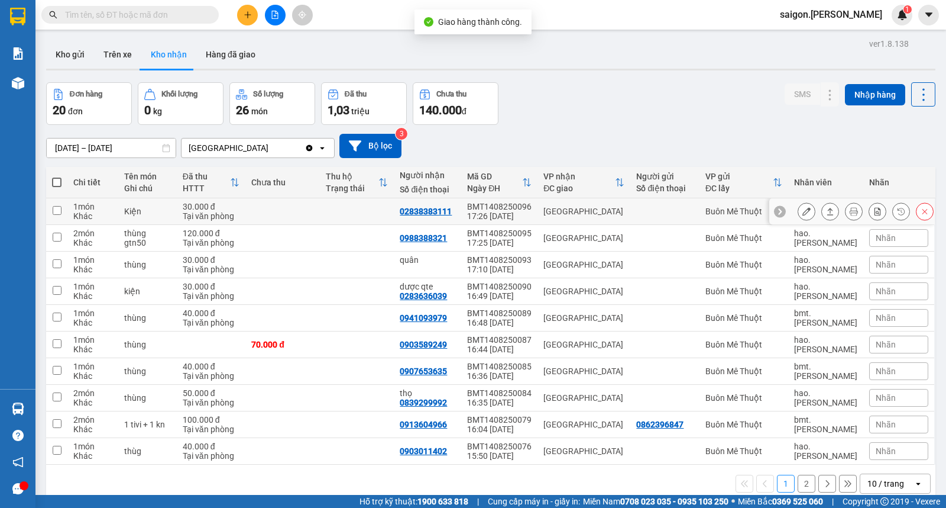
drag, startPoint x: 820, startPoint y: 214, endPoint x: 814, endPoint y: 209, distance: 7.2
click at [826, 213] on icon at bounding box center [830, 211] width 8 height 8
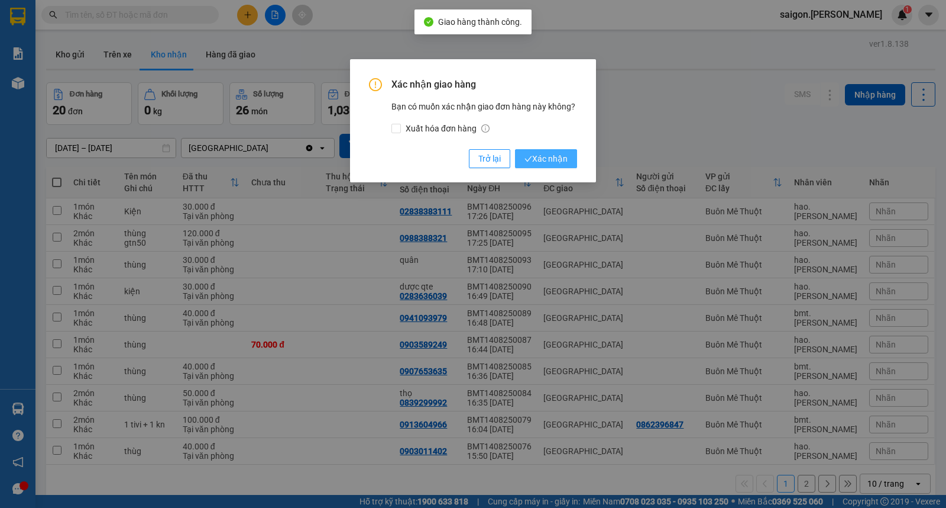
click at [535, 152] on span "Xác nhận" at bounding box center [546, 158] width 43 height 13
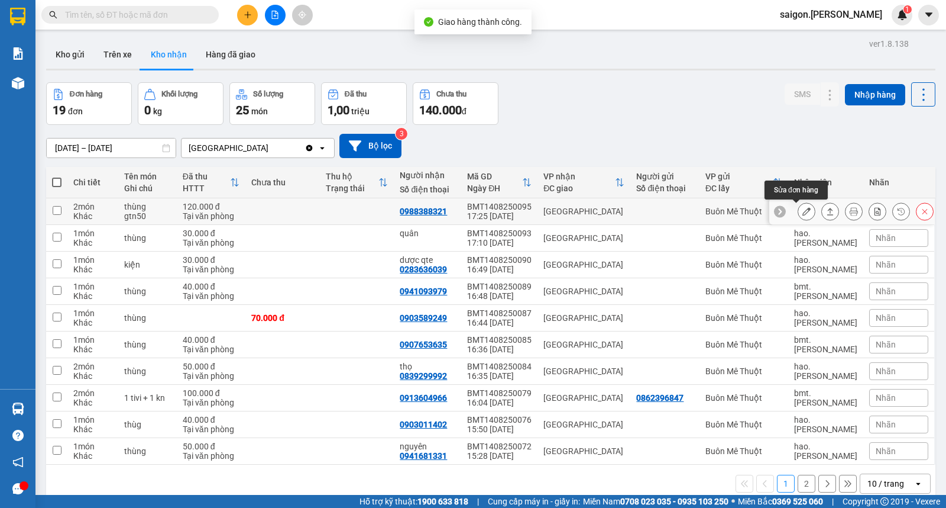
click at [822, 214] on button at bounding box center [830, 211] width 17 height 21
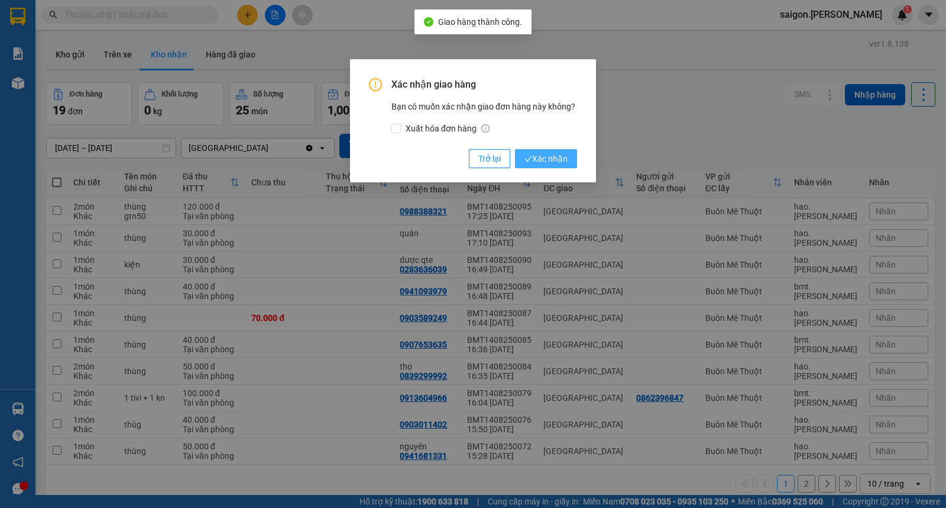
click at [552, 154] on span "Xác nhận" at bounding box center [546, 158] width 43 height 13
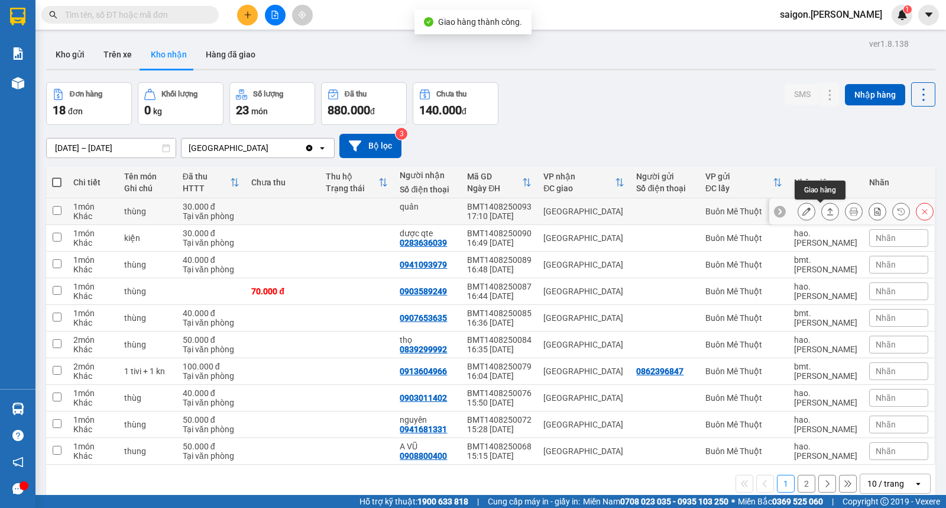
click at [826, 215] on icon at bounding box center [830, 211] width 8 height 8
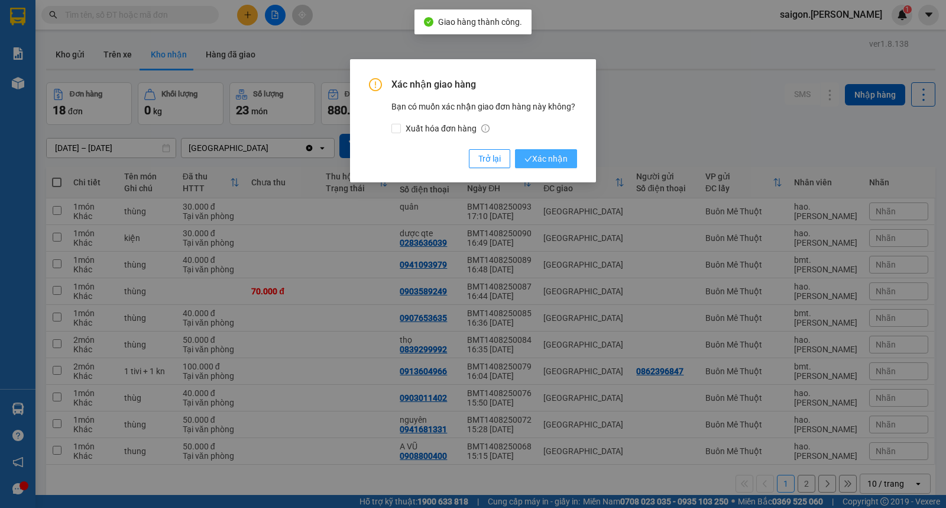
click at [541, 158] on span "Xác nhận" at bounding box center [546, 158] width 43 height 13
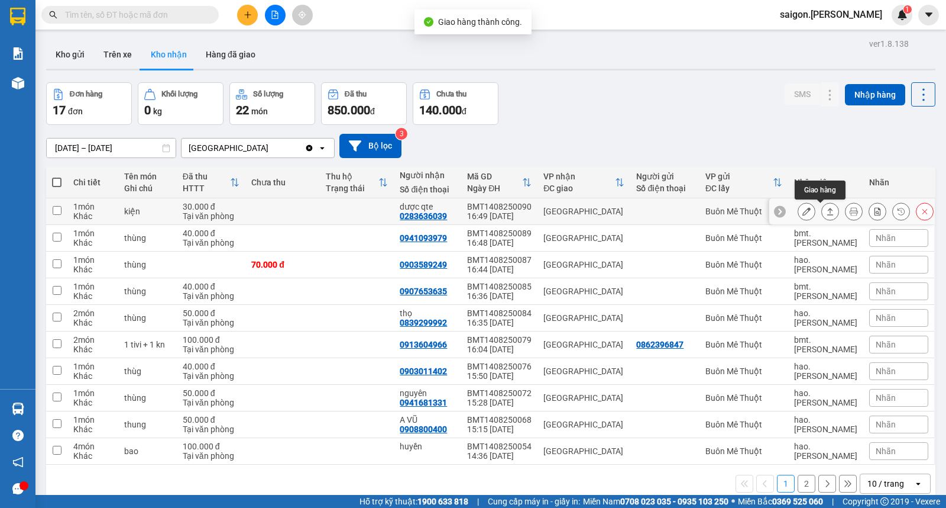
click at [826, 214] on icon at bounding box center [830, 211] width 8 height 8
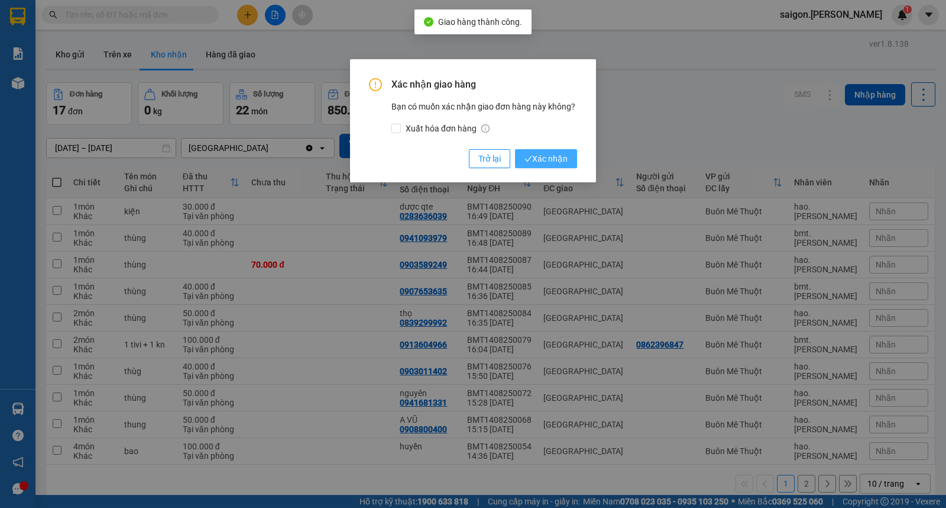
click at [551, 156] on span "Xác nhận" at bounding box center [546, 158] width 43 height 13
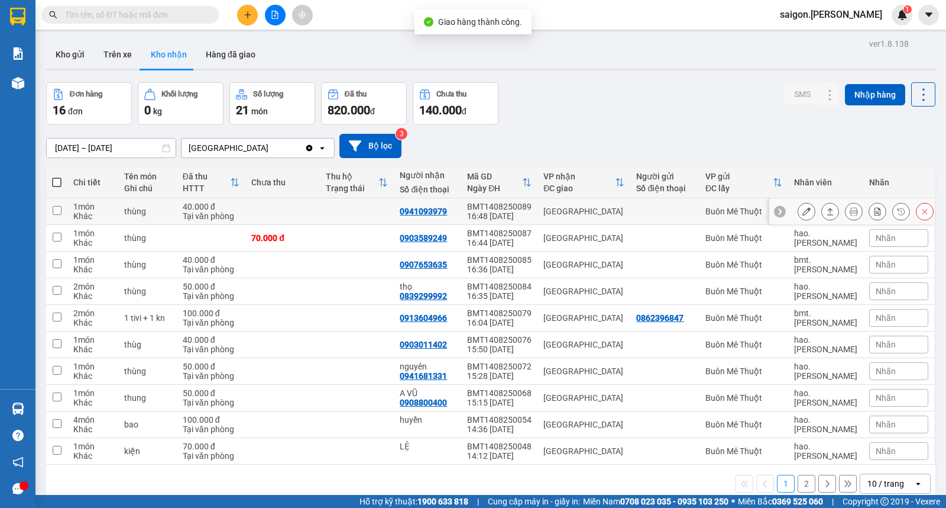
click at [826, 209] on icon at bounding box center [830, 211] width 8 height 8
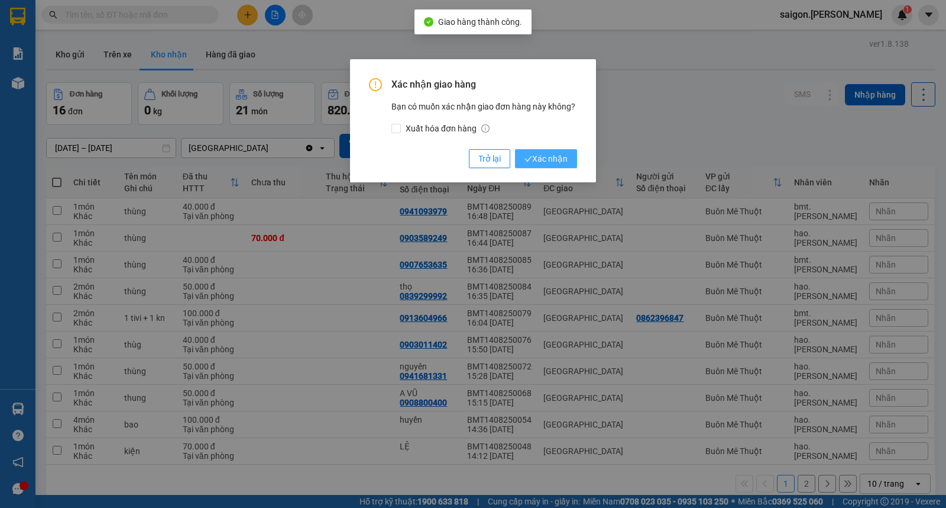
click at [532, 157] on span "Xác nhận" at bounding box center [546, 158] width 43 height 13
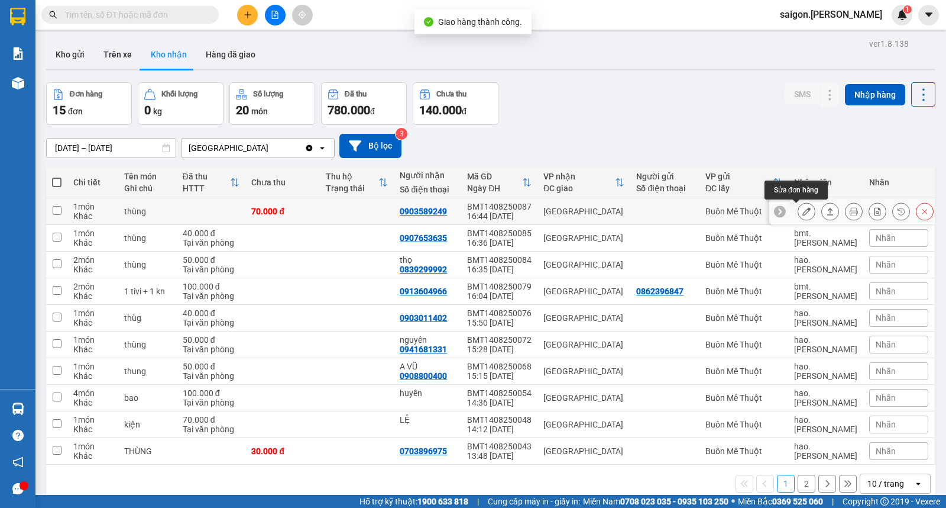
click at [822, 214] on button at bounding box center [830, 211] width 17 height 21
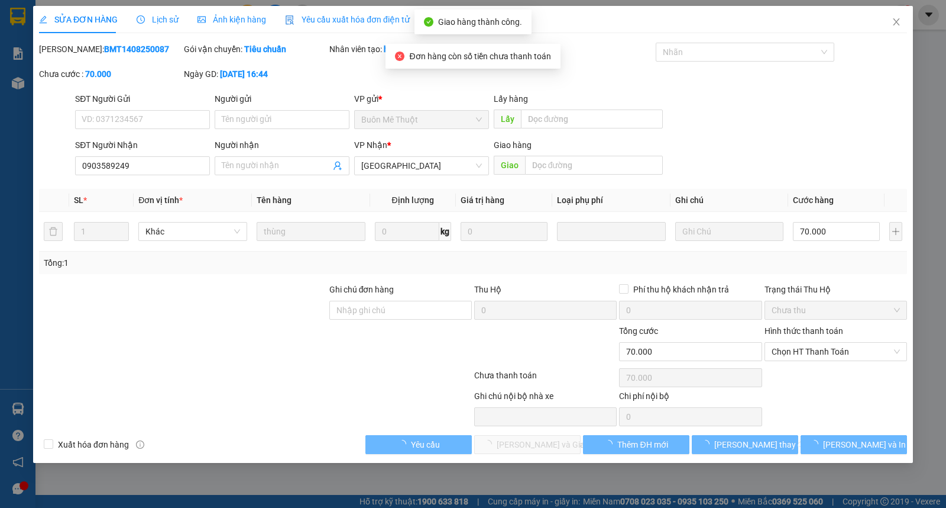
type input "0903589249"
type input "70.000"
drag, startPoint x: 800, startPoint y: 351, endPoint x: 803, endPoint y: 362, distance: 11.5
click at [800, 352] on span "Chọn HT Thanh Toán" at bounding box center [836, 351] width 128 height 18
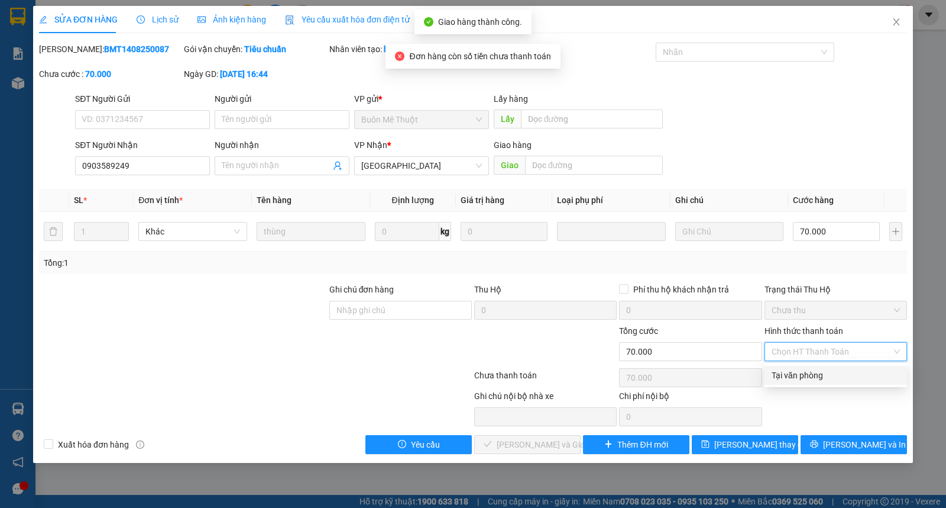
click at [804, 370] on div "Tại văn phòng" at bounding box center [836, 375] width 128 height 13
type input "0"
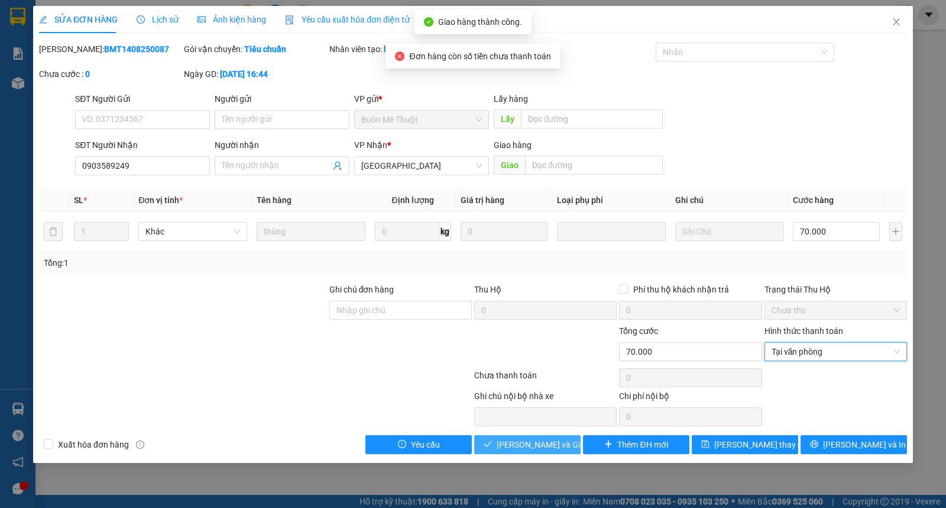
click at [523, 450] on span "[PERSON_NAME] và Giao hàng" at bounding box center [554, 444] width 114 height 13
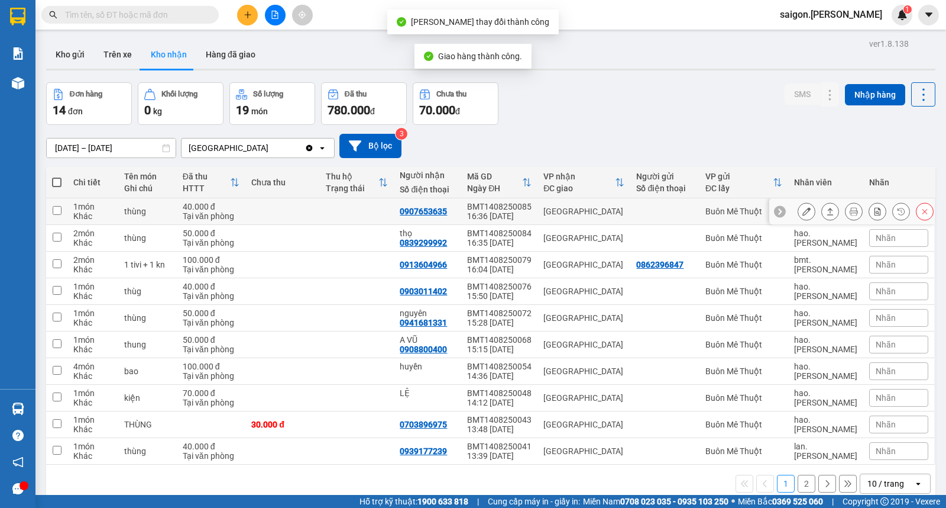
click at [826, 214] on icon at bounding box center [830, 211] width 8 height 8
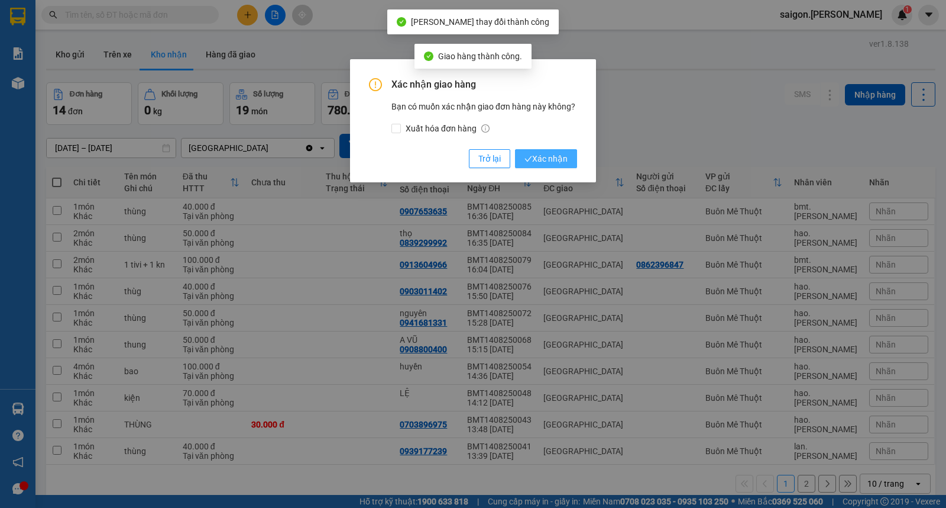
click at [563, 157] on span "Xác nhận" at bounding box center [546, 158] width 43 height 13
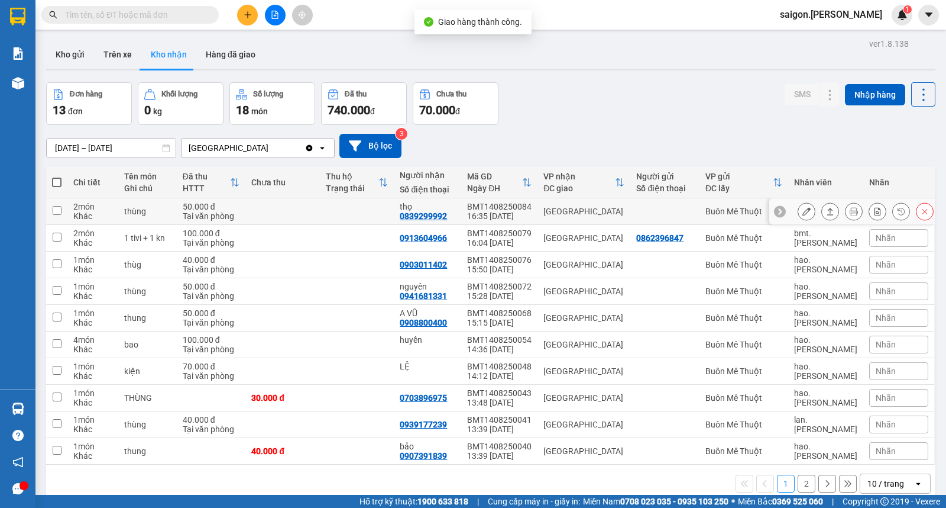
click at [822, 216] on button at bounding box center [830, 211] width 17 height 21
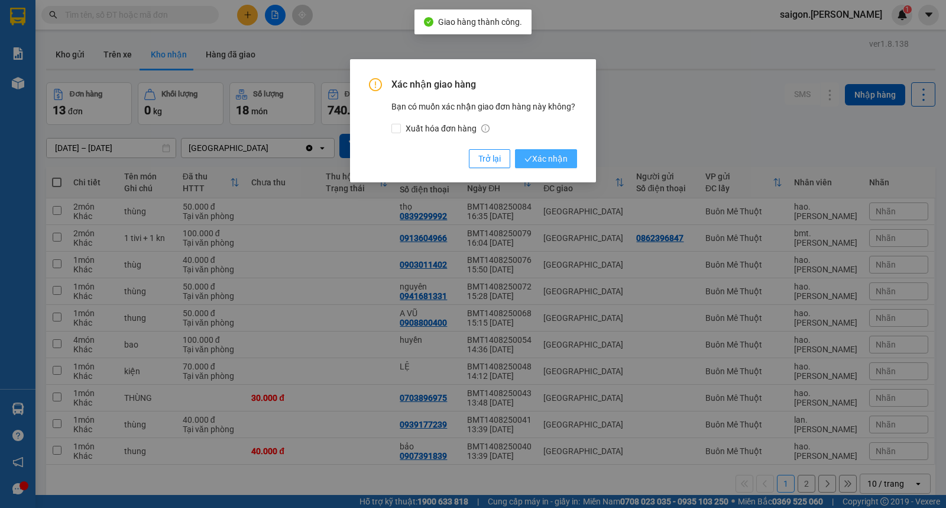
click at [567, 160] on span "Xác nhận" at bounding box center [546, 158] width 43 height 13
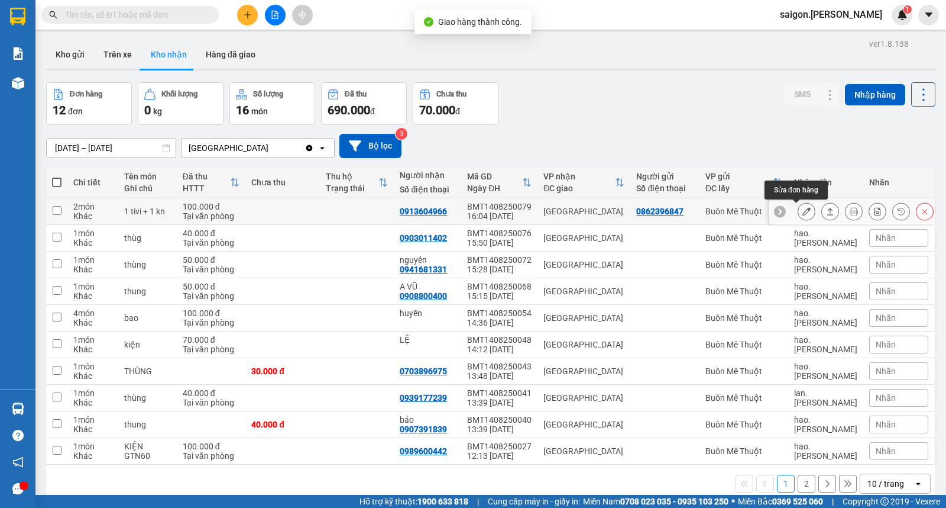
click at [826, 211] on icon at bounding box center [830, 211] width 8 height 8
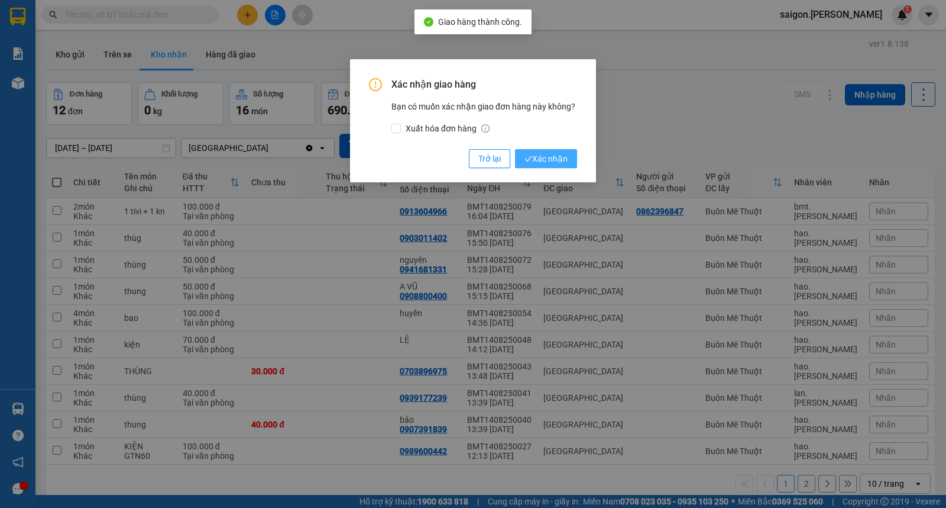
click at [547, 151] on button "Xác nhận" at bounding box center [546, 158] width 62 height 19
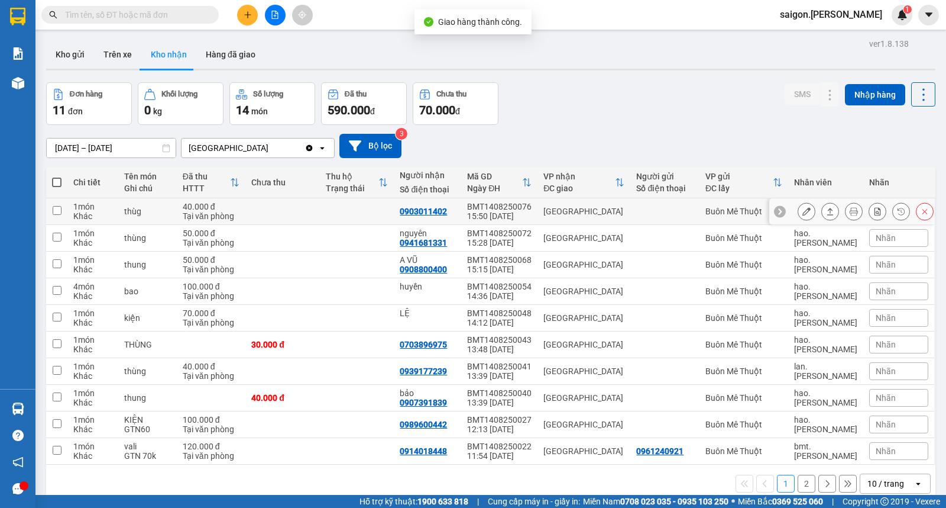
click at [825, 214] on button at bounding box center [830, 211] width 17 height 21
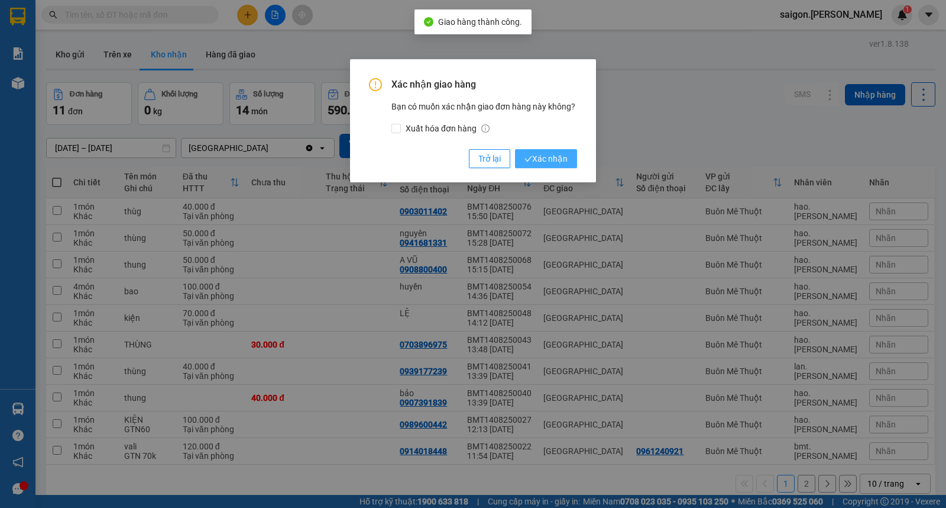
click at [564, 158] on span "Xác nhận" at bounding box center [546, 158] width 43 height 13
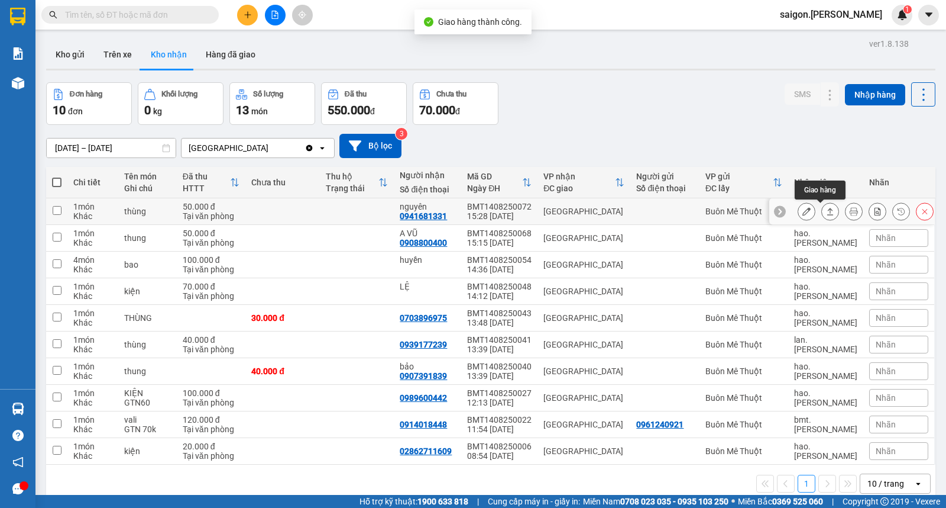
click at [828, 215] on icon at bounding box center [831, 211] width 7 height 7
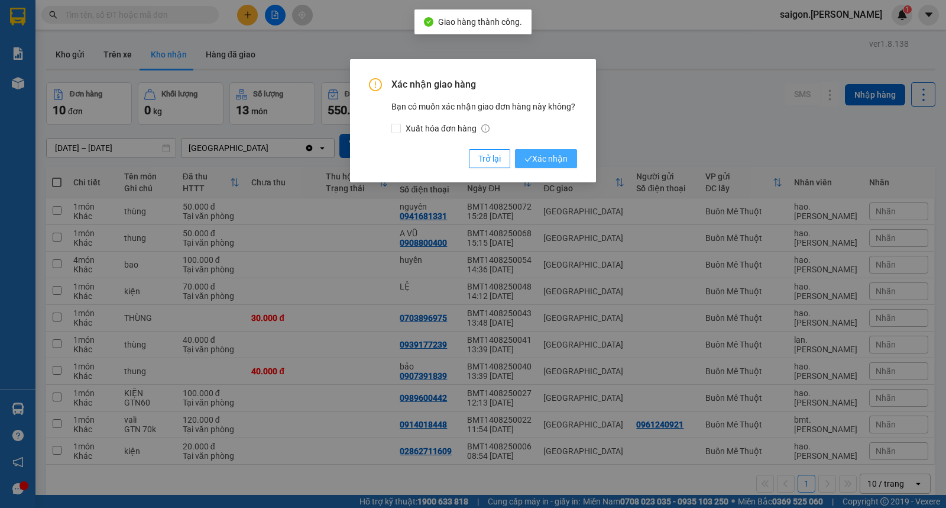
click at [553, 155] on span "Xác nhận" at bounding box center [546, 158] width 43 height 13
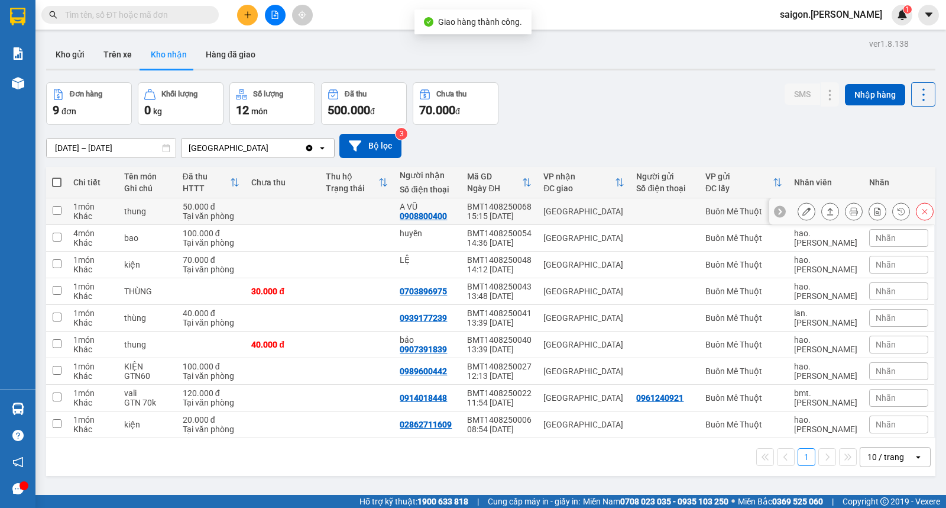
click at [825, 207] on button at bounding box center [830, 211] width 17 height 21
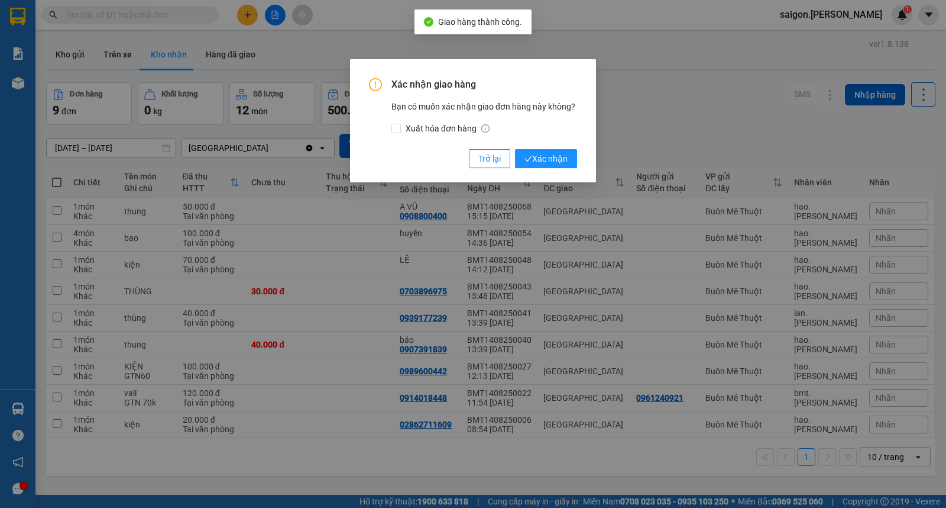
click at [820, 209] on div "Xác nhận giao hàng Bạn có muốn xác nhận giao đơn hàng này không? Xuất hóa đơn h…" at bounding box center [473, 254] width 946 height 508
click at [540, 156] on span "Xác nhận" at bounding box center [546, 158] width 43 height 13
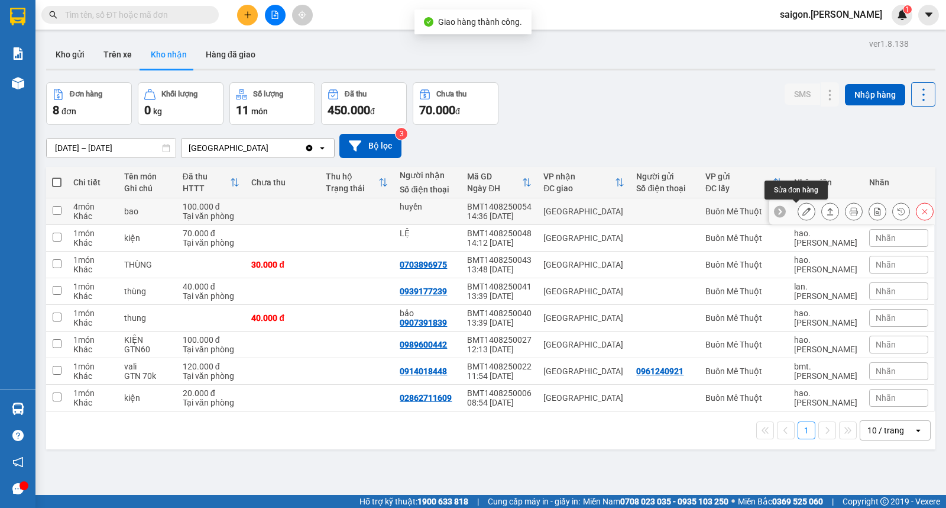
click at [828, 213] on icon at bounding box center [831, 211] width 7 height 7
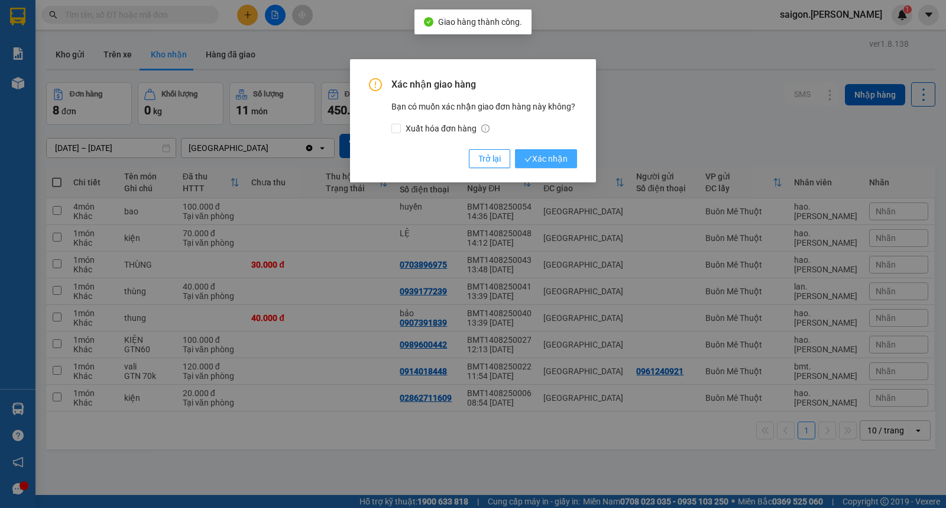
click at [574, 160] on button "Xác nhận" at bounding box center [546, 158] width 62 height 19
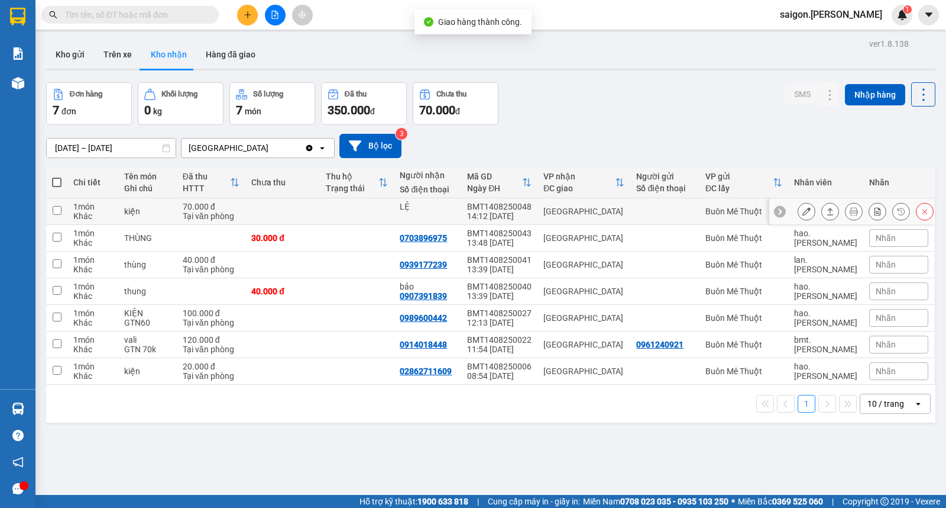
click at [826, 212] on icon at bounding box center [830, 211] width 8 height 8
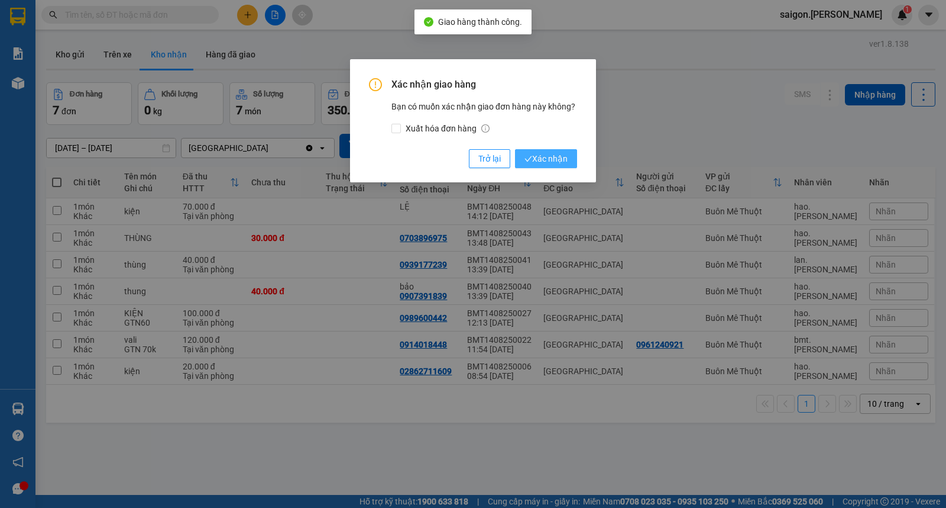
click at [547, 151] on button "Xác nhận" at bounding box center [546, 158] width 62 height 19
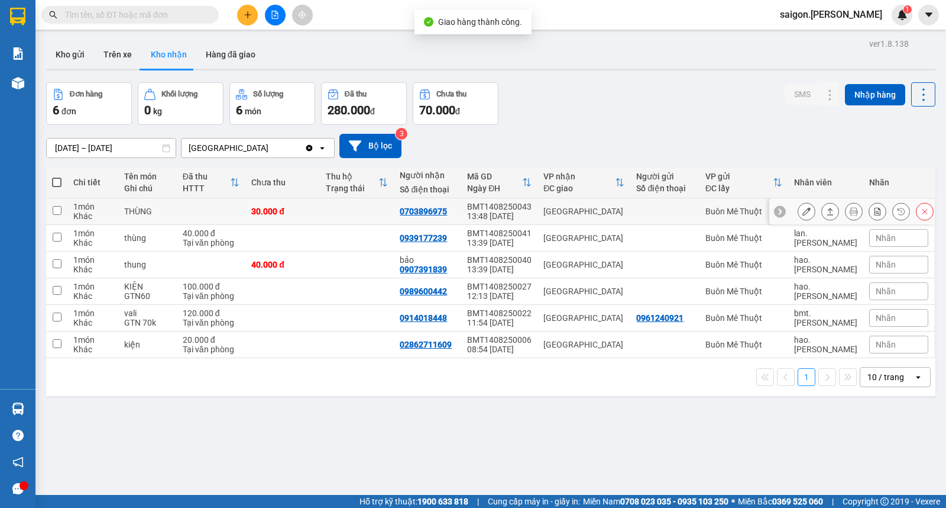
click at [825, 216] on button at bounding box center [830, 211] width 17 height 21
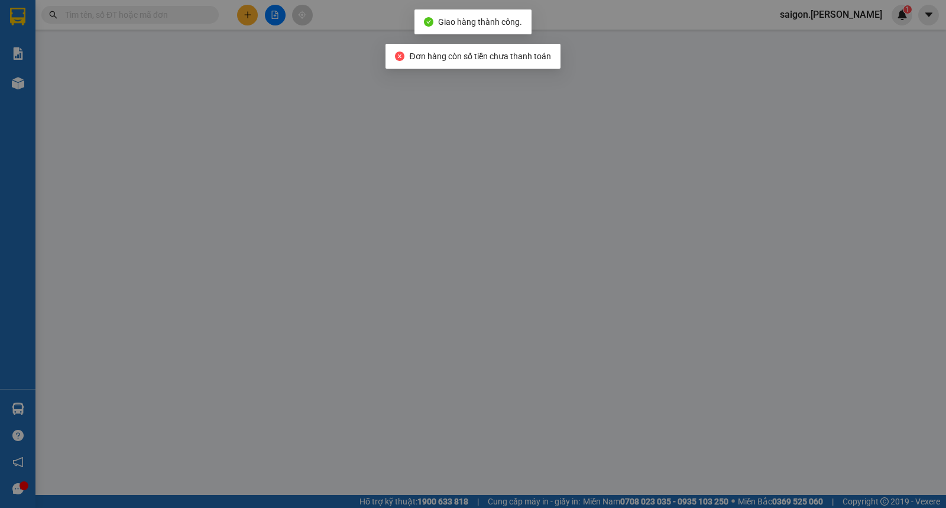
type input "0703896975"
type input "30.000"
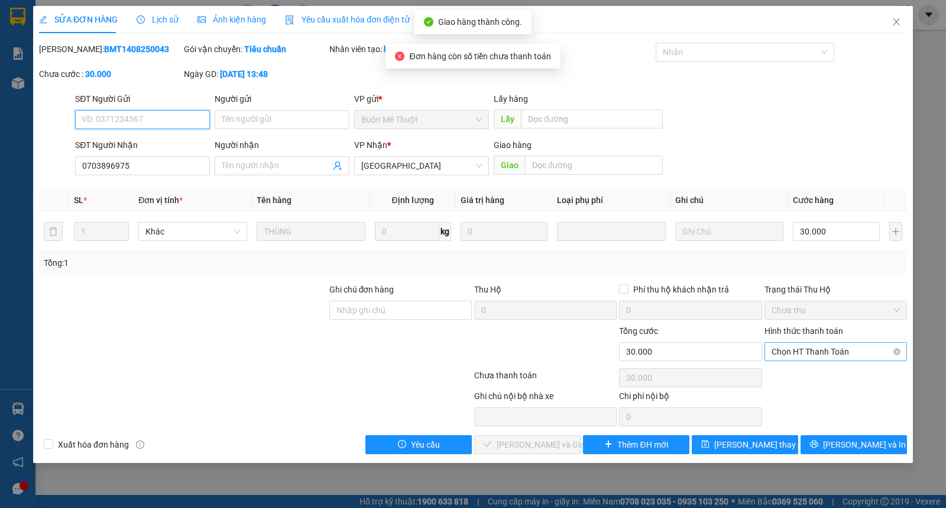
drag, startPoint x: 826, startPoint y: 350, endPoint x: 819, endPoint y: 362, distance: 13.8
click at [826, 351] on span "Chọn HT Thanh Toán" at bounding box center [836, 351] width 128 height 18
click at [811, 374] on div "Tại văn phòng" at bounding box center [836, 375] width 128 height 13
type input "0"
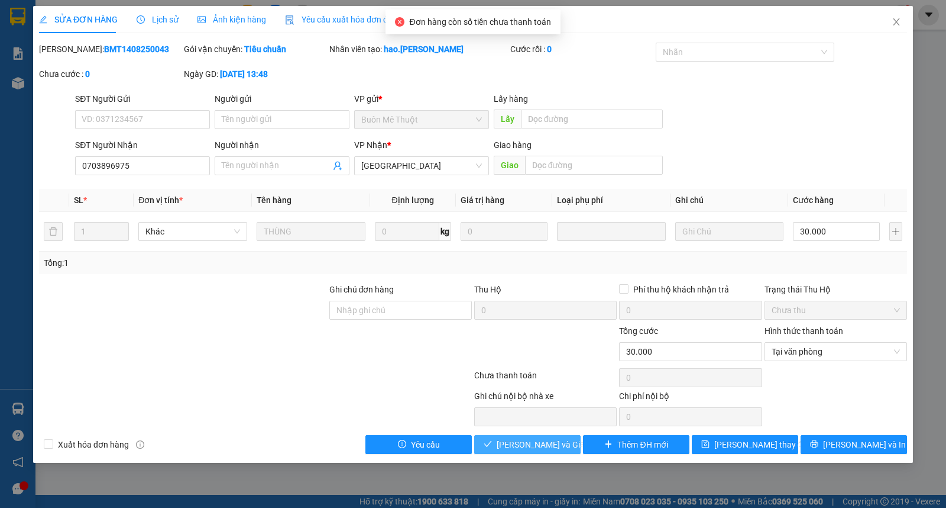
click at [529, 448] on span "[PERSON_NAME] và Giao hàng" at bounding box center [554, 444] width 114 height 13
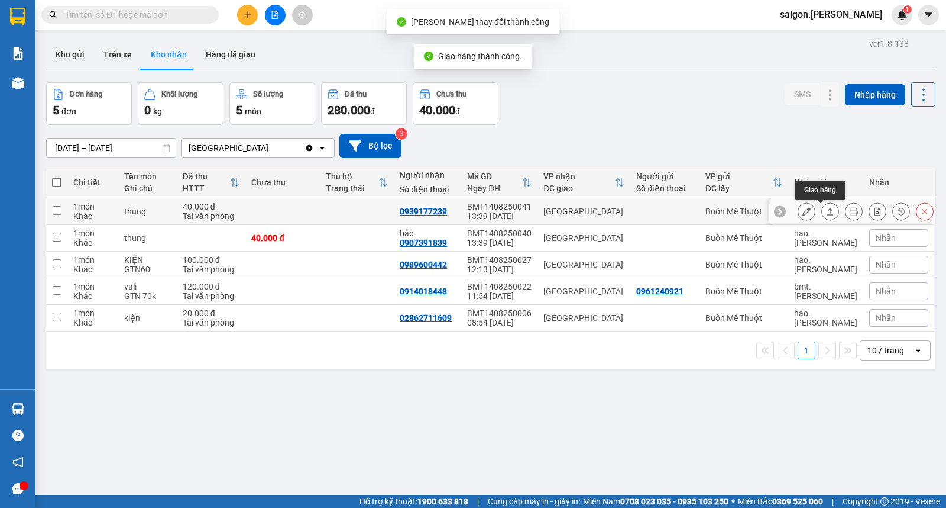
click at [826, 214] on icon at bounding box center [830, 211] width 8 height 8
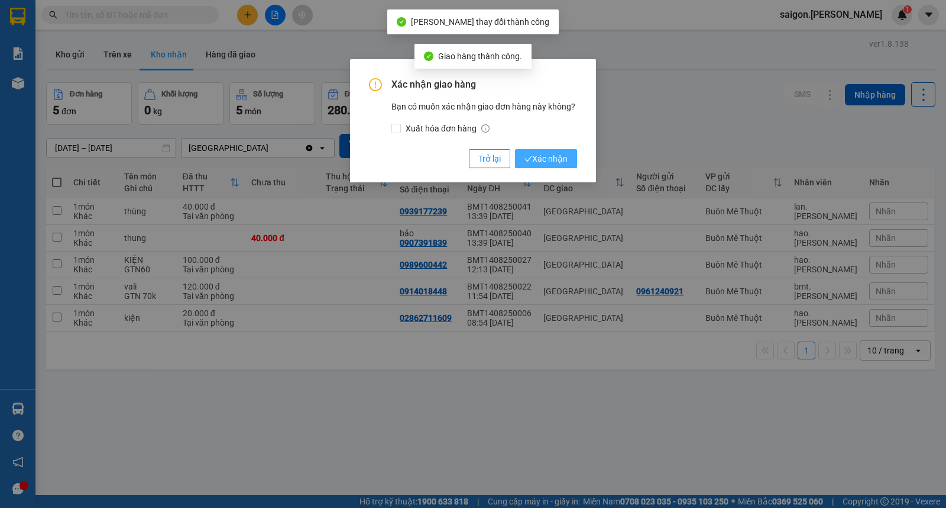
click at [541, 153] on span "Xác nhận" at bounding box center [546, 158] width 43 height 13
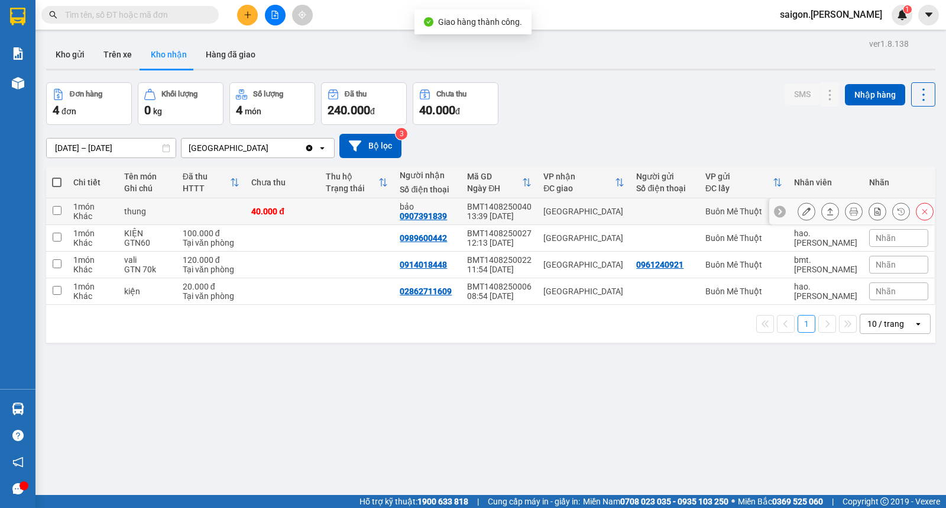
click at [822, 216] on button at bounding box center [830, 211] width 17 height 21
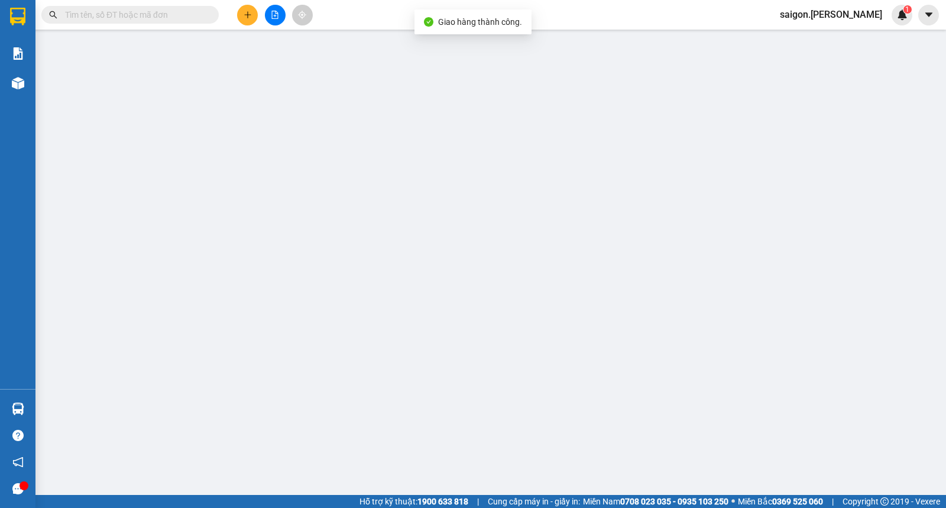
type input "0907391839"
type input "bảo"
type input "40.000"
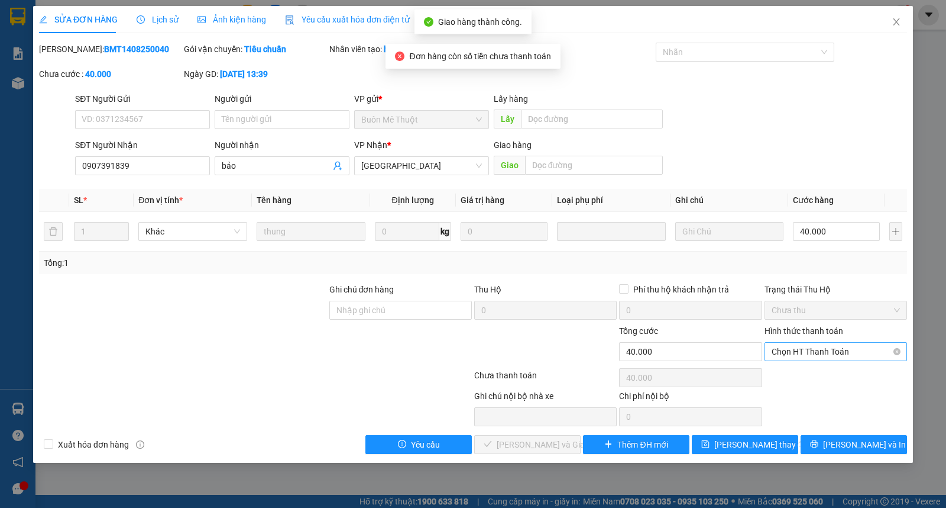
drag, startPoint x: 823, startPoint y: 340, endPoint x: 825, endPoint y: 352, distance: 12.5
click at [824, 344] on div "Hình thức thanh toán Chọn HT Thanh Toán" at bounding box center [836, 344] width 143 height 41
click at [825, 352] on span "Chọn HT Thanh Toán" at bounding box center [836, 351] width 128 height 18
click at [820, 369] on div "Tại văn phòng" at bounding box center [836, 375] width 128 height 13
type input "0"
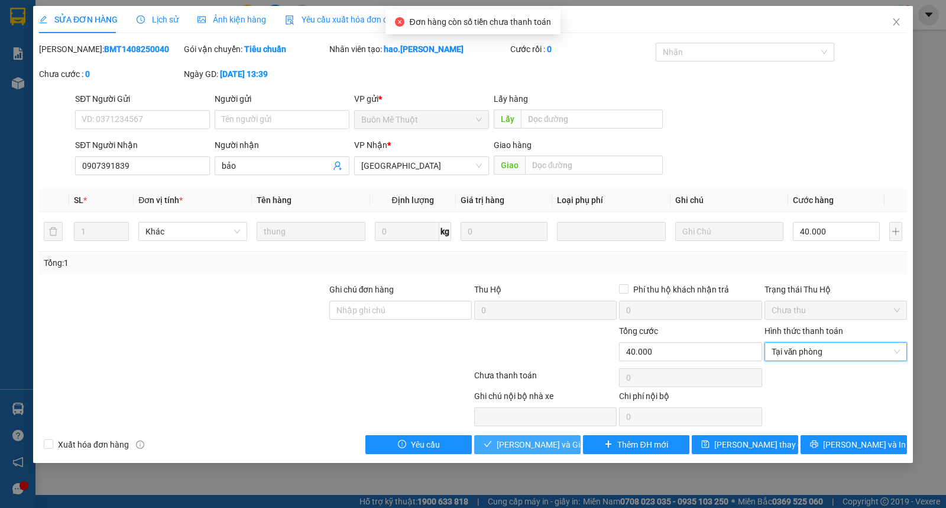
click at [522, 447] on span "[PERSON_NAME] và Giao hàng" at bounding box center [554, 444] width 114 height 13
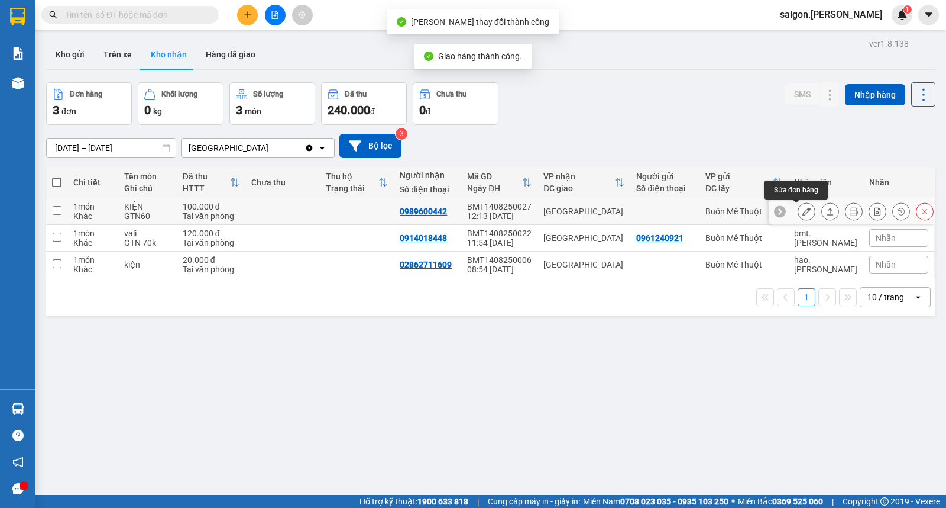
drag, startPoint x: 803, startPoint y: 213, endPoint x: 819, endPoint y: 213, distance: 16.0
click at [810, 213] on div at bounding box center [866, 211] width 136 height 18
click at [826, 213] on icon at bounding box center [830, 211] width 8 height 8
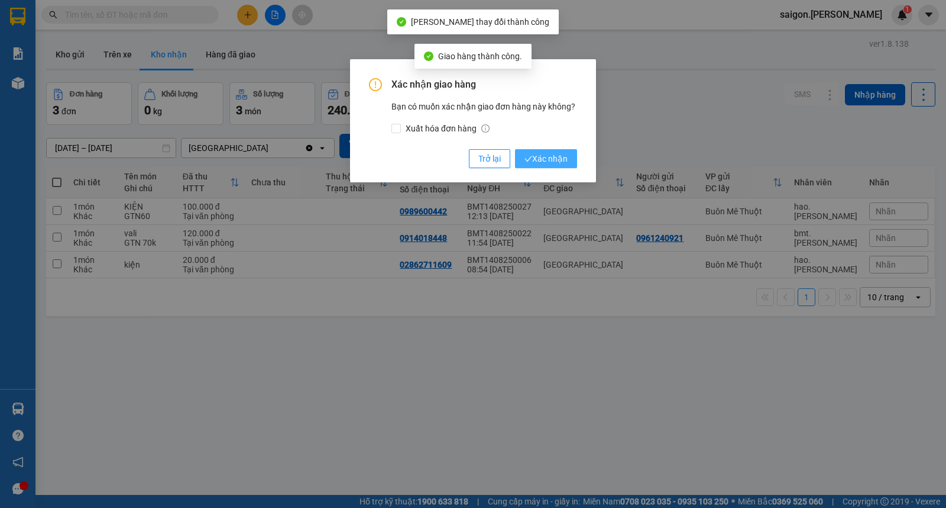
click at [537, 166] on button "Xác nhận" at bounding box center [546, 158] width 62 height 19
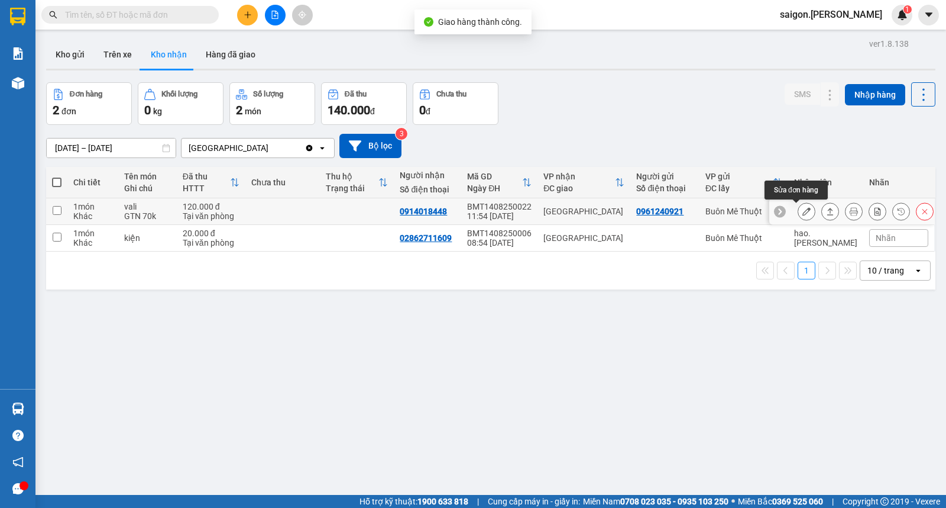
click at [826, 208] on icon at bounding box center [830, 211] width 8 height 8
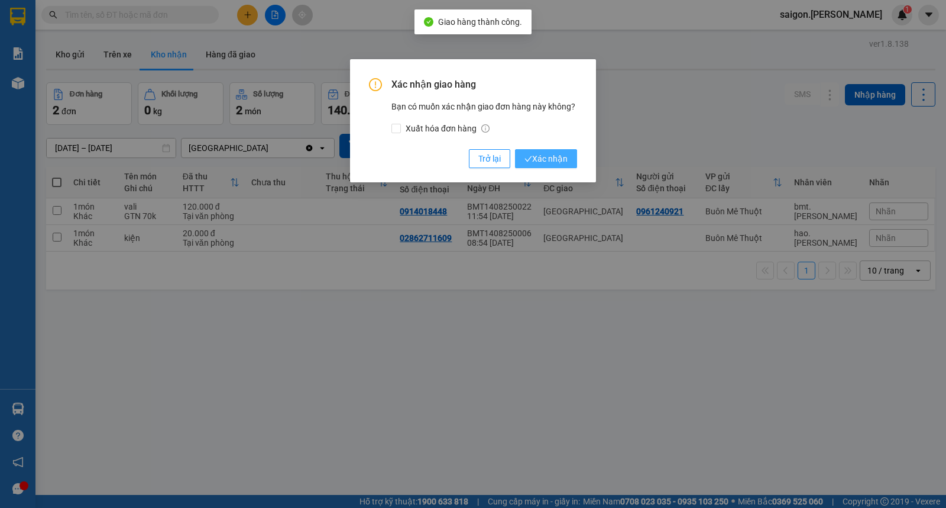
click at [562, 163] on span "Xác nhận" at bounding box center [546, 158] width 43 height 13
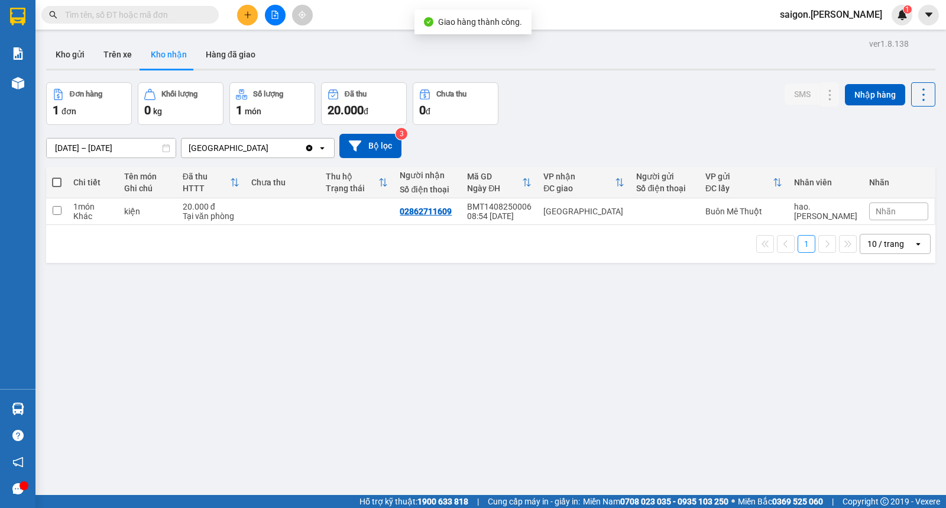
click at [107, 141] on input "[DATE] – [DATE]" at bounding box center [111, 147] width 129 height 19
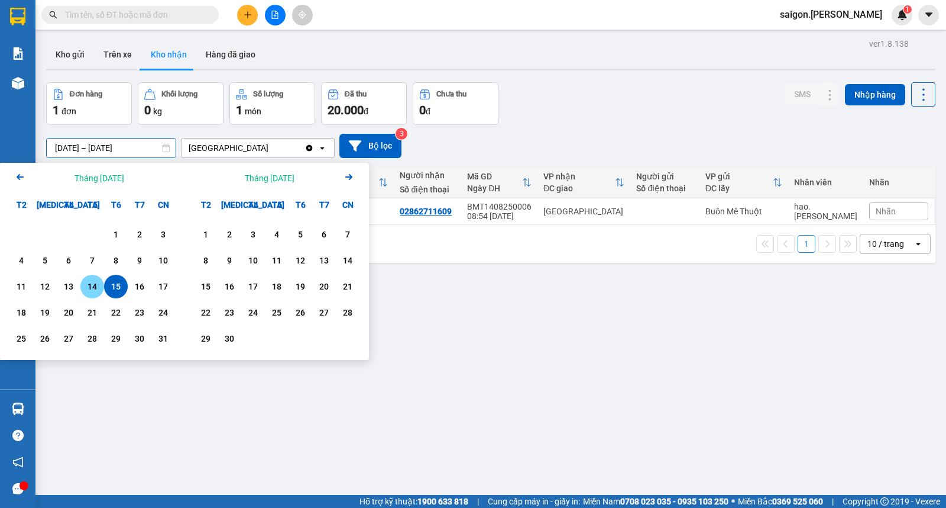
click at [92, 294] on div "14" at bounding box center [92, 286] width 24 height 24
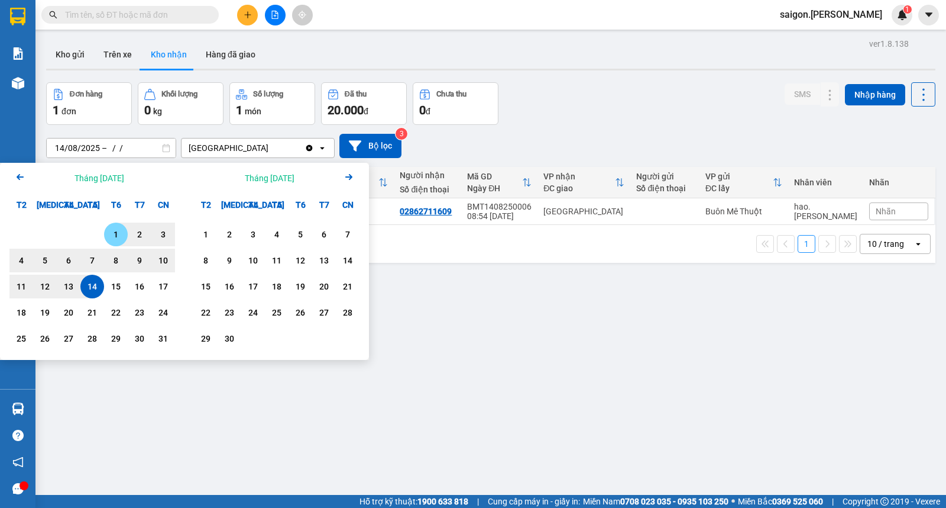
click at [119, 232] on div "1" at bounding box center [116, 234] width 17 height 14
type input "[DATE] – [DATE]"
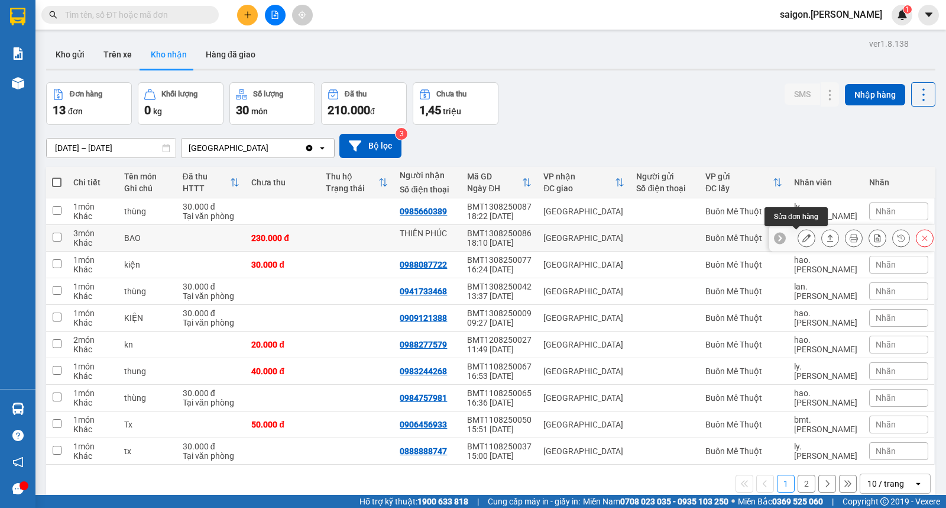
click at [803, 240] on icon at bounding box center [807, 238] width 8 height 8
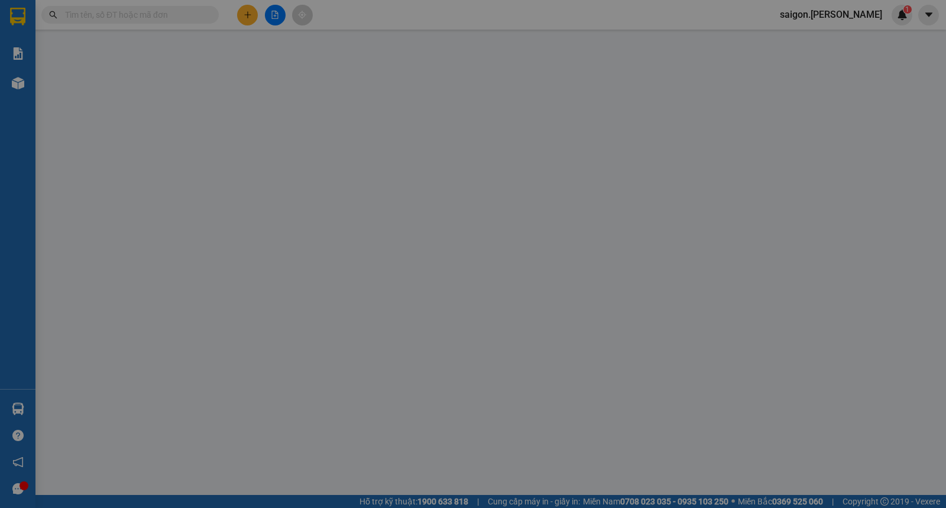
type input "THIÊN PHÚC"
type input "230.000"
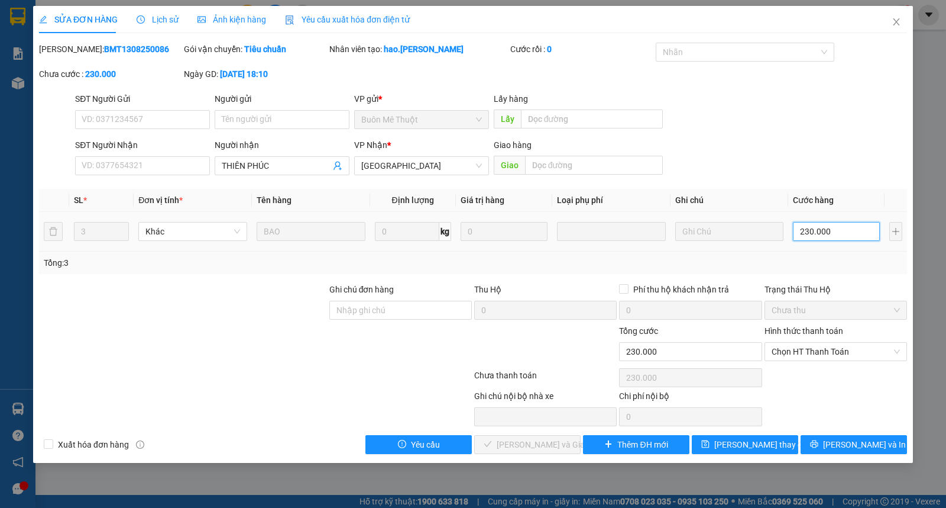
click at [840, 238] on input "230.000" at bounding box center [836, 231] width 87 height 19
type input "1"
type input "15"
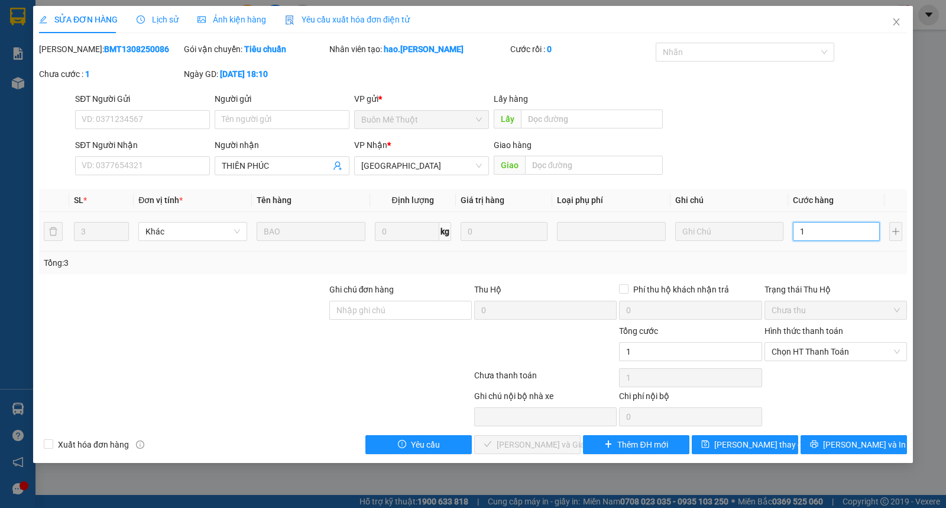
type input "15"
type input "150"
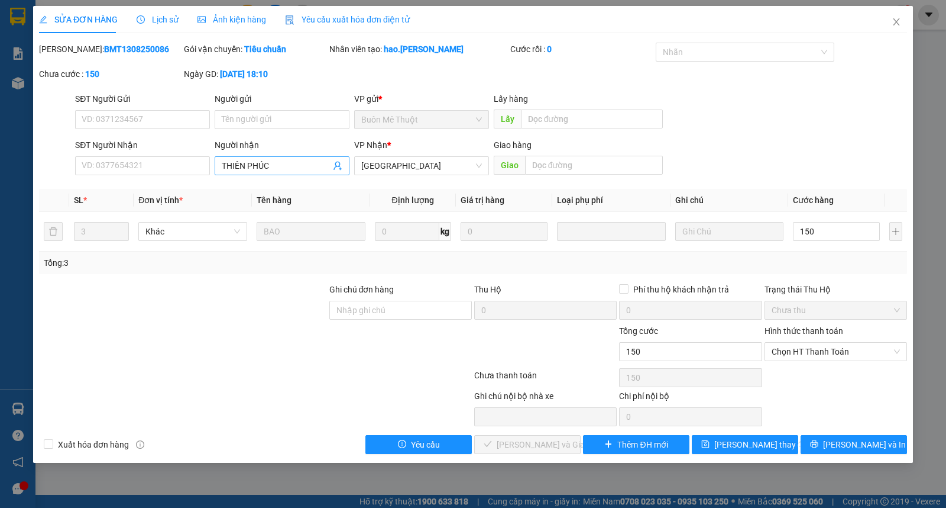
type input "150.000"
drag, startPoint x: 247, startPoint y: 163, endPoint x: 91, endPoint y: 161, distance: 156.2
click at [155, 161] on div "SĐT Người Nhận VD: 0377654321 Người nhận THIÊN PHÚC THIÊN PHÚC VP Nhận * [GEOGR…" at bounding box center [491, 158] width 837 height 41
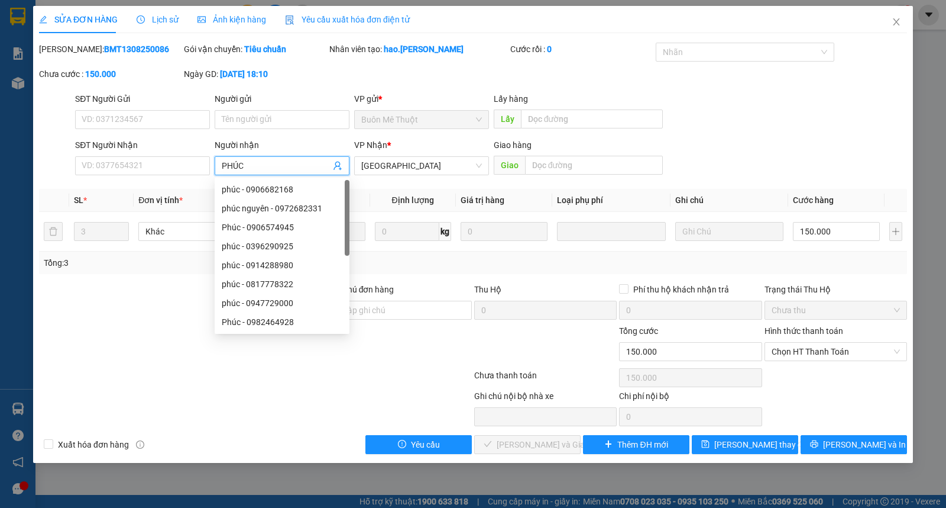
type input "PHÚC"
click at [929, 83] on div "SỬA ĐƠN HÀNG Lịch sử Ảnh kiện hàng Yêu cầu xuất hóa đơn điện tử Total Paid Fee …" at bounding box center [473, 254] width 946 height 508
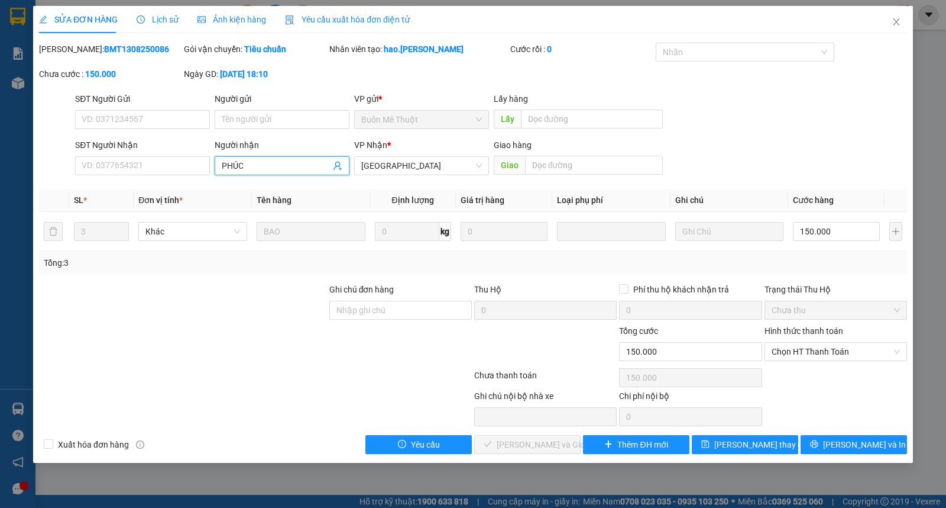
click at [256, 164] on input "PHÚC" at bounding box center [276, 165] width 109 height 13
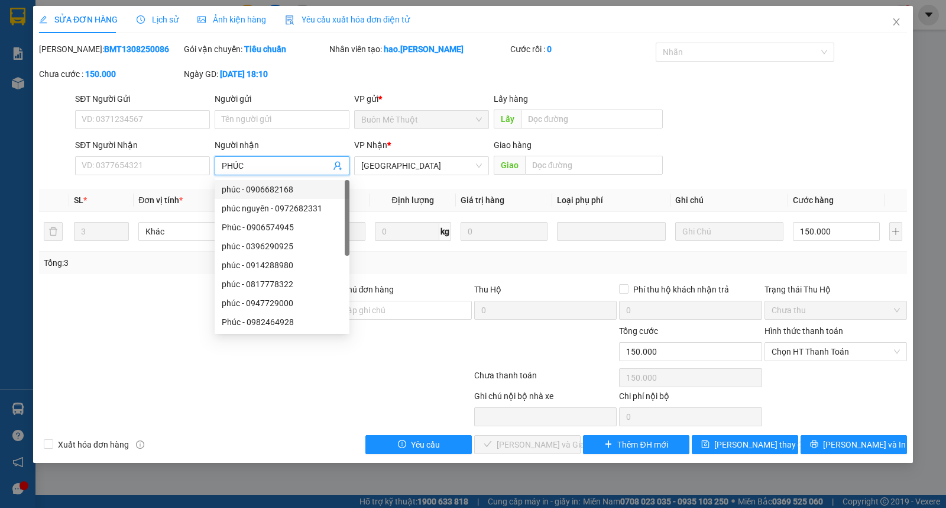
drag, startPoint x: 260, startPoint y: 193, endPoint x: 272, endPoint y: 195, distance: 12.0
click at [260, 194] on div "phúc - 0906682168" at bounding box center [282, 189] width 121 height 13
type input "0906682168"
type input "phúc"
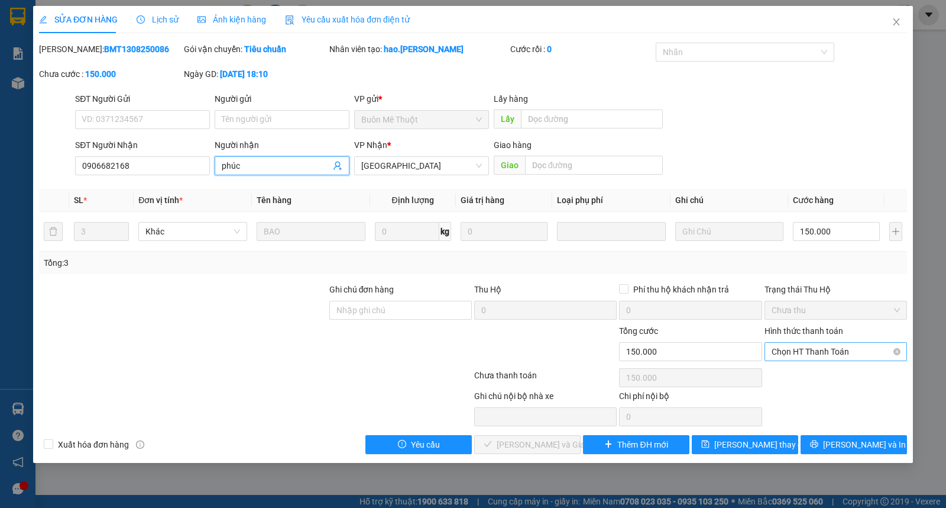
click at [817, 350] on span "Chọn HT Thanh Toán" at bounding box center [836, 351] width 128 height 18
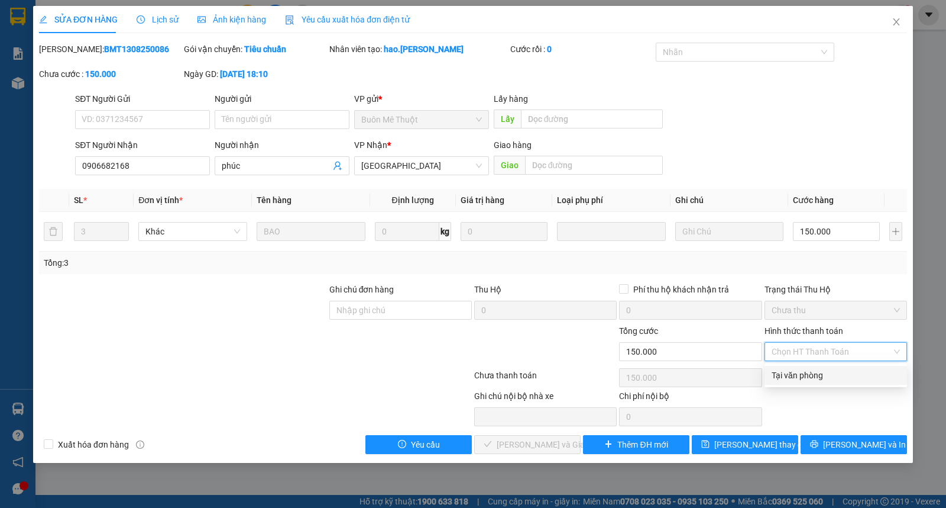
drag, startPoint x: 821, startPoint y: 373, endPoint x: 744, endPoint y: 409, distance: 85.5
click at [821, 374] on div "Tại văn phòng" at bounding box center [836, 375] width 128 height 13
type input "0"
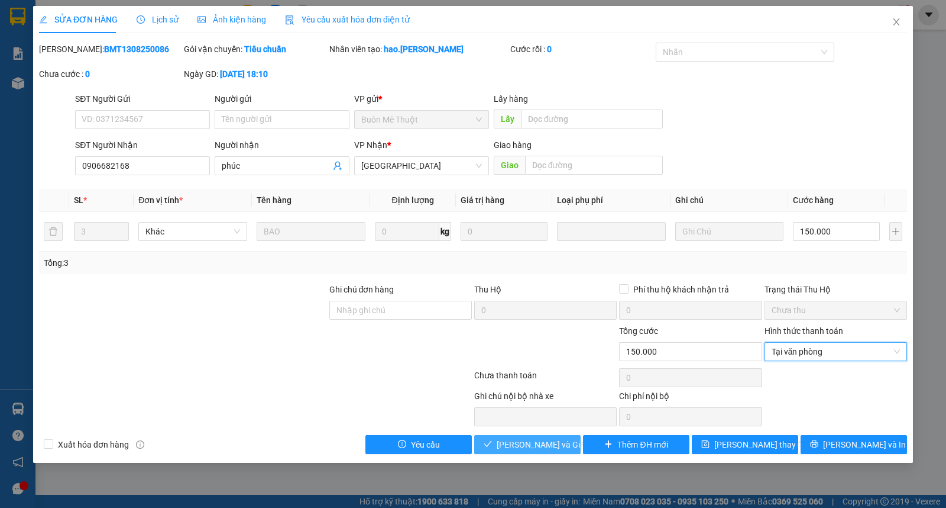
click at [513, 442] on span "[PERSON_NAME] và Giao hàng" at bounding box center [554, 444] width 114 height 13
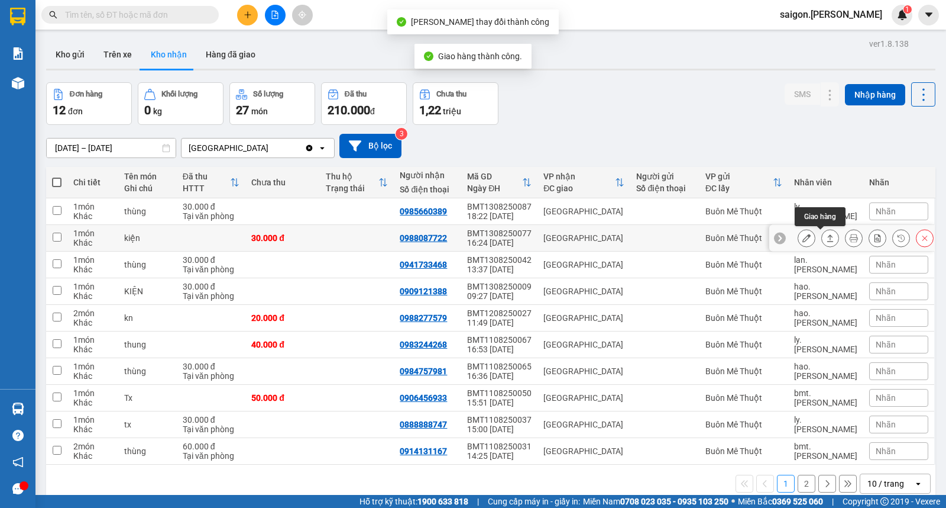
click at [826, 240] on icon at bounding box center [830, 238] width 8 height 8
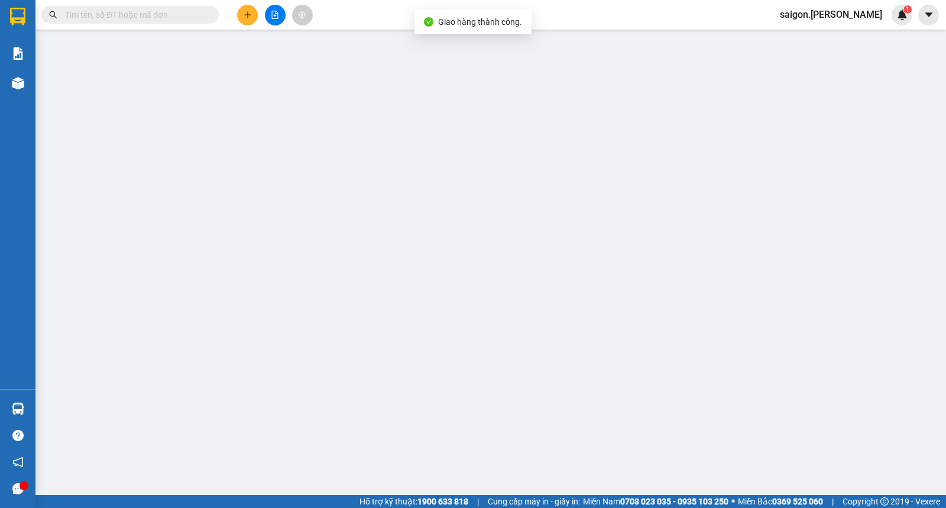
type input "0988087722"
type input "30.000"
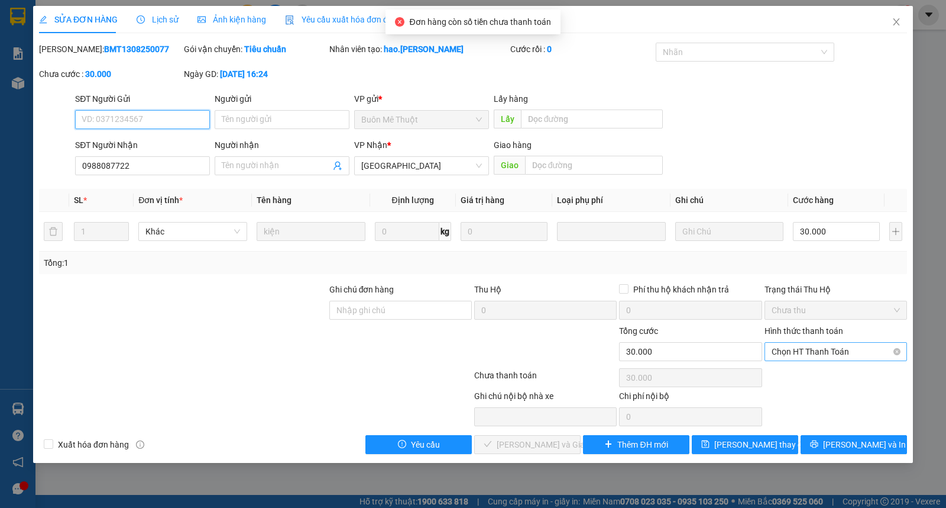
click at [830, 350] on span "Chọn HT Thanh Toán" at bounding box center [836, 351] width 128 height 18
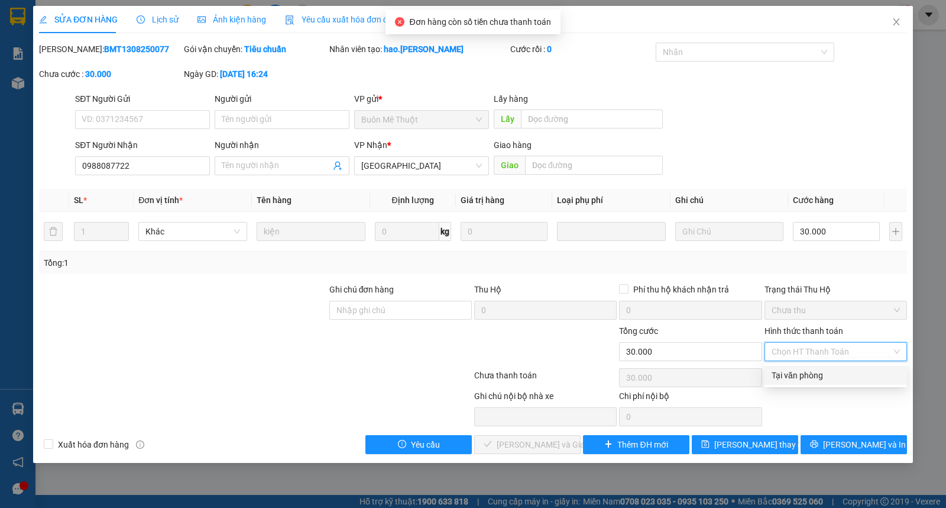
click at [823, 374] on div "Tại văn phòng" at bounding box center [836, 375] width 128 height 13
type input "0"
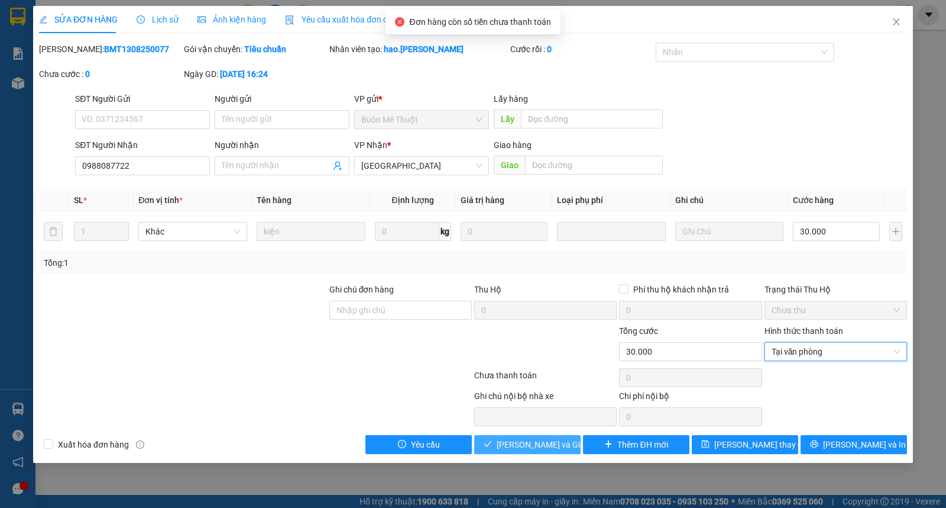
click at [521, 444] on span "[PERSON_NAME] và Giao hàng" at bounding box center [554, 444] width 114 height 13
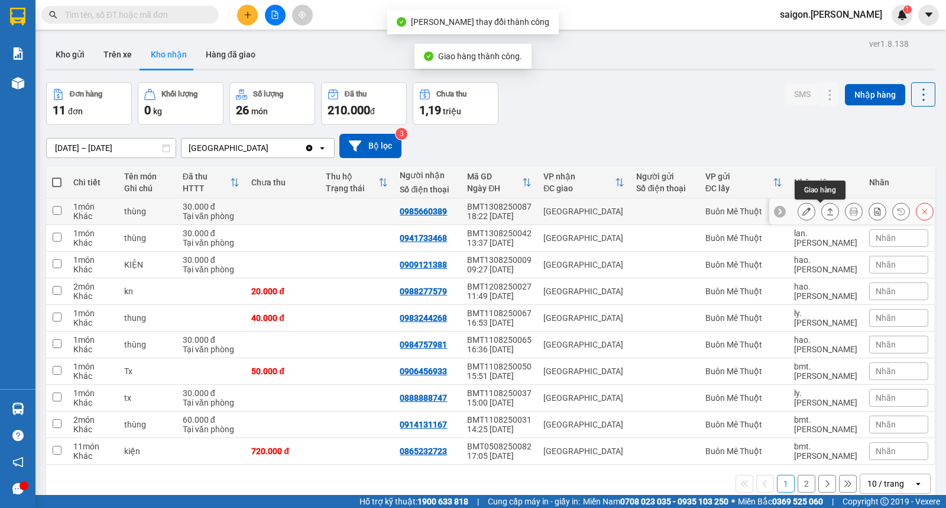
click at [826, 211] on icon at bounding box center [830, 211] width 8 height 8
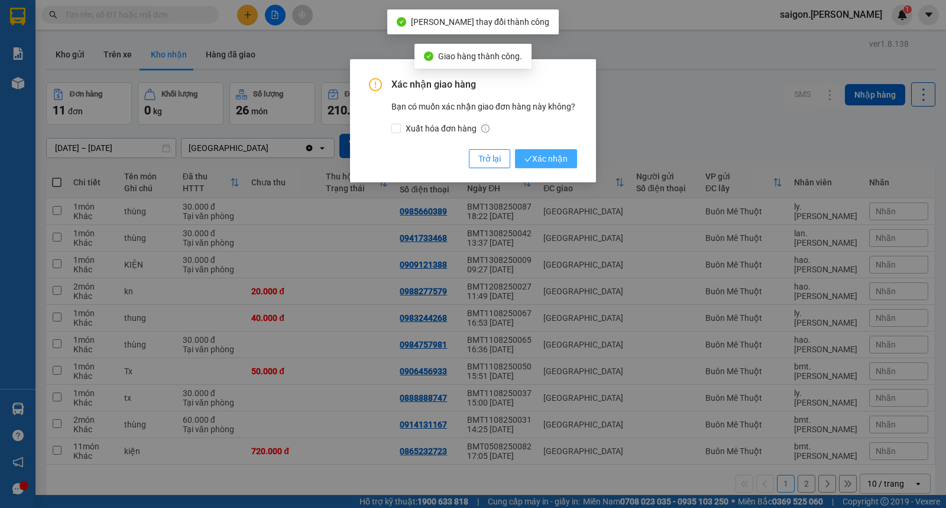
click at [551, 154] on span "Xác nhận" at bounding box center [546, 158] width 43 height 13
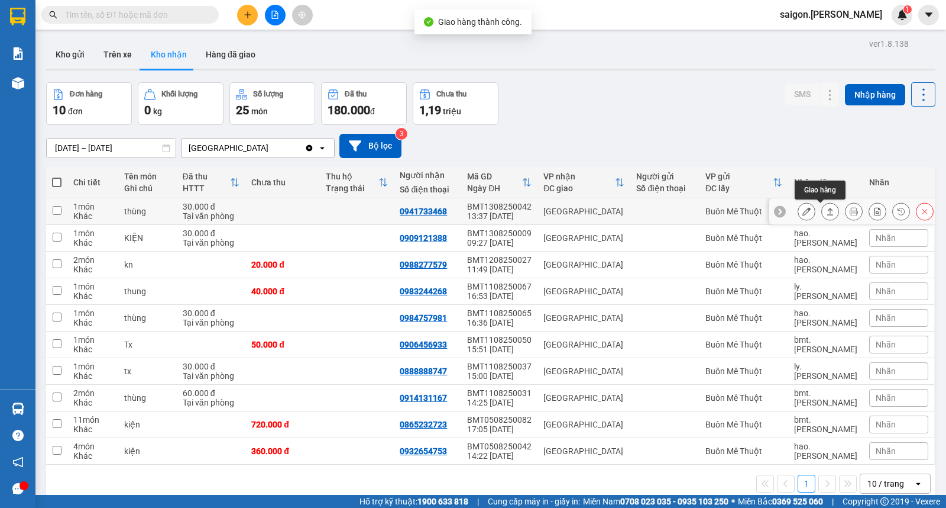
click at [828, 215] on icon at bounding box center [831, 211] width 7 height 7
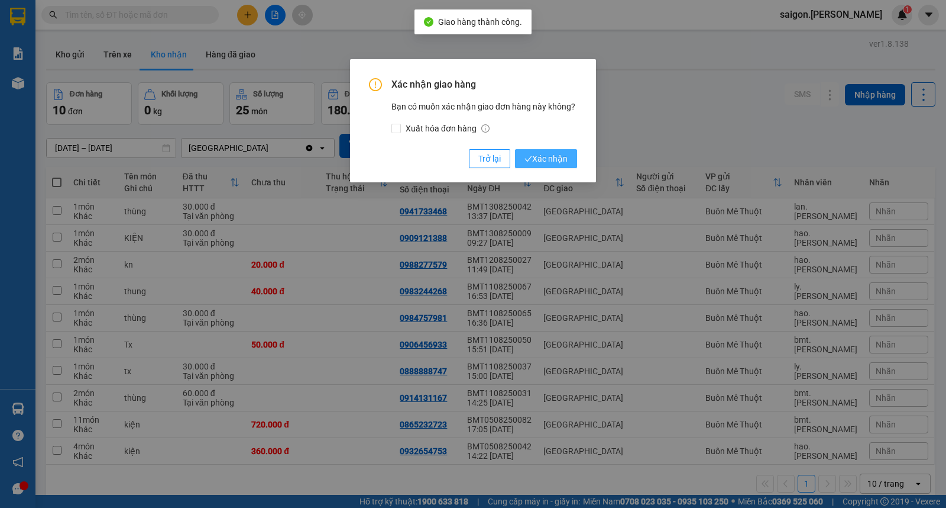
click at [566, 154] on span "Xác nhận" at bounding box center [546, 158] width 43 height 13
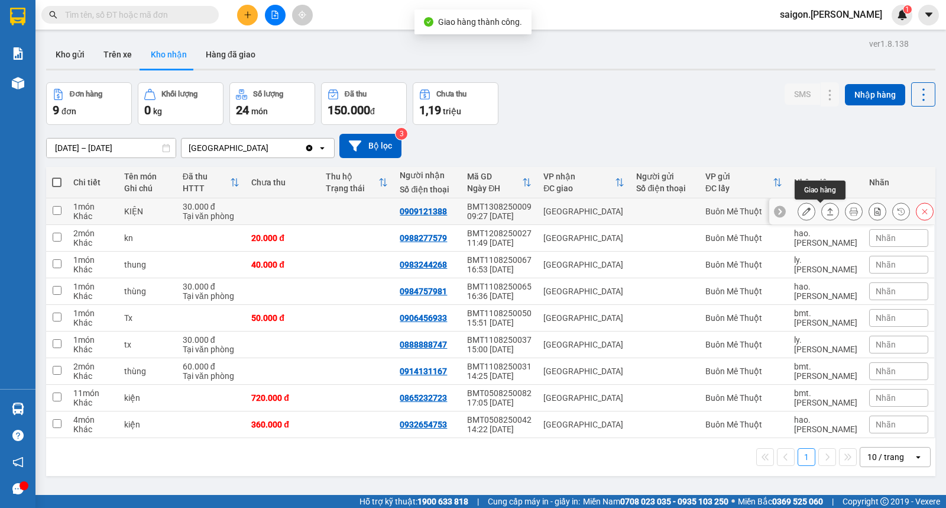
click at [826, 214] on icon at bounding box center [830, 211] width 8 height 8
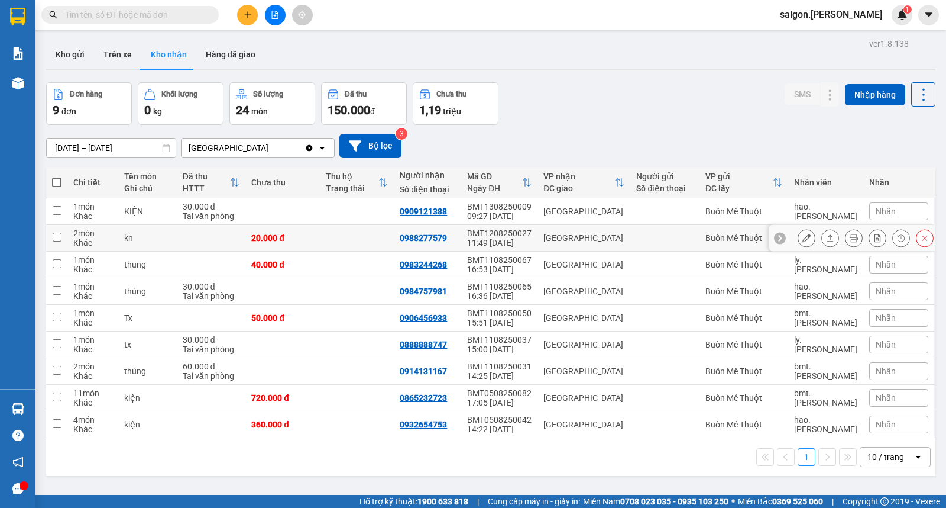
click at [829, 240] on div at bounding box center [831, 238] width 18 height 18
click at [822, 240] on button at bounding box center [830, 238] width 17 height 21
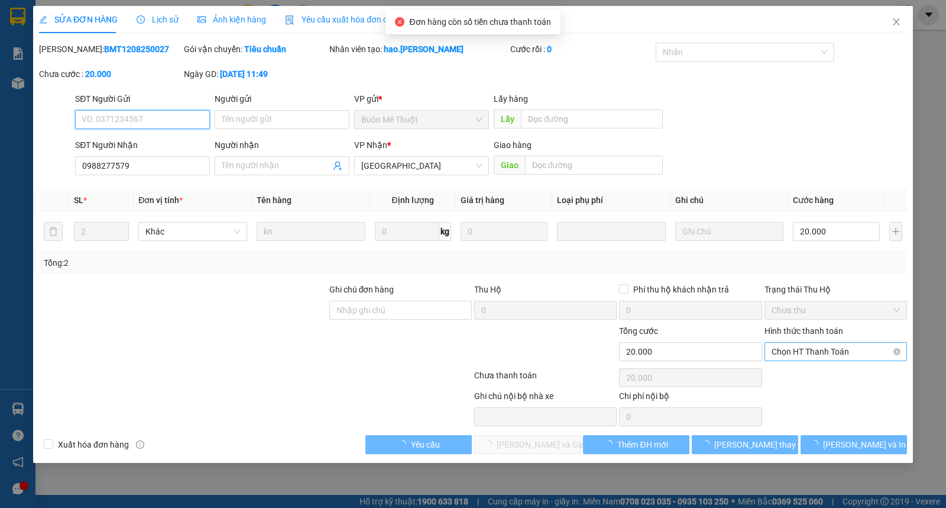
click at [810, 347] on span "Chọn HT Thanh Toán" at bounding box center [836, 351] width 128 height 18
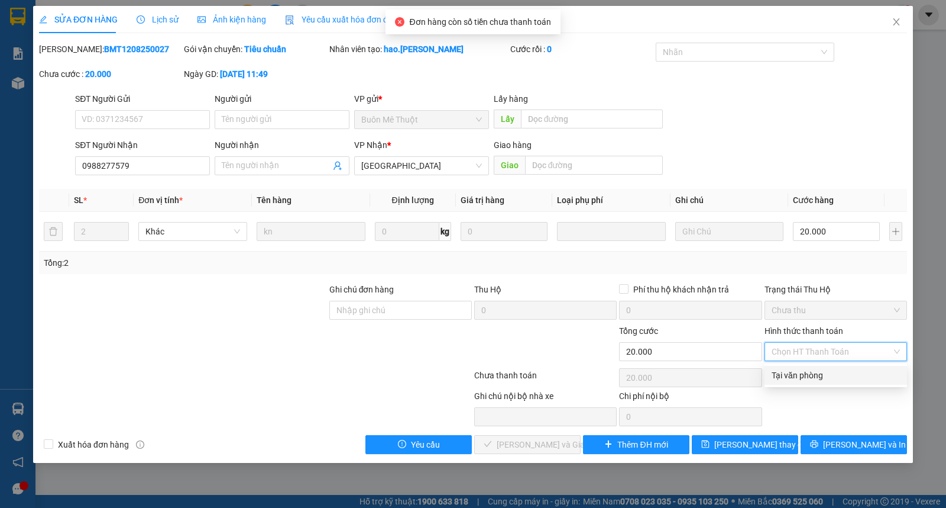
click at [806, 369] on div "Tại văn phòng" at bounding box center [836, 375] width 143 height 19
type input "0"
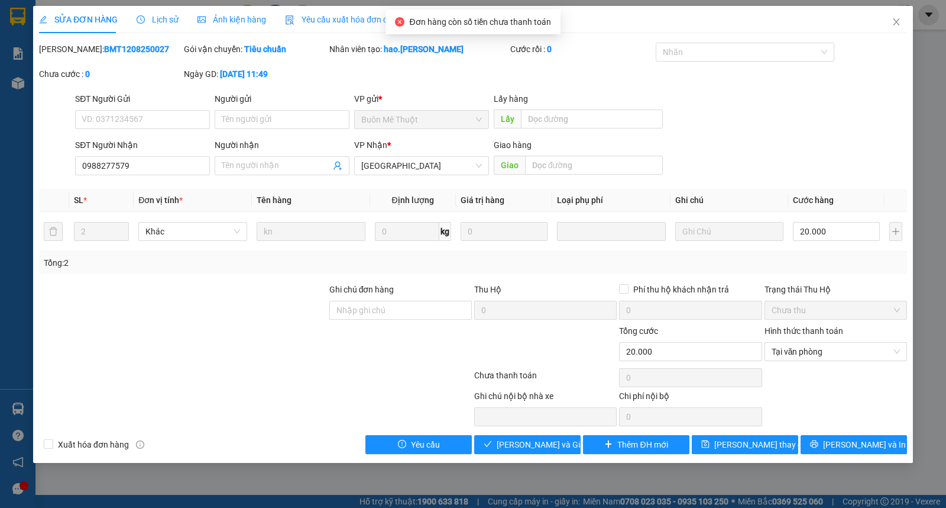
click at [521, 456] on div "SỬA ĐƠN HÀNG Lịch sử Ảnh kiện hàng Yêu cầu xuất hóa đơn điện tử Total Paid Fee …" at bounding box center [473, 234] width 880 height 457
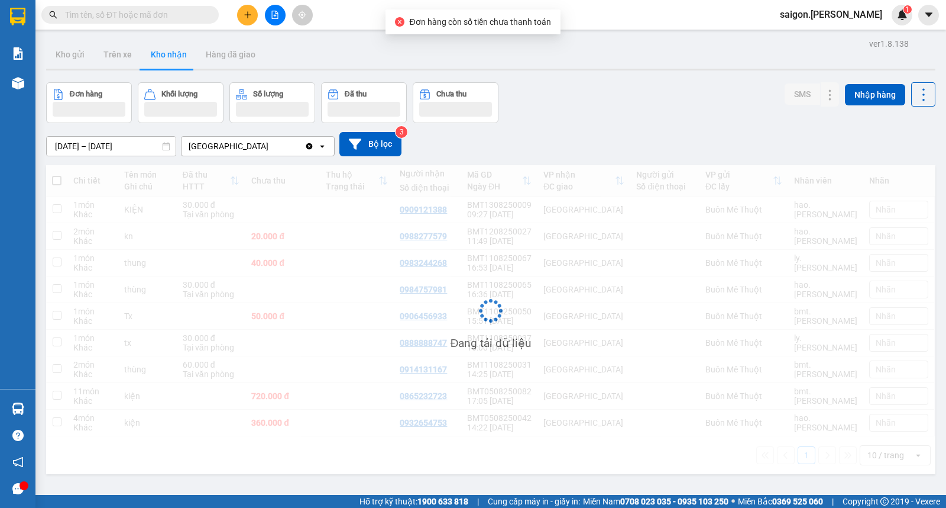
click at [525, 442] on div "Đang tải dữ liệu" at bounding box center [491, 319] width 890 height 309
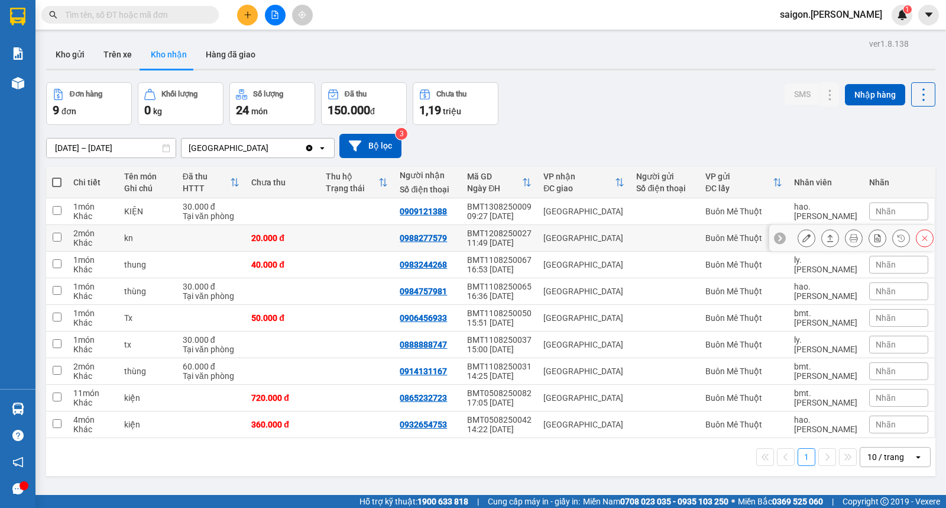
click at [803, 235] on icon at bounding box center [807, 238] width 8 height 8
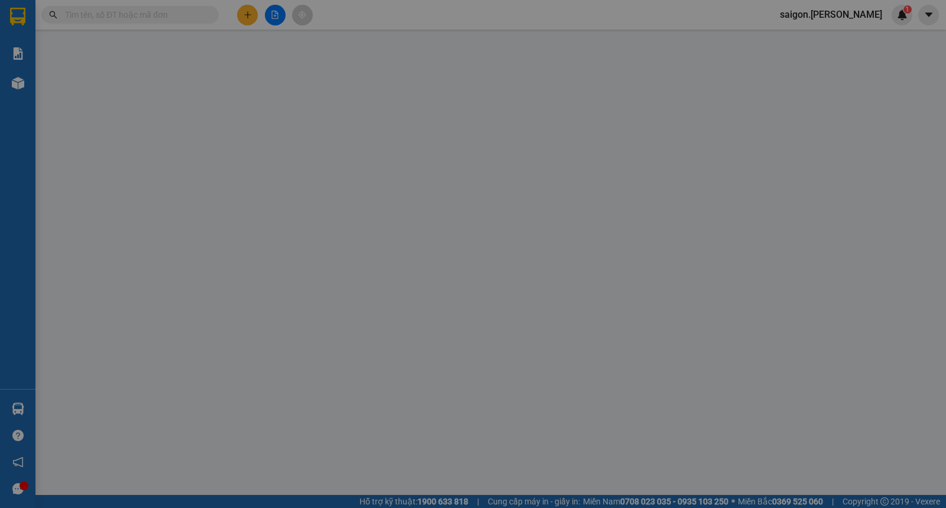
type input "0988277579"
type input "20.000"
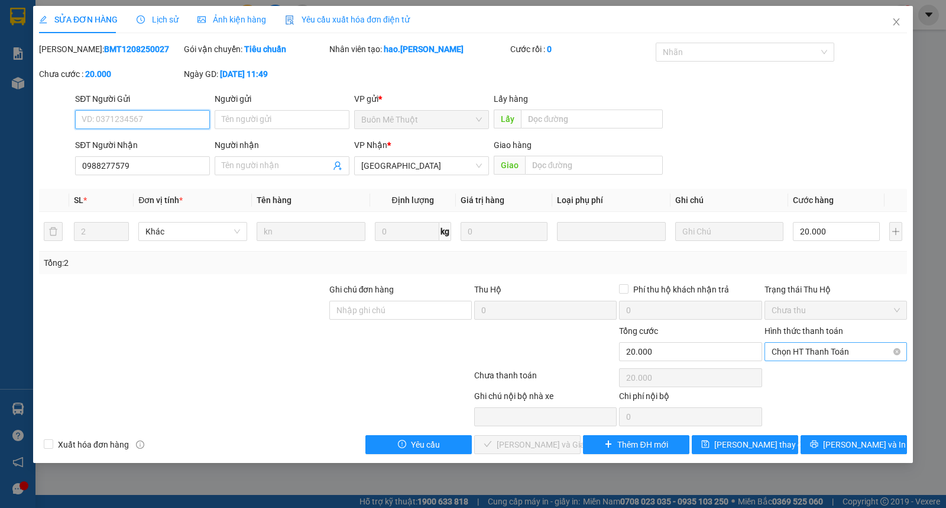
click at [804, 355] on span "Chọn HT Thanh Toán" at bounding box center [836, 351] width 128 height 18
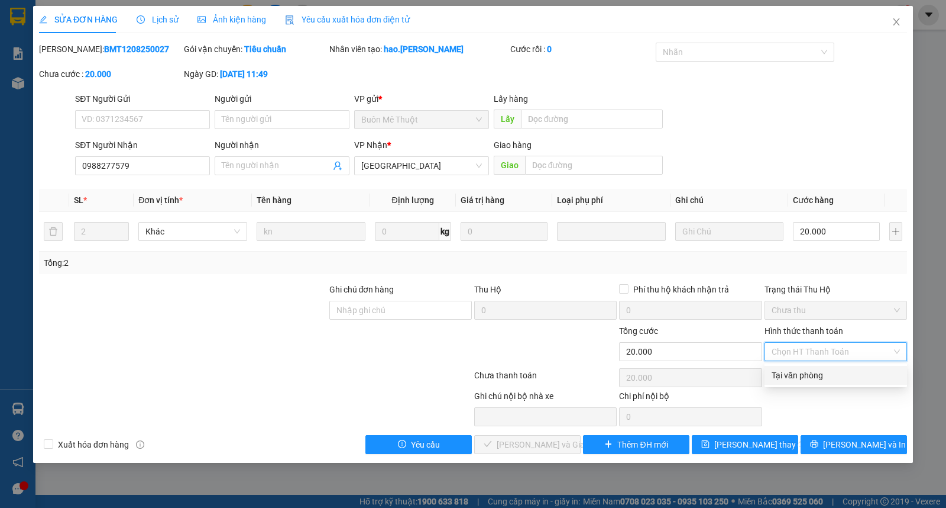
click at [802, 373] on div "Tại văn phòng" at bounding box center [836, 375] width 128 height 13
type input "0"
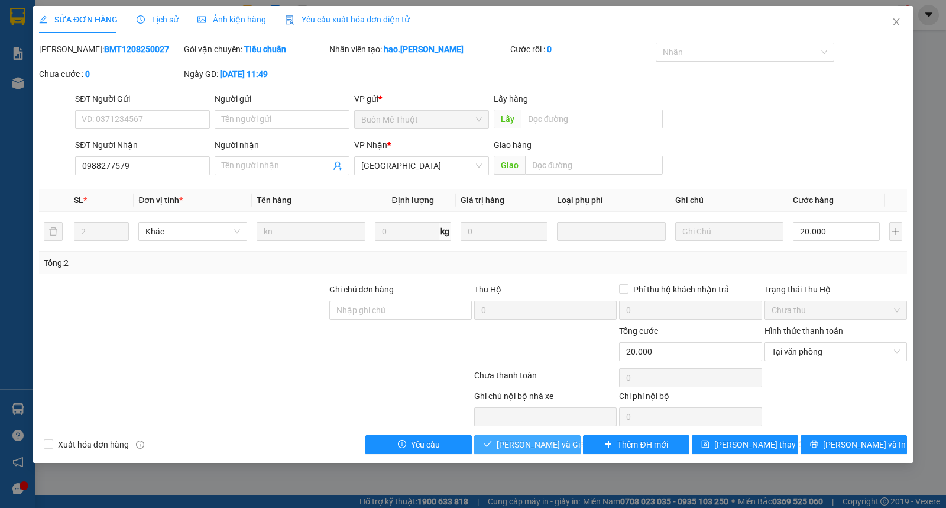
click at [526, 447] on span "[PERSON_NAME] và Giao hàng" at bounding box center [554, 444] width 114 height 13
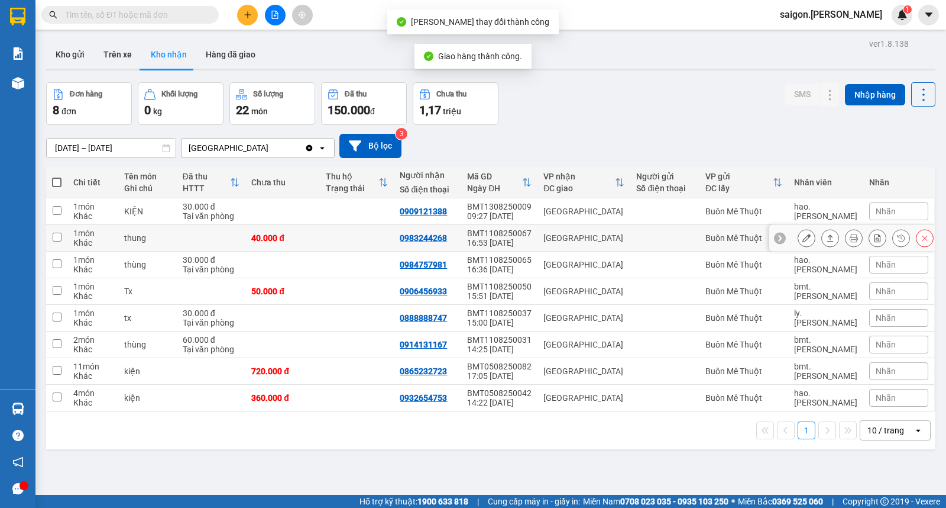
click at [826, 240] on icon at bounding box center [830, 238] width 8 height 8
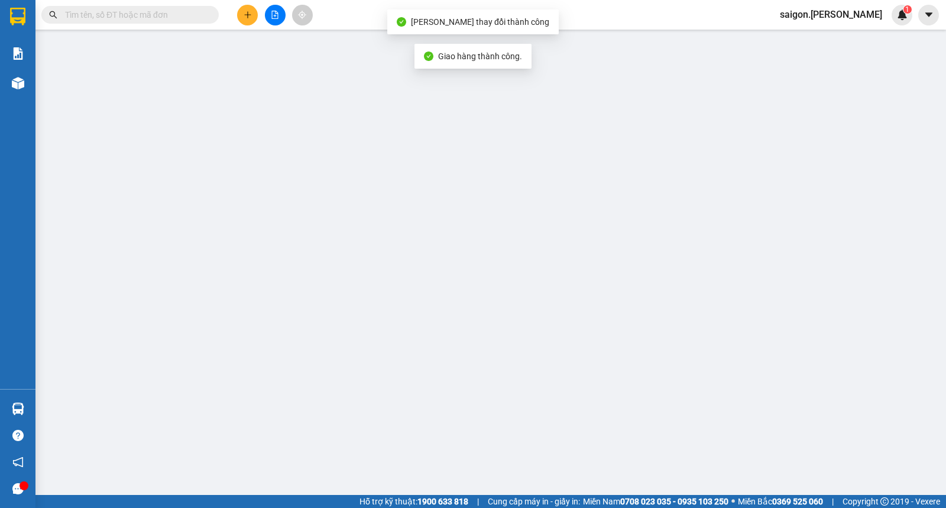
type input "0983244268"
type input "40.000"
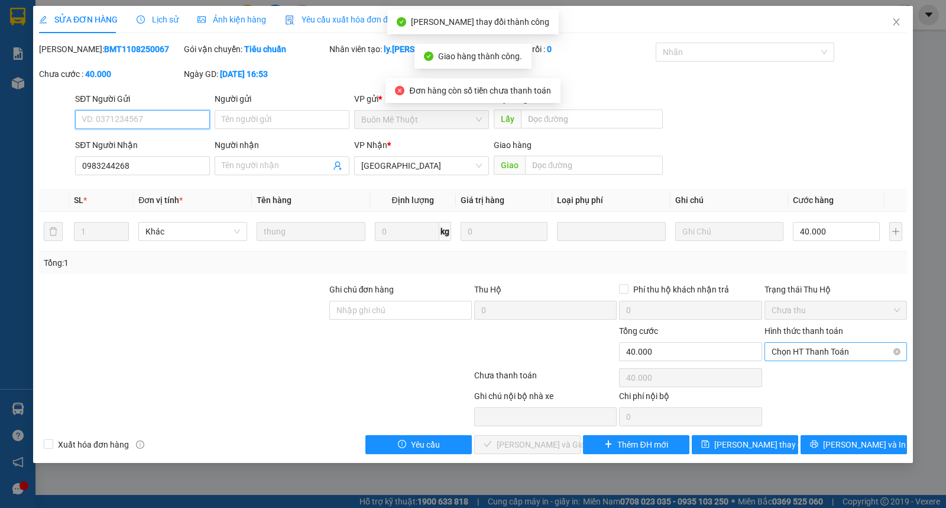
click at [829, 353] on span "Chọn HT Thanh Toán" at bounding box center [836, 351] width 128 height 18
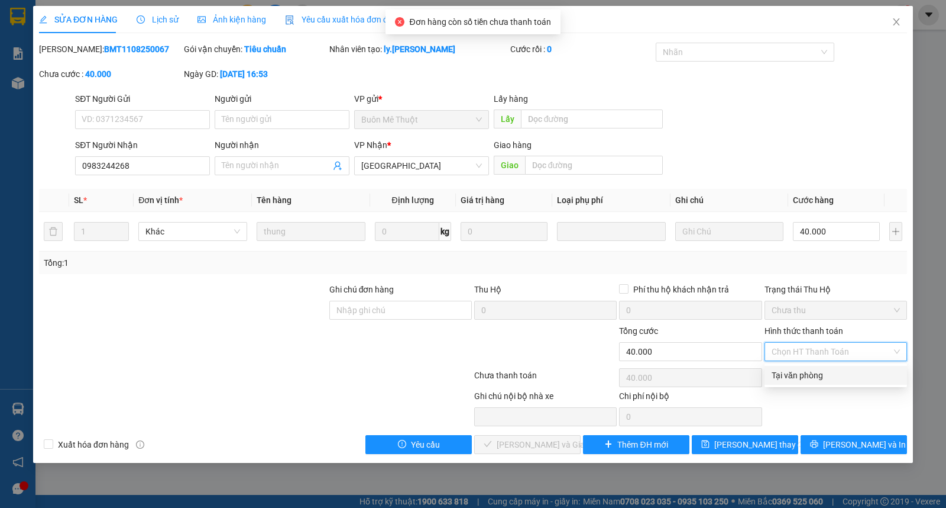
drag, startPoint x: 828, startPoint y: 369, endPoint x: 820, endPoint y: 374, distance: 9.4
click at [828, 369] on div "Tại văn phòng" at bounding box center [836, 375] width 128 height 13
type input "0"
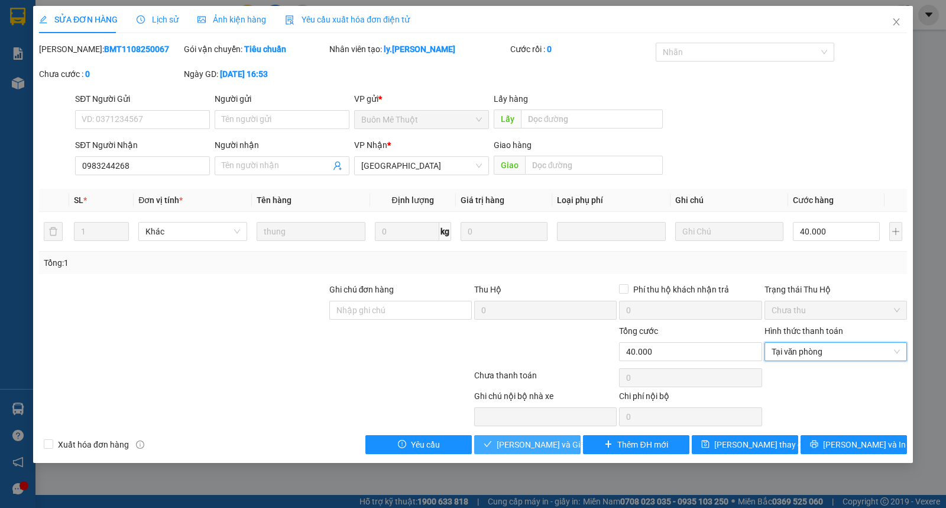
click at [560, 442] on span "[PERSON_NAME] và Giao hàng" at bounding box center [554, 444] width 114 height 13
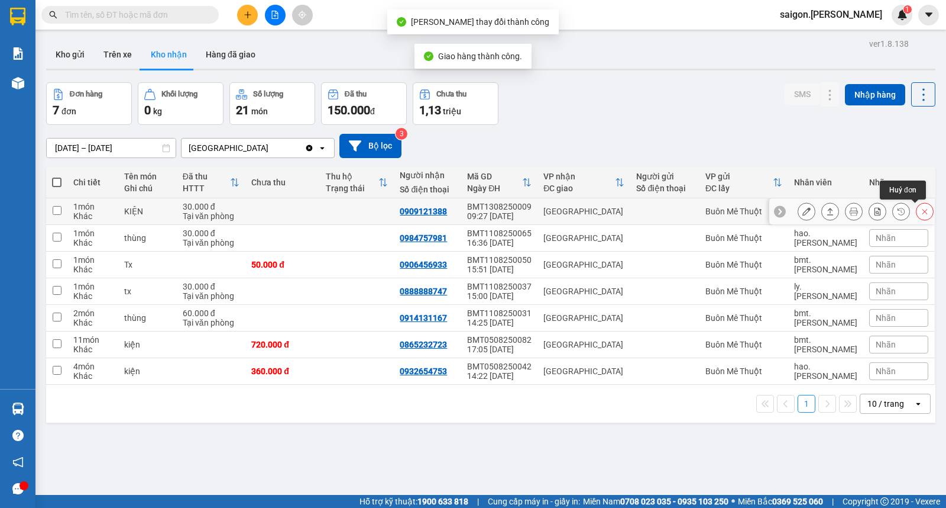
click at [917, 211] on button at bounding box center [925, 211] width 17 height 21
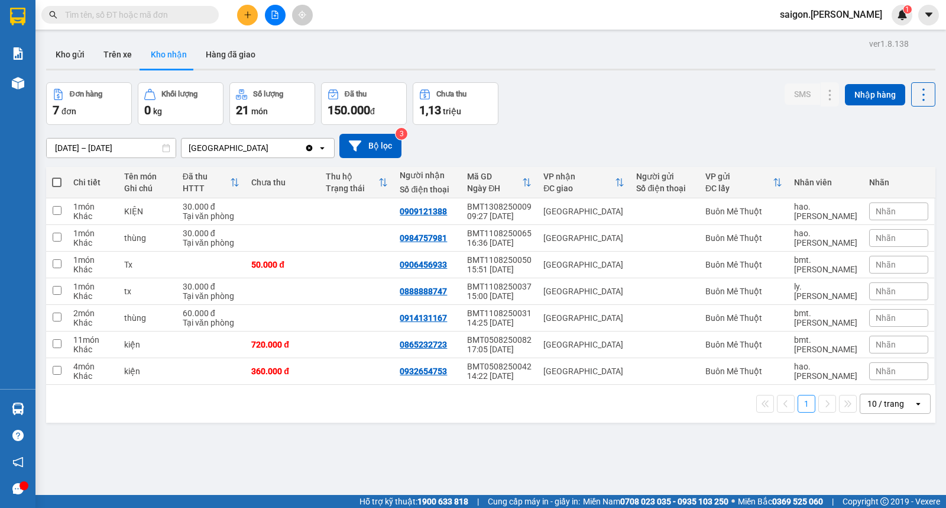
click at [713, 104] on div "Đơn hàng 7 đơn Khối lượng 0 kg Số lượng 21 món Đã thu 150.000 đ Chưa thu 1,13 t…" at bounding box center [491, 103] width 890 height 43
click at [826, 240] on icon at bounding box center [830, 238] width 8 height 8
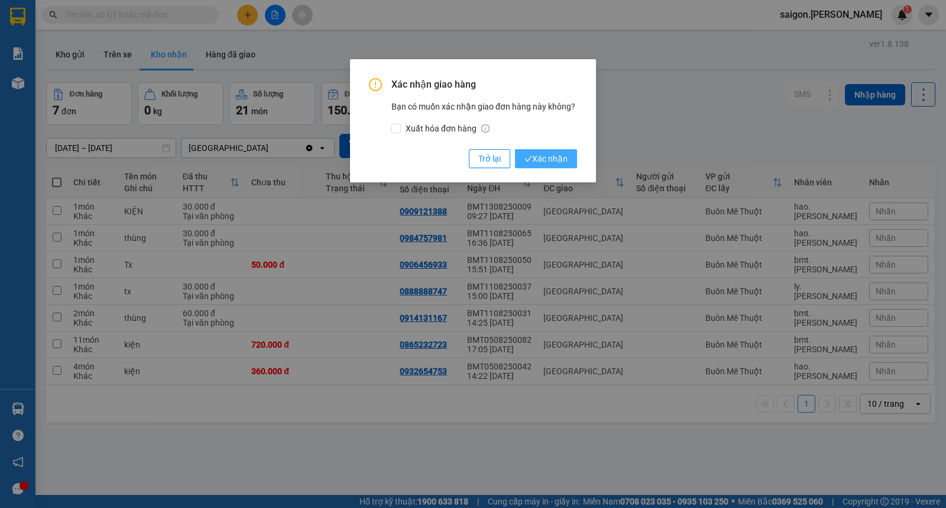
click at [554, 160] on span "Xác nhận" at bounding box center [546, 158] width 43 height 13
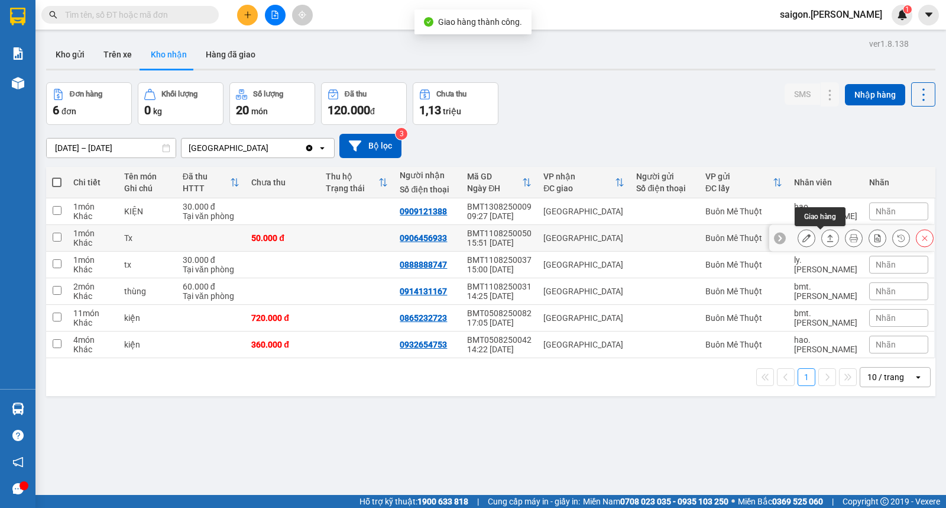
click at [828, 238] on icon at bounding box center [831, 237] width 7 height 7
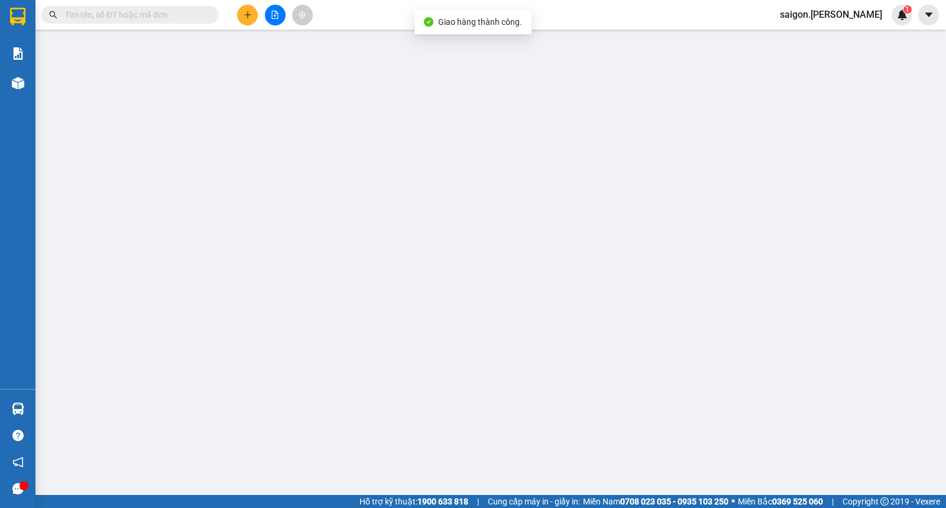
type input "0906456933"
type input "50.000"
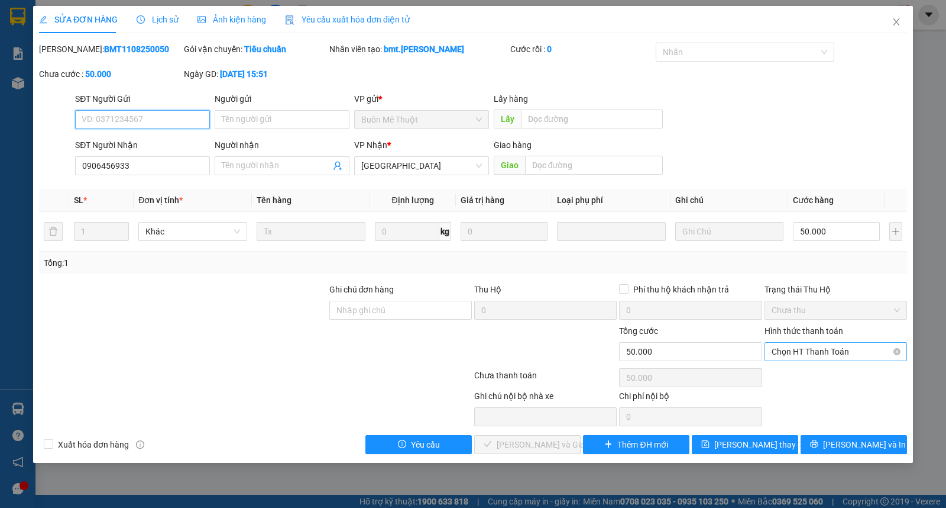
click at [837, 346] on span "Chọn HT Thanh Toán" at bounding box center [836, 351] width 128 height 18
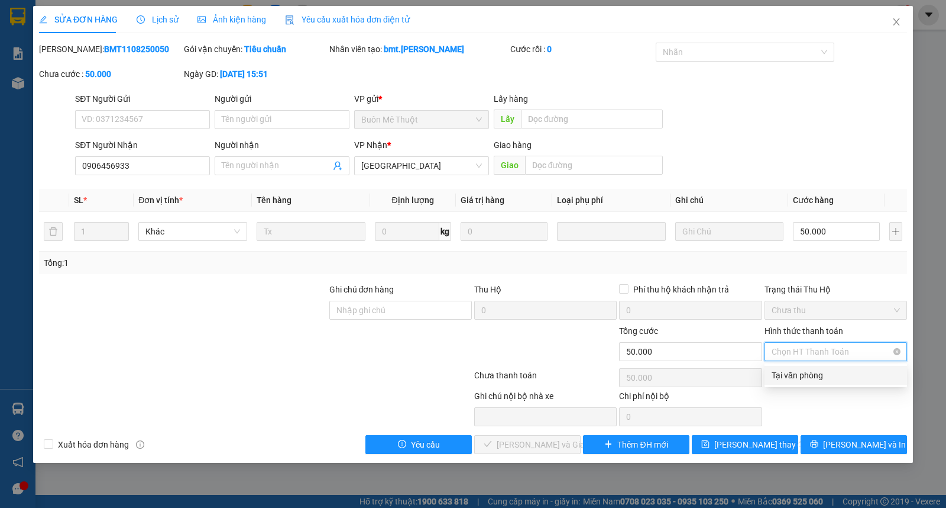
click at [832, 358] on span "Chọn HT Thanh Toán" at bounding box center [836, 351] width 128 height 18
drag, startPoint x: 788, startPoint y: 380, endPoint x: 728, endPoint y: 386, distance: 60.6
click at [788, 381] on div "Tại văn phòng" at bounding box center [836, 375] width 128 height 13
type input "0"
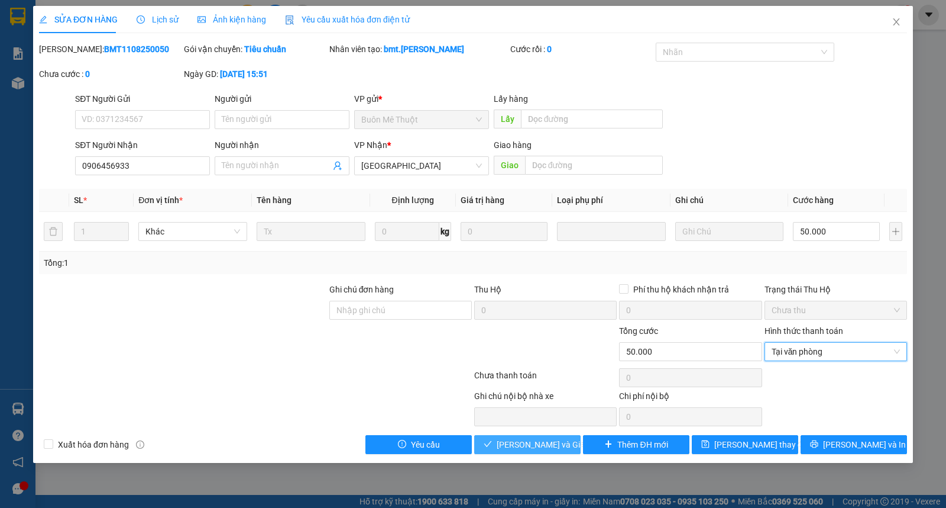
click at [526, 446] on span "[PERSON_NAME] và Giao hàng" at bounding box center [554, 444] width 114 height 13
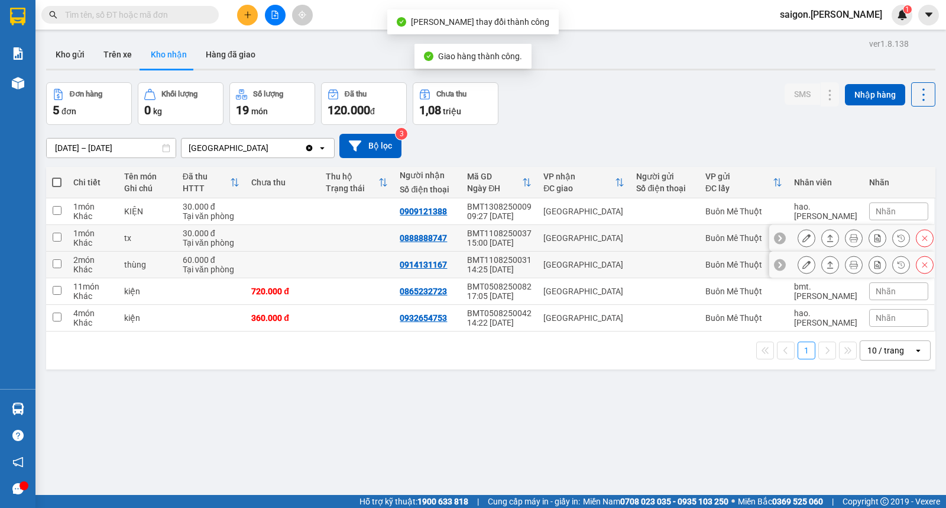
click at [824, 240] on button at bounding box center [830, 238] width 17 height 21
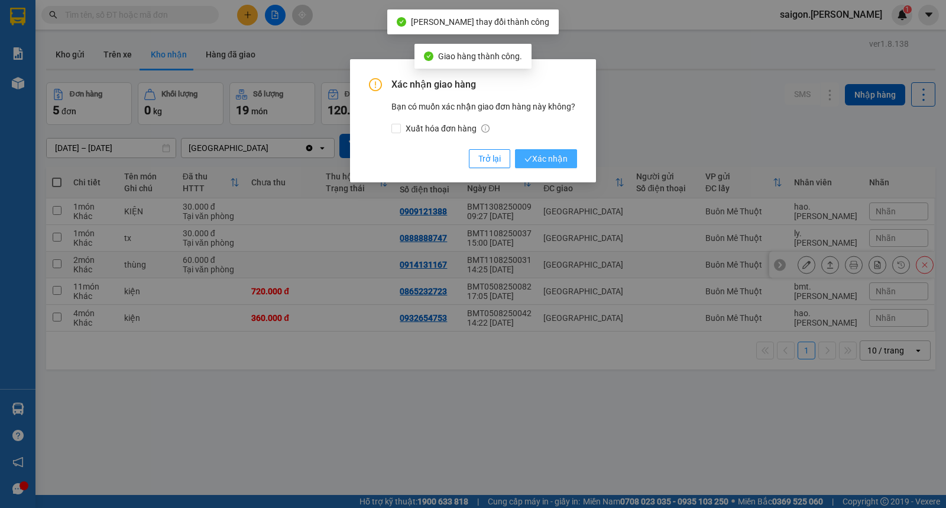
click at [555, 163] on span "Xác nhận" at bounding box center [546, 158] width 43 height 13
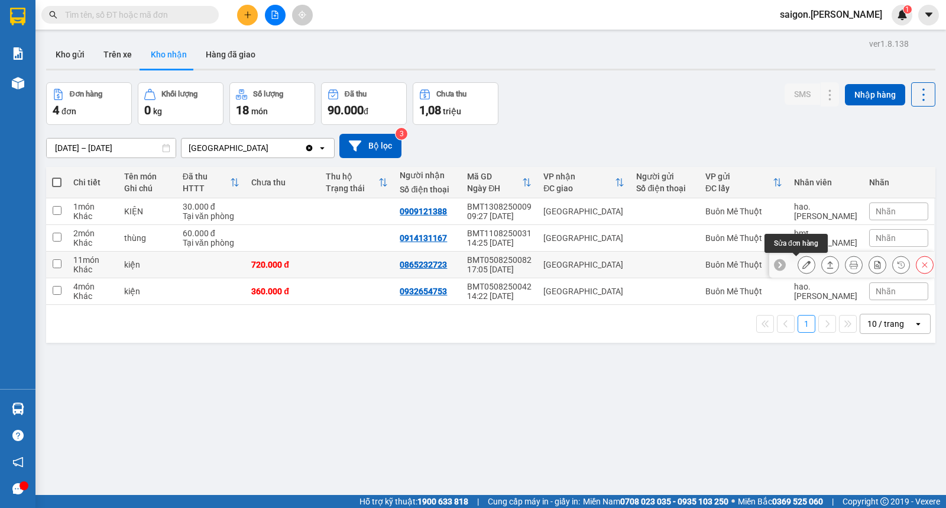
click at [803, 264] on icon at bounding box center [807, 264] width 8 height 8
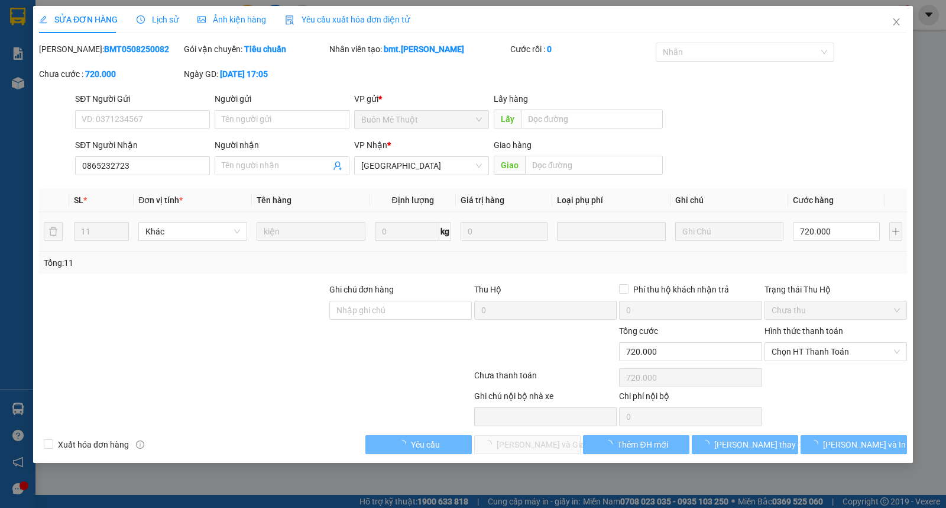
type input "0865232723"
type input "720.000"
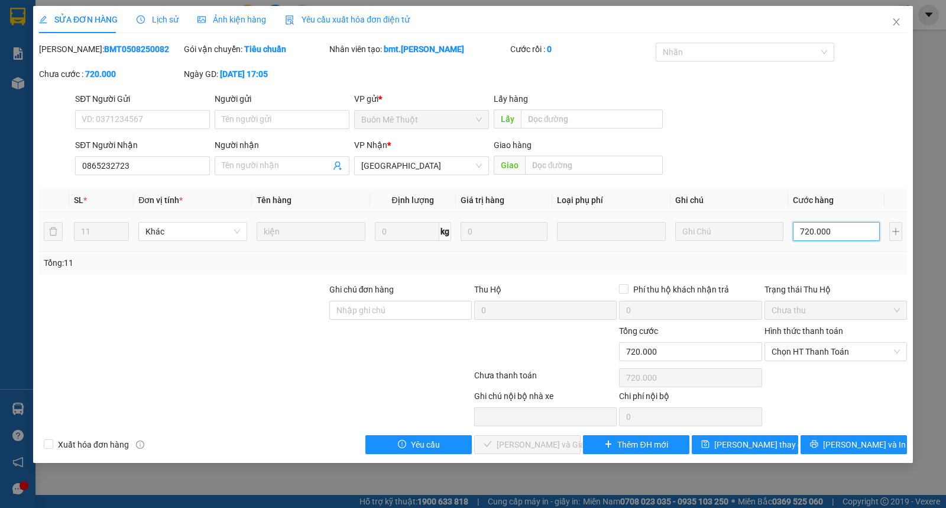
click at [821, 227] on input "720.000" at bounding box center [836, 231] width 87 height 19
type input "3"
type input "30"
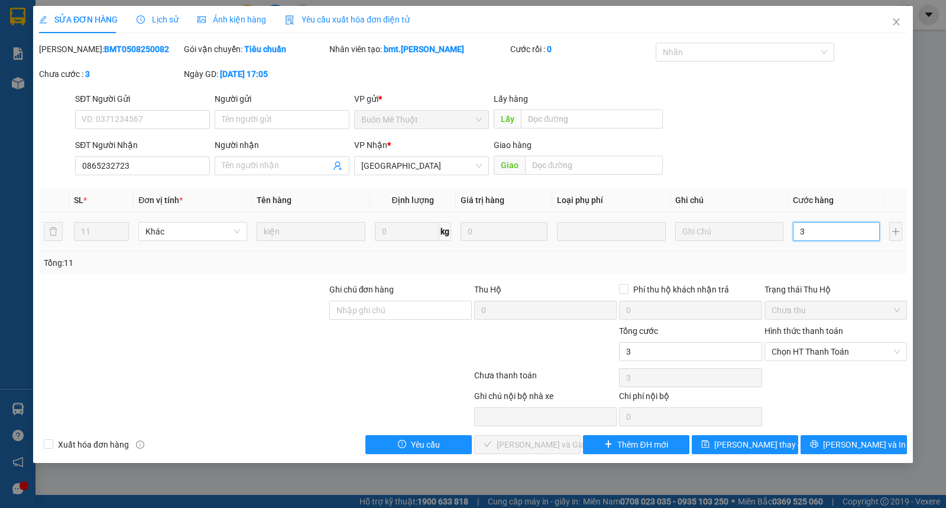
type input "30"
type input "300"
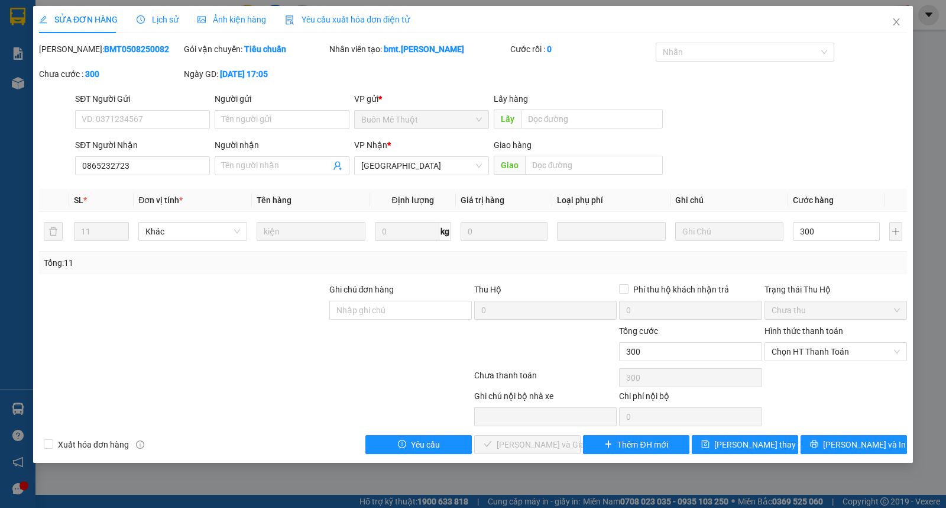
type input "300.000"
click at [821, 361] on div "Hình thức thanh toán Chọn HT Thanh Toán" at bounding box center [836, 344] width 143 height 41
click at [822, 357] on span "Chọn HT Thanh Toán" at bounding box center [836, 351] width 128 height 18
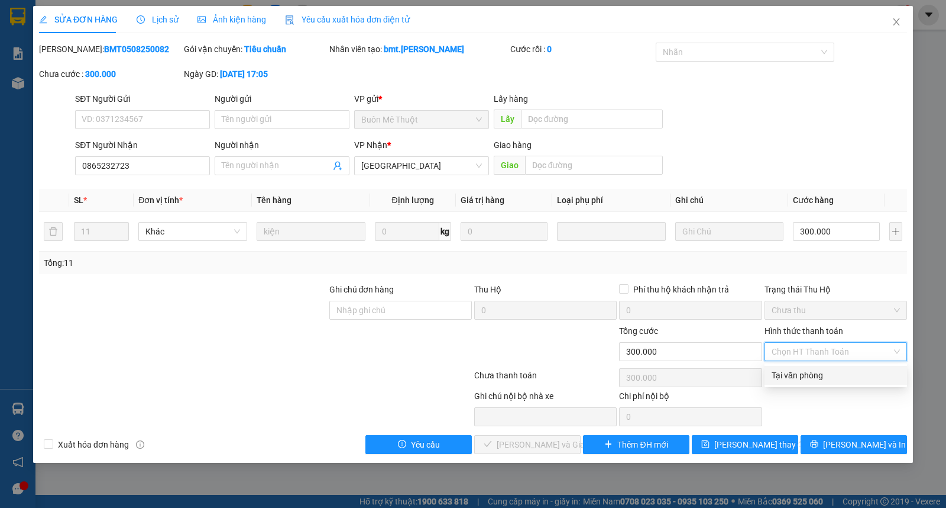
click at [821, 373] on div "Tại văn phòng" at bounding box center [836, 375] width 128 height 13
type input "0"
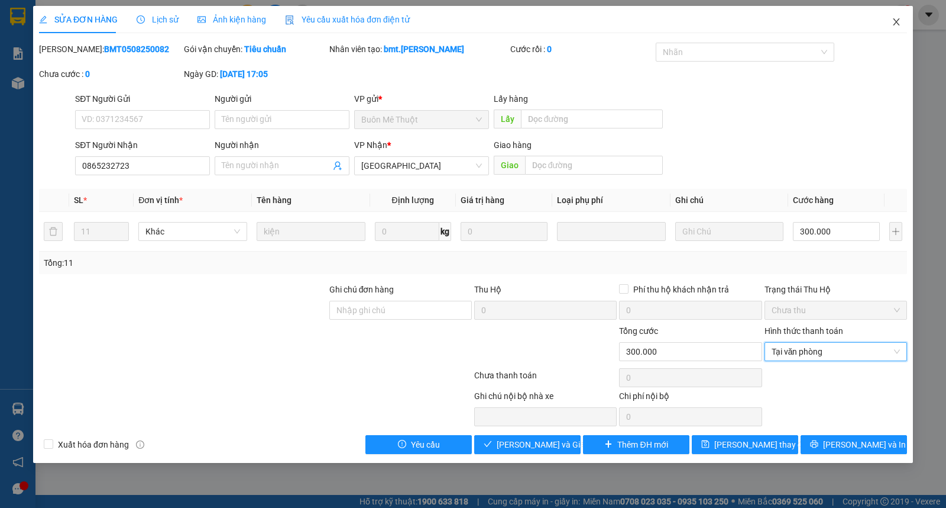
click at [906, 25] on span "Close" at bounding box center [896, 22] width 33 height 33
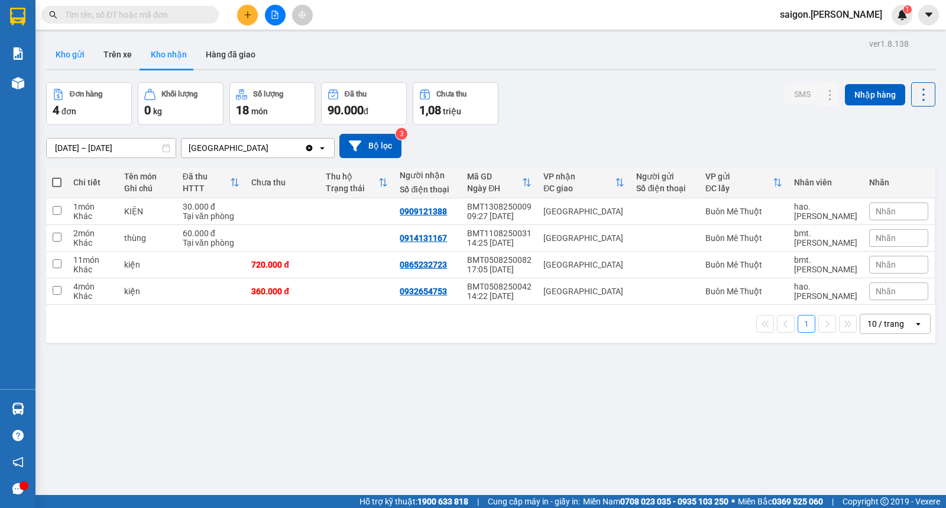
click at [60, 57] on button "Kho gửi" at bounding box center [70, 54] width 48 height 28
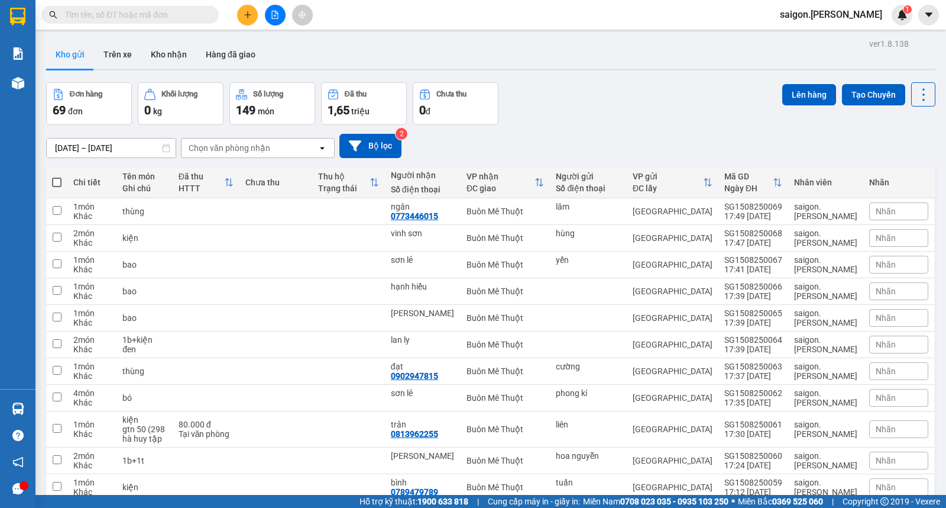
click at [189, 17] on input "text" at bounding box center [135, 14] width 140 height 13
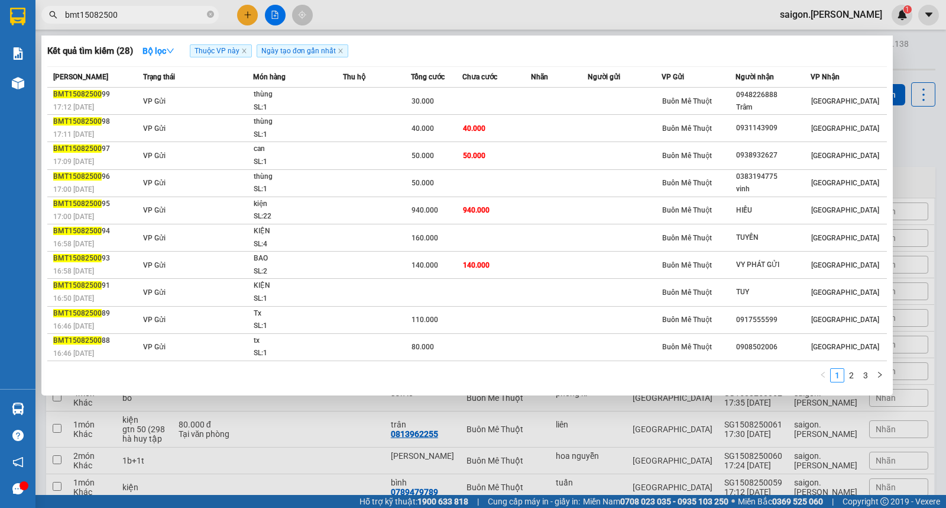
type input "bmt15082500"
click at [849, 377] on link "2" at bounding box center [851, 375] width 13 height 13
click at [842, 380] on link "1" at bounding box center [837, 375] width 13 height 13
click at [852, 376] on link "2" at bounding box center [851, 375] width 13 height 13
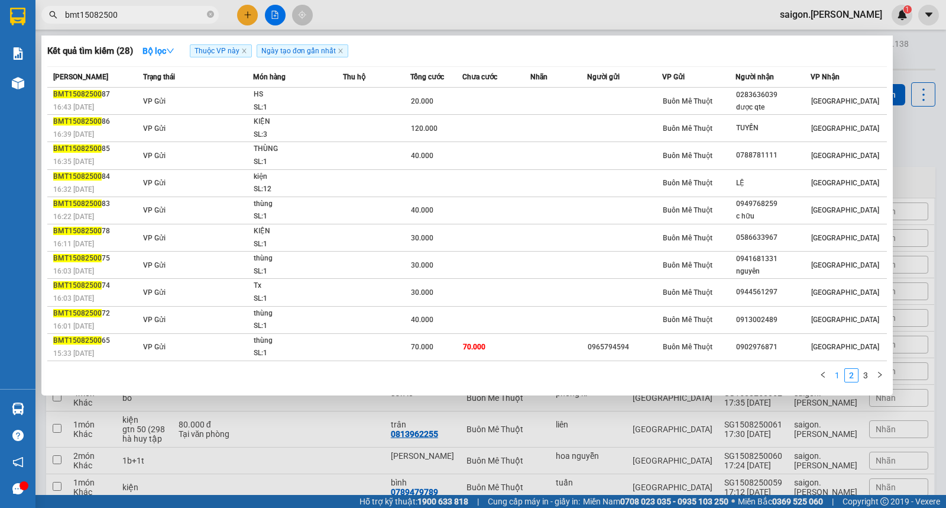
click at [839, 377] on link "1" at bounding box center [837, 375] width 13 height 13
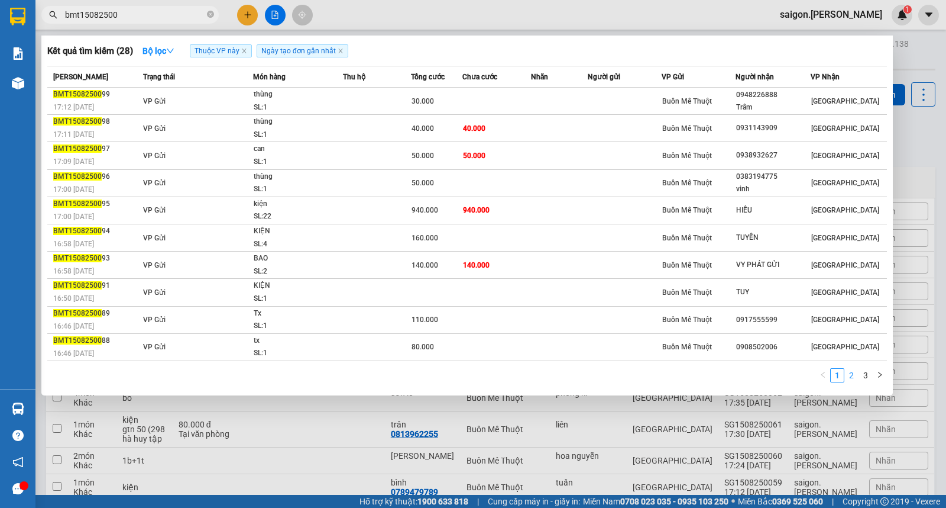
click at [849, 377] on link "2" at bounding box center [851, 375] width 13 height 13
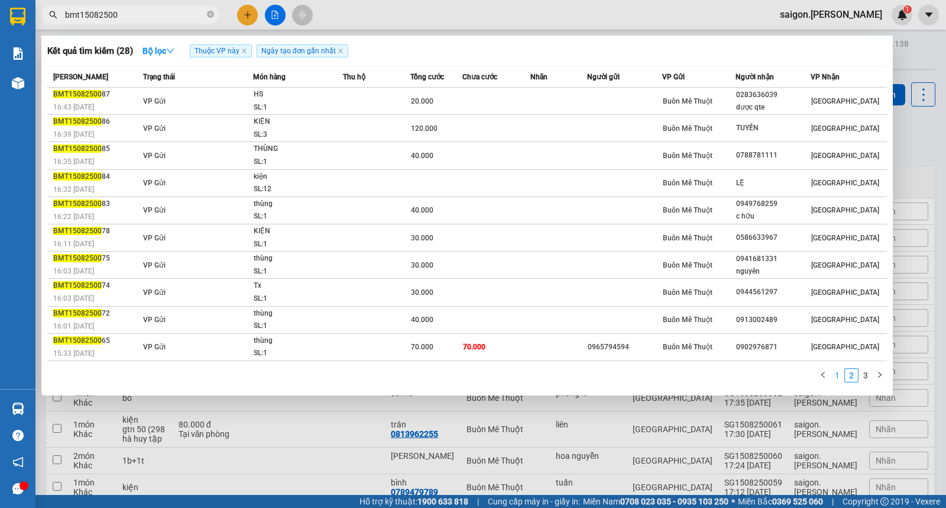
click at [838, 377] on link "1" at bounding box center [837, 375] width 13 height 13
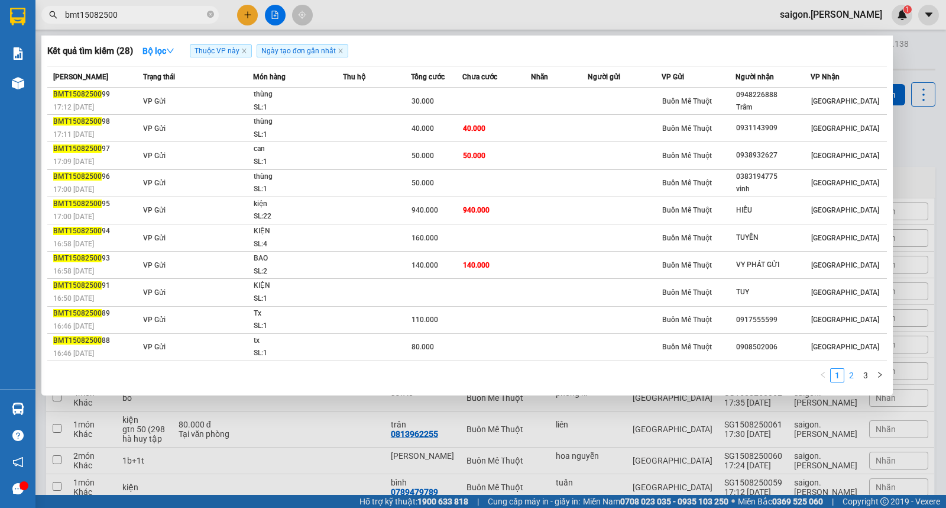
click at [851, 377] on link "2" at bounding box center [851, 375] width 13 height 13
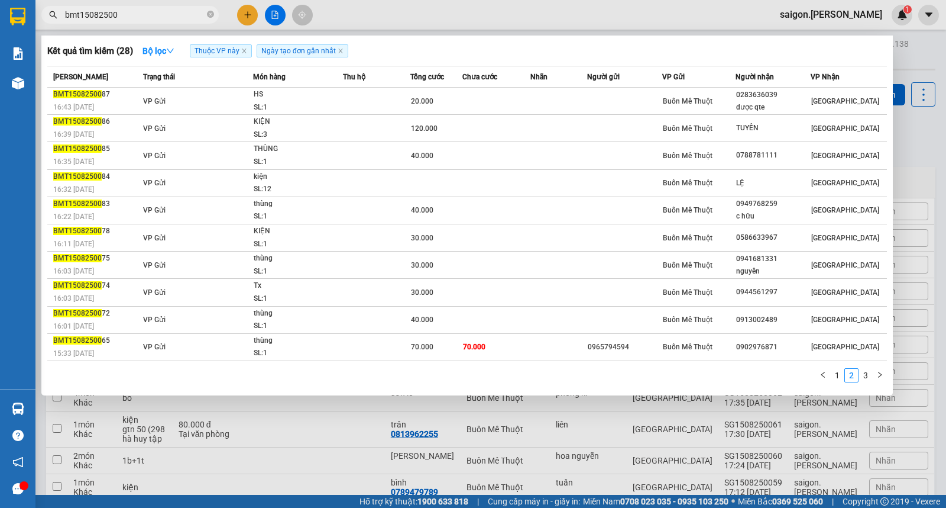
click at [862, 381] on link "3" at bounding box center [865, 375] width 13 height 13
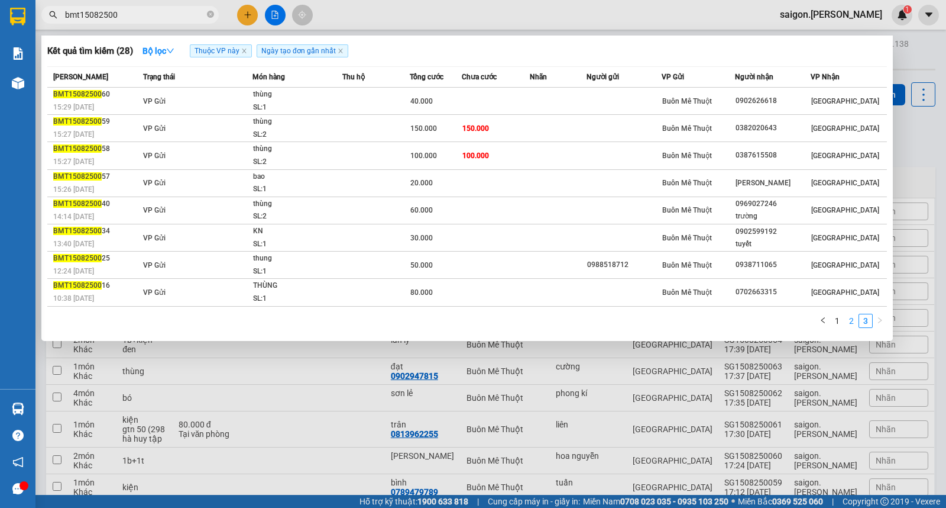
click at [854, 326] on link "2" at bounding box center [851, 320] width 13 height 13
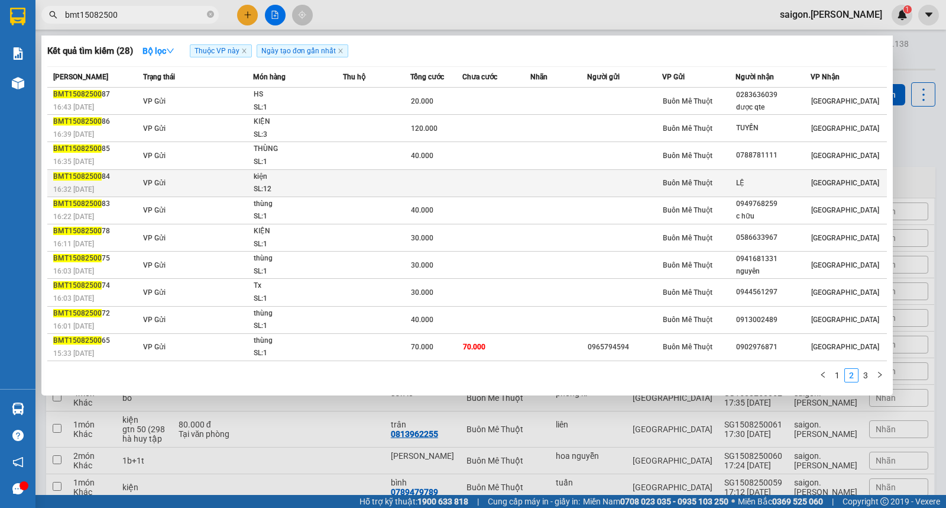
click at [503, 173] on td at bounding box center [497, 182] width 68 height 27
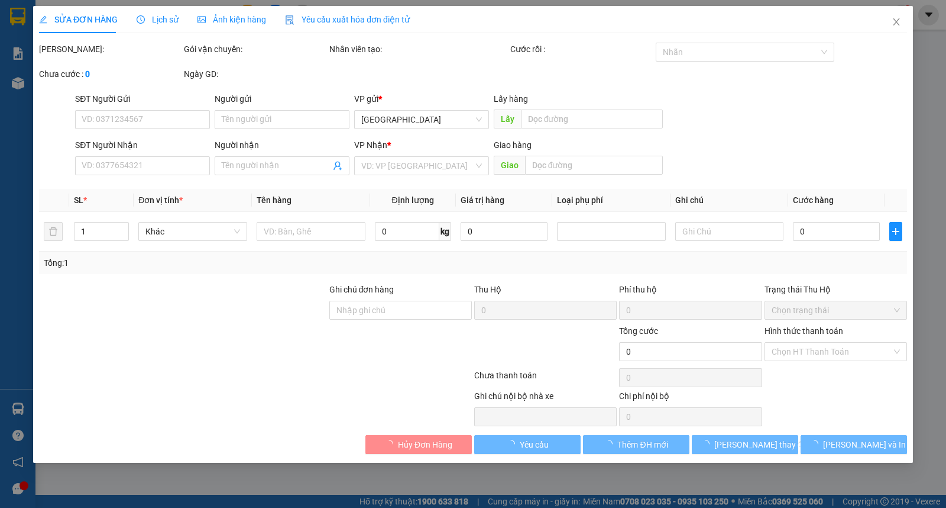
type input "LỆ"
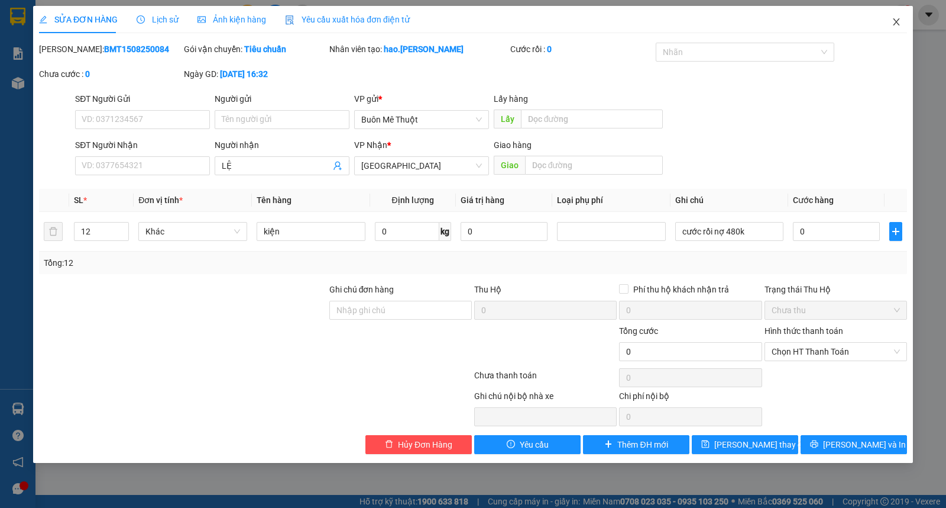
click at [896, 19] on icon "close" at bounding box center [896, 21] width 9 height 9
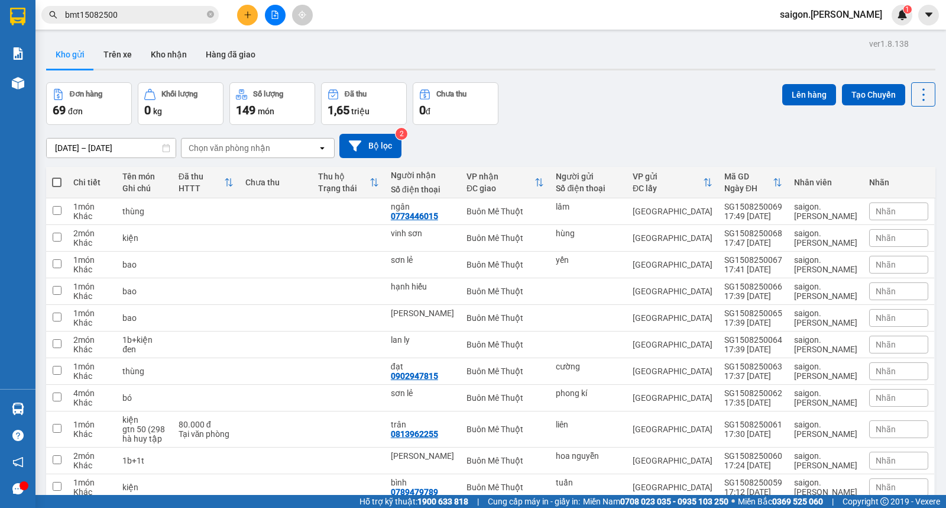
click at [122, 18] on input "bmt15082500" at bounding box center [135, 14] width 140 height 13
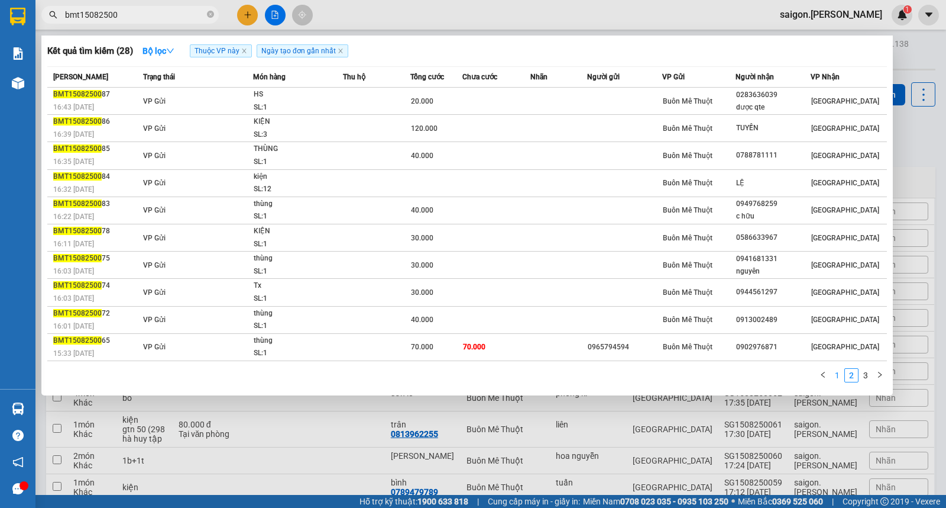
click at [838, 380] on link "1" at bounding box center [837, 375] width 13 height 13
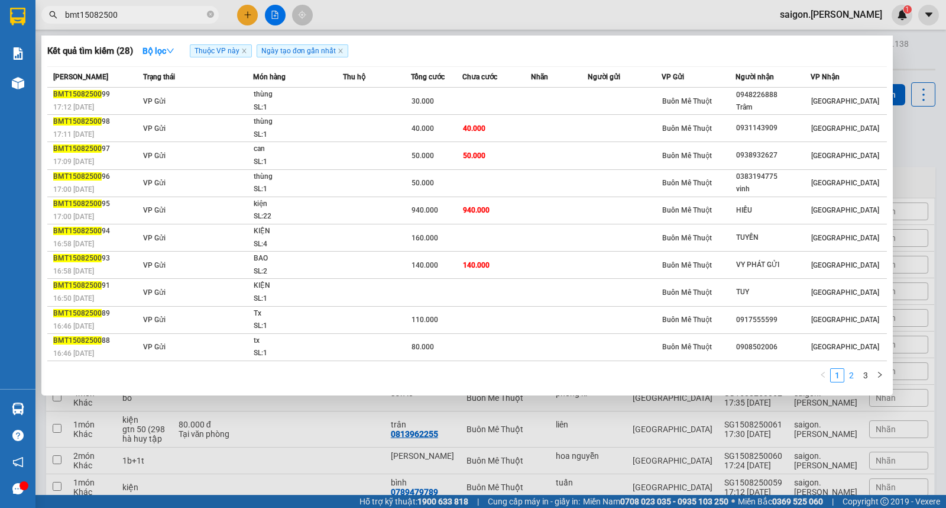
click at [846, 382] on link "2" at bounding box center [851, 375] width 13 height 13
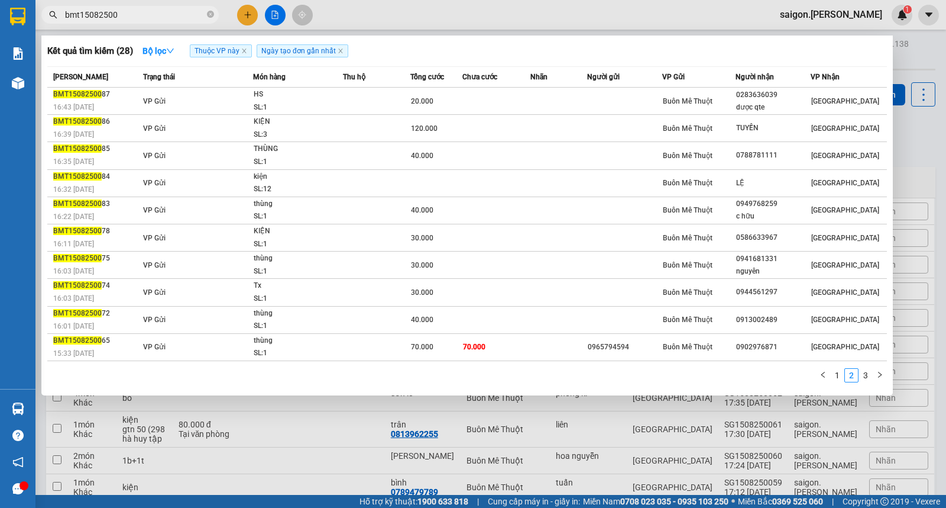
click at [659, 464] on div at bounding box center [473, 254] width 946 height 508
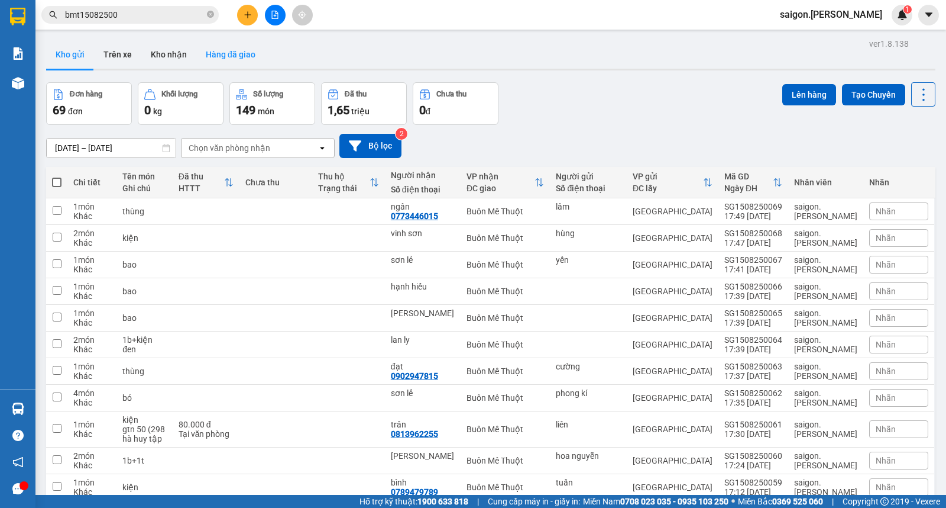
click at [228, 54] on button "Hàng đã giao" at bounding box center [230, 54] width 69 height 28
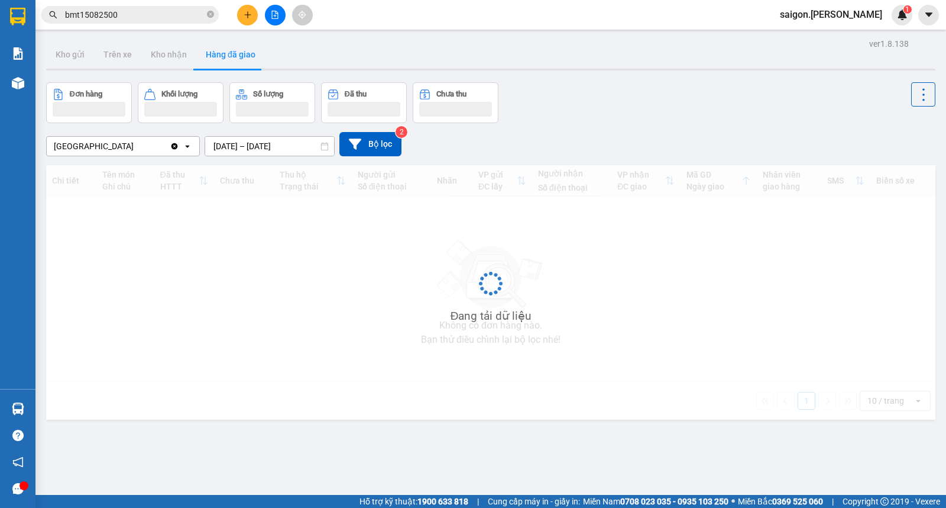
click at [233, 144] on input "[DATE] – [DATE]" at bounding box center [269, 146] width 129 height 19
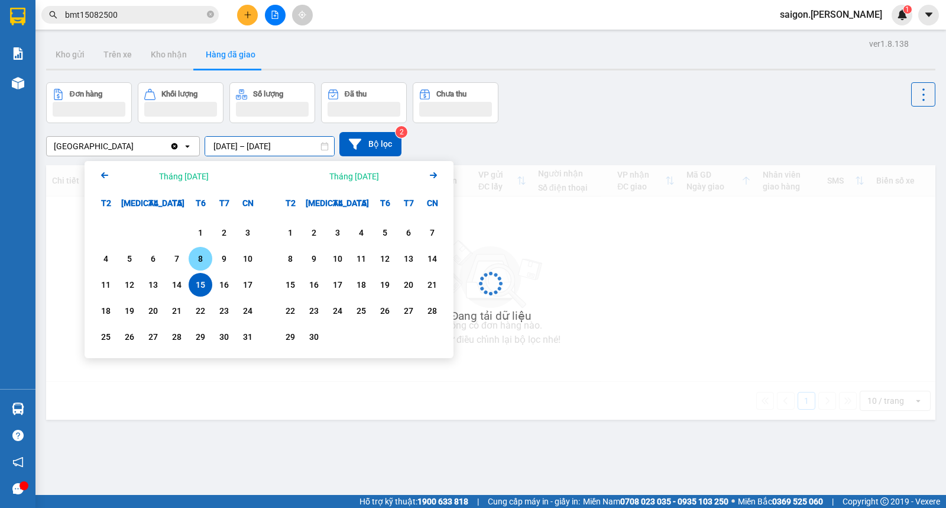
click at [669, 49] on div "Kho gửi Trên xe Kho nhận Hàng đã giao" at bounding box center [491, 55] width 890 height 31
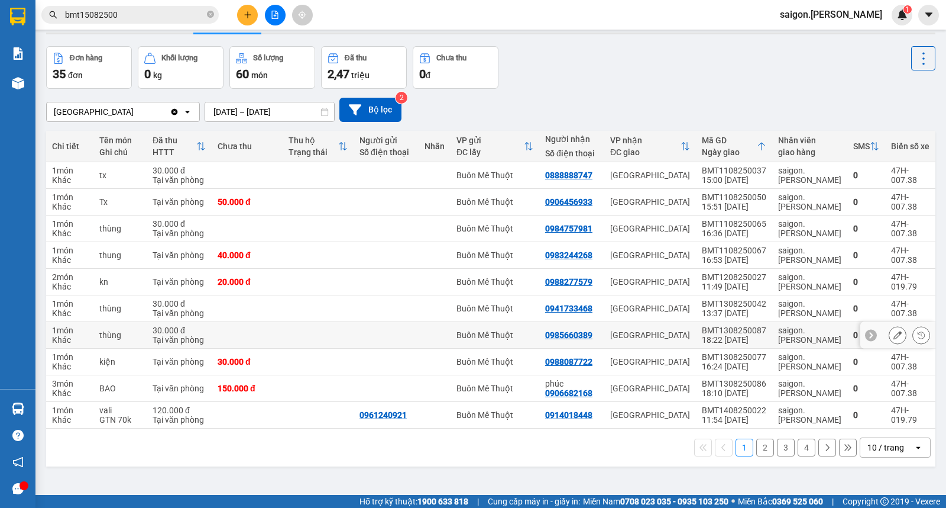
scroll to position [54, 0]
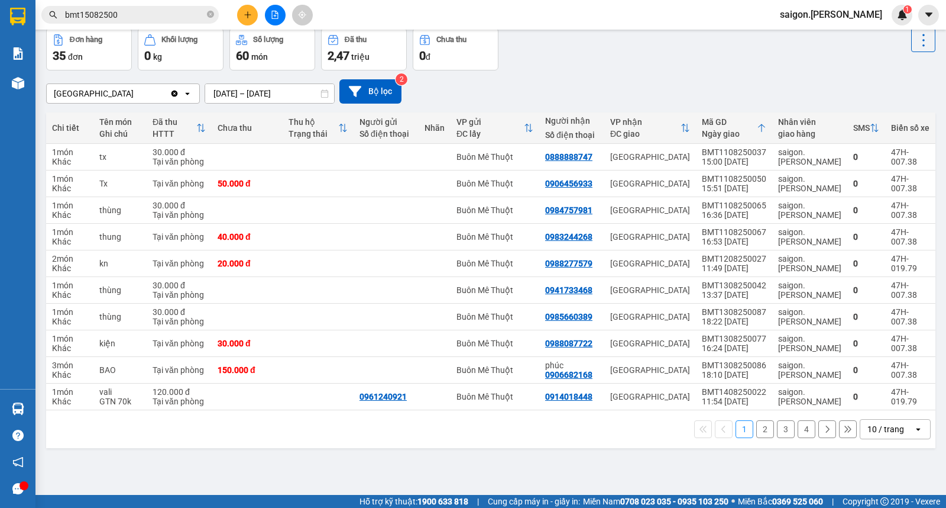
click at [868, 427] on div "10 / trang" at bounding box center [886, 429] width 37 height 12
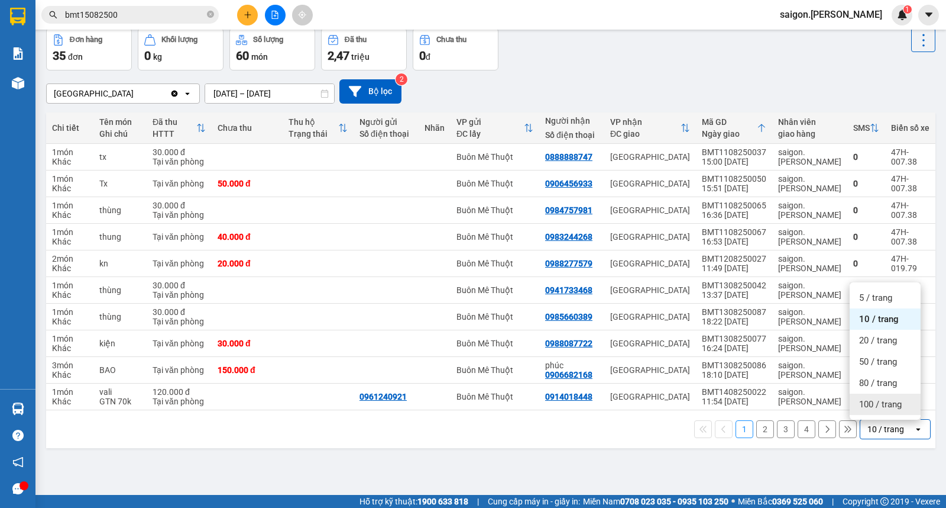
click at [871, 408] on span "100 / trang" at bounding box center [880, 404] width 43 height 12
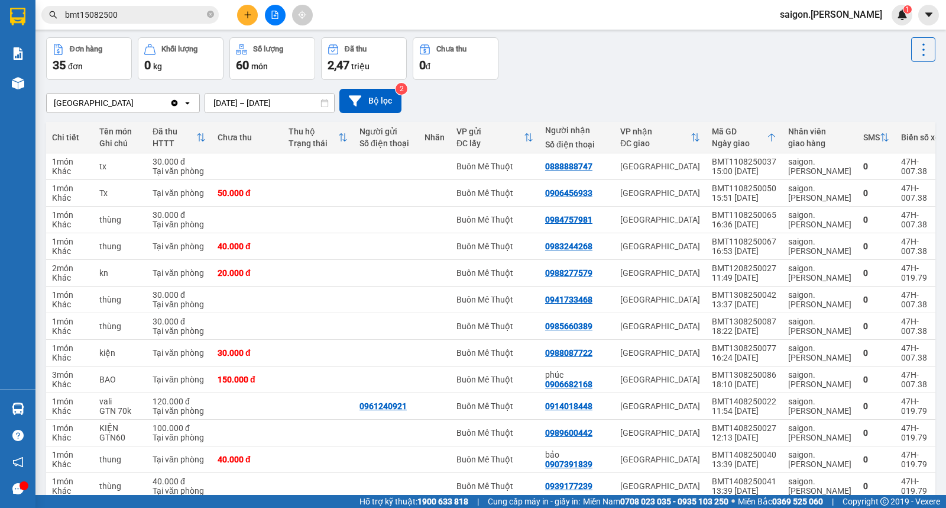
scroll to position [0, 0]
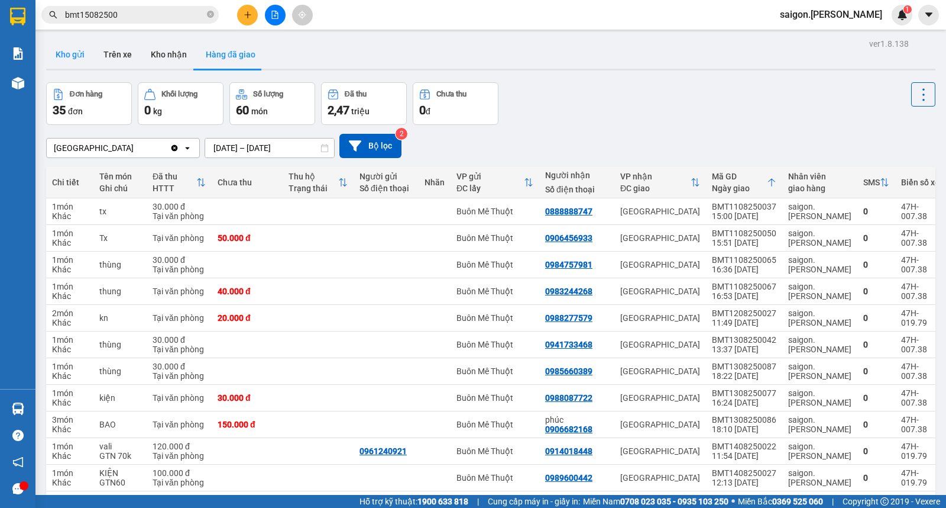
drag, startPoint x: 79, startPoint y: 51, endPoint x: 448, endPoint y: 53, distance: 369.1
click at [78, 52] on button "Kho gửi" at bounding box center [70, 54] width 48 height 28
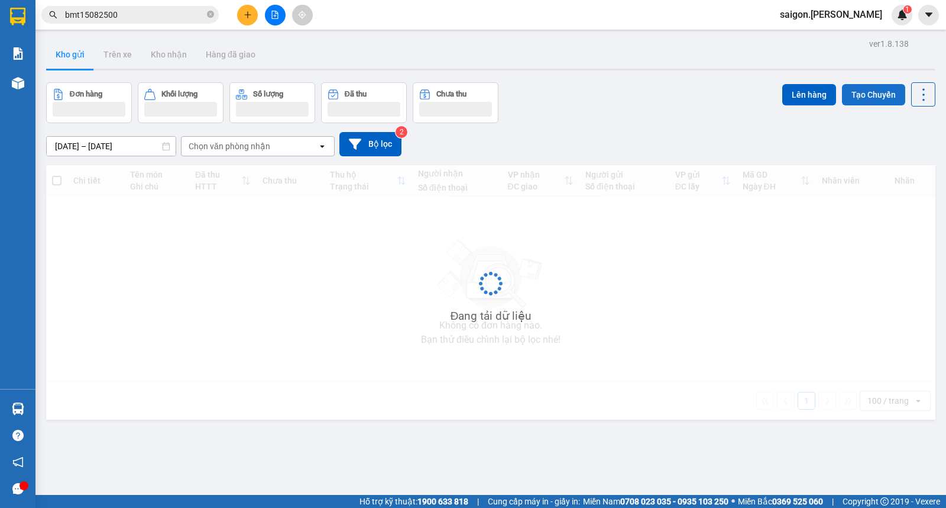
click at [900, 97] on div "Lên hàng Tạo Chuyến" at bounding box center [859, 94] width 153 height 24
click at [873, 95] on button "Tạo Chuyến" at bounding box center [873, 94] width 63 height 21
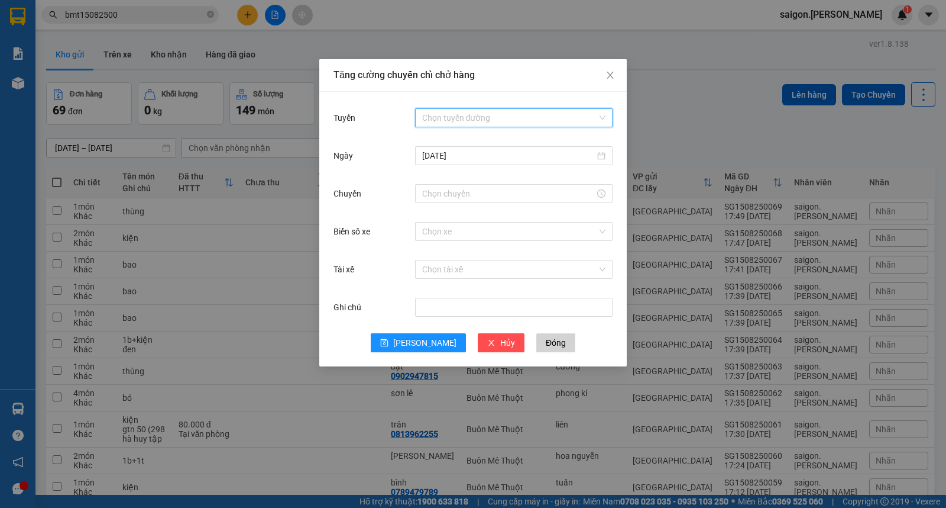
click at [500, 113] on input "Tuyến" at bounding box center [509, 118] width 175 height 18
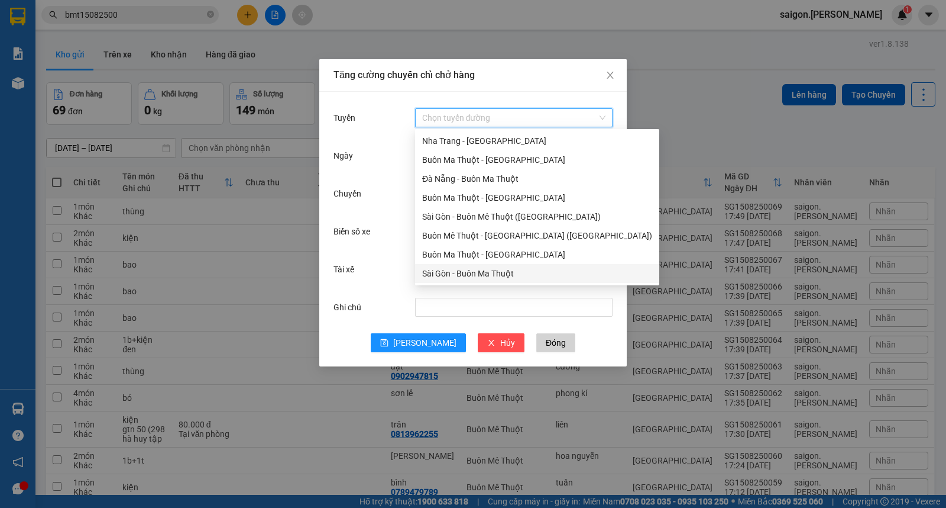
click at [486, 265] on div "Sài Gòn - Buôn Ma Thuột" at bounding box center [537, 273] width 244 height 19
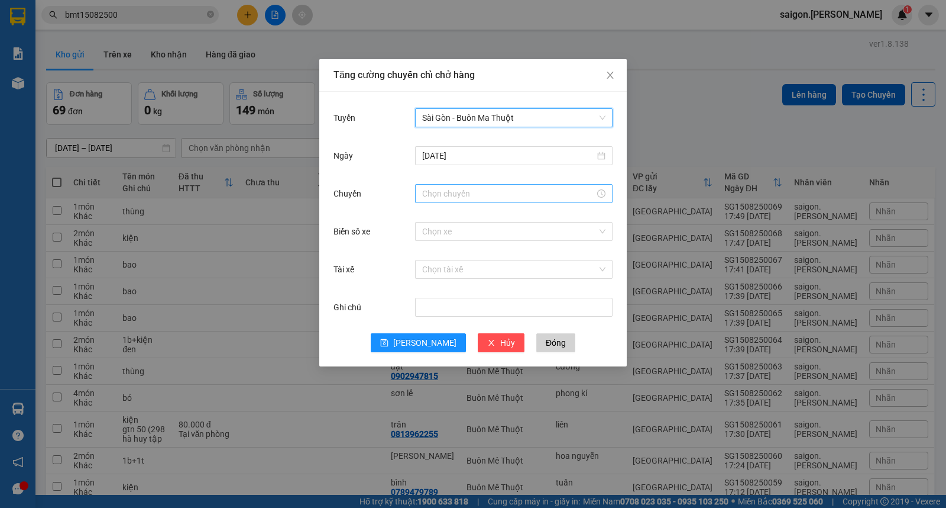
click at [471, 195] on input "Chuyến" at bounding box center [508, 193] width 173 height 13
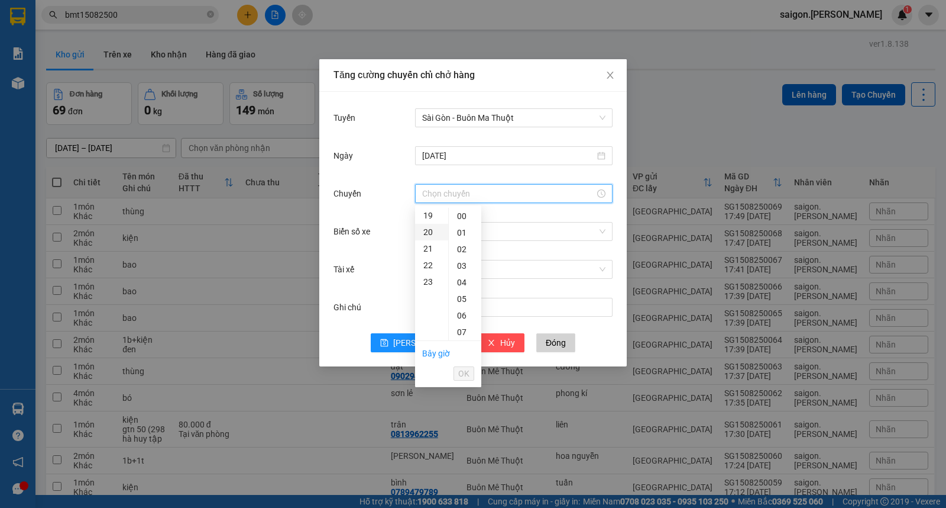
click at [426, 234] on div "20" at bounding box center [431, 232] width 33 height 17
type input "20:00"
click at [460, 369] on span "OK" at bounding box center [463, 373] width 11 height 13
click at [457, 231] on input "Biển số xe" at bounding box center [509, 231] width 175 height 18
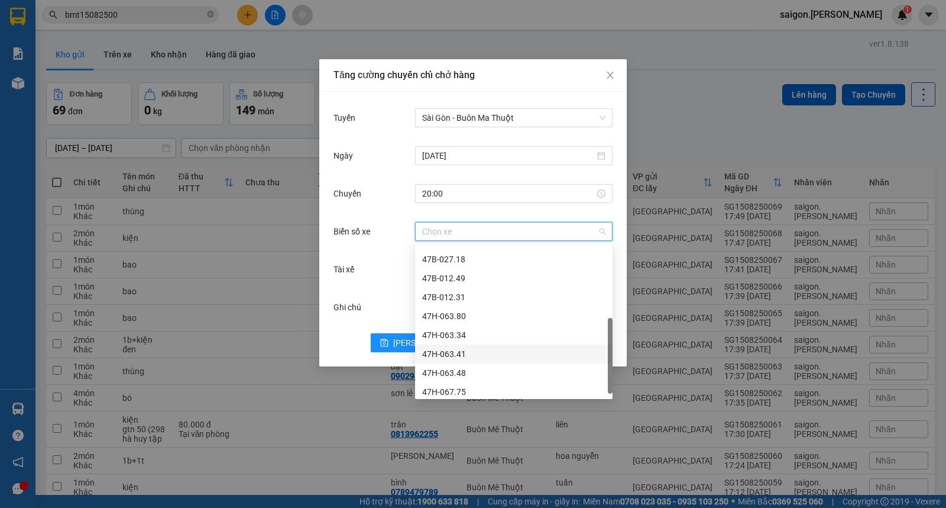
scroll to position [0, 0]
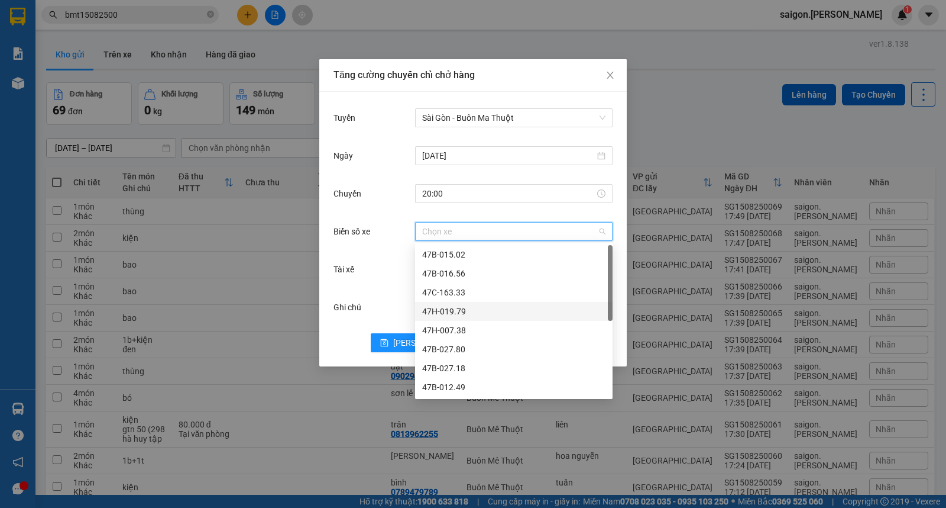
click at [476, 306] on div "47H-019.79" at bounding box center [513, 311] width 183 height 13
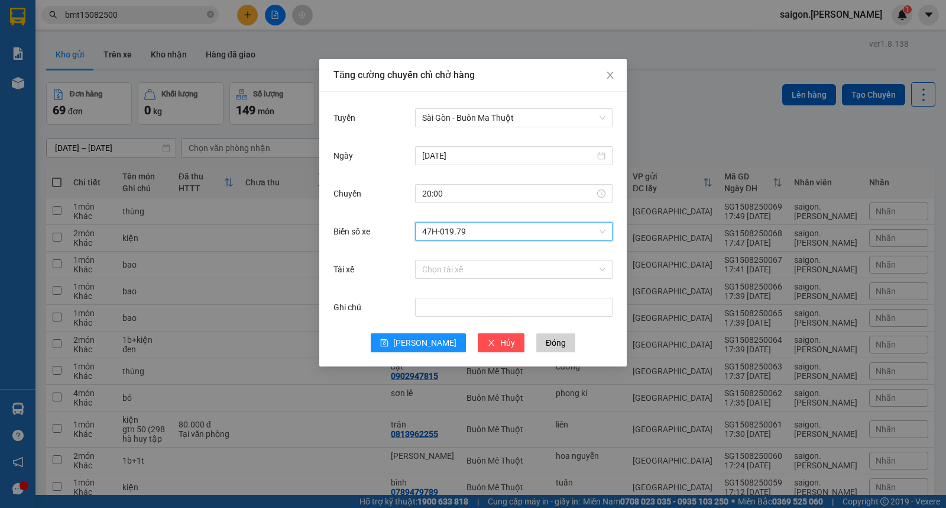
click at [477, 234] on span "47H-019.79" at bounding box center [513, 231] width 183 height 18
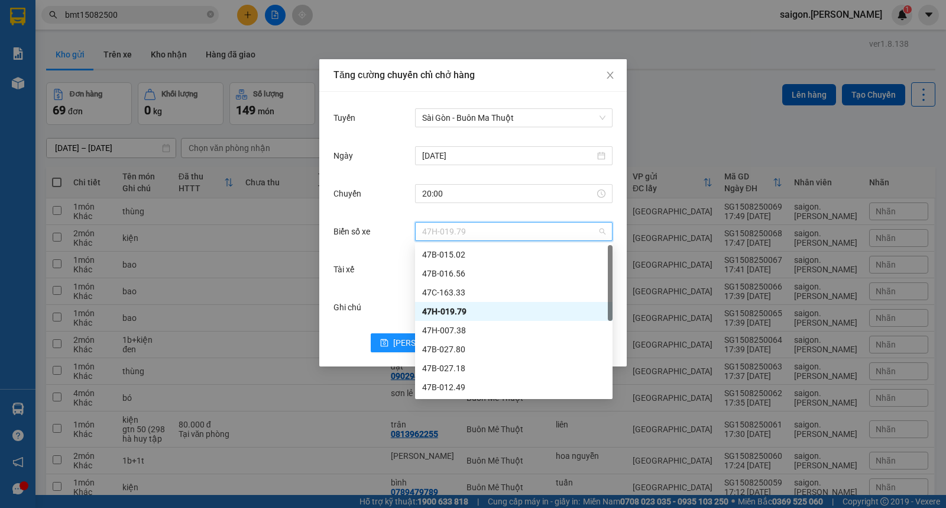
click at [477, 237] on span "47H-019.79" at bounding box center [513, 231] width 183 height 18
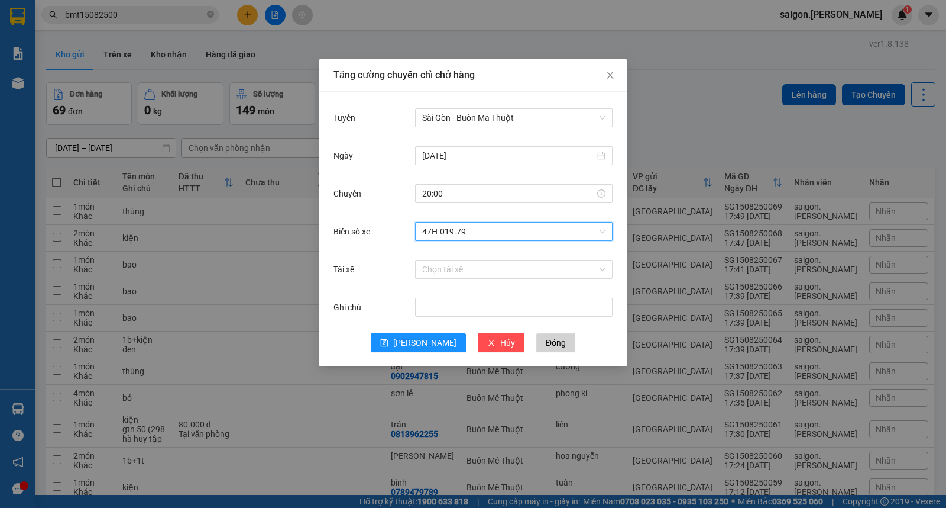
click at [477, 231] on span "47H-019.79" at bounding box center [513, 231] width 183 height 18
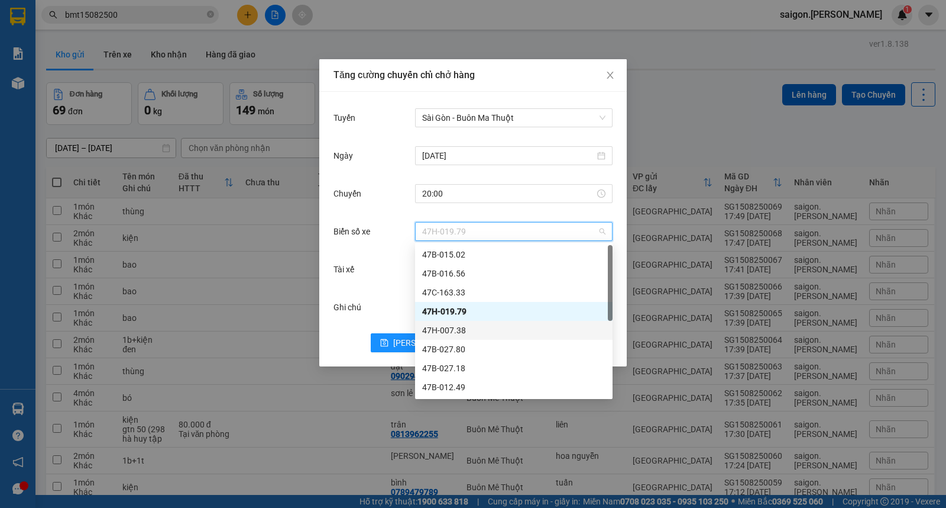
click at [465, 328] on div "47H-007.38" at bounding box center [513, 330] width 183 height 13
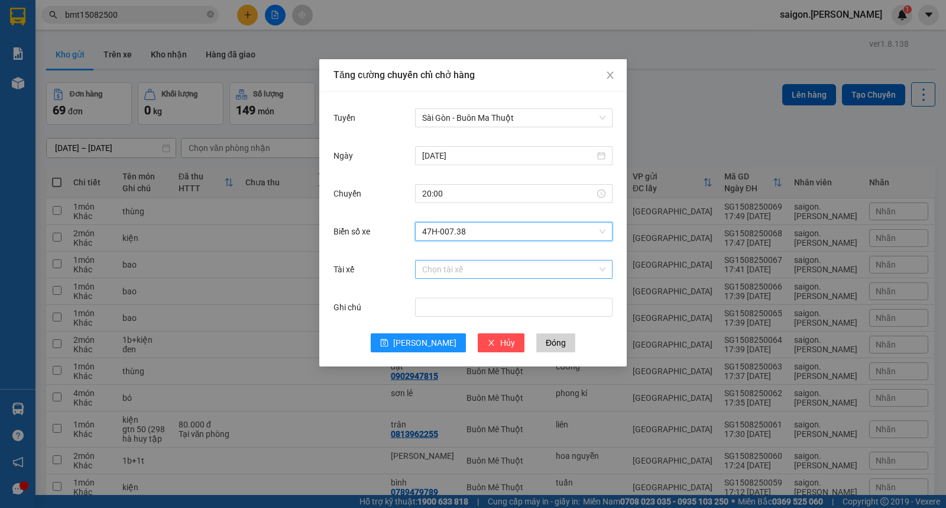
click at [468, 273] on input "Tài xế" at bounding box center [509, 269] width 175 height 18
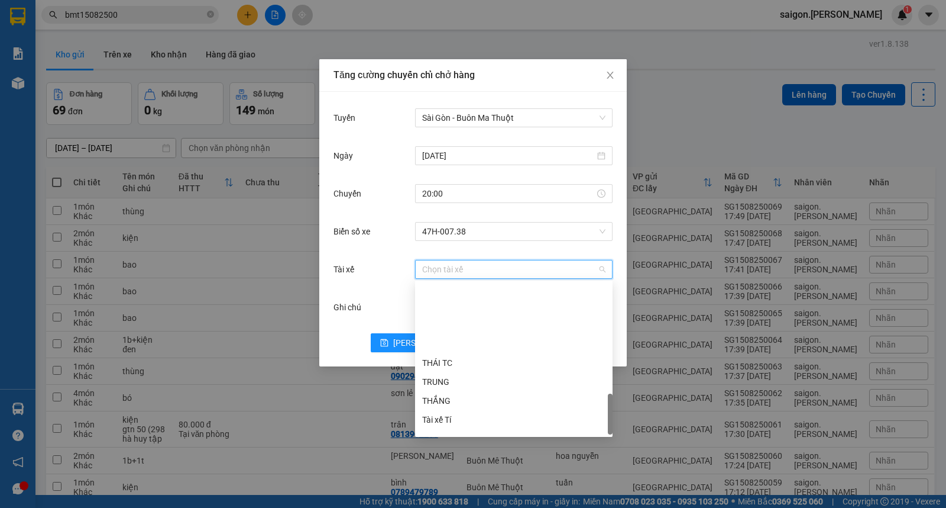
scroll to position [548, 0]
click at [448, 403] on div "Tí" at bounding box center [513, 406] width 183 height 13
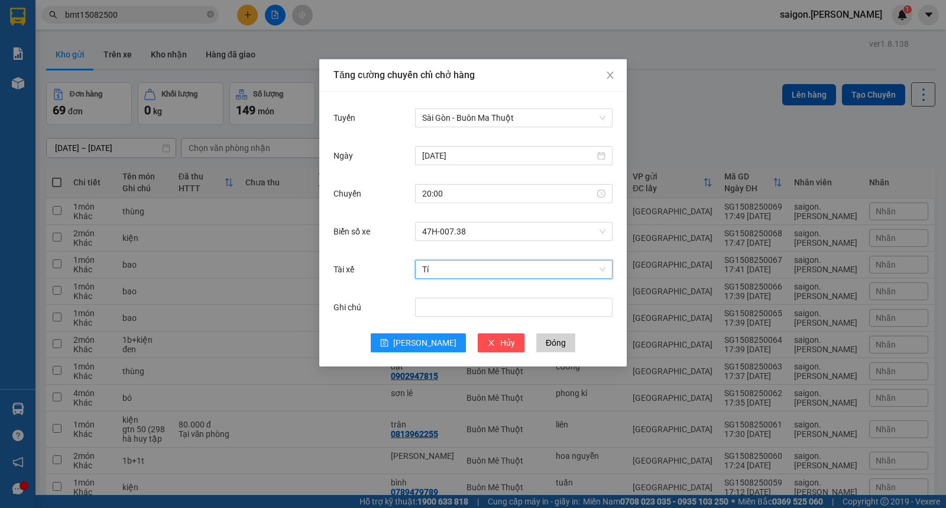
click at [471, 270] on span "Tí" at bounding box center [513, 269] width 183 height 18
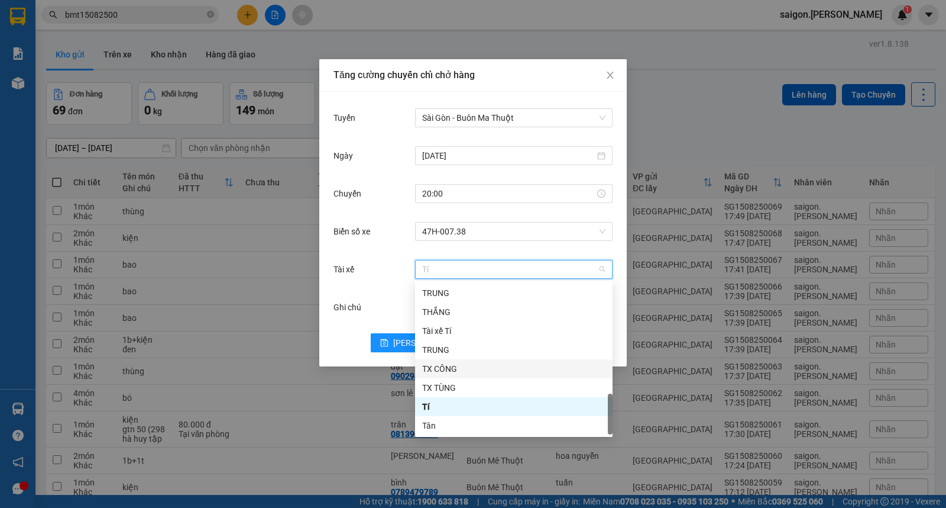
click at [457, 369] on div "TX CÔNG" at bounding box center [513, 368] width 183 height 13
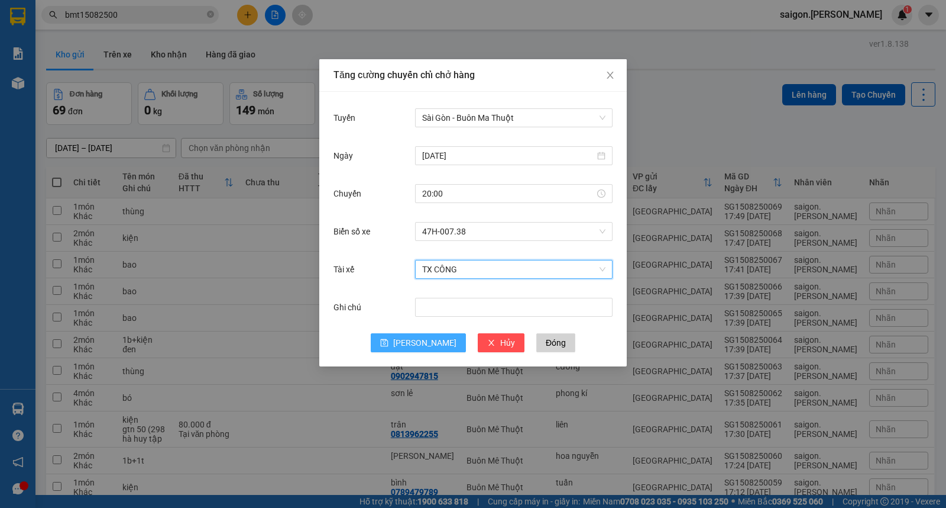
drag, startPoint x: 419, startPoint y: 344, endPoint x: 431, endPoint y: 345, distance: 12.0
click at [419, 344] on span "[PERSON_NAME]" at bounding box center [424, 342] width 63 height 13
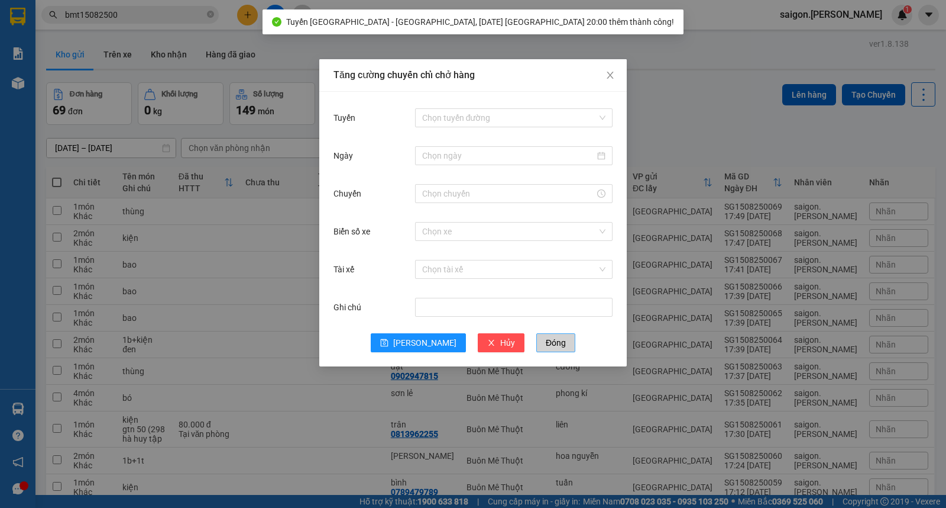
click at [546, 347] on span "Đóng" at bounding box center [556, 342] width 20 height 13
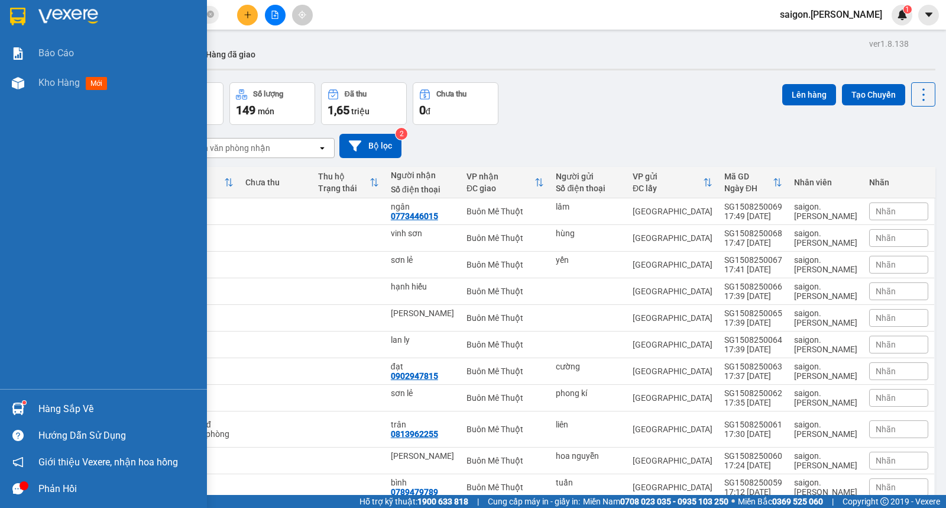
click at [56, 409] on div "Hàng sắp về" at bounding box center [118, 409] width 160 height 18
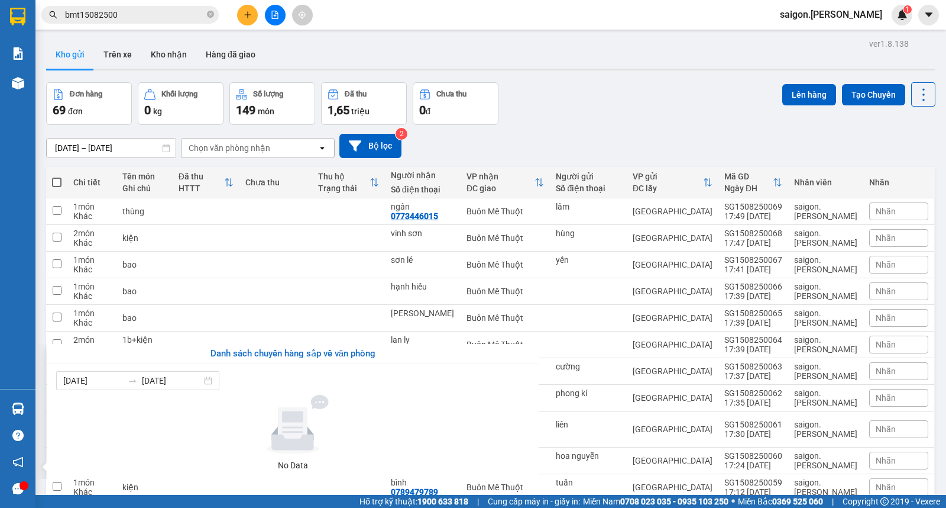
click at [606, 115] on section "Kết quả tìm kiếm ( 28 ) Bộ lọc Thuộc VP này Ngày tạo đơn gần nhất Mã ĐH Trạng t…" at bounding box center [473, 254] width 946 height 508
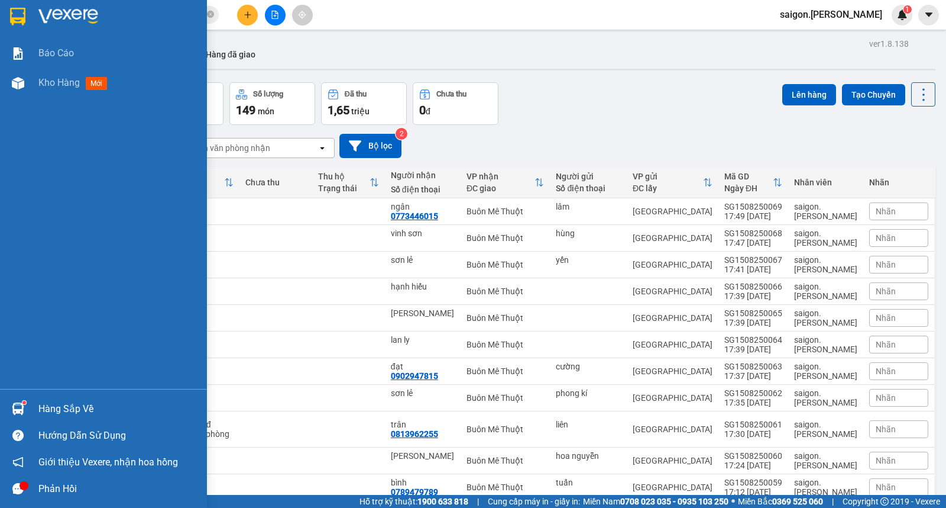
click at [17, 406] on img at bounding box center [18, 408] width 12 height 12
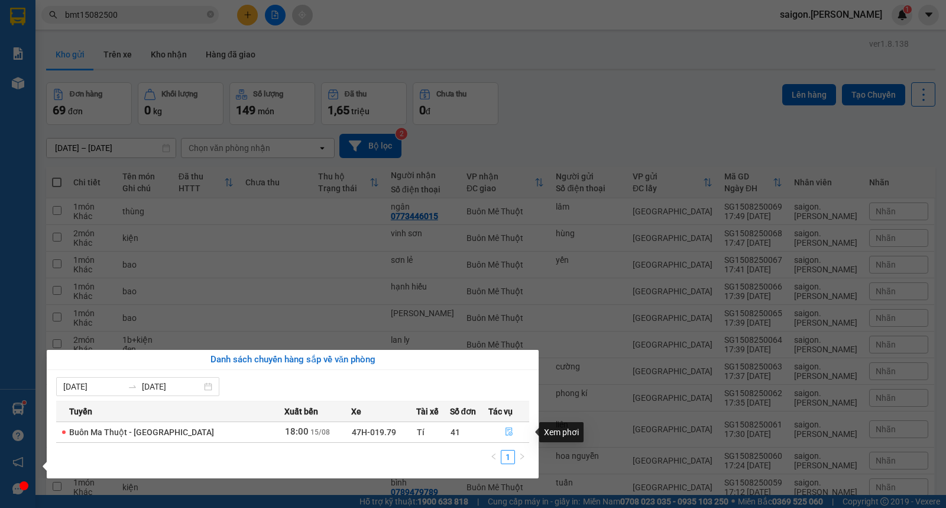
click at [506, 430] on icon "file-done" at bounding box center [509, 431] width 8 height 8
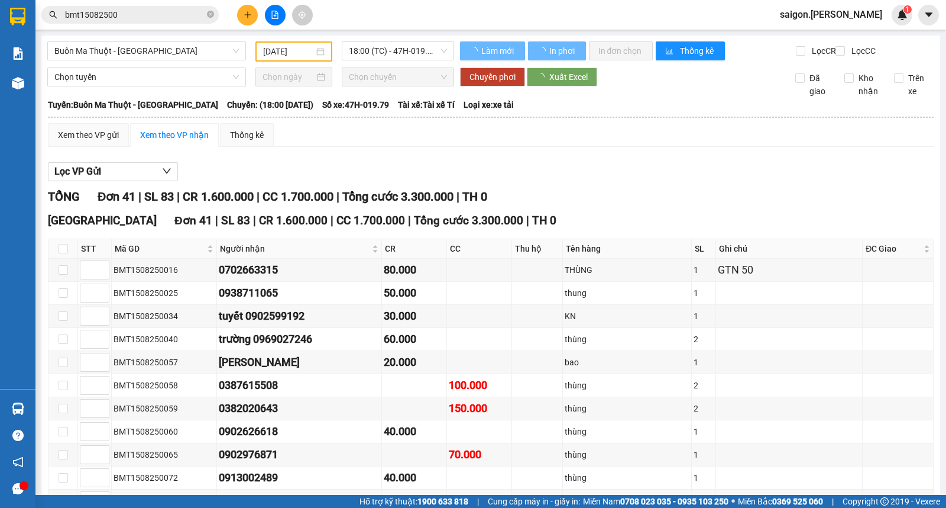
type input "[DATE]"
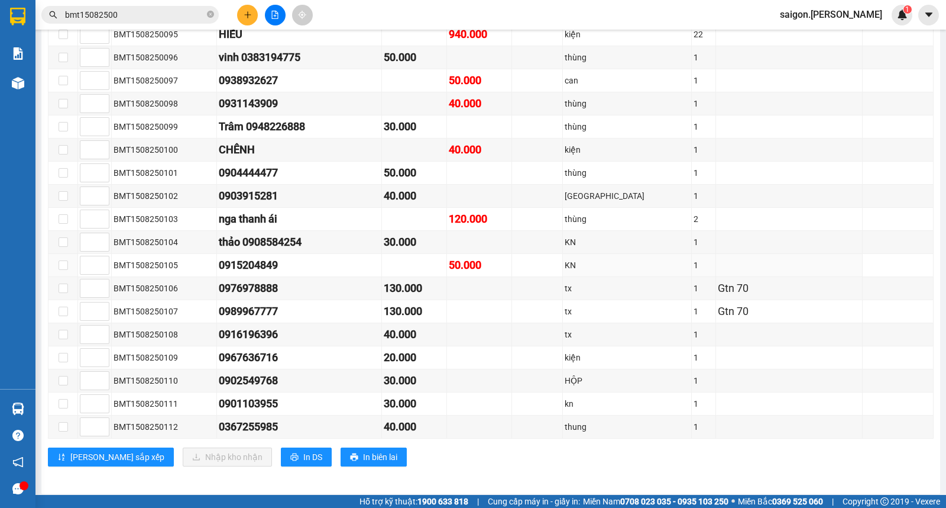
scroll to position [787, 0]
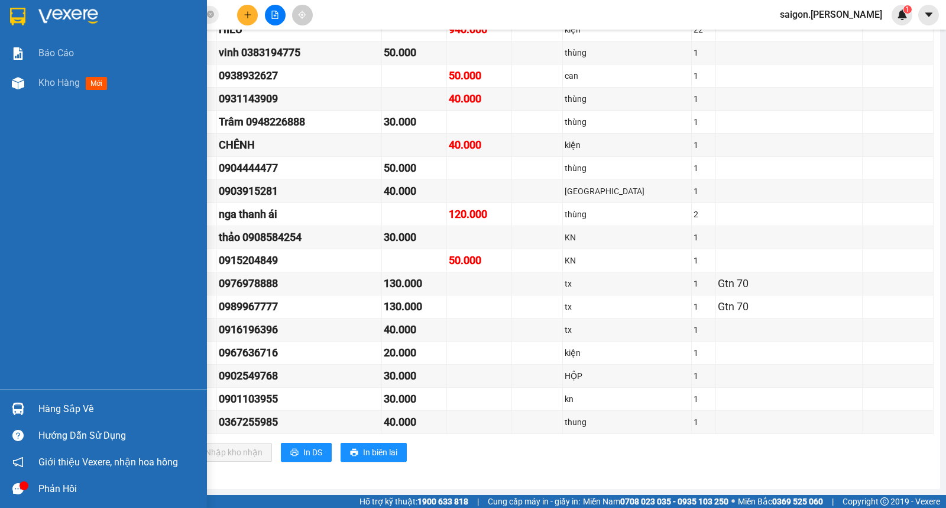
click at [12, 113] on div "Báo cáo Kho hàng mới" at bounding box center [103, 213] width 207 height 350
click at [15, 404] on img at bounding box center [18, 408] width 12 height 12
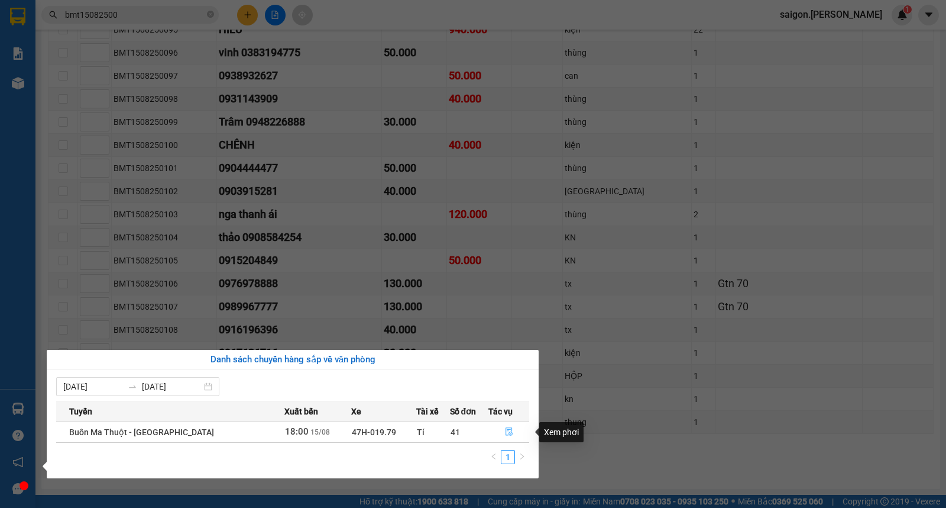
click at [505, 433] on icon "file-done" at bounding box center [509, 431] width 8 height 8
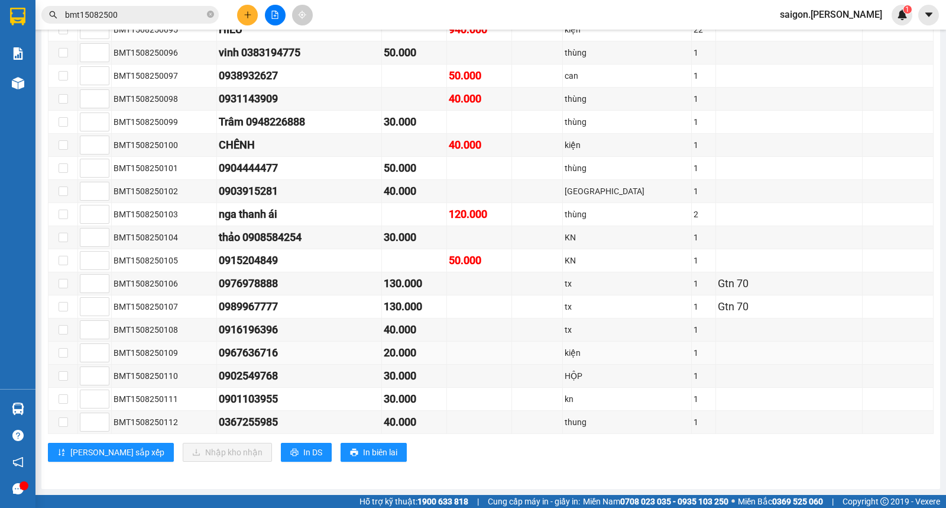
click at [741, 354] on td at bounding box center [789, 352] width 147 height 23
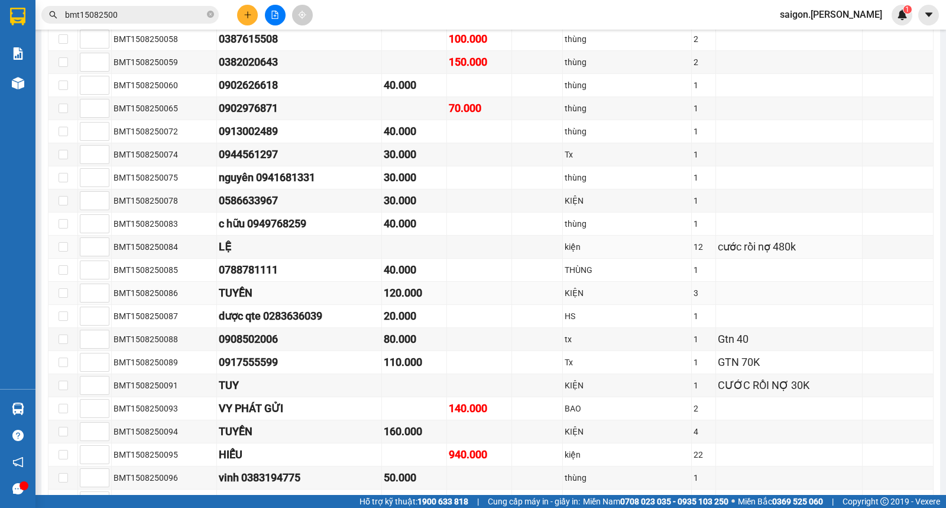
scroll to position [393, 0]
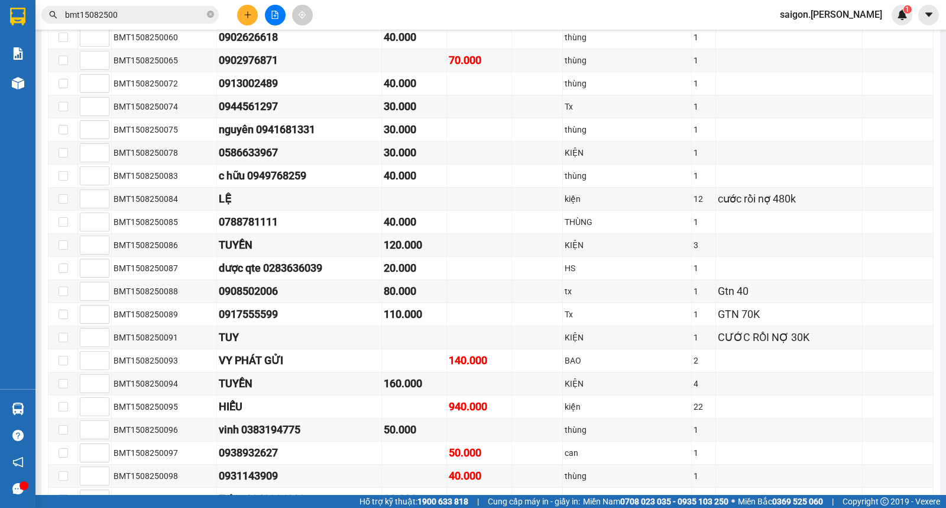
click at [247, 14] on icon "plus" at bounding box center [247, 14] width 1 height 7
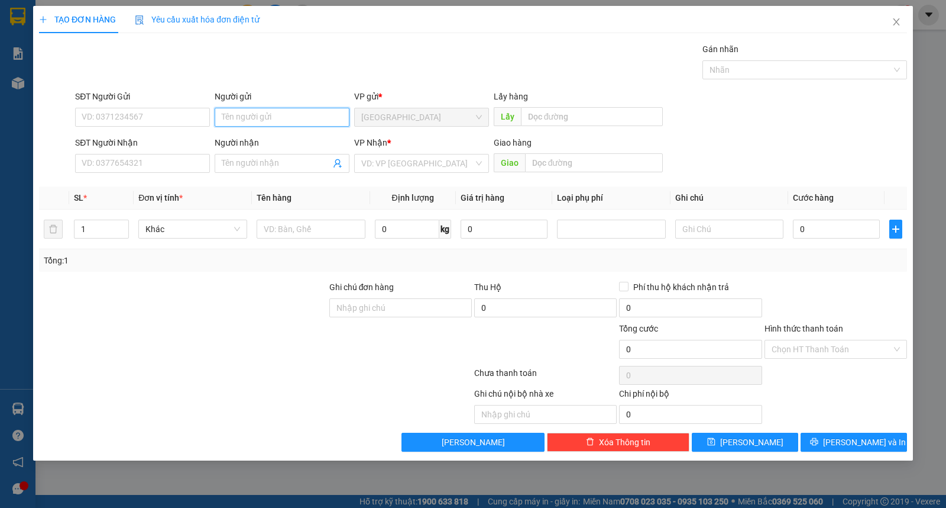
click at [252, 123] on input "Người gửi" at bounding box center [282, 117] width 135 height 19
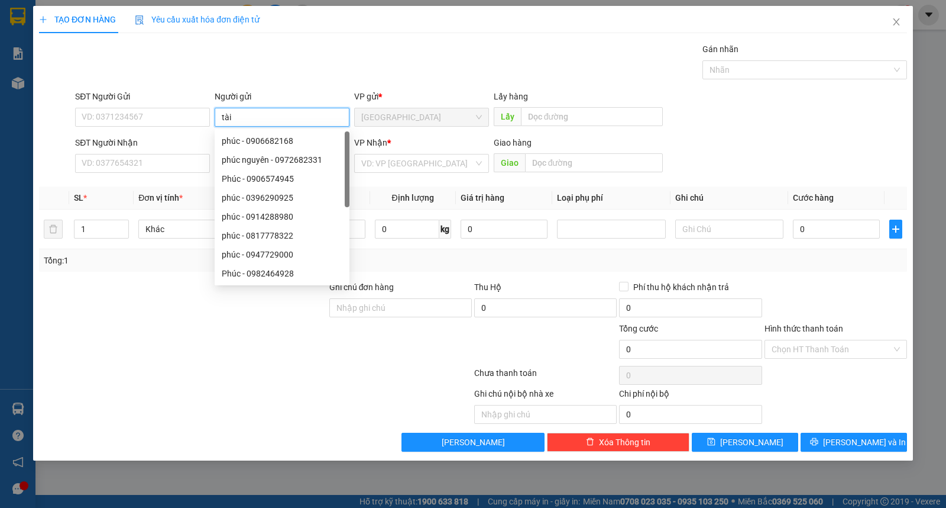
type input "tài"
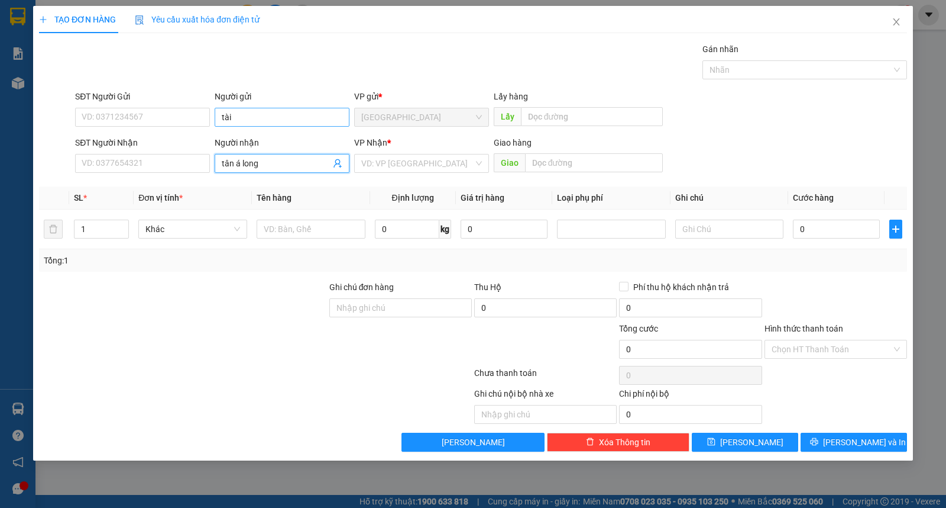
type input "tân á long"
type input "ư"
type input "kiện"
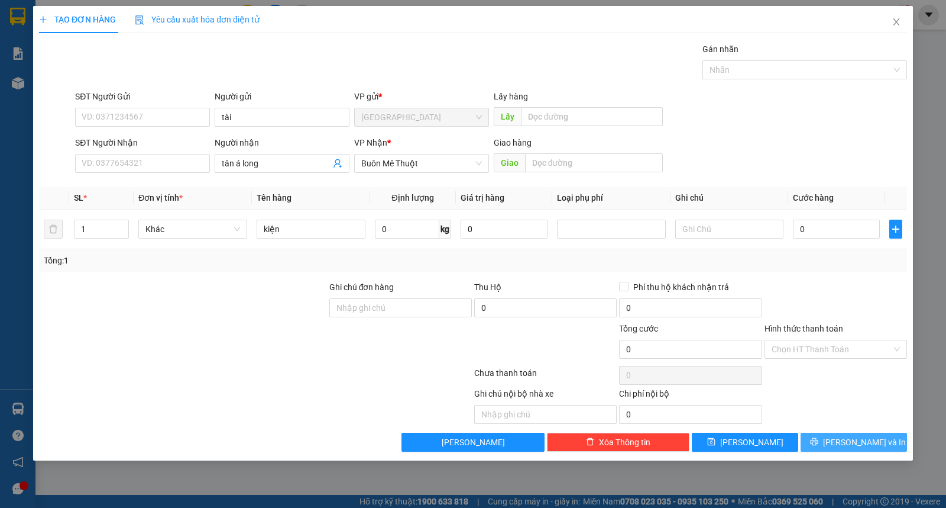
click at [864, 450] on button "[PERSON_NAME] và In" at bounding box center [854, 441] width 106 height 19
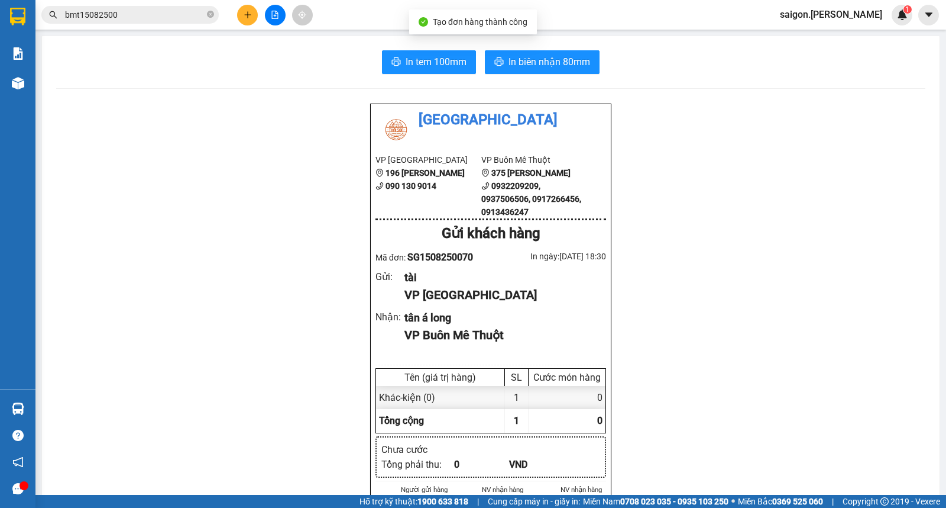
drag, startPoint x: 541, startPoint y: 80, endPoint x: 541, endPoint y: 65, distance: 15.4
click at [541, 78] on div "In tem 100mm In biên nhận 80mm Thái Sơn VP [GEOGRAPHIC_DATA] 196 [PERSON_NAME] …" at bounding box center [491, 518] width 898 height 965
click at [541, 65] on span "In biên nhận 80mm" at bounding box center [550, 61] width 82 height 15
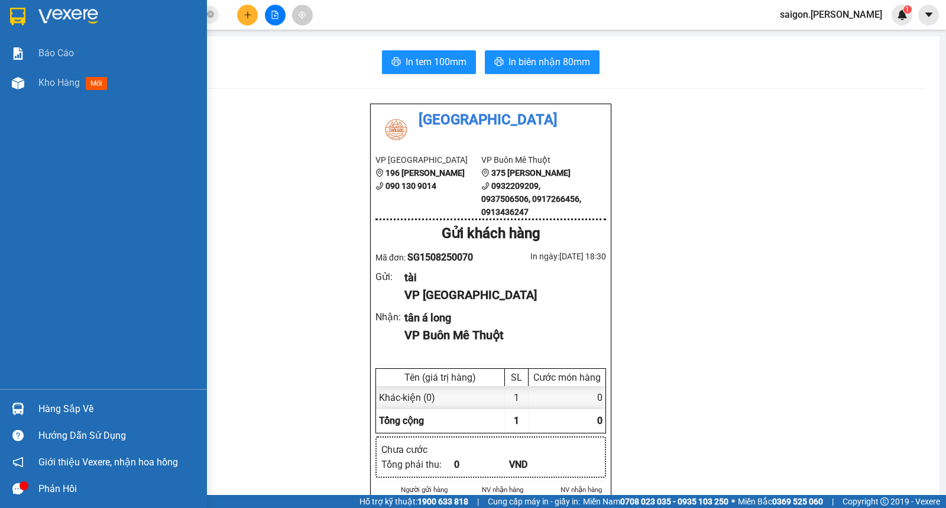
click at [31, 246] on div "Báo cáo Kho hàng mới" at bounding box center [103, 213] width 207 height 350
click at [65, 77] on span "Kho hàng" at bounding box center [58, 82] width 41 height 11
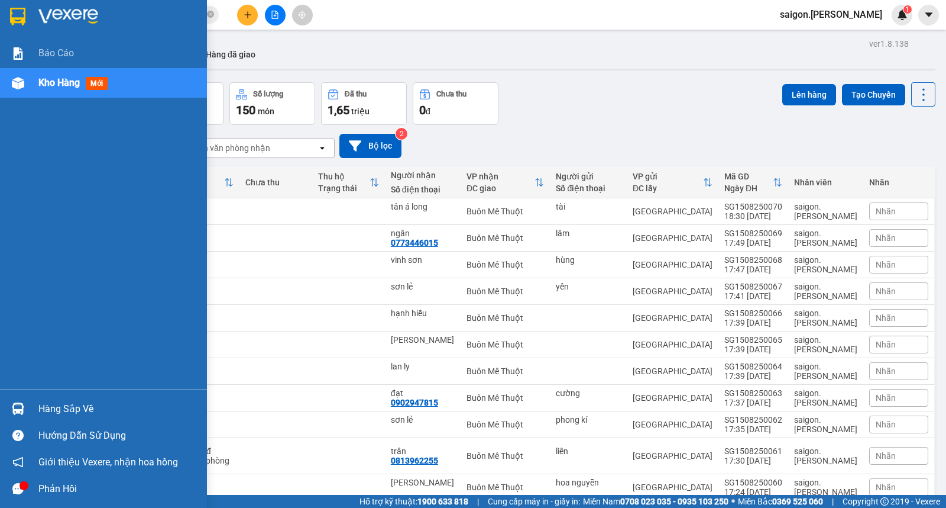
click at [57, 411] on div "Hàng sắp về" at bounding box center [118, 409] width 160 height 18
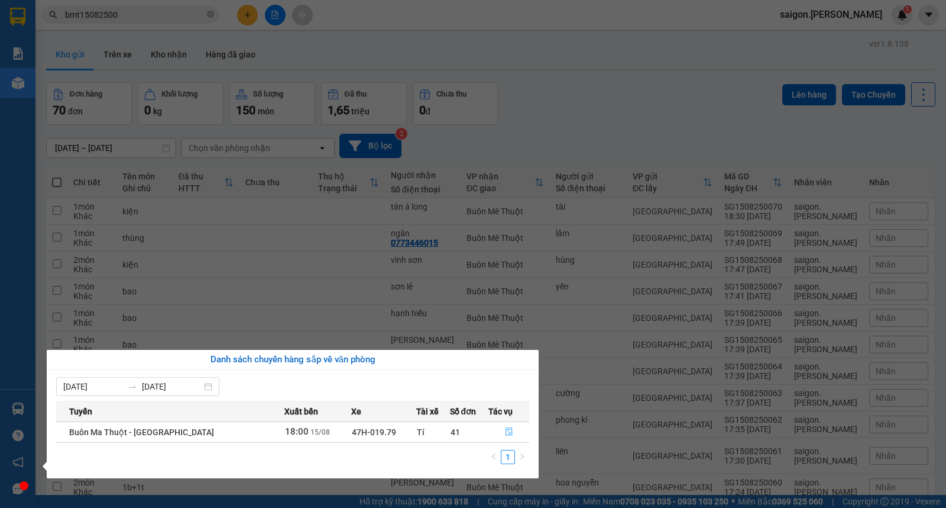
click at [512, 426] on button "button" at bounding box center [509, 431] width 40 height 19
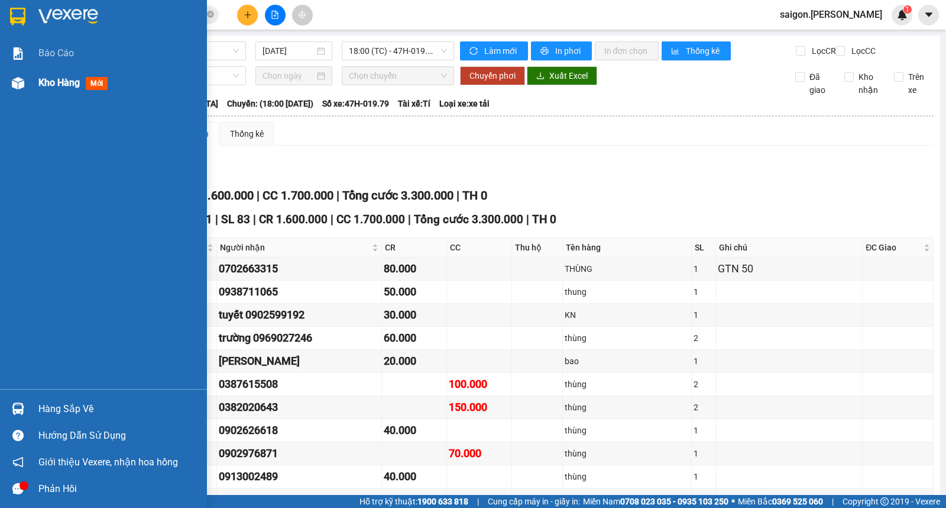
click at [41, 90] on div "Kho hàng mới" at bounding box center [75, 82] width 74 height 15
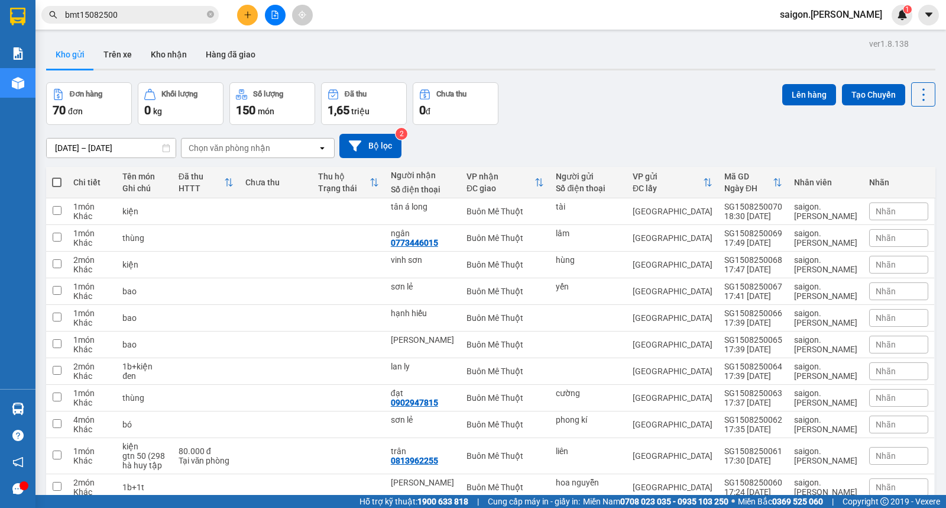
drag, startPoint x: 54, startPoint y: 180, endPoint x: 716, endPoint y: 69, distance: 670.6
click at [55, 181] on span at bounding box center [56, 181] width 9 height 9
click at [57, 176] on input "checkbox" at bounding box center [57, 176] width 0 height 0
checkbox input "true"
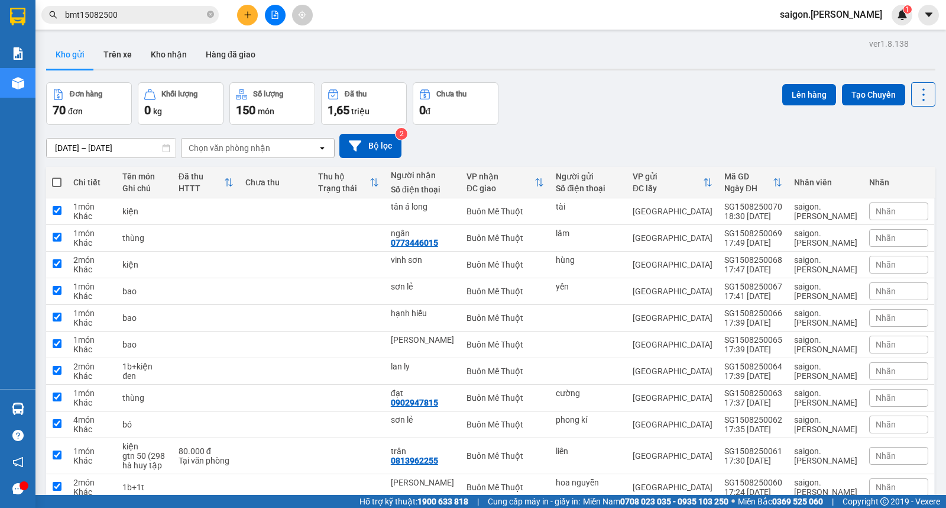
checkbox input "true"
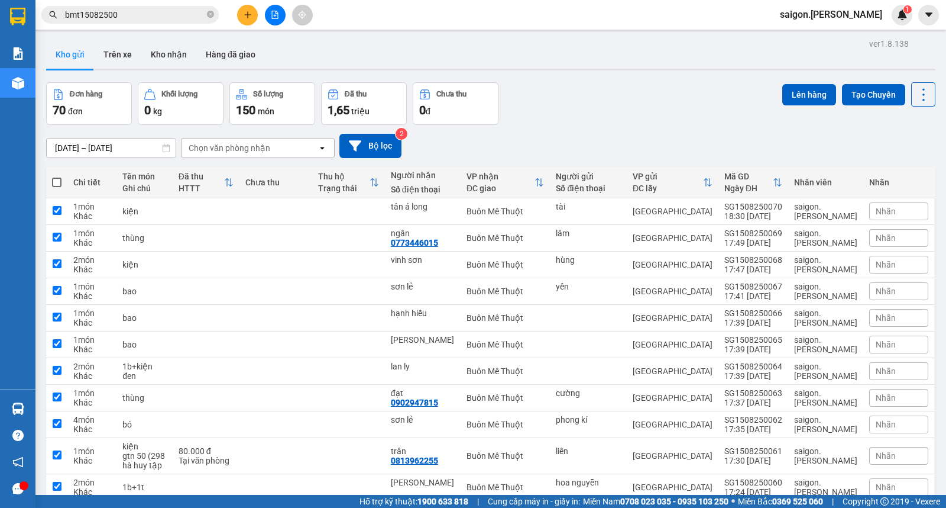
checkbox input "true"
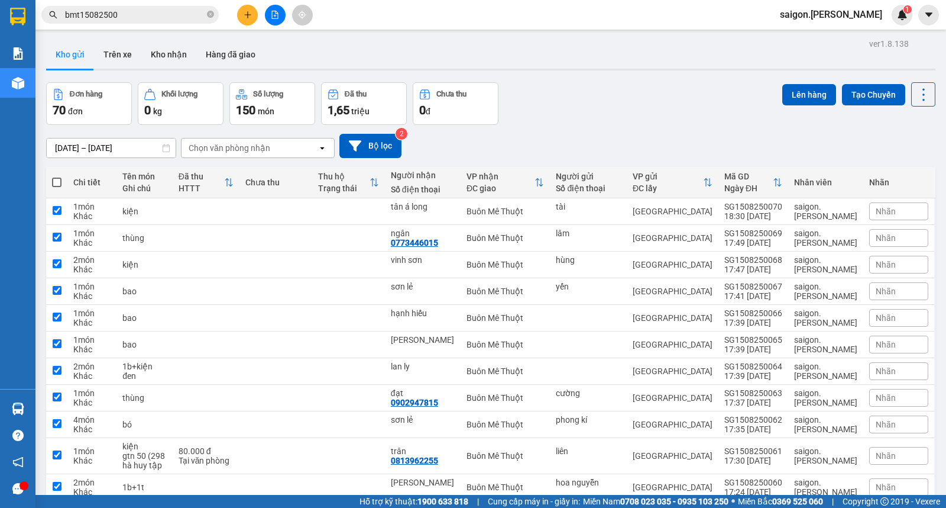
checkbox input "true"
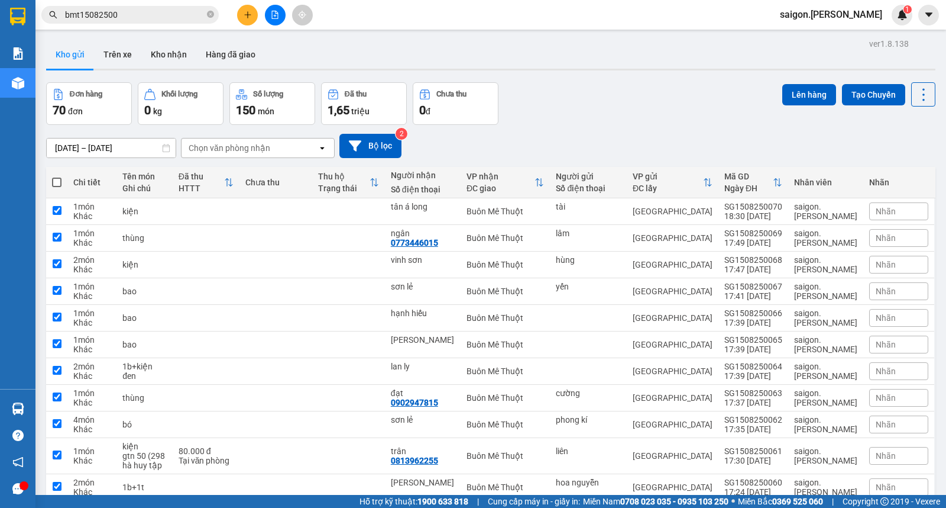
checkbox input "true"
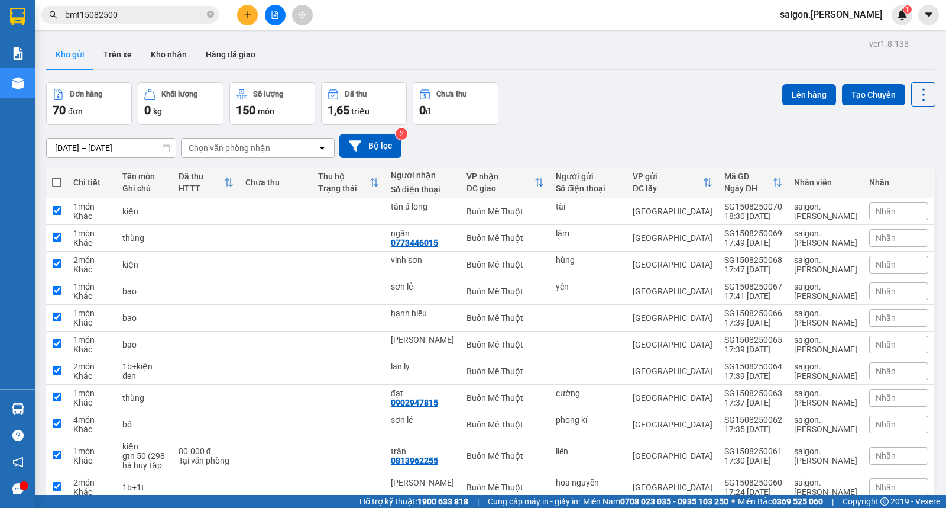
checkbox input "true"
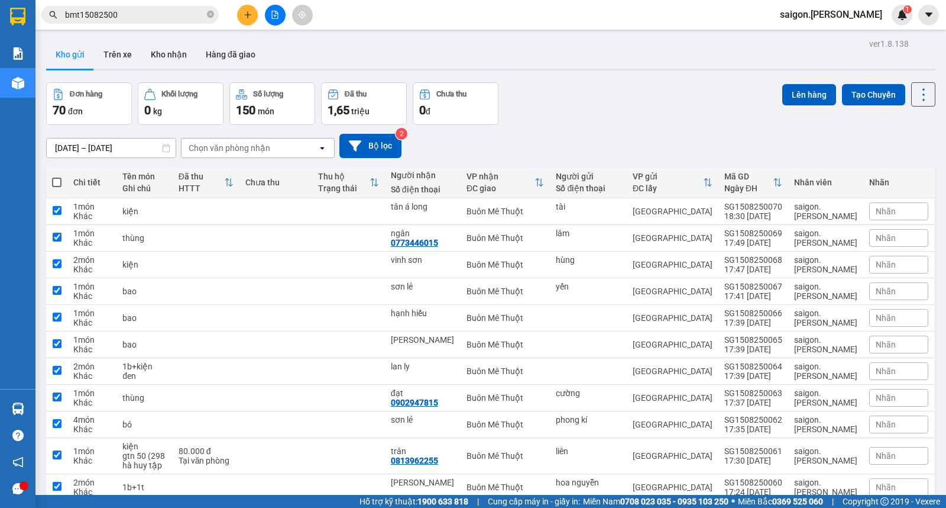
checkbox input "true"
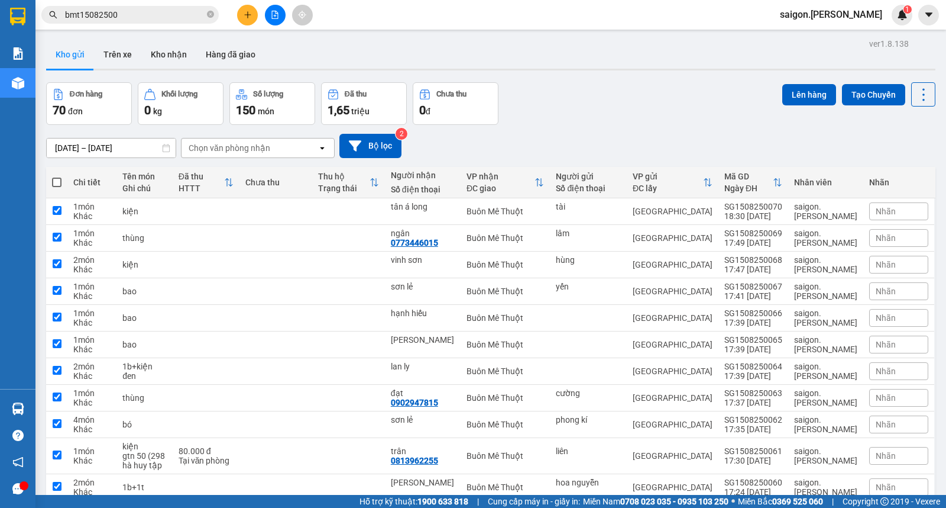
checkbox input "true"
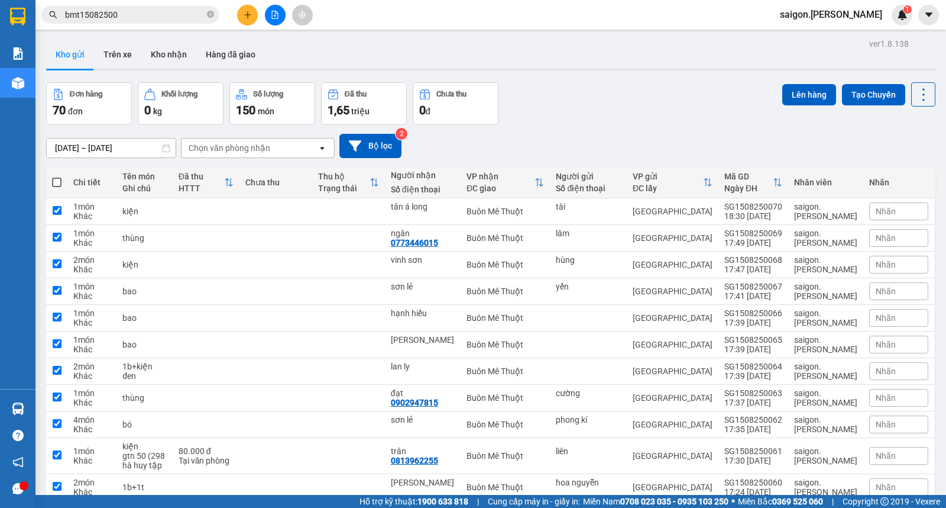
checkbox input "true"
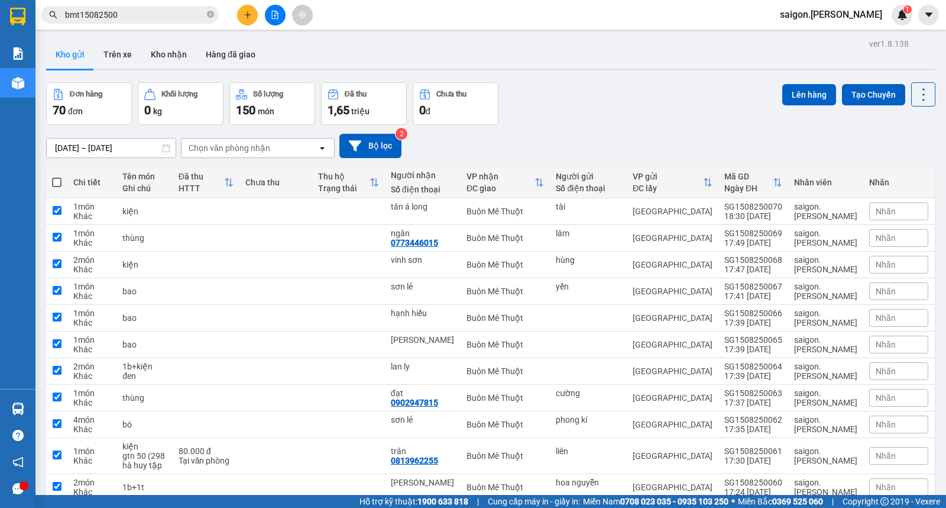
checkbox input "true"
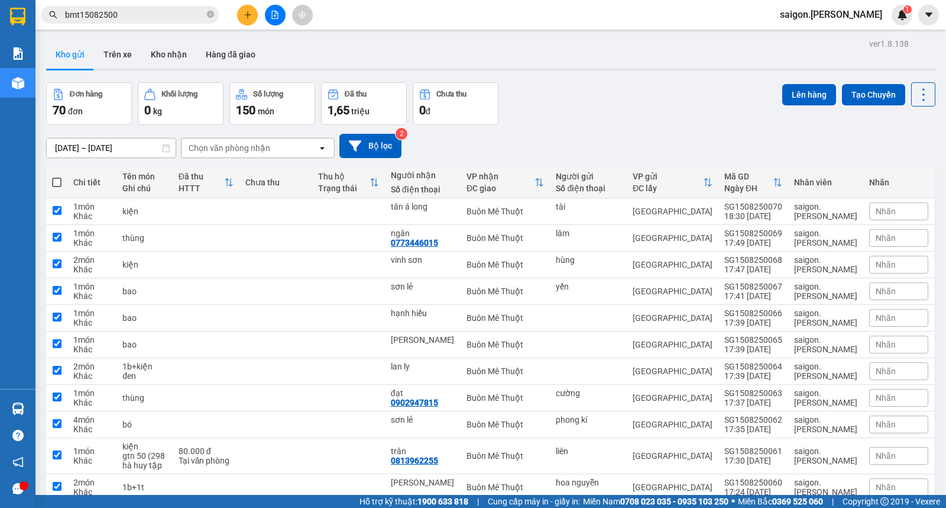
checkbox input "true"
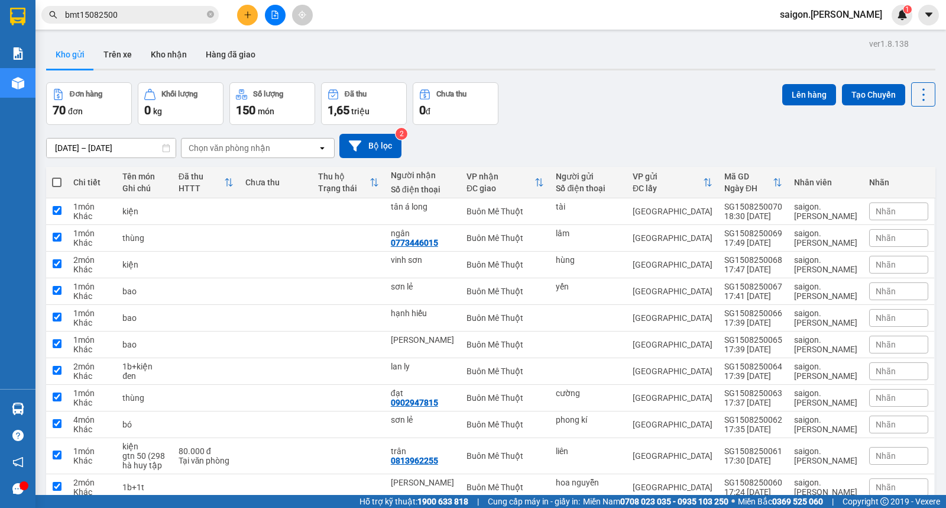
checkbox input "true"
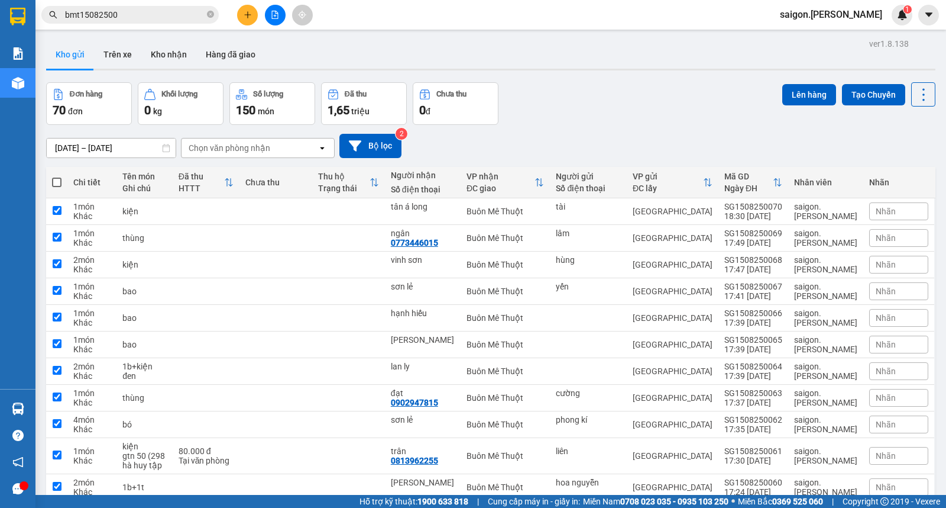
checkbox input "true"
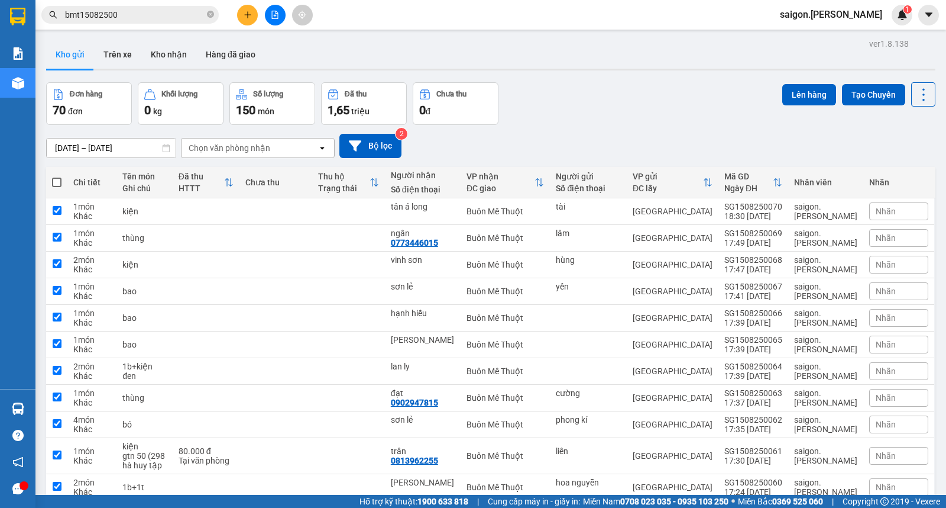
checkbox input "true"
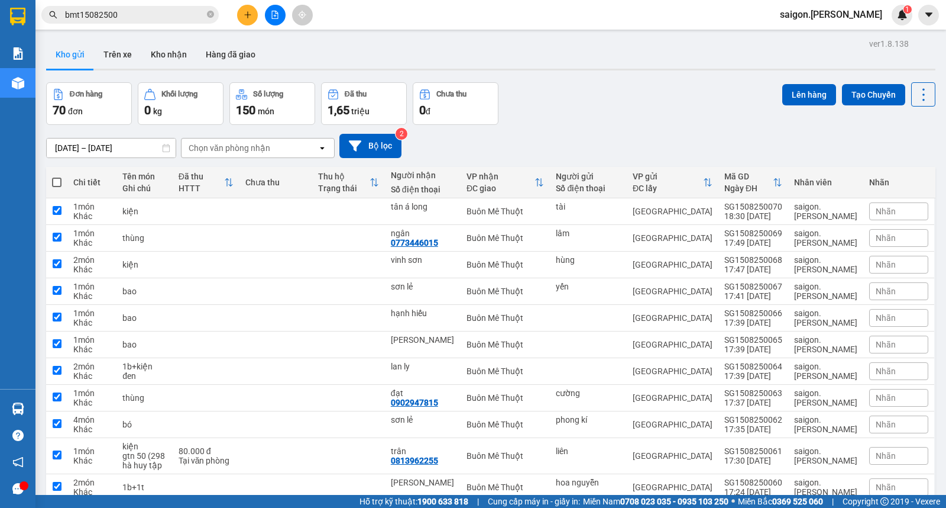
checkbox input "true"
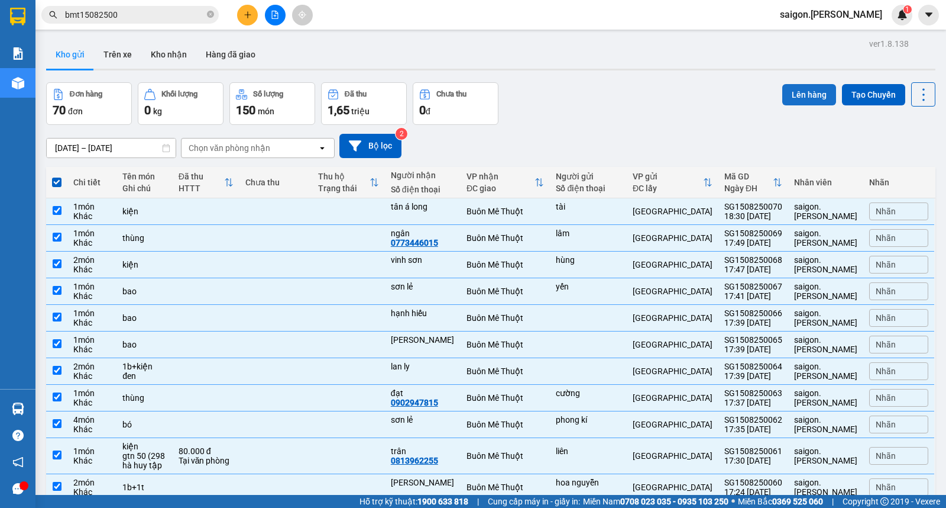
click at [812, 98] on button "Lên hàng" at bounding box center [810, 94] width 54 height 21
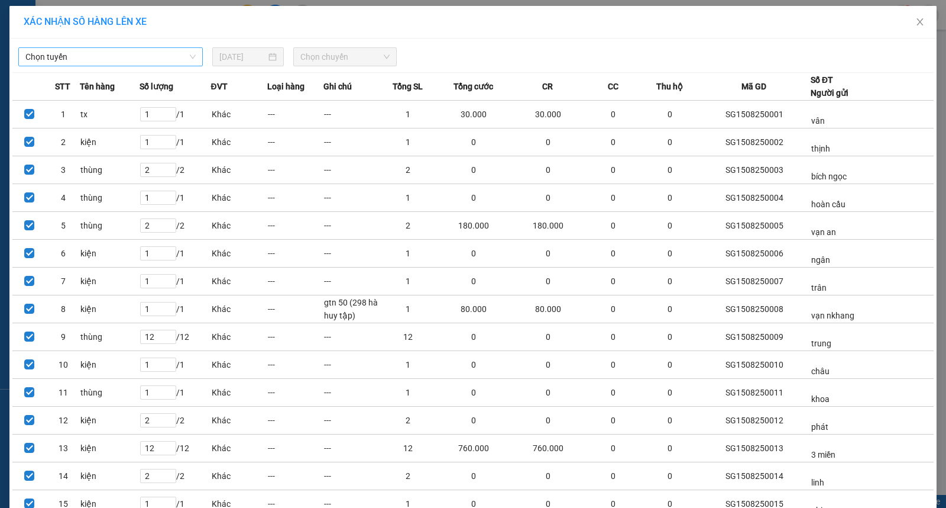
click at [121, 55] on div "Chọn tuyến" at bounding box center [110, 56] width 185 height 19
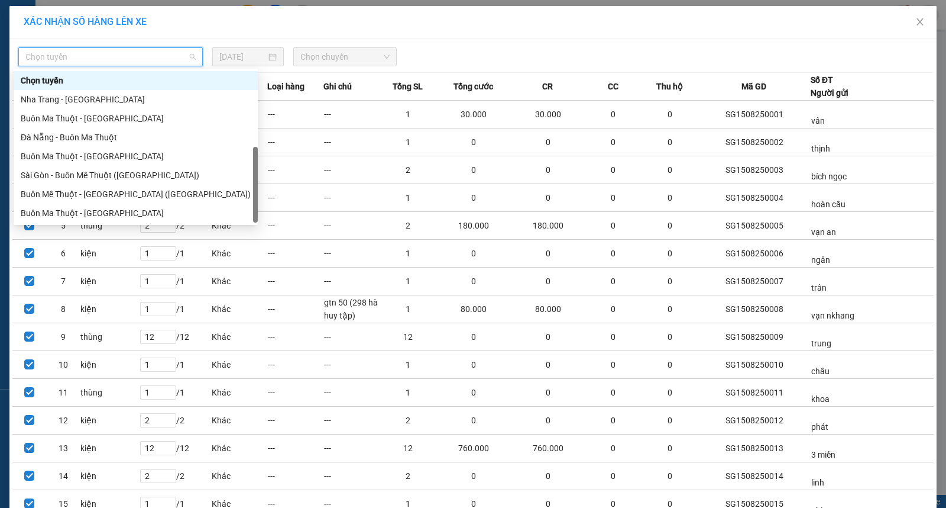
click at [111, 225] on div "Sài Gòn - Buôn Ma Thuột" at bounding box center [136, 231] width 230 height 13
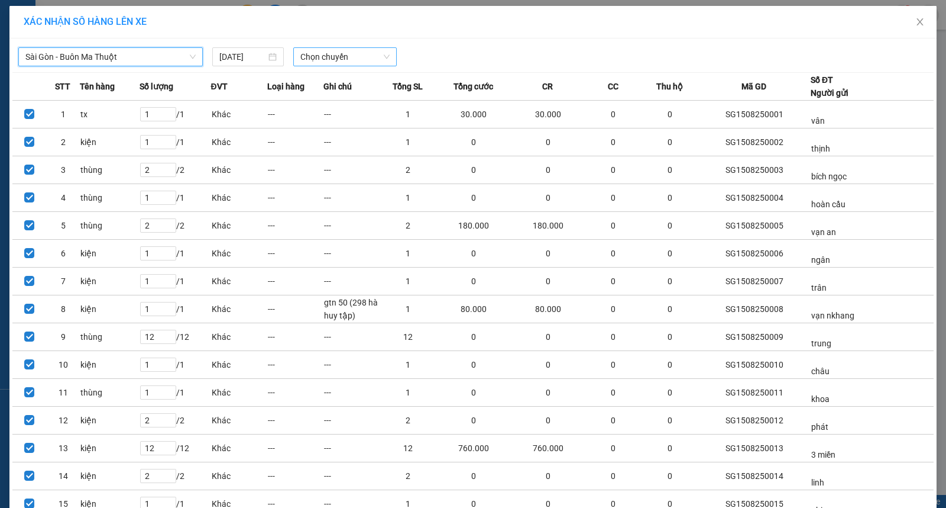
click at [328, 58] on span "Chọn chuyến" at bounding box center [344, 57] width 89 height 18
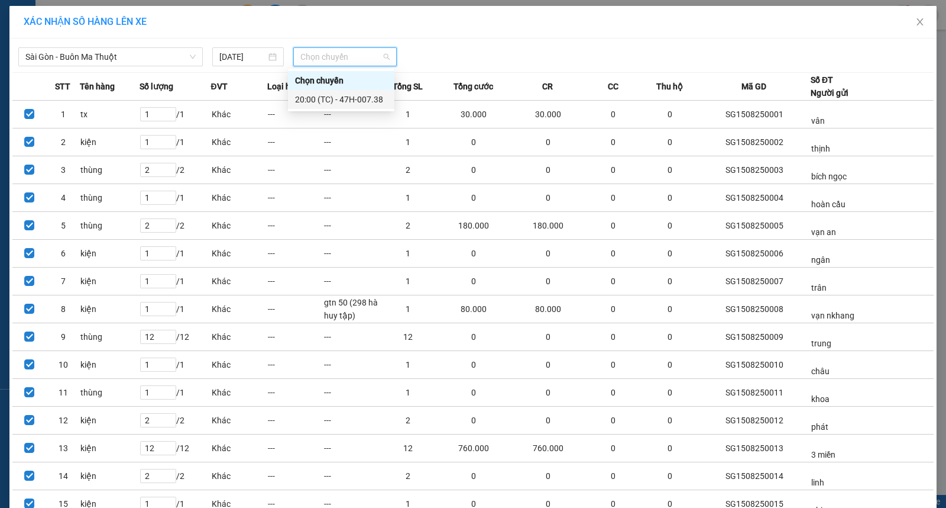
click at [343, 102] on div "20:00 (TC) - 47H-007.38" at bounding box center [341, 99] width 92 height 13
